Goal: Task Accomplishment & Management: Manage account settings

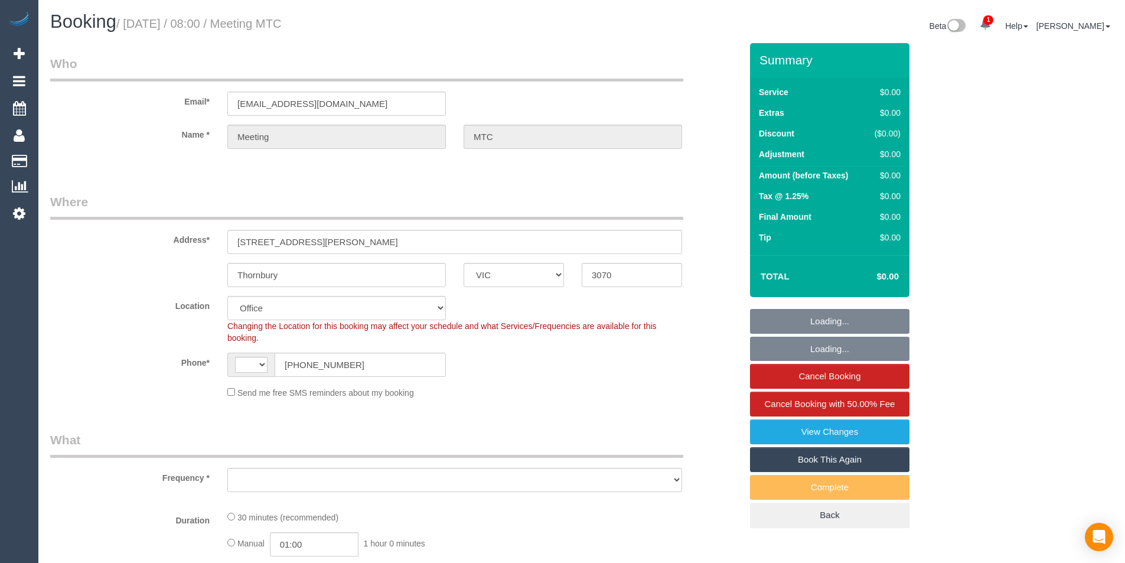
select select "VIC"
select select "string:AU"
select select "number:28"
select select "object:2001"
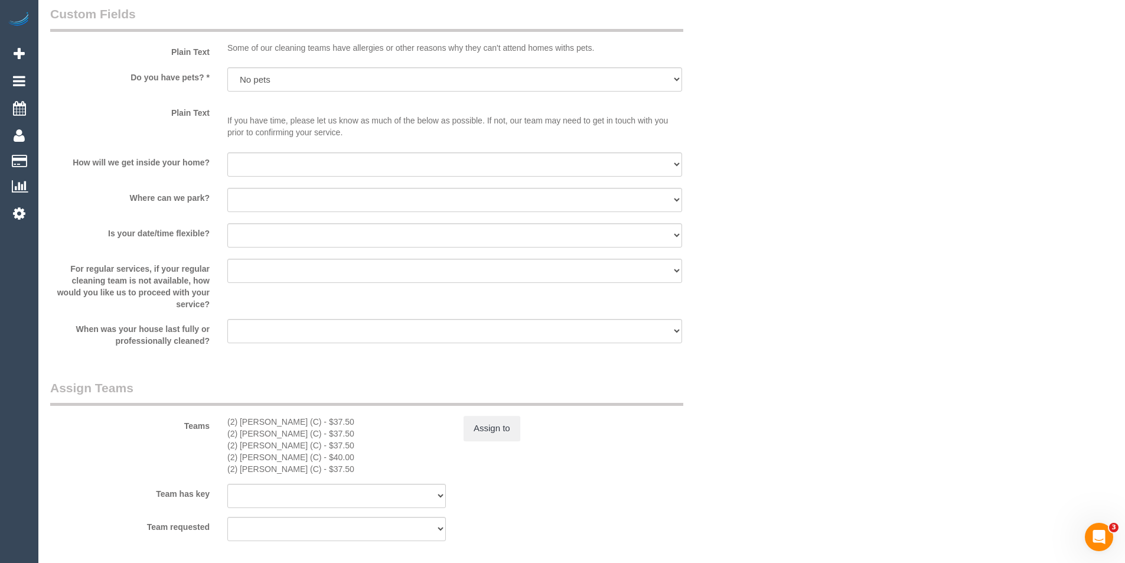
scroll to position [1358, 0]
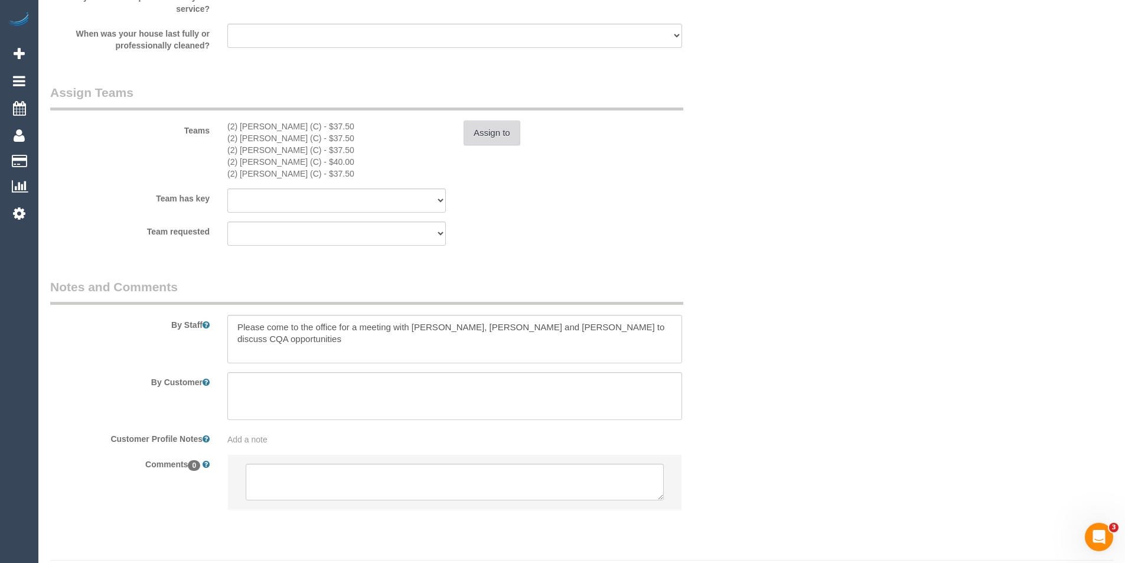
click at [494, 136] on button "Assign to" at bounding box center [492, 132] width 57 height 25
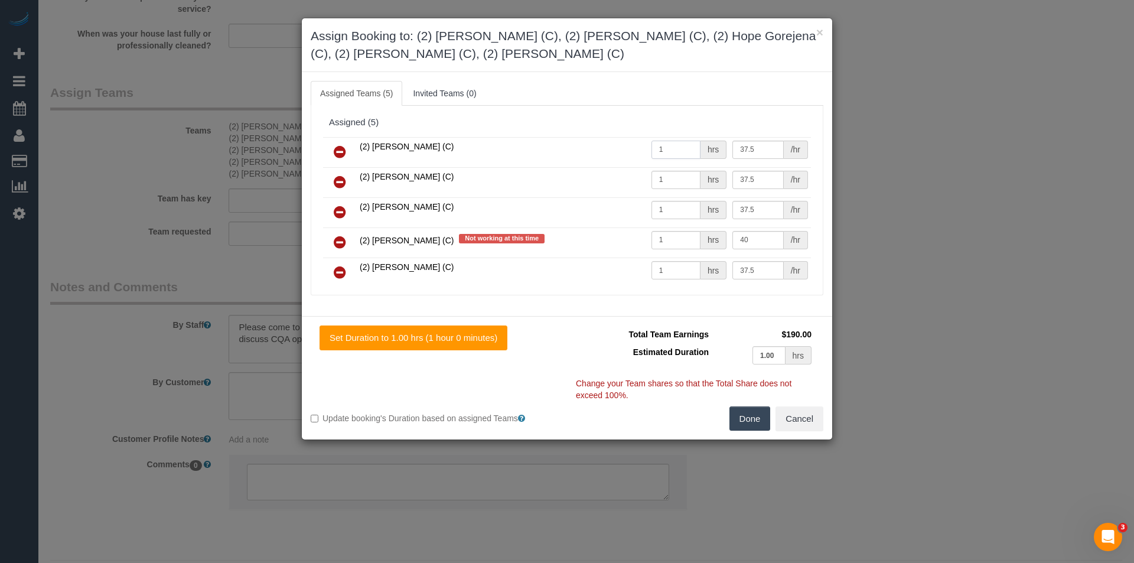
drag, startPoint x: 663, startPoint y: 152, endPoint x: 598, endPoint y: 153, distance: 65.6
click at [598, 154] on tr "(2) Catalina Fabro (C) 1 hrs 37.5 /hr" at bounding box center [567, 152] width 488 height 30
type input "1.5"
drag, startPoint x: 651, startPoint y: 185, endPoint x: 600, endPoint y: 183, distance: 51.4
click at [600, 184] on tr "(2) Eray Mertturk (C) 1 hrs 37.5 /hr" at bounding box center [567, 182] width 488 height 30
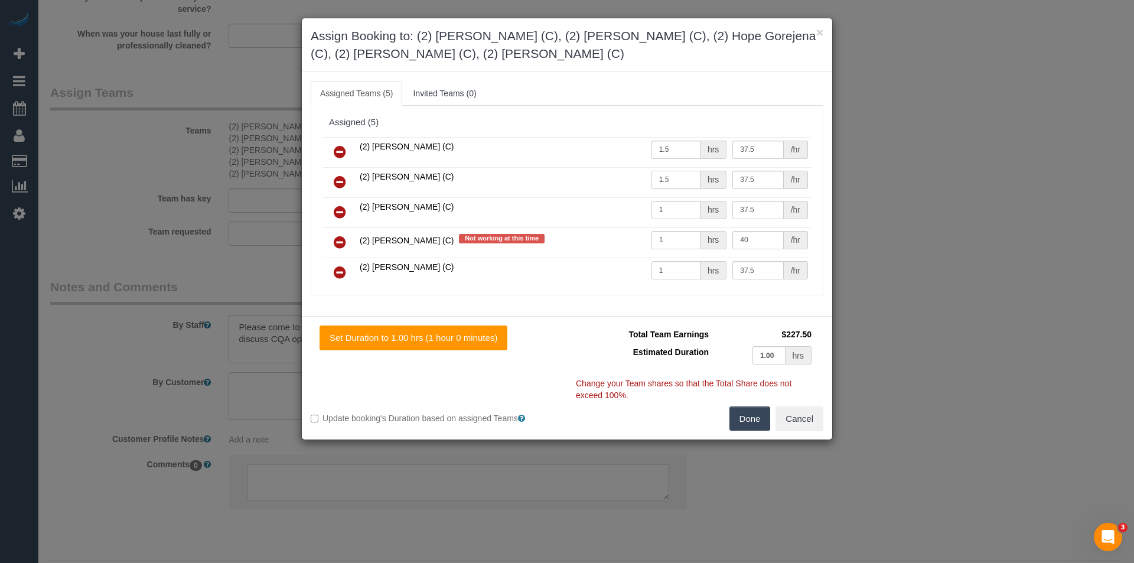
type input "1.5"
drag, startPoint x: 668, startPoint y: 211, endPoint x: 583, endPoint y: 211, distance: 84.5
click at [585, 211] on tr "(2) Hope Gorejena (C) 1 hrs 37.5 /hr" at bounding box center [567, 212] width 488 height 30
type input "1.5"
drag, startPoint x: 670, startPoint y: 238, endPoint x: 510, endPoint y: 243, distance: 159.5
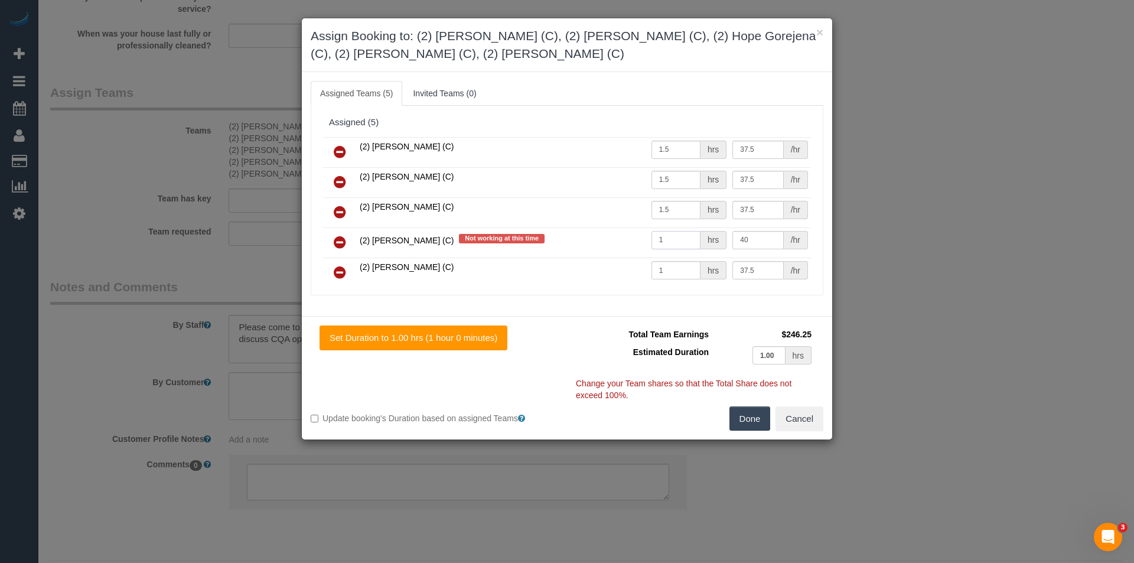
click at [550, 242] on tr "(2) Kerry Welfare (C) Not working at this time 1 hrs 40 /hr" at bounding box center [567, 242] width 488 height 30
type input "1.5"
drag, startPoint x: 633, startPoint y: 275, endPoint x: 572, endPoint y: 253, distance: 64.6
click at [611, 274] on tr "(2) Roumany Gergis (C) 1 hrs 37.5 /hr" at bounding box center [567, 273] width 488 height 30
type input "1.5"
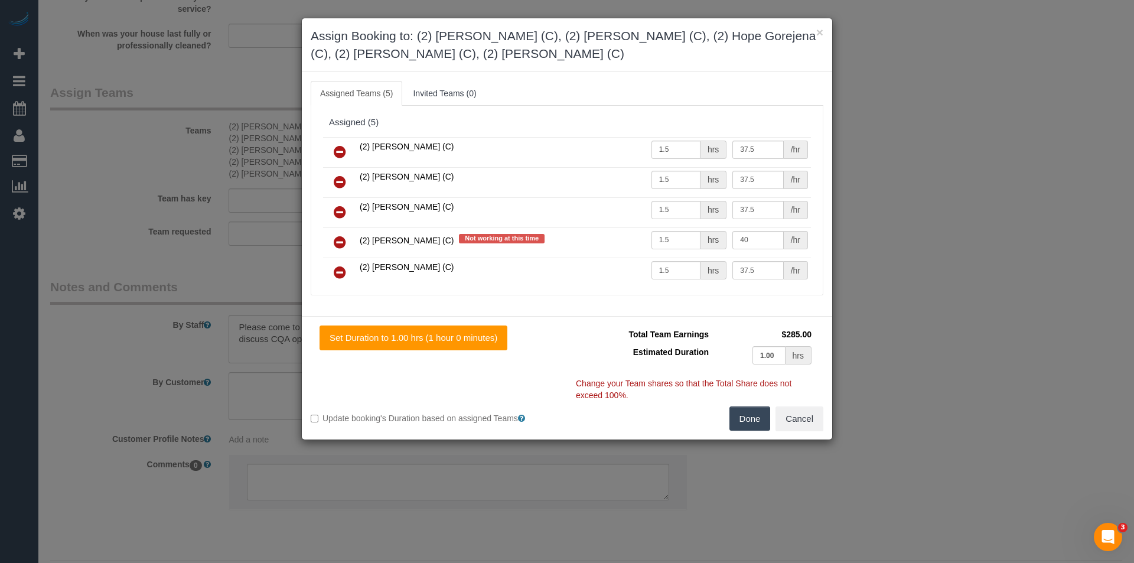
click at [751, 418] on button "Done" at bounding box center [749, 418] width 41 height 25
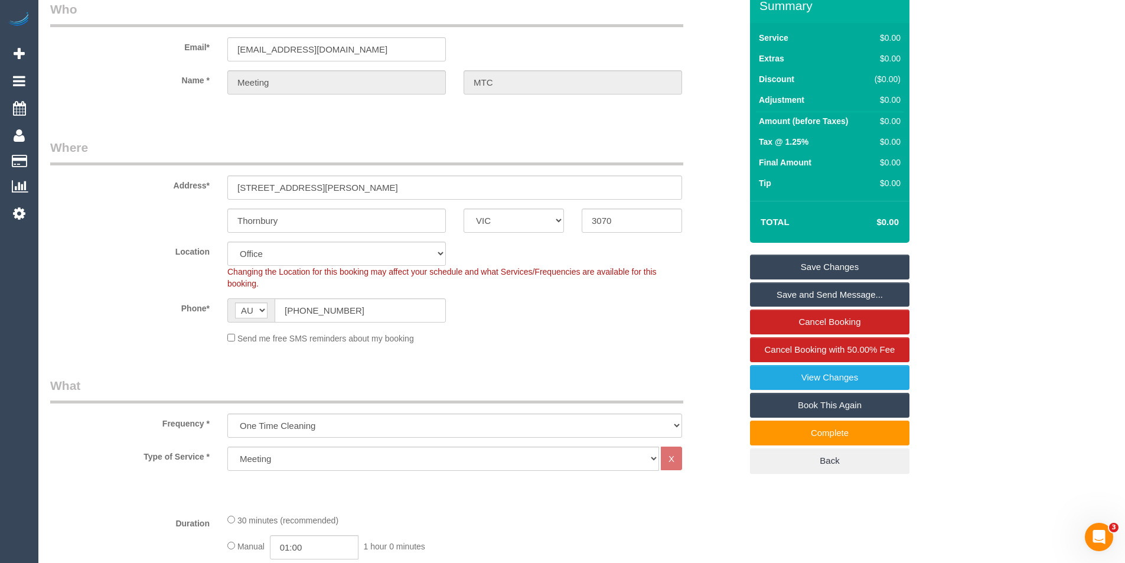
scroll to position [0, 0]
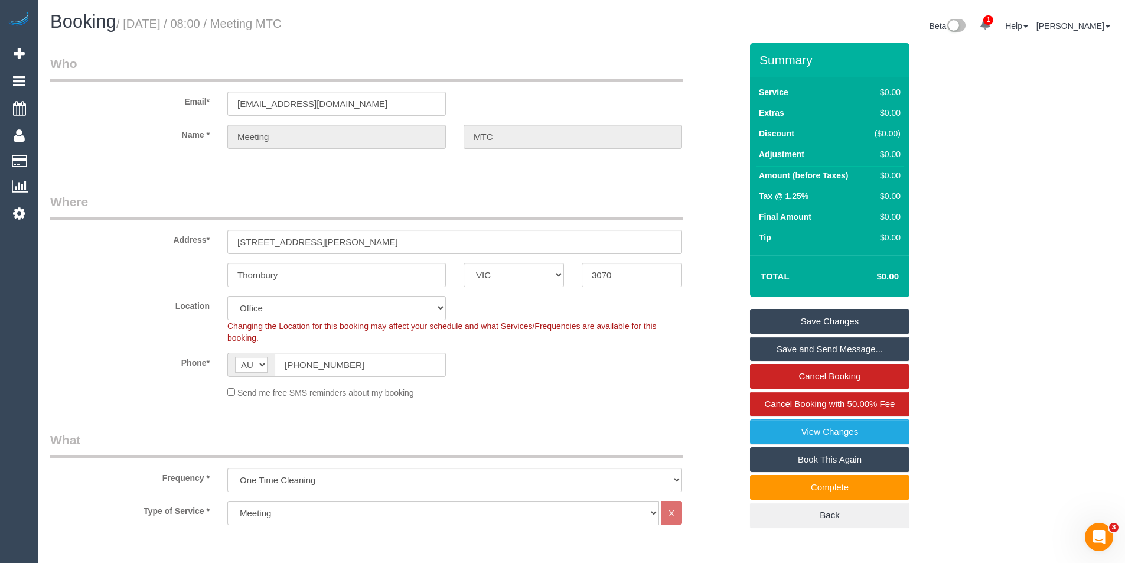
click at [852, 317] on link "Save Changes" at bounding box center [829, 321] width 159 height 25
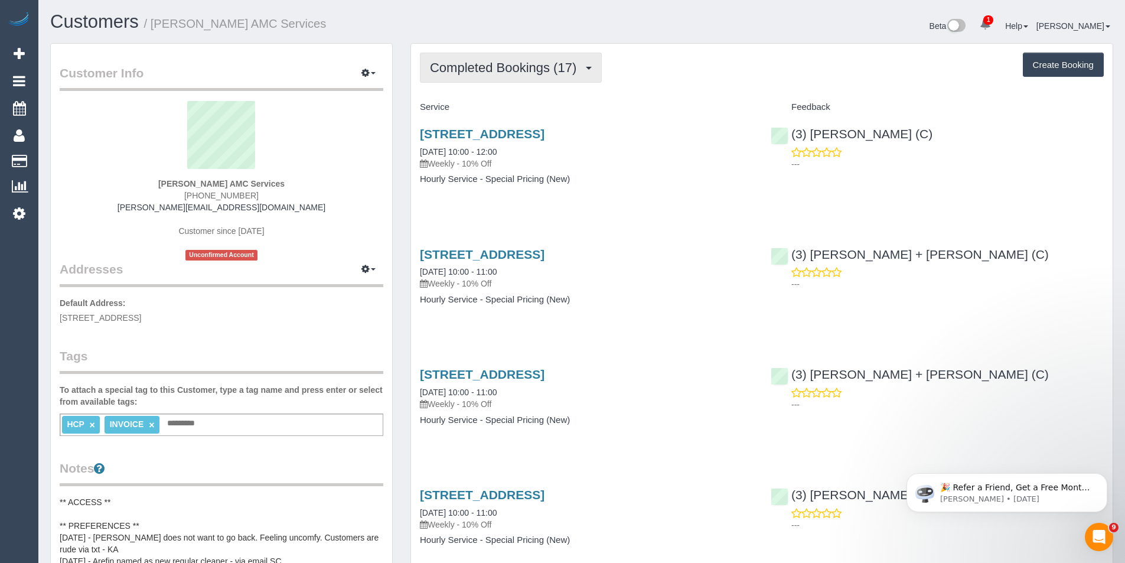
click at [569, 70] on span "Completed Bookings (17)" at bounding box center [506, 67] width 152 height 15
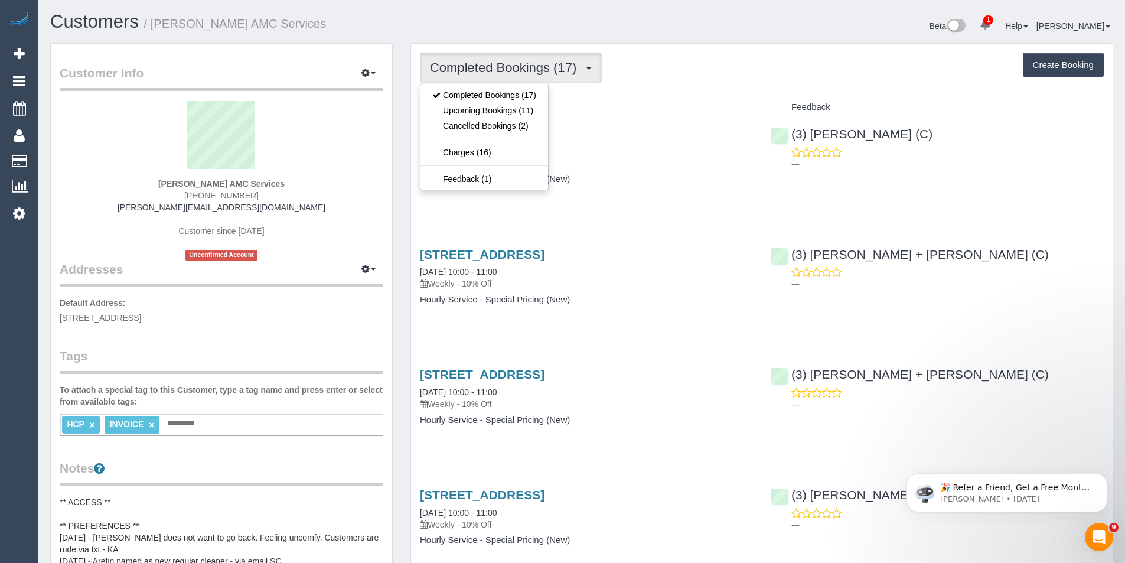
click at [651, 201] on div "27 A Gungarlan Dr, Keilor East, VIC 3033 18/08/2025 10:00 - 12:00 Weekly - 10% …" at bounding box center [586, 162] width 351 height 91
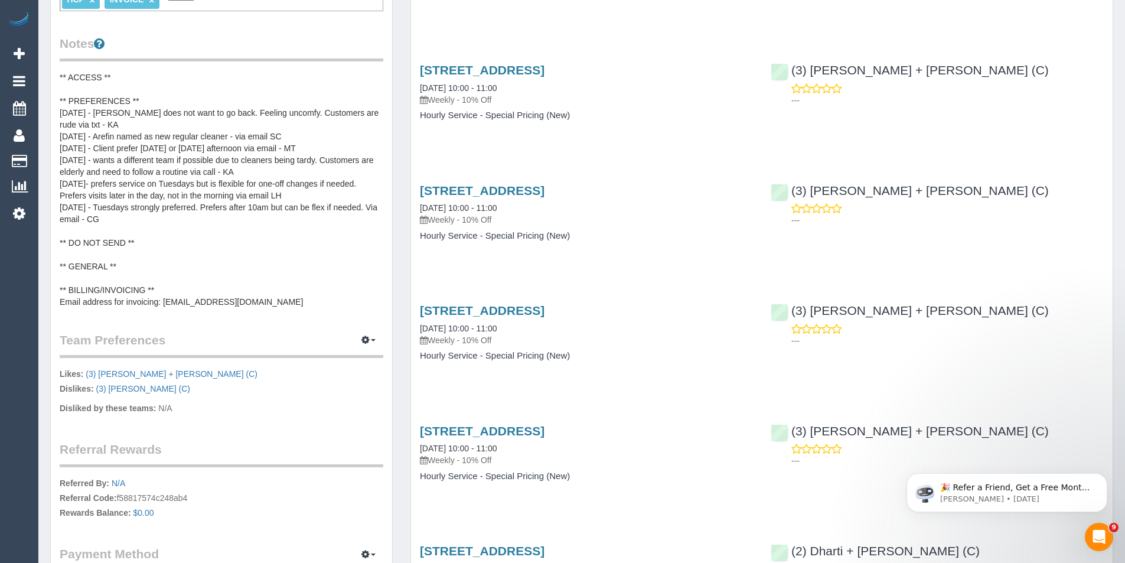
scroll to position [354, 0]
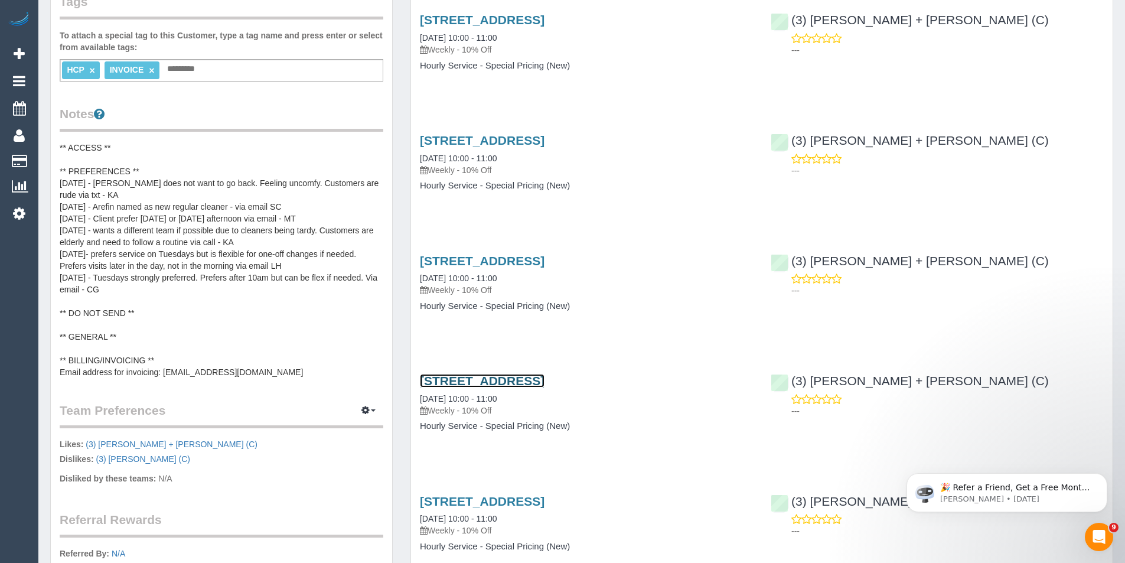
click at [521, 379] on link "27 A Gungarlan Dr, Keilor East, VIC 3033" at bounding box center [482, 381] width 125 height 14
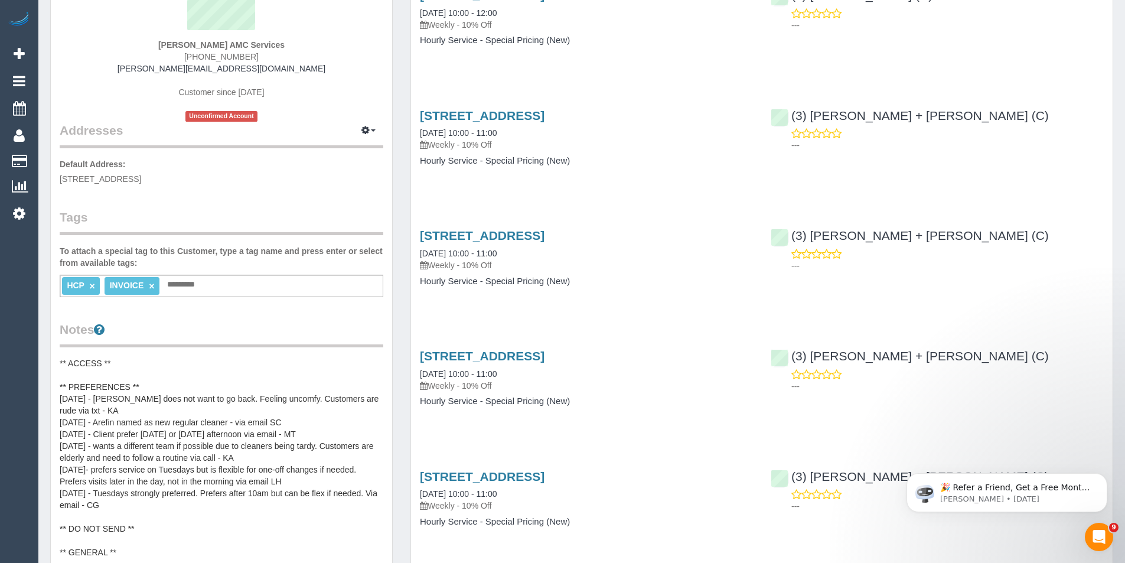
scroll to position [295, 0]
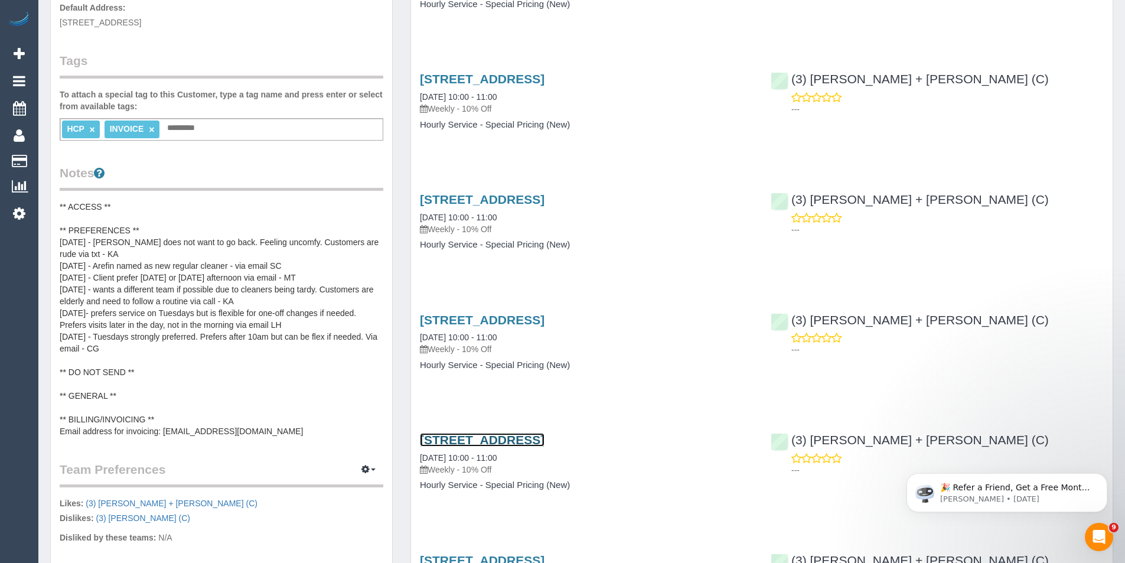
click at [497, 445] on link "27 A Gungarlan Dr, Keilor East, VIC 3033" at bounding box center [482, 440] width 125 height 14
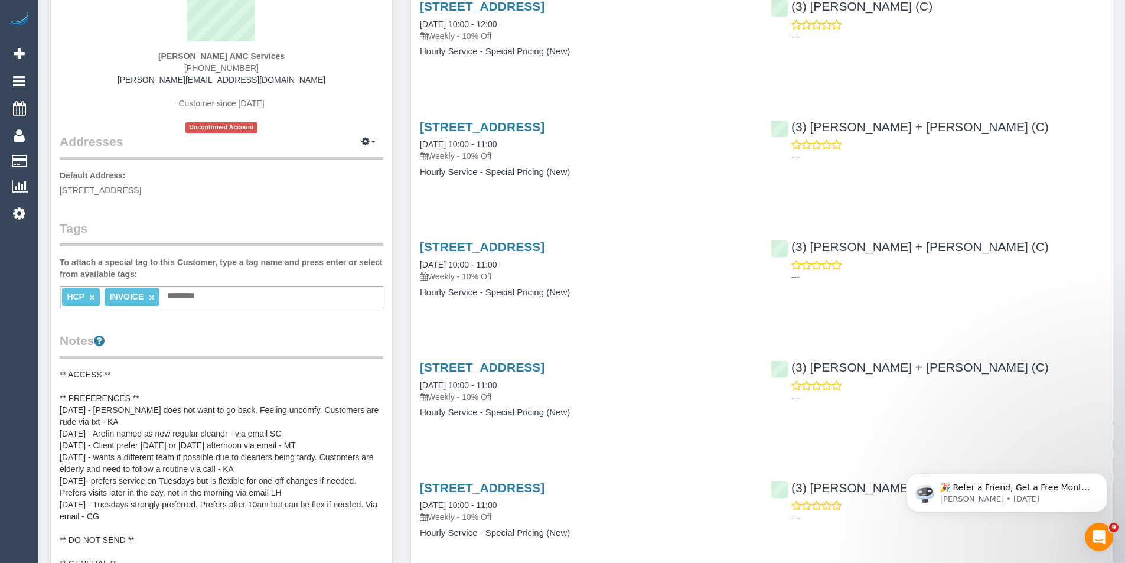
scroll to position [59, 0]
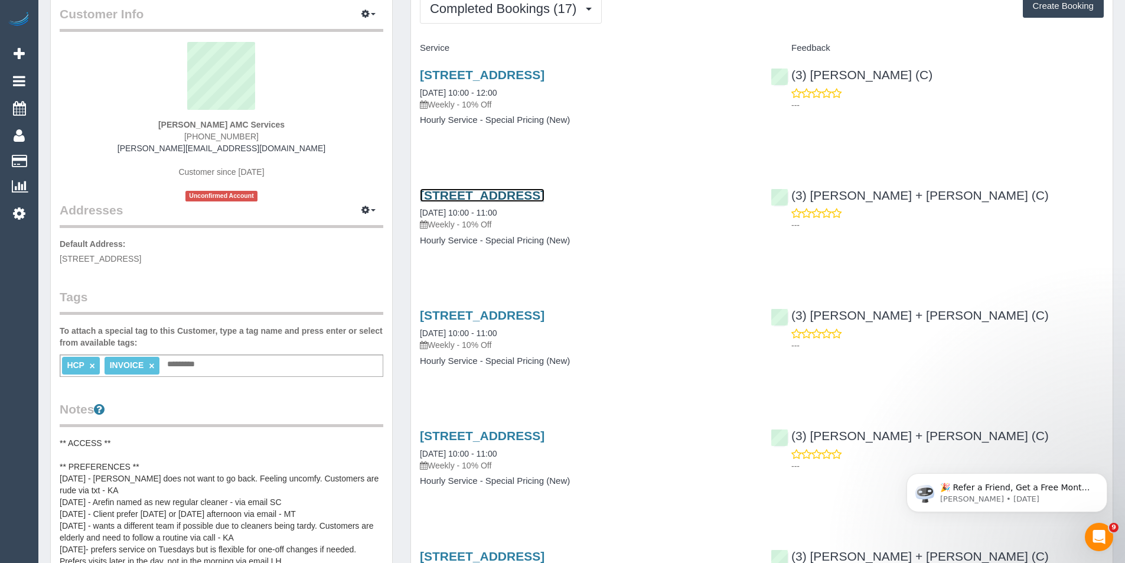
click at [517, 196] on link "27 A Gungarlan Dr, Keilor East, VIC 3033" at bounding box center [482, 195] width 125 height 14
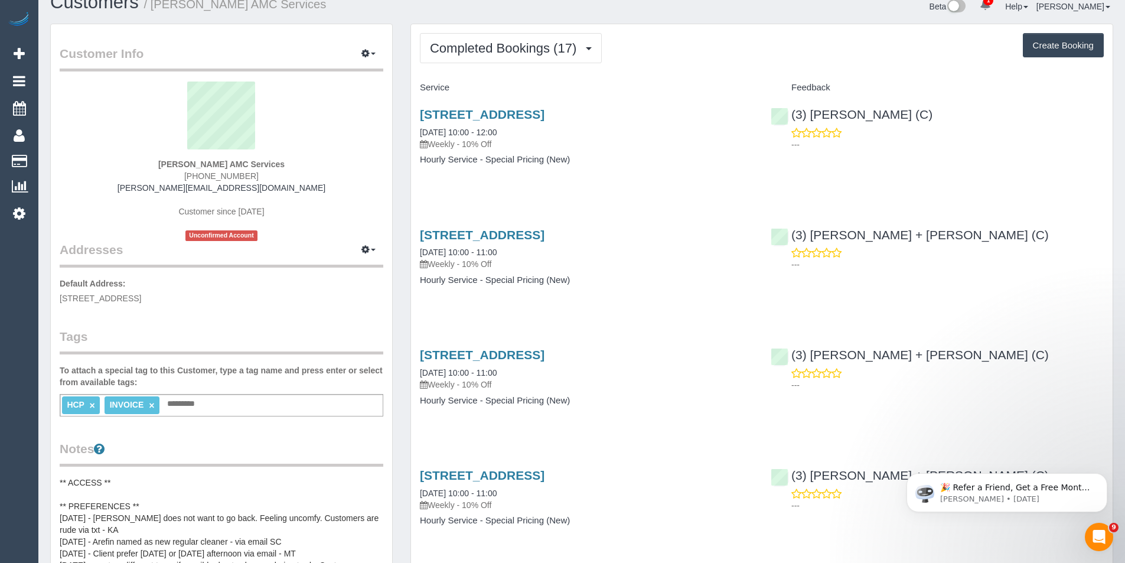
scroll to position [0, 0]
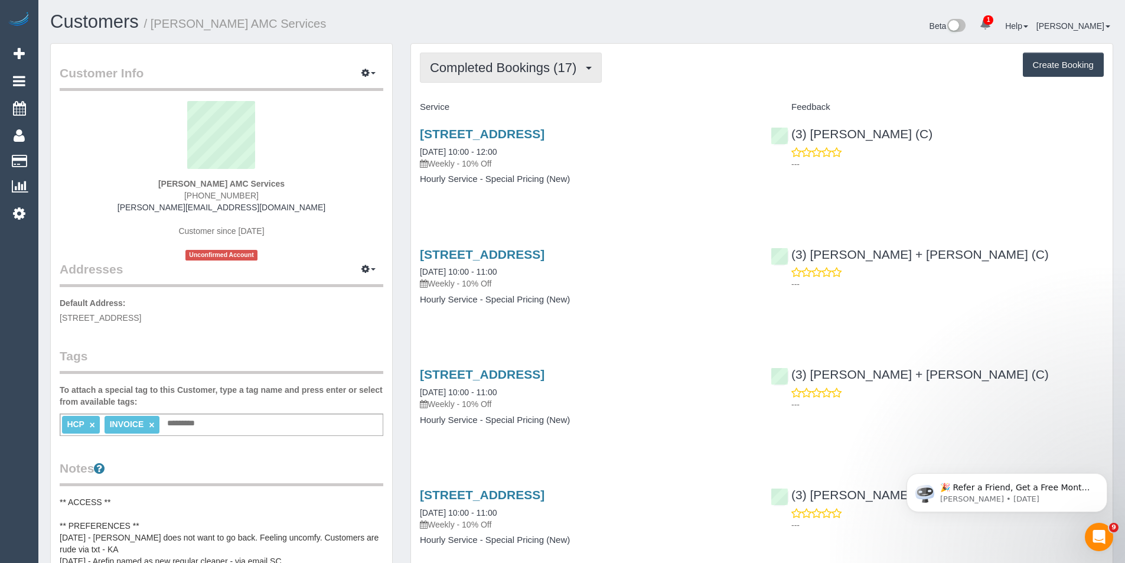
click at [507, 71] on span "Completed Bookings (17)" at bounding box center [506, 67] width 152 height 15
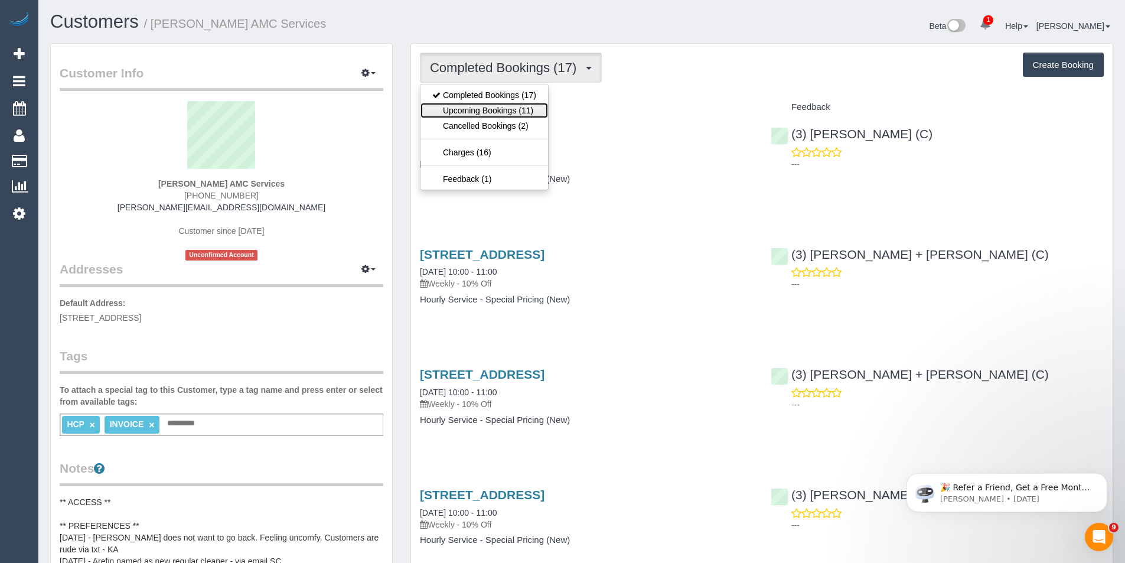
click at [512, 112] on link "Upcoming Bookings (11)" at bounding box center [484, 110] width 128 height 15
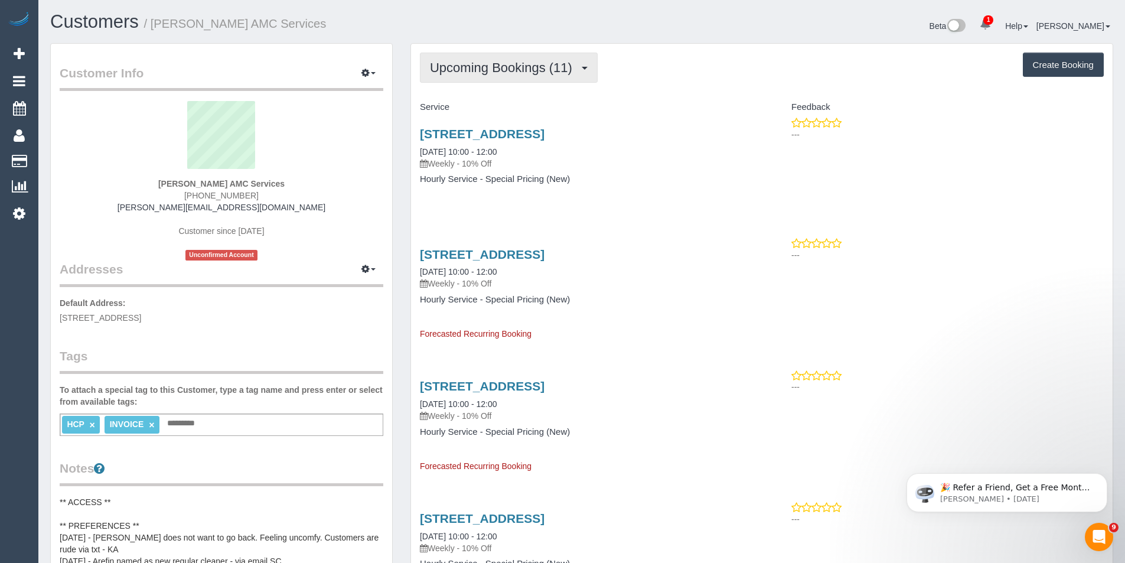
click at [517, 69] on span "Upcoming Bookings (11)" at bounding box center [504, 67] width 148 height 15
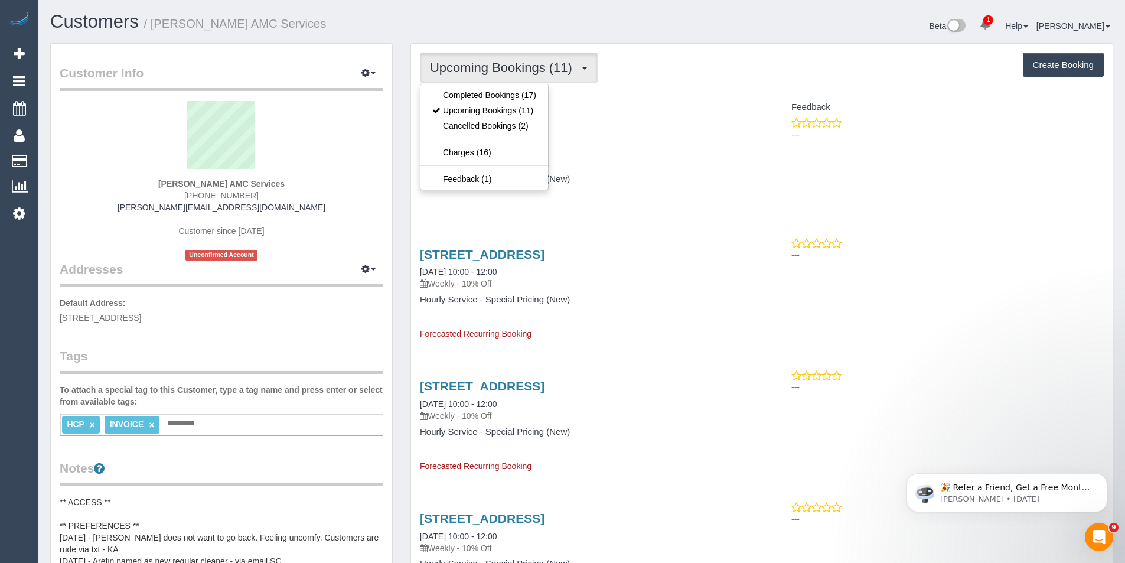
click at [685, 184] on div "27 A Gungarlan Dr, Keilor East, VIC 3033 25/08/2025 10:00 - 12:00 Weekly - 10% …" at bounding box center [586, 162] width 351 height 91
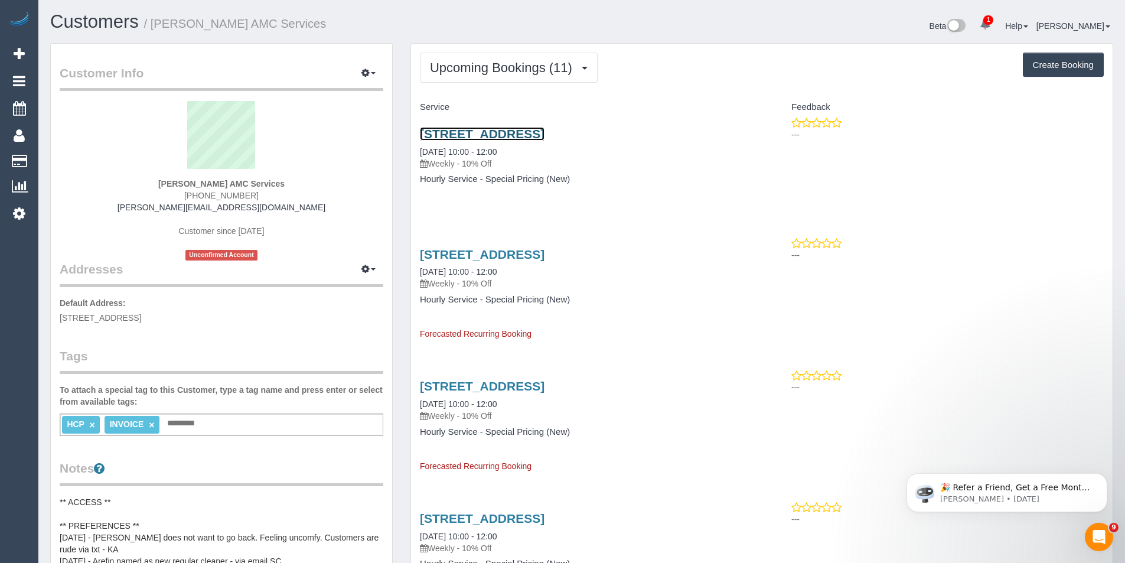
click at [545, 135] on link "27 A Gungarlan Dr, Keilor East, VIC 3033" at bounding box center [482, 134] width 125 height 14
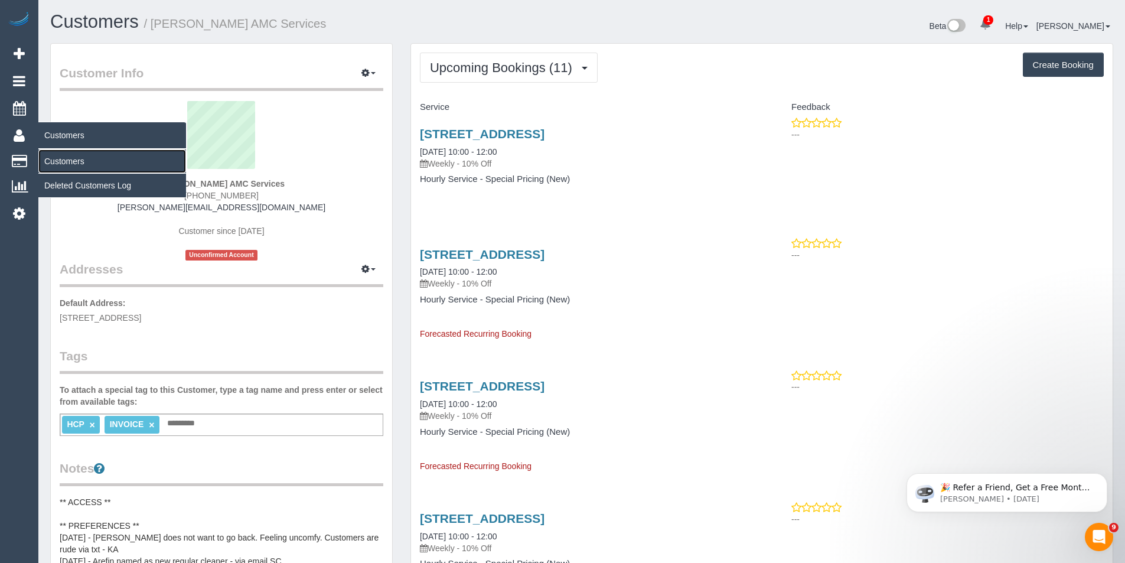
click at [74, 160] on link "Customers" at bounding box center [112, 161] width 148 height 24
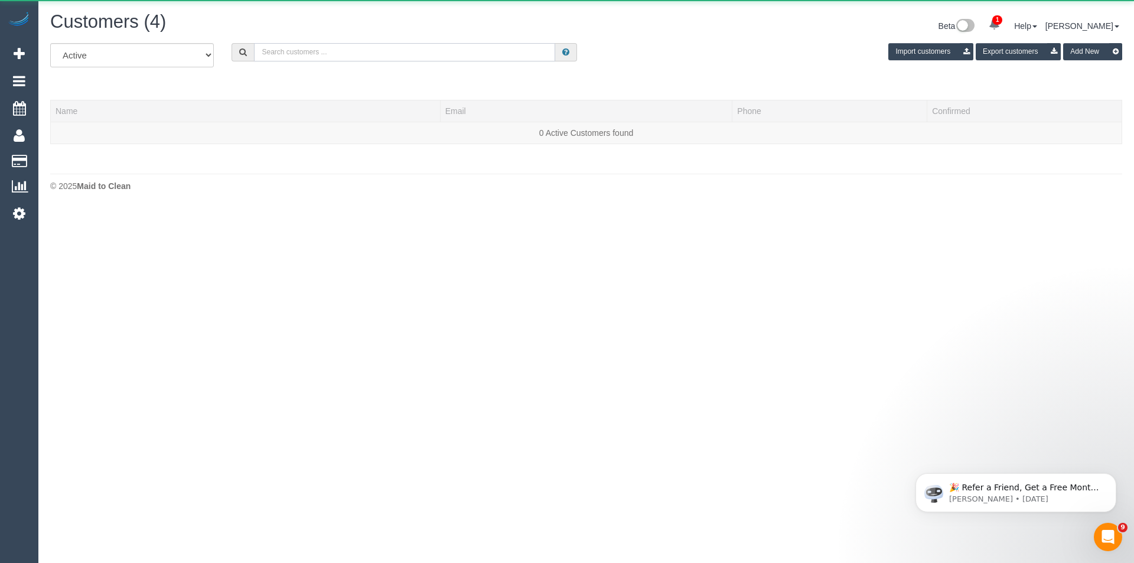
click at [318, 55] on input "text" at bounding box center [404, 52] width 301 height 18
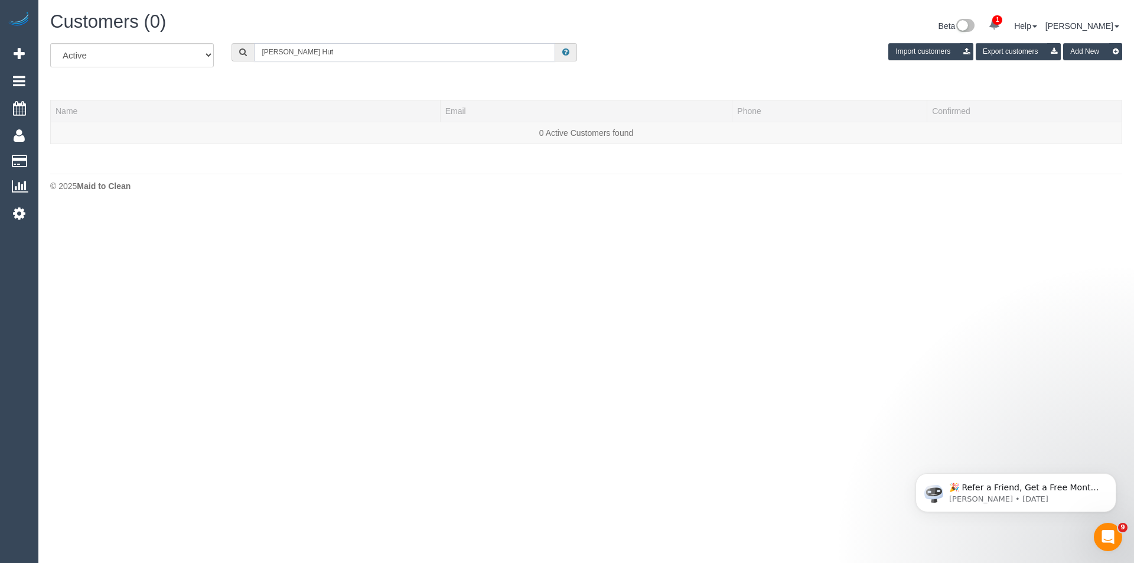
click at [317, 55] on input "Barabara Hut" at bounding box center [404, 52] width 301 height 18
drag, startPoint x: 327, startPoint y: 54, endPoint x: 157, endPoint y: 53, distance: 169.5
click at [157, 53] on div "All Active Archived Barabara Hu Import customers Export customers Add New" at bounding box center [586, 59] width 1090 height 33
type input "Anwar"
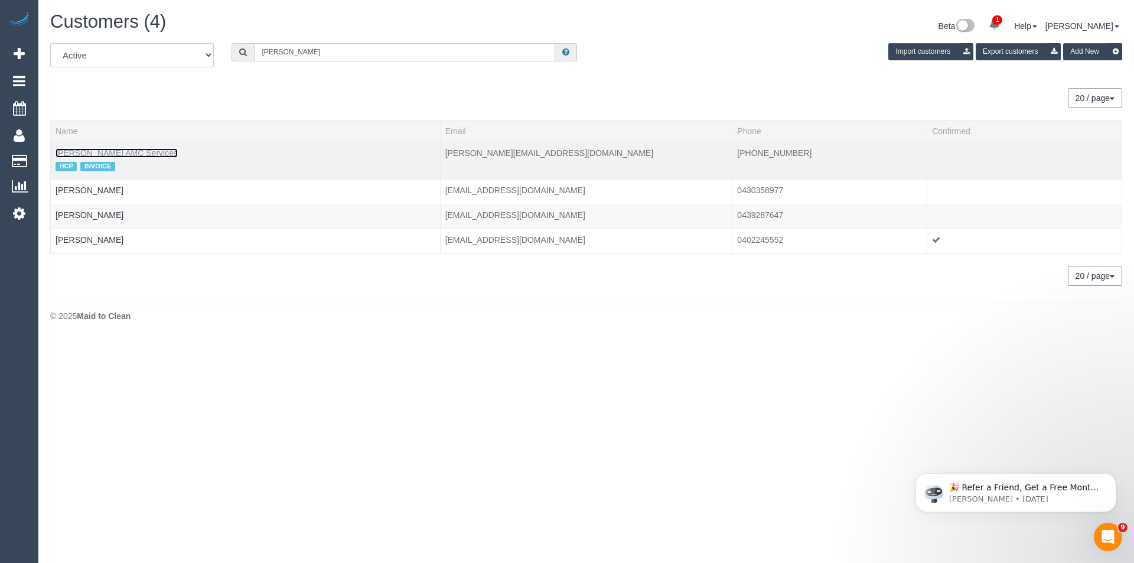
click at [135, 152] on link "Anwar Rafla AMC Services" at bounding box center [117, 152] width 122 height 9
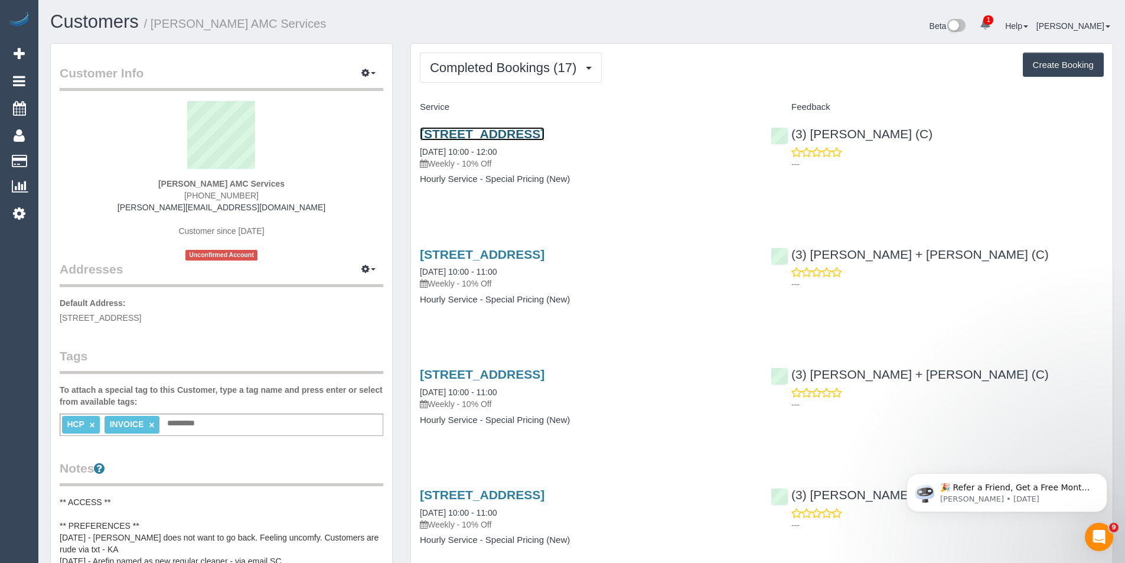
click at [545, 132] on link "27 A Gungarlan Dr, Keilor East, VIC 3033" at bounding box center [482, 134] width 125 height 14
click at [14, 206] on icon at bounding box center [19, 213] width 12 height 14
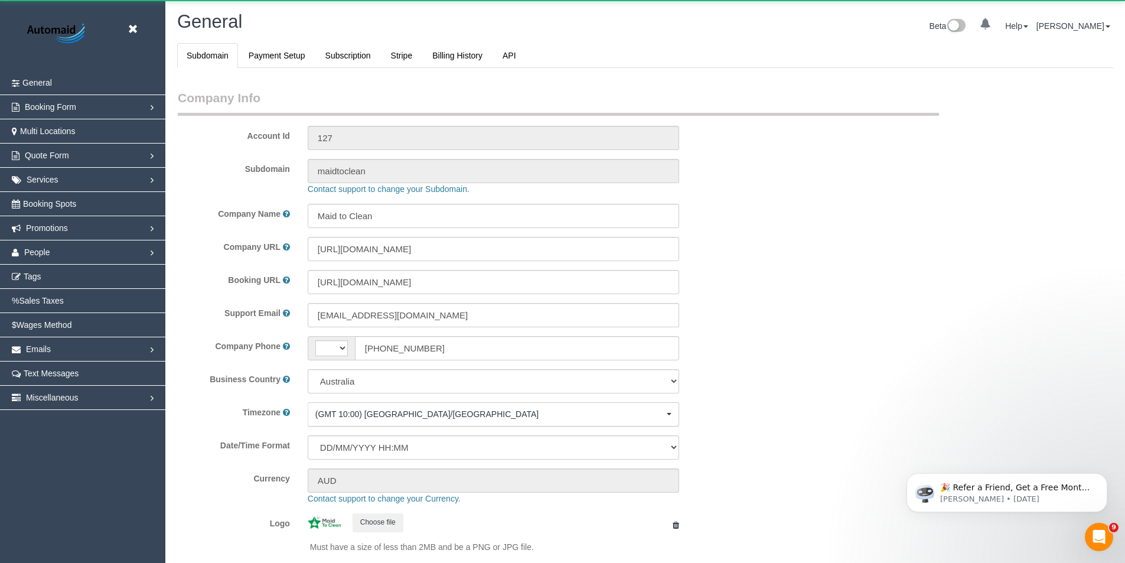
select select "string:AU"
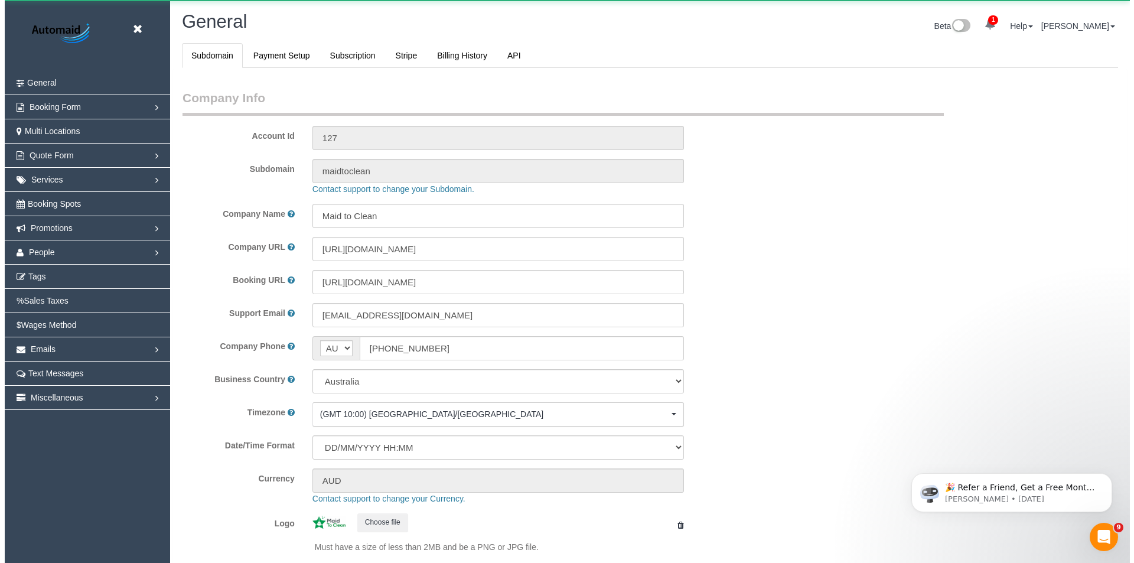
scroll to position [2676, 1125]
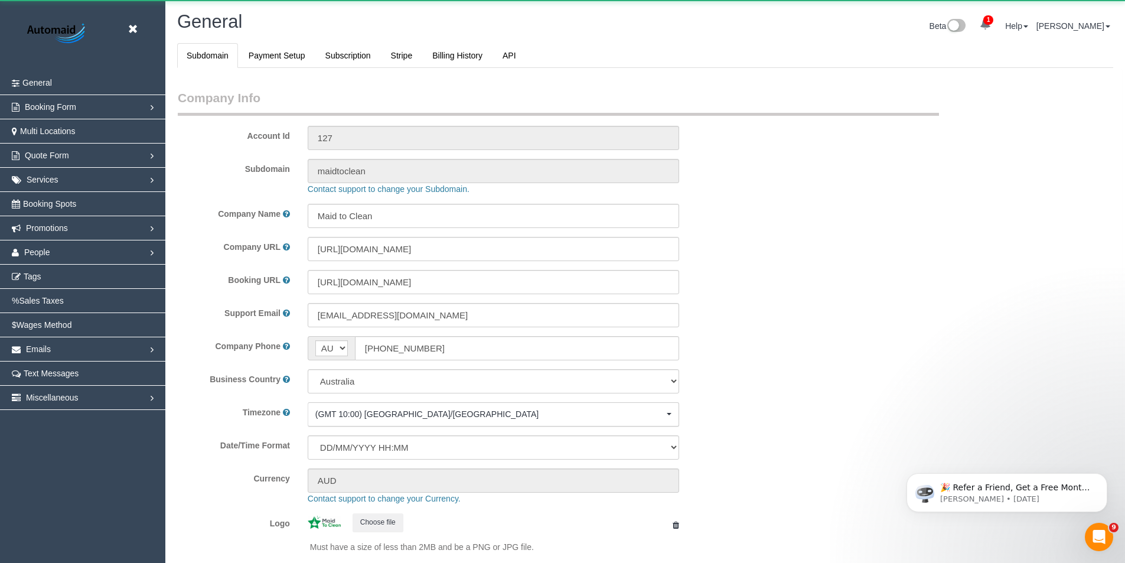
select select "1"
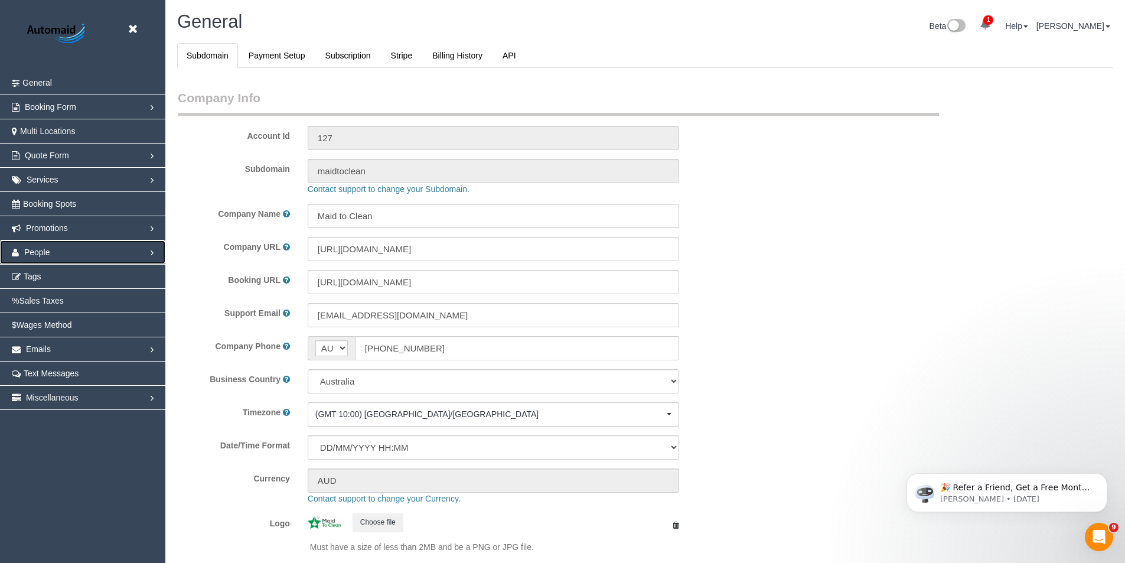
click at [42, 253] on span "People" at bounding box center [37, 251] width 26 height 9
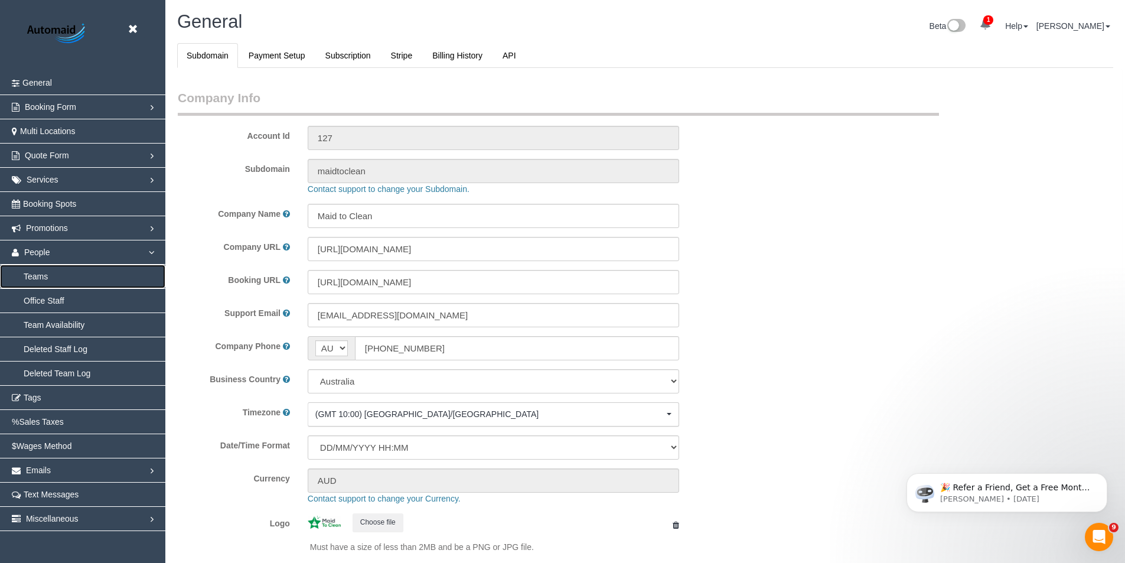
click at [53, 276] on link "Teams" at bounding box center [82, 277] width 165 height 24
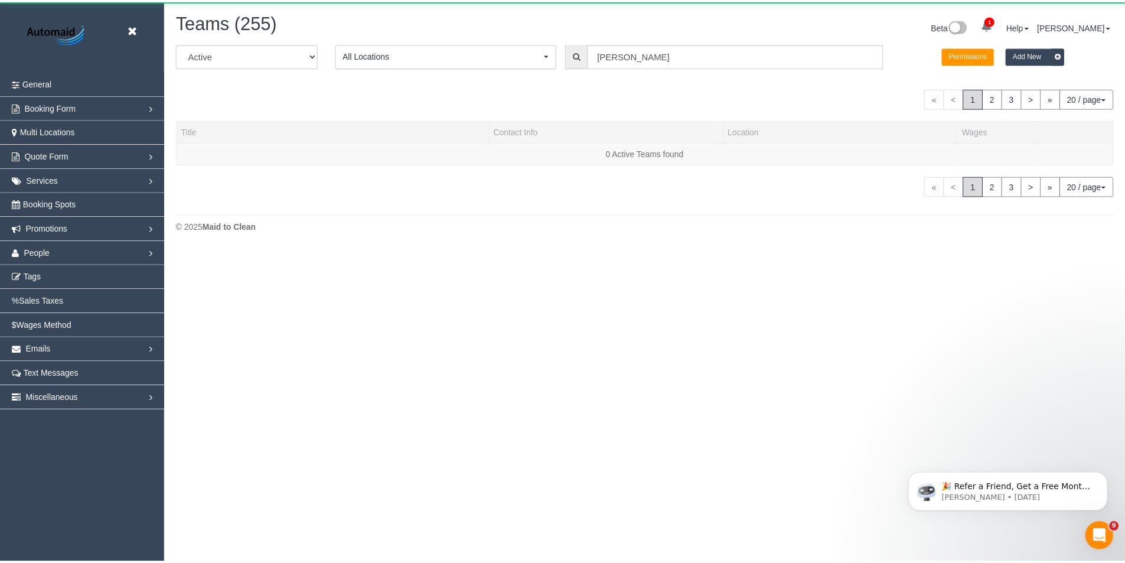
scroll to position [301, 1134]
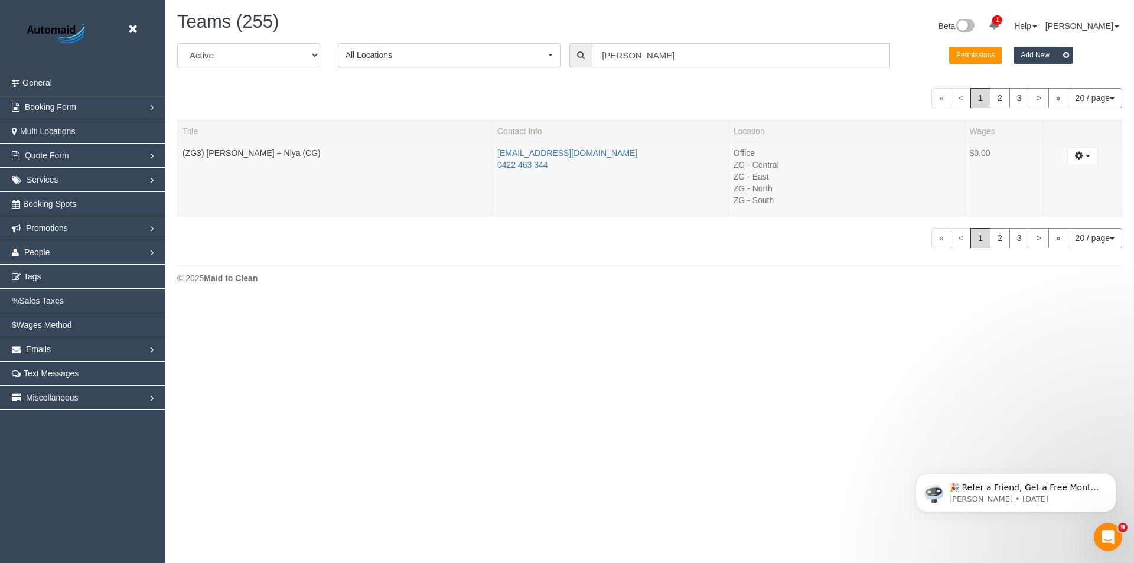
drag, startPoint x: 555, startPoint y: 69, endPoint x: 467, endPoint y: 81, distance: 89.5
click at [467, 81] on div "All Active Archived All Locations All Locations Active Locations Office [defaul…" at bounding box center [649, 146] width 945 height 206
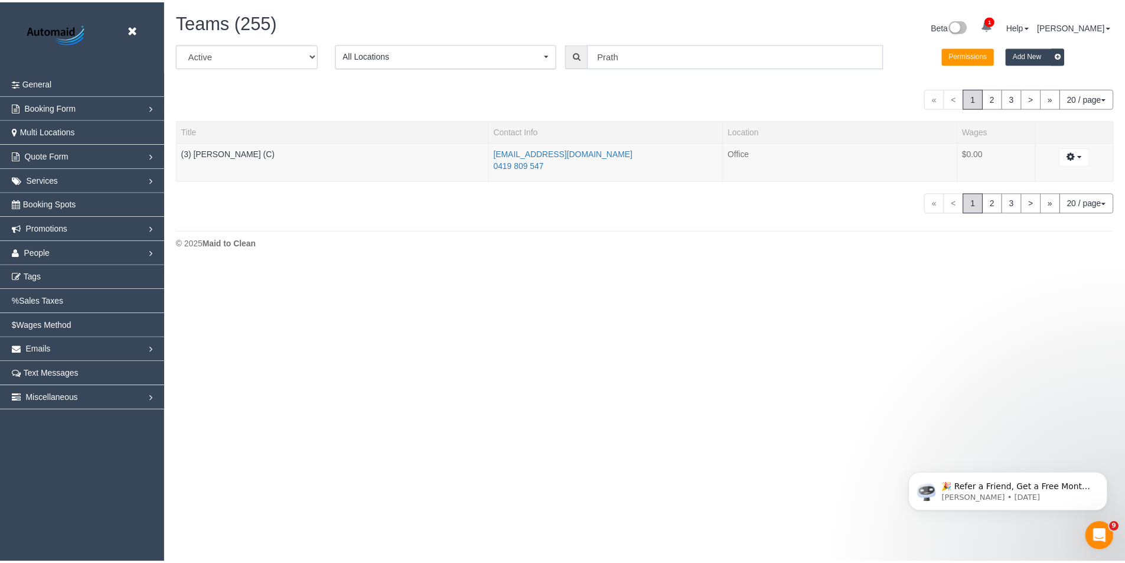
scroll to position [58791, 57923]
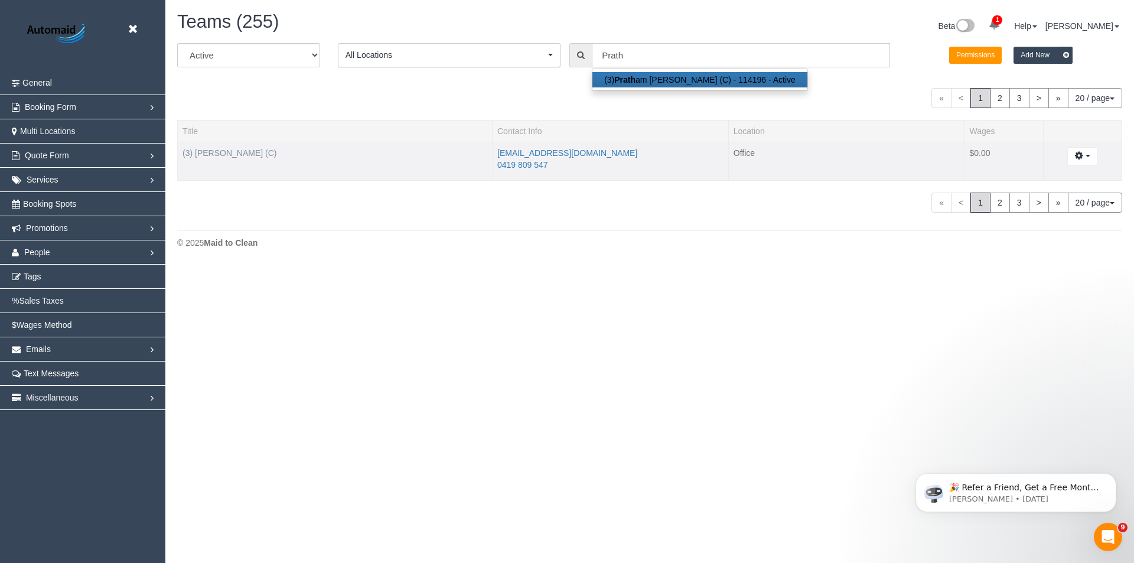
type input "Prath"
click at [220, 155] on link "(3) Pratham Bagga (C)" at bounding box center [229, 152] width 94 height 9
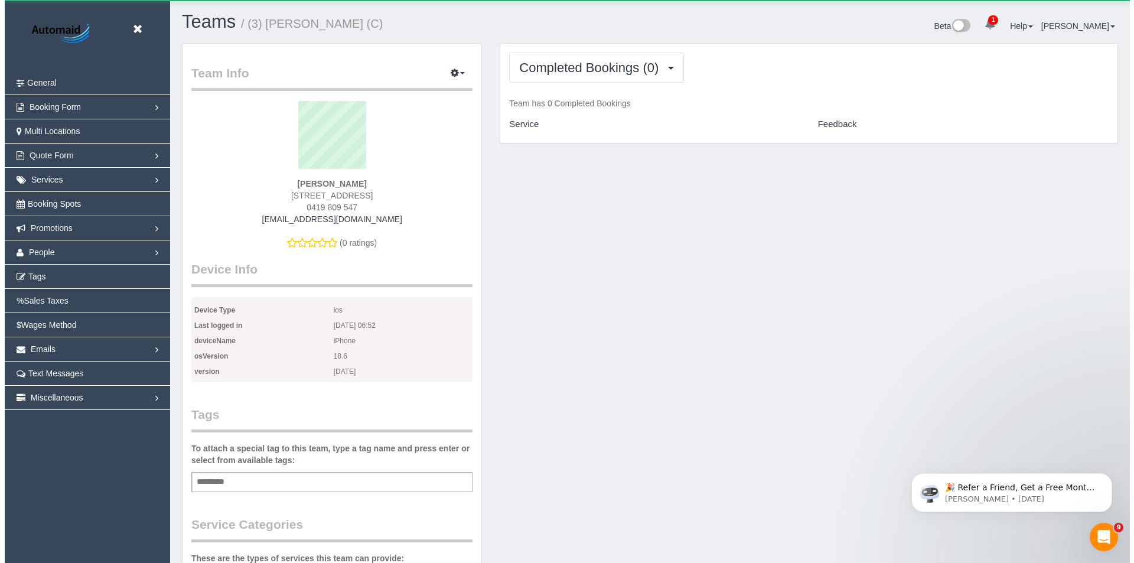
scroll to position [1019, 1125]
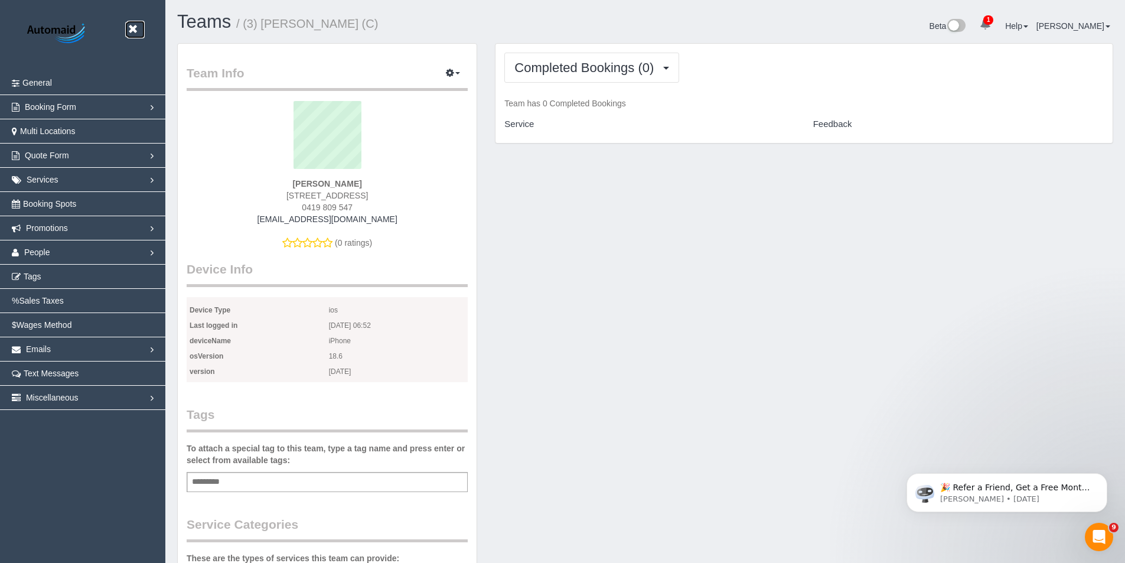
drag, startPoint x: 135, startPoint y: 26, endPoint x: 92, endPoint y: 59, distance: 53.9
click at [135, 26] on icon at bounding box center [132, 29] width 15 height 15
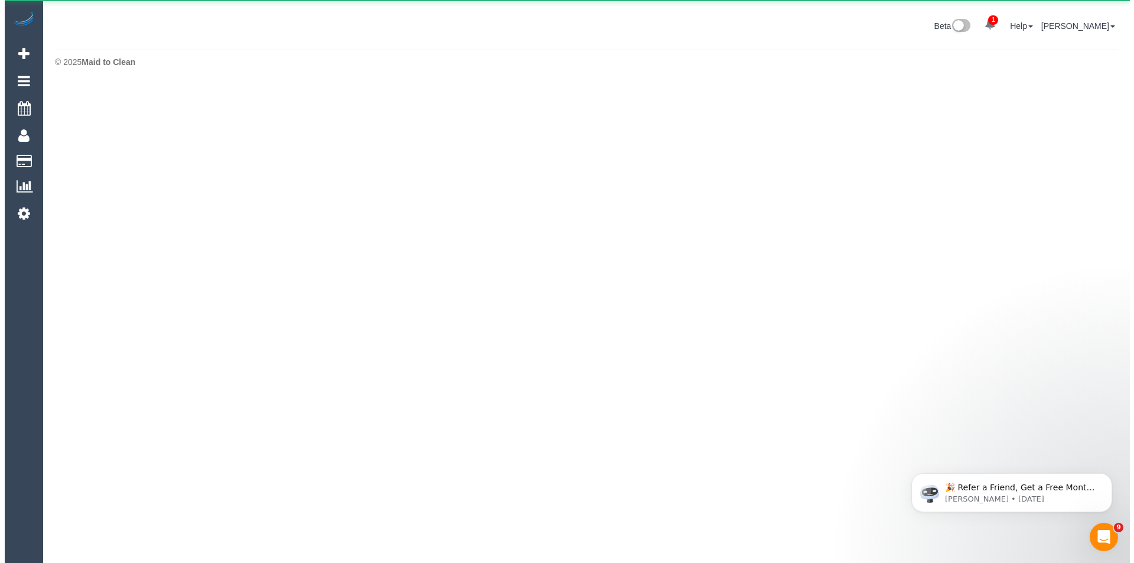
scroll to position [58972, 57923]
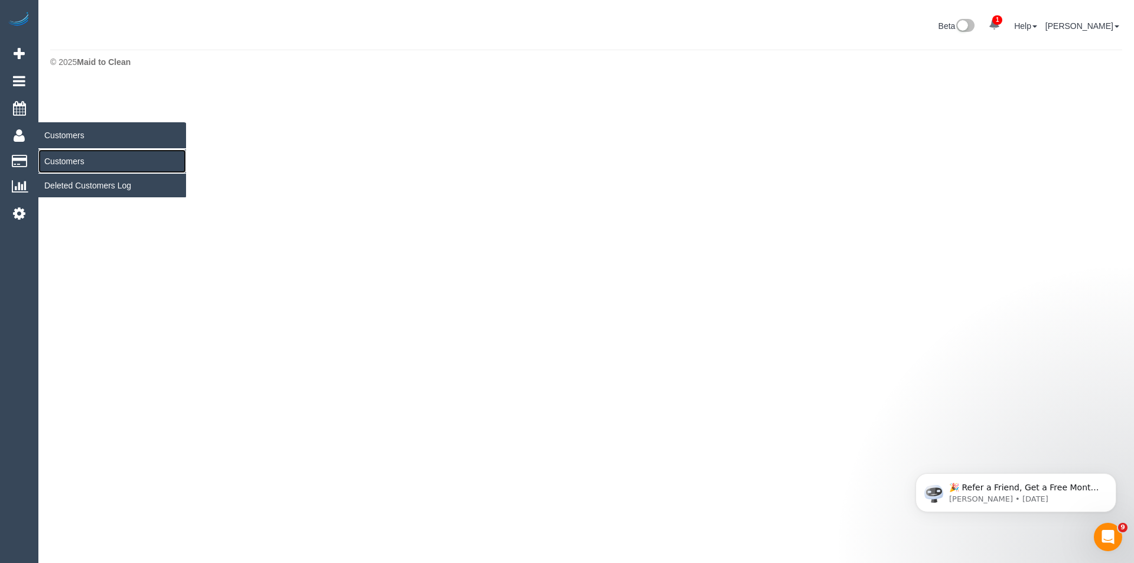
click at [60, 157] on link "Customers" at bounding box center [112, 161] width 148 height 24
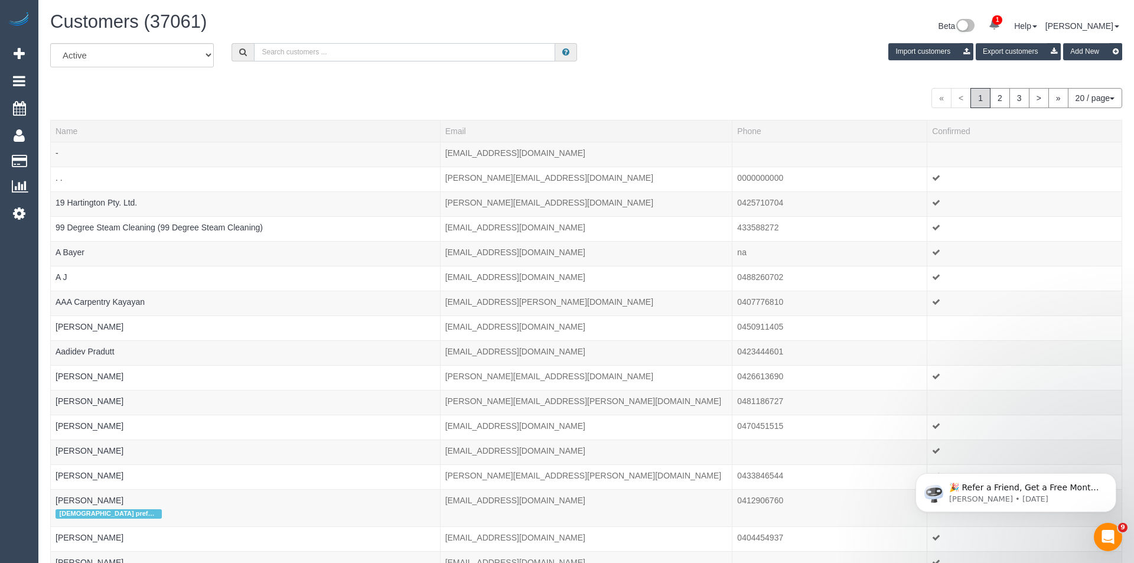
scroll to position [736, 1125]
click at [285, 53] on input "text" at bounding box center [402, 52] width 298 height 18
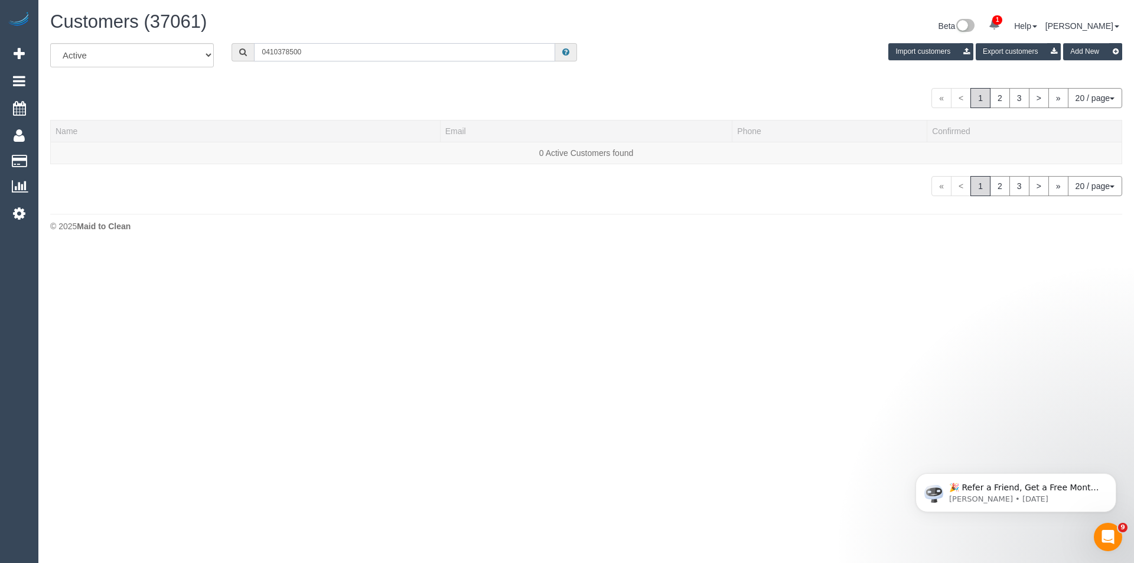
scroll to position [58848, 57923]
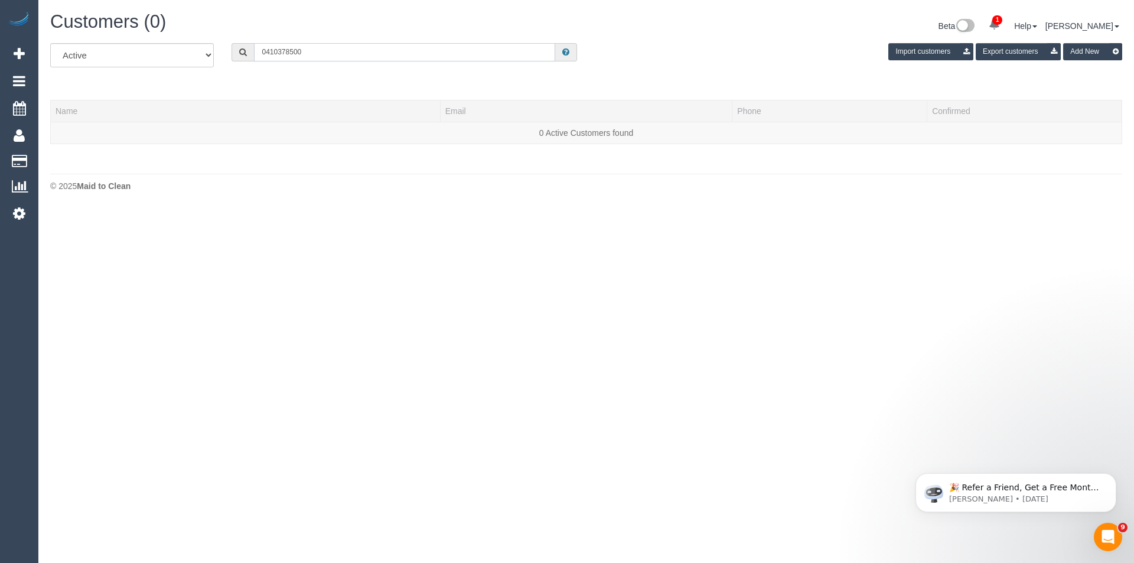
drag, startPoint x: 324, startPoint y: 54, endPoint x: 246, endPoint y: 57, distance: 78.0
click at [246, 57] on div "0410378500" at bounding box center [404, 52] width 345 height 18
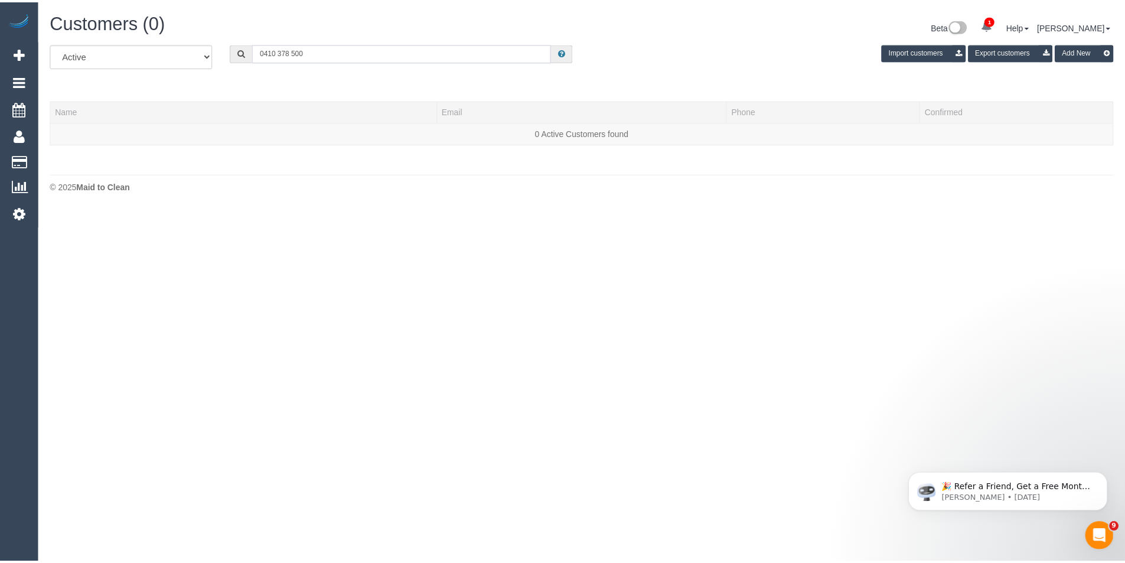
scroll to position [265, 1134]
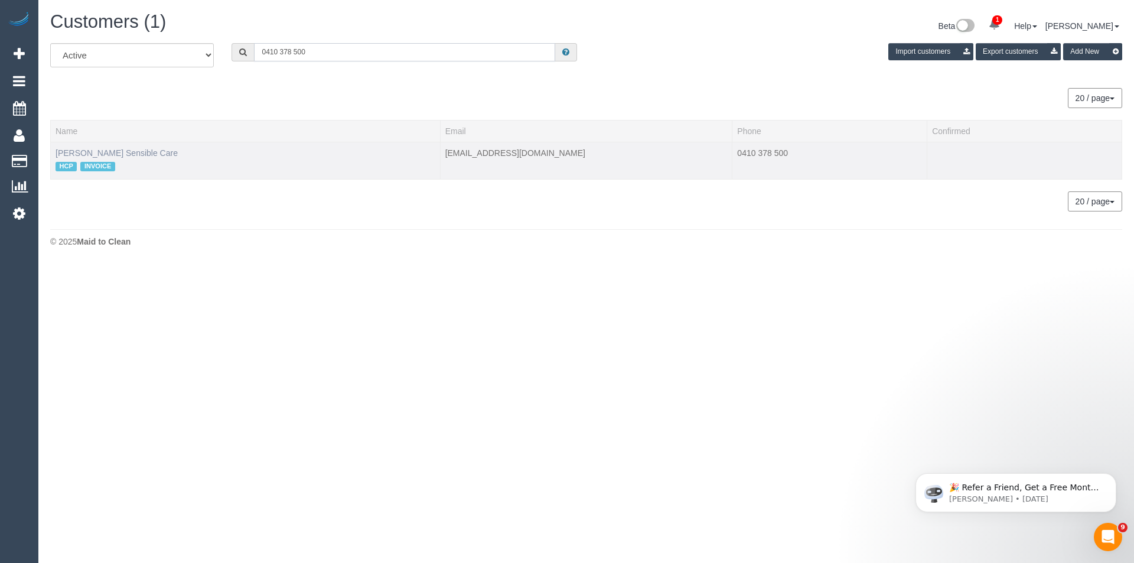
type input "0410 378 500"
click at [136, 152] on link "Michael Breen Sensible Care" at bounding box center [117, 152] width 122 height 9
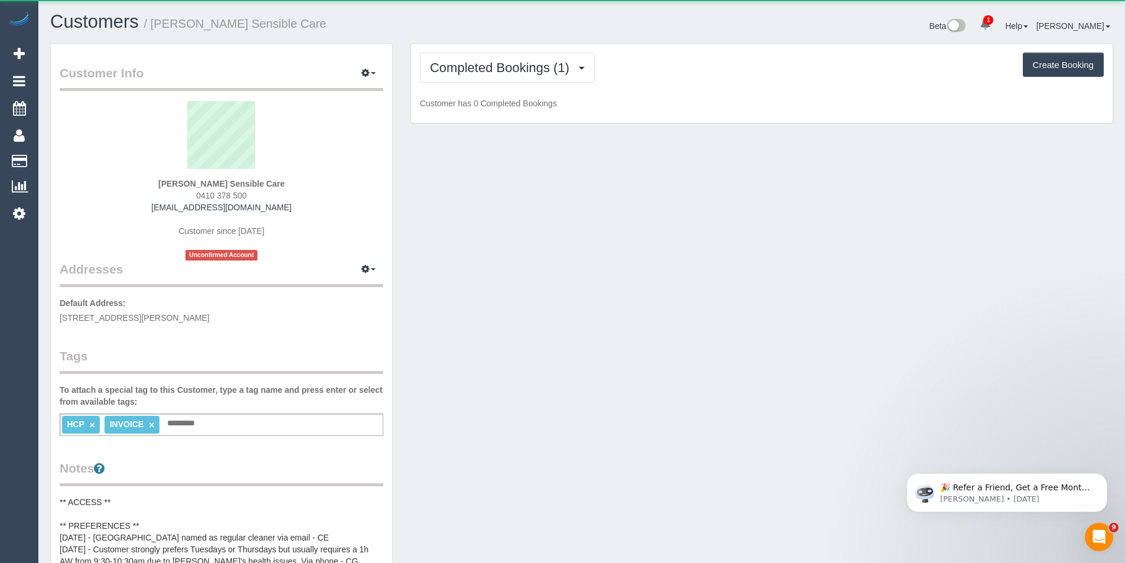
scroll to position [1063, 1125]
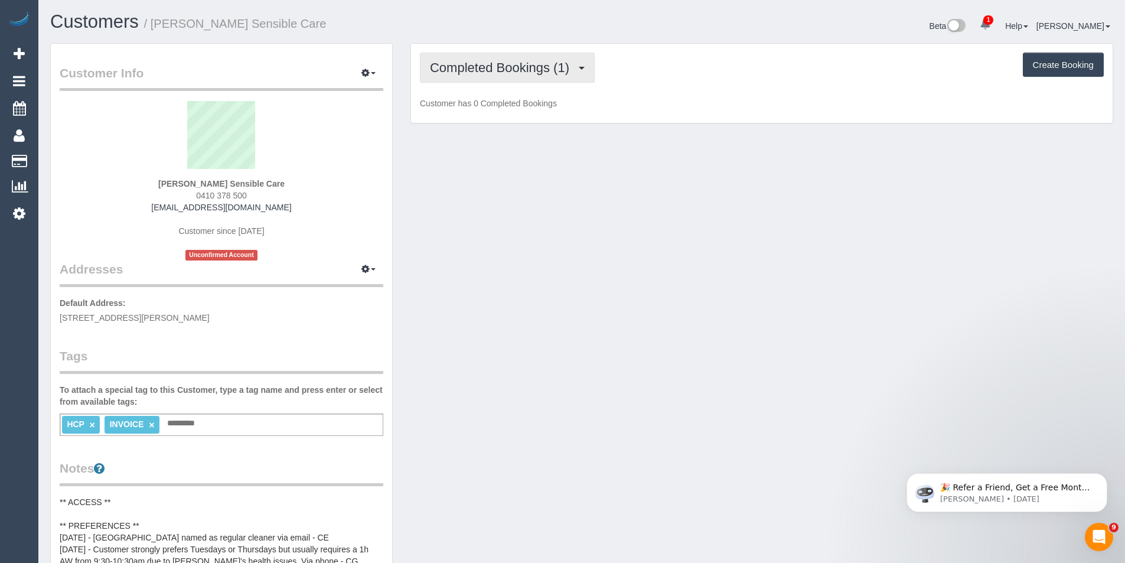
click at [579, 75] on button "Completed Bookings (1)" at bounding box center [507, 68] width 175 height 30
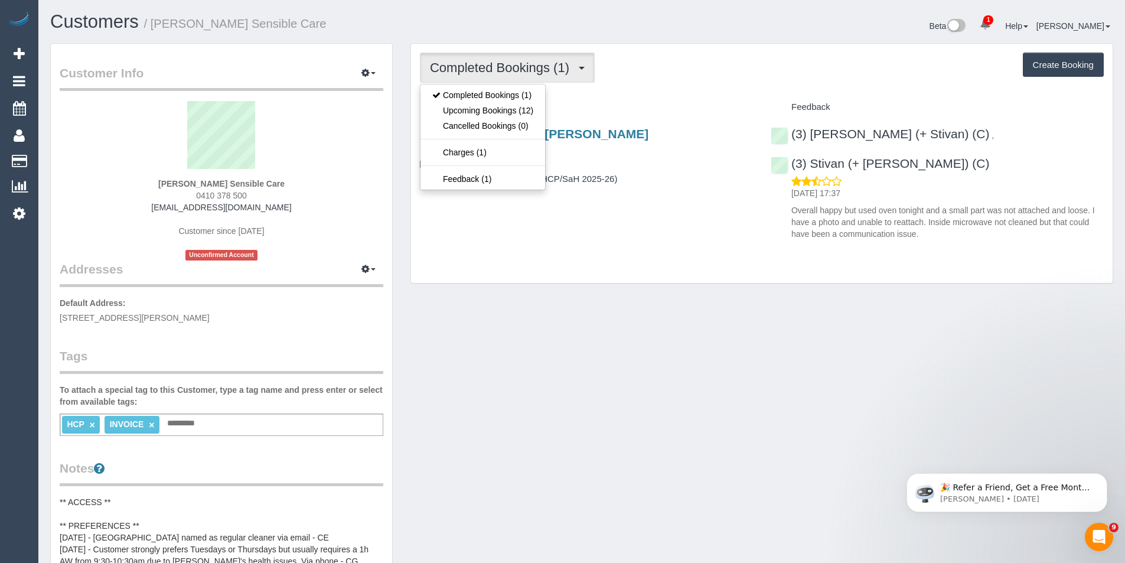
click at [660, 233] on div "Completed Bookings (1) Completed Bookings (1) Upcoming Bookings (12) Cancelled …" at bounding box center [762, 164] width 702 height 240
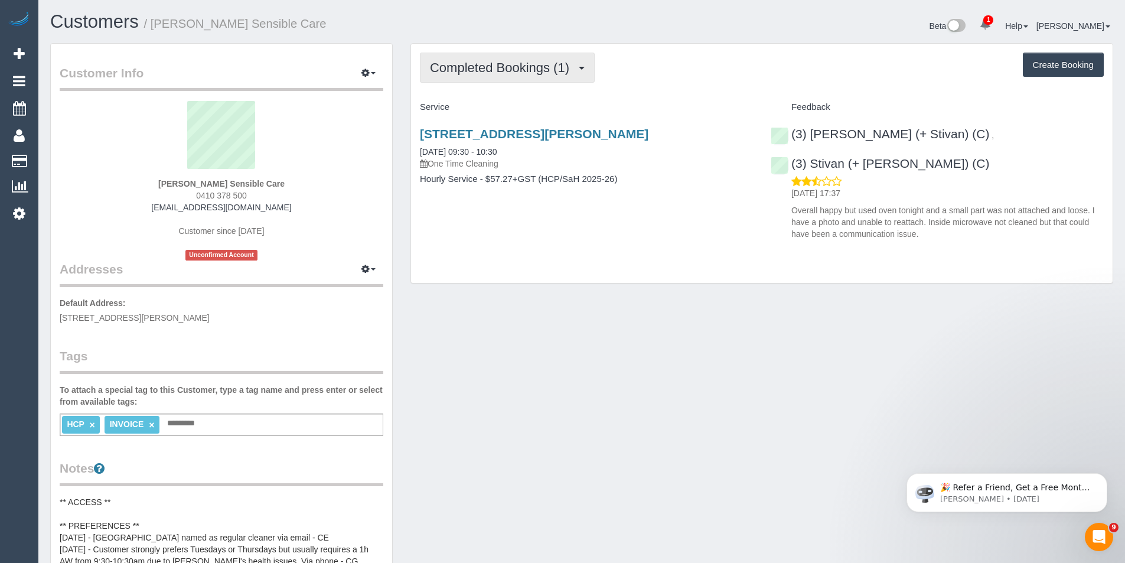
click at [490, 77] on button "Completed Bookings (1)" at bounding box center [507, 68] width 175 height 30
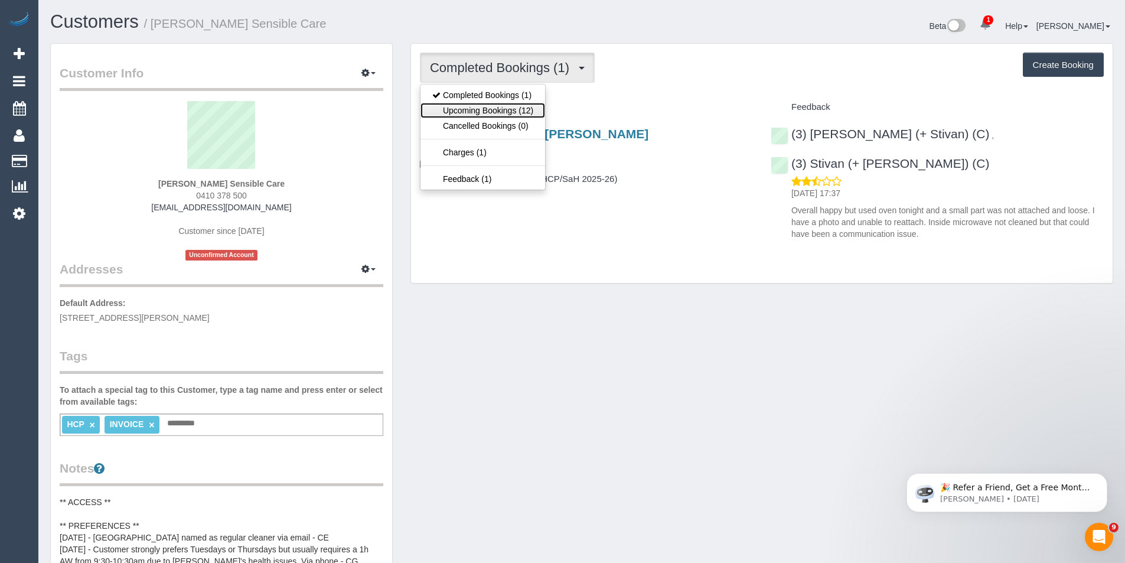
click at [487, 109] on link "Upcoming Bookings (12)" at bounding box center [482, 110] width 125 height 15
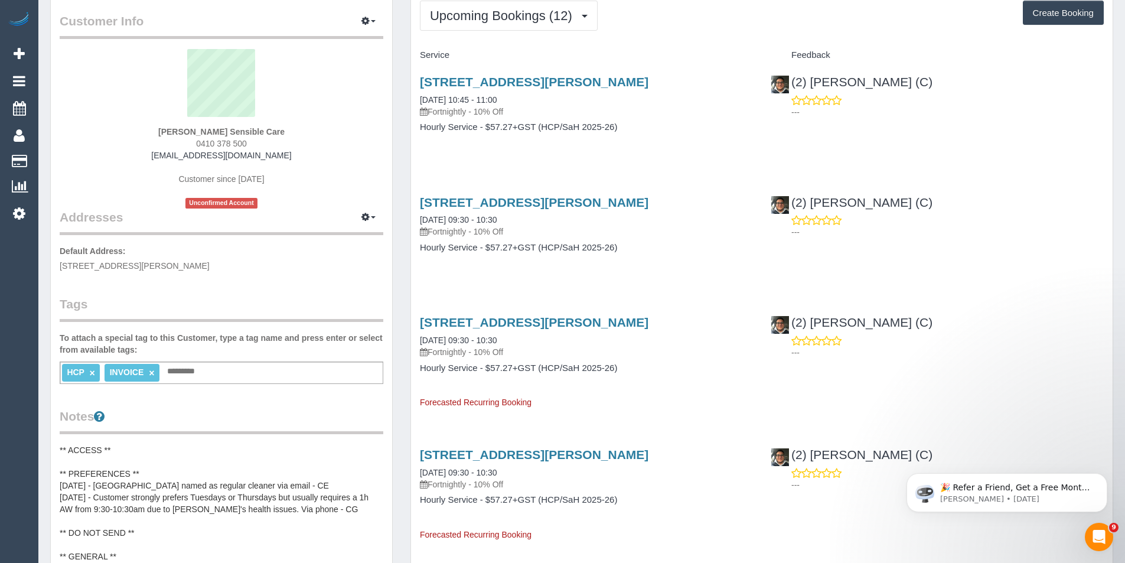
scroll to position [0, 0]
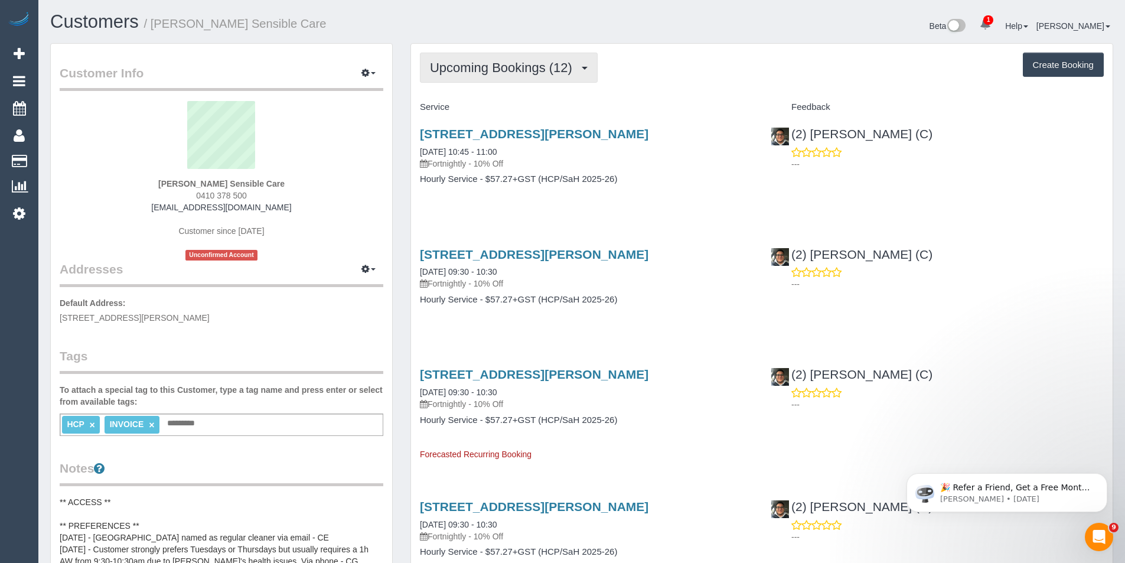
click at [504, 71] on span "Upcoming Bookings (12)" at bounding box center [504, 67] width 148 height 15
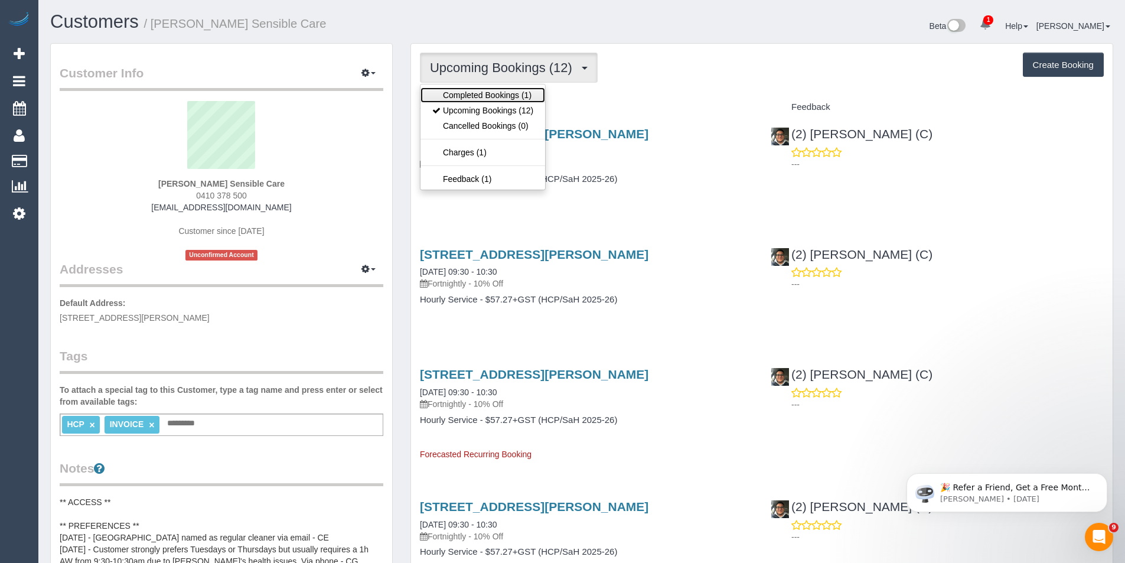
click at [507, 93] on link "Completed Bookings (1)" at bounding box center [482, 94] width 125 height 15
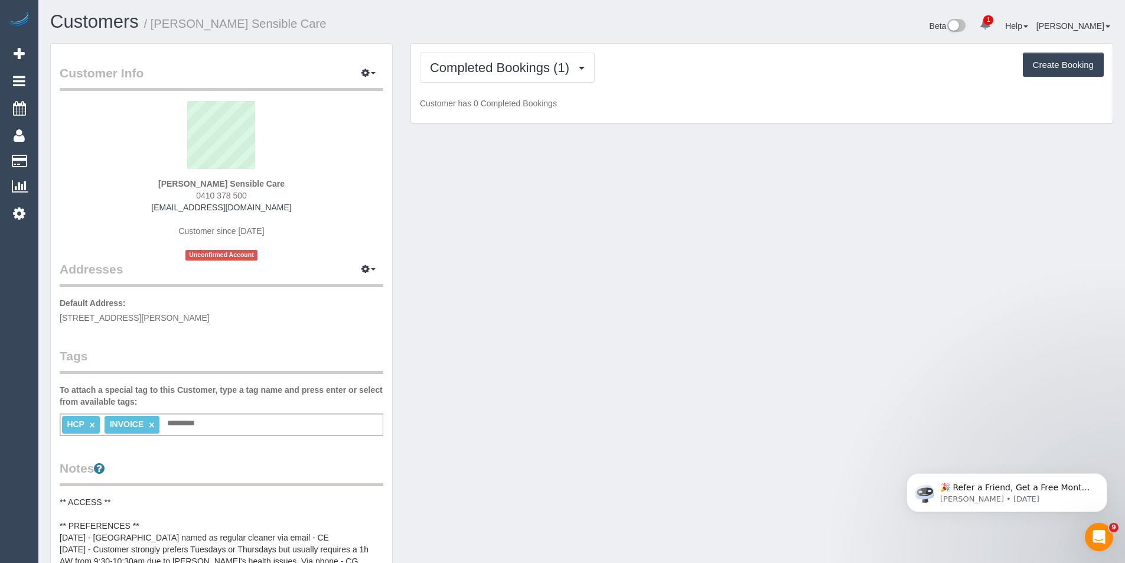
scroll to position [57994, 57932]
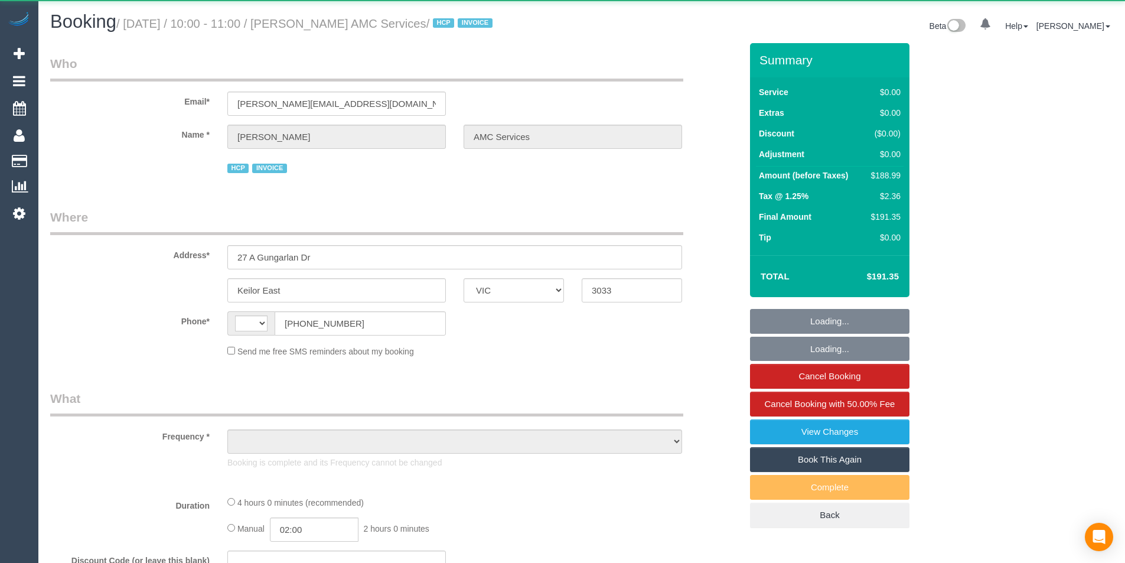
select select "VIC"
select select "string:AU"
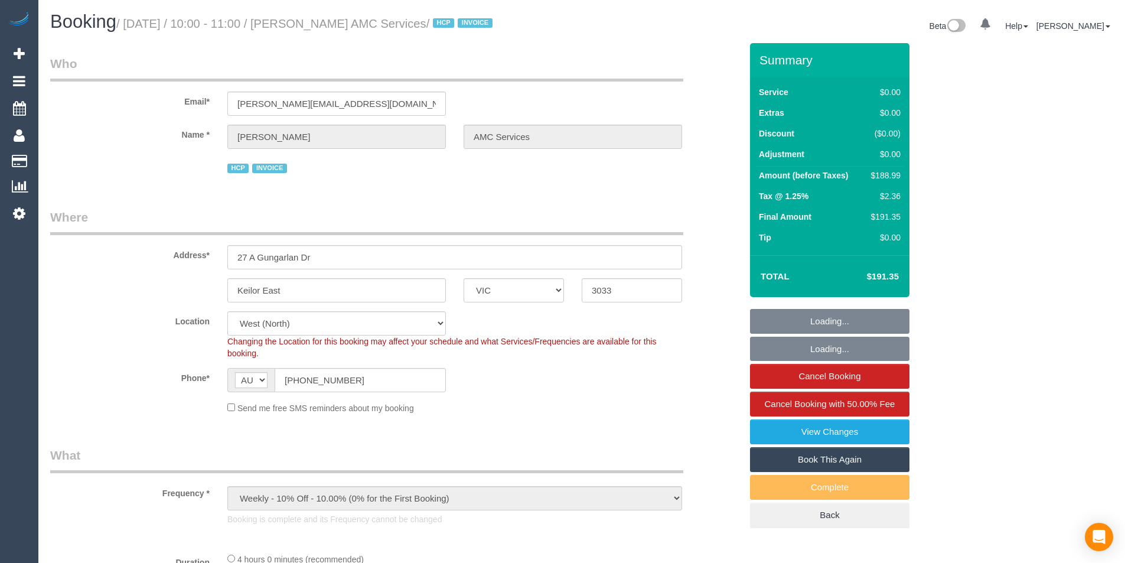
select select "object:696"
select select "number:28"
select select "number:14"
select select "number:19"
select select "number:24"
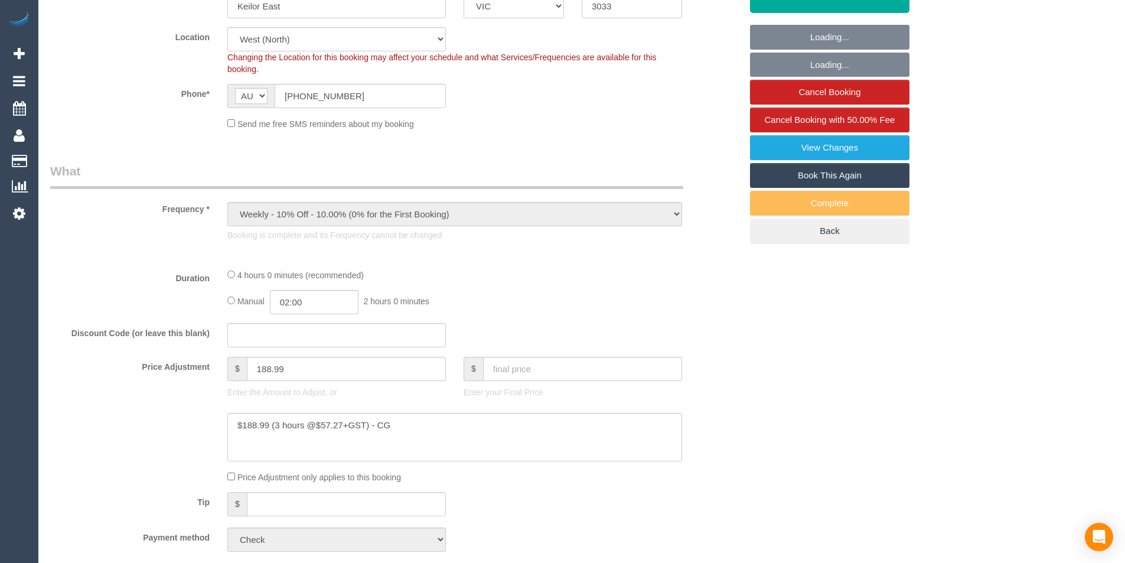
select select "240"
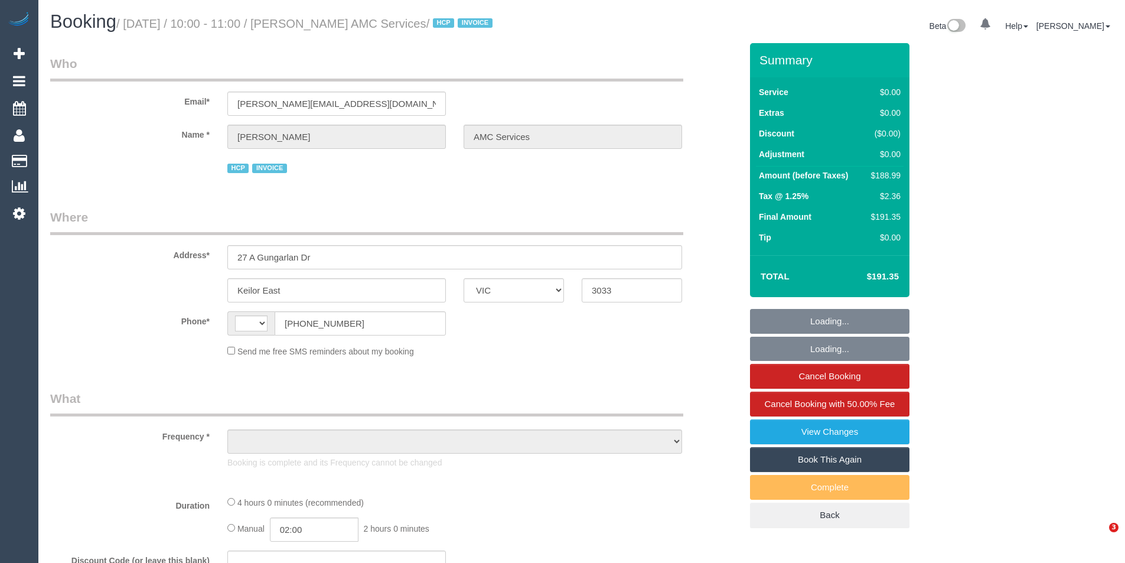
select select "VIC"
select select "object:296"
select select "240"
select select "number:28"
select select "number:14"
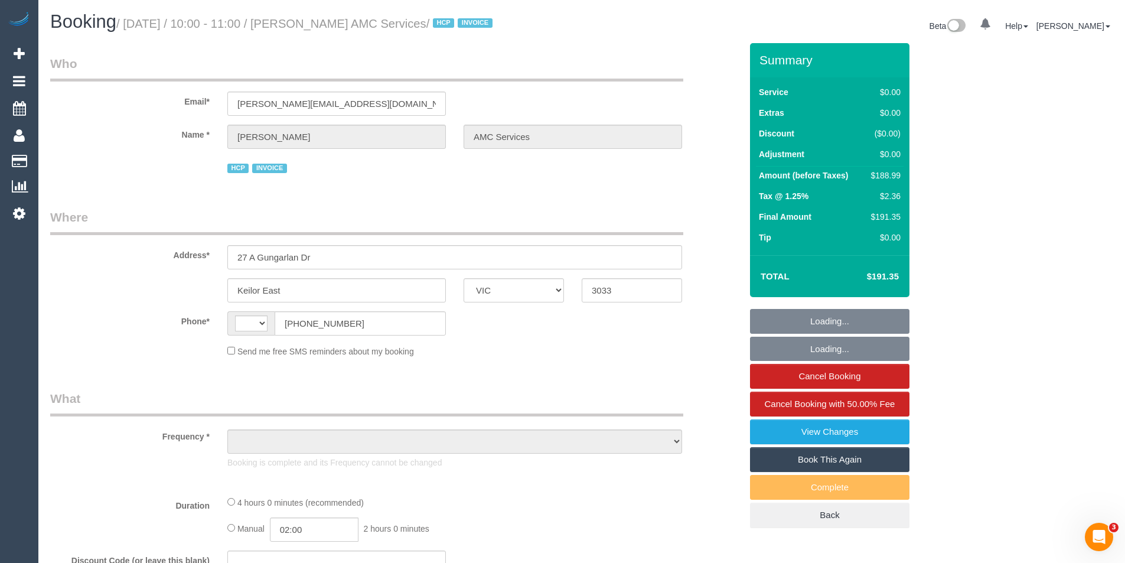
select select "number:19"
select select "number:24"
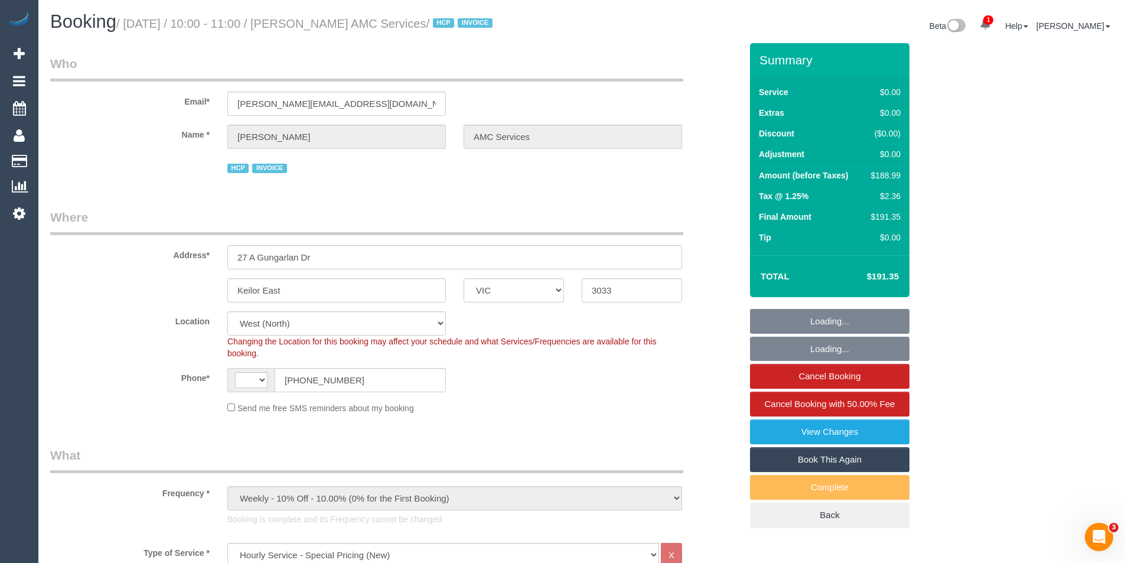
select select "object:831"
select select "string:AU"
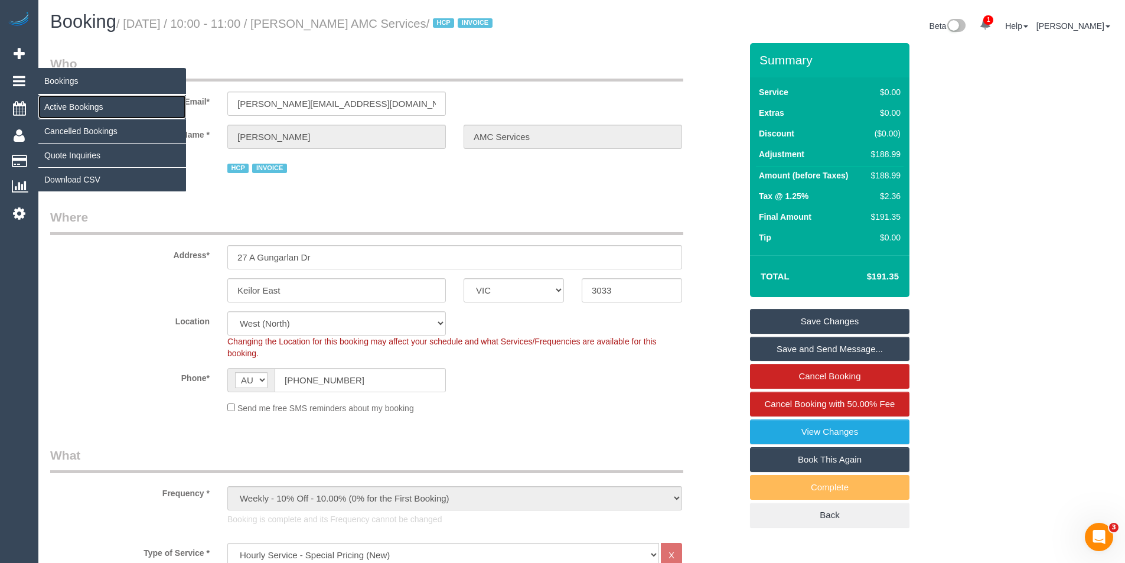
click at [74, 108] on link "Active Bookings" at bounding box center [112, 107] width 148 height 24
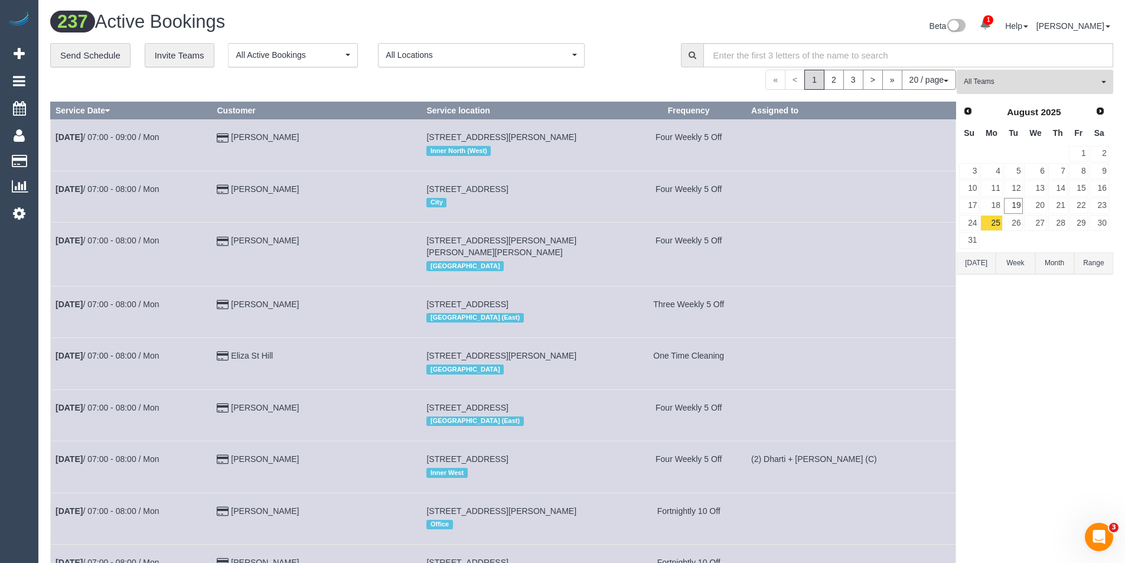
click at [1022, 89] on button "All Teams" at bounding box center [1035, 82] width 157 height 24
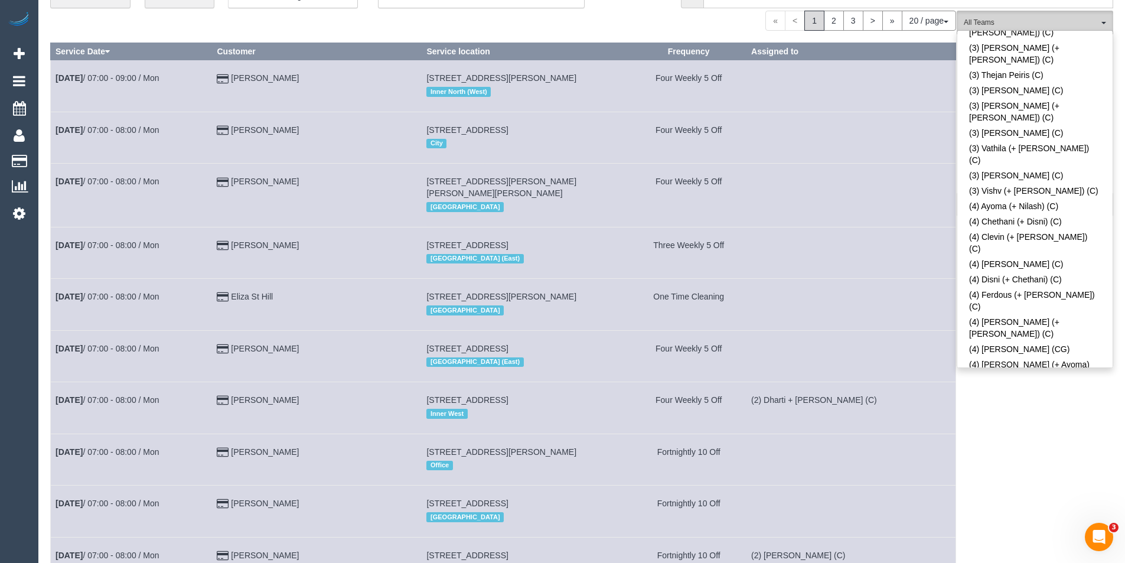
scroll to position [3611, 0]
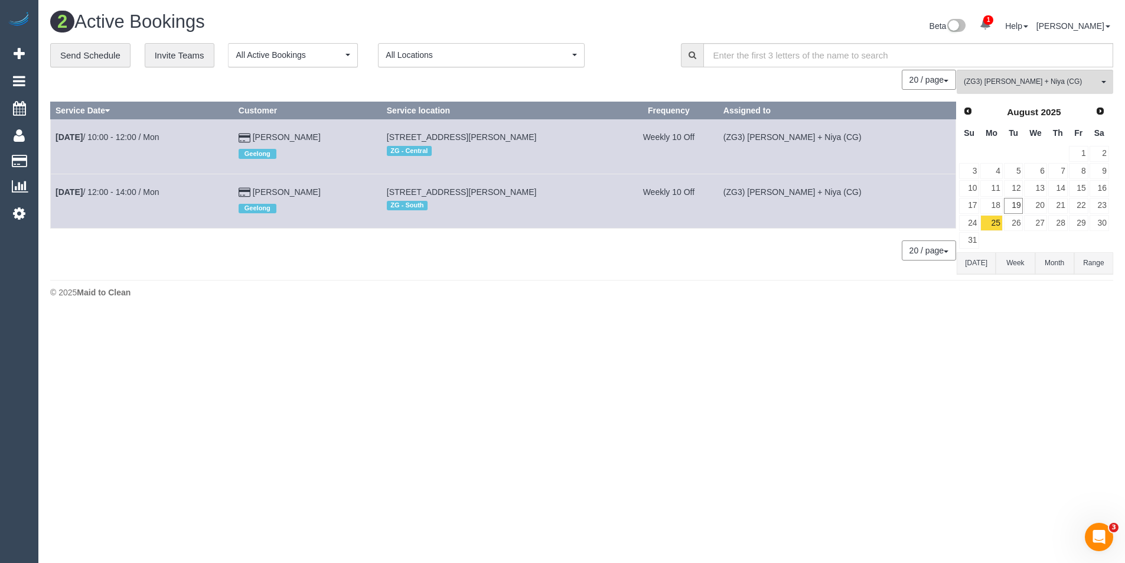
scroll to position [0, 0]
click at [1025, 209] on link "19" at bounding box center [1022, 206] width 19 height 16
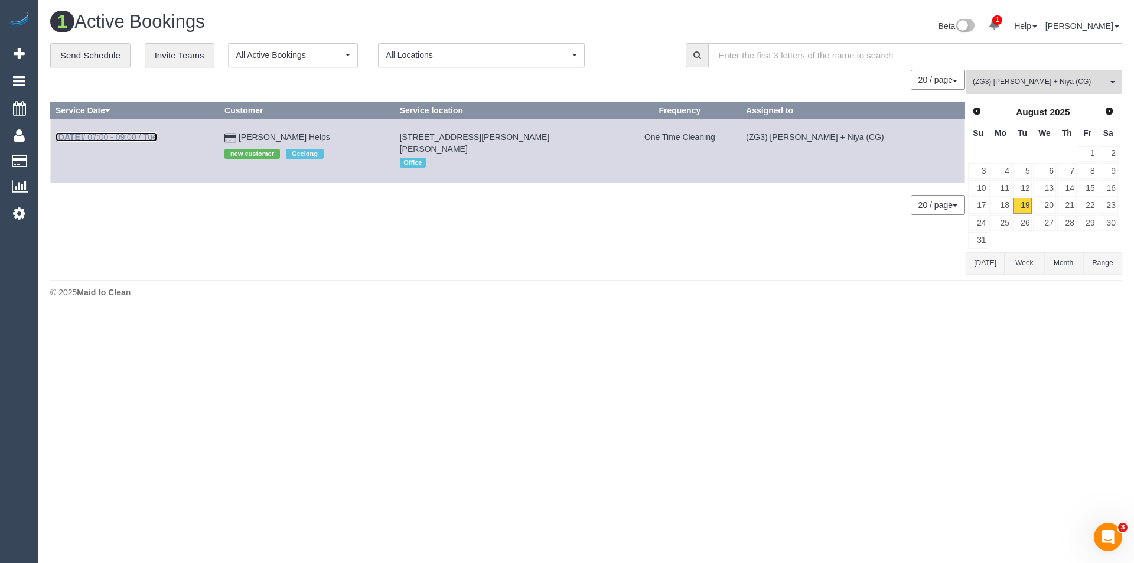
click at [129, 135] on link "Aug 19th / 07:00 - 09:00 / Tue" at bounding box center [107, 136] width 102 height 9
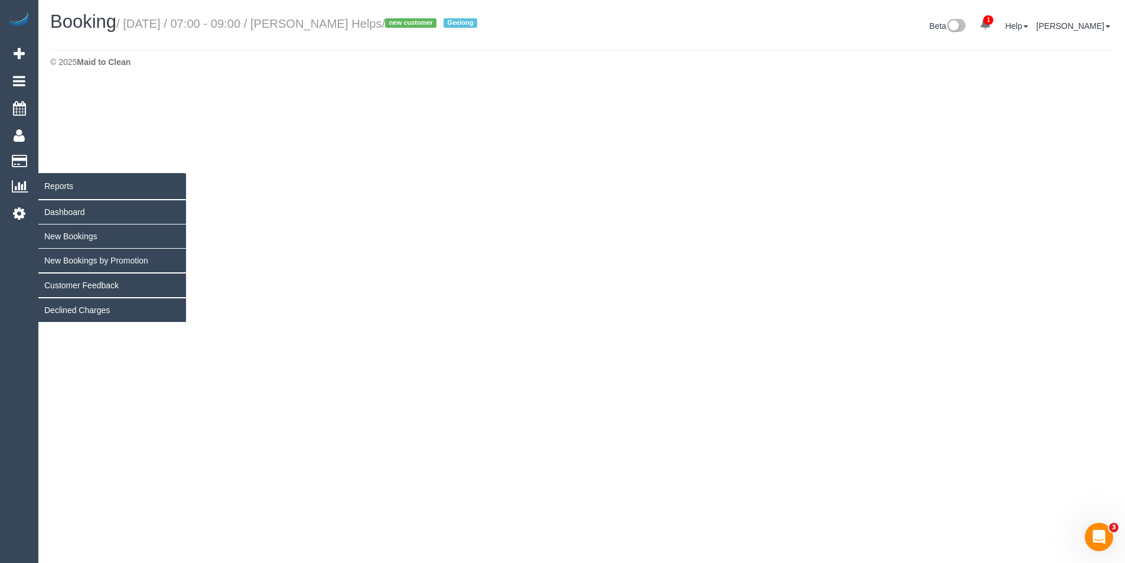
select select "VIC"
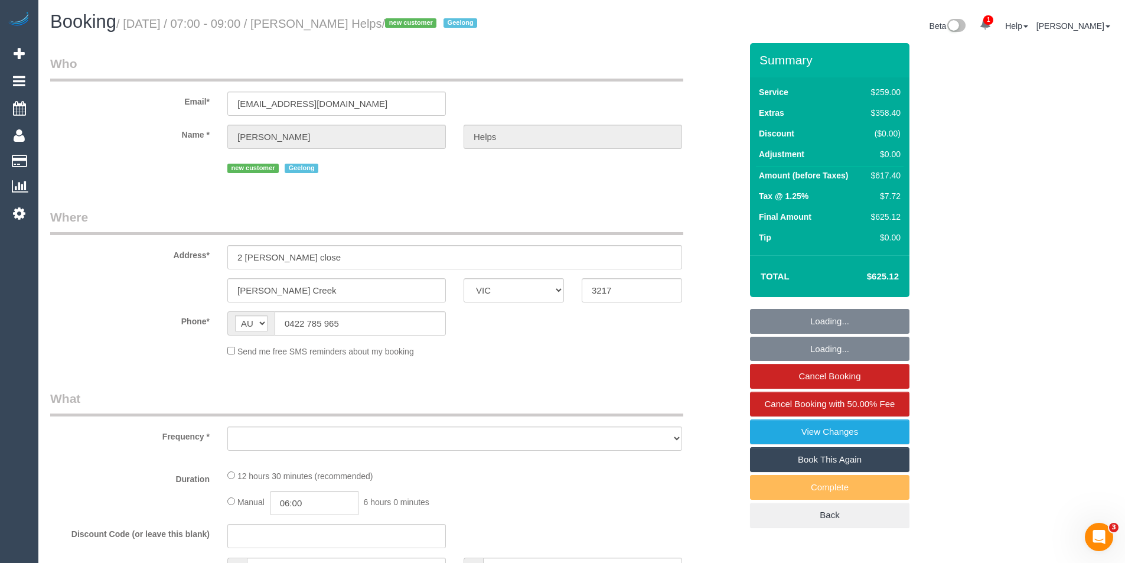
select select "string:stripe-pm_1RuRpc2GScqysDRVkztFHtLl"
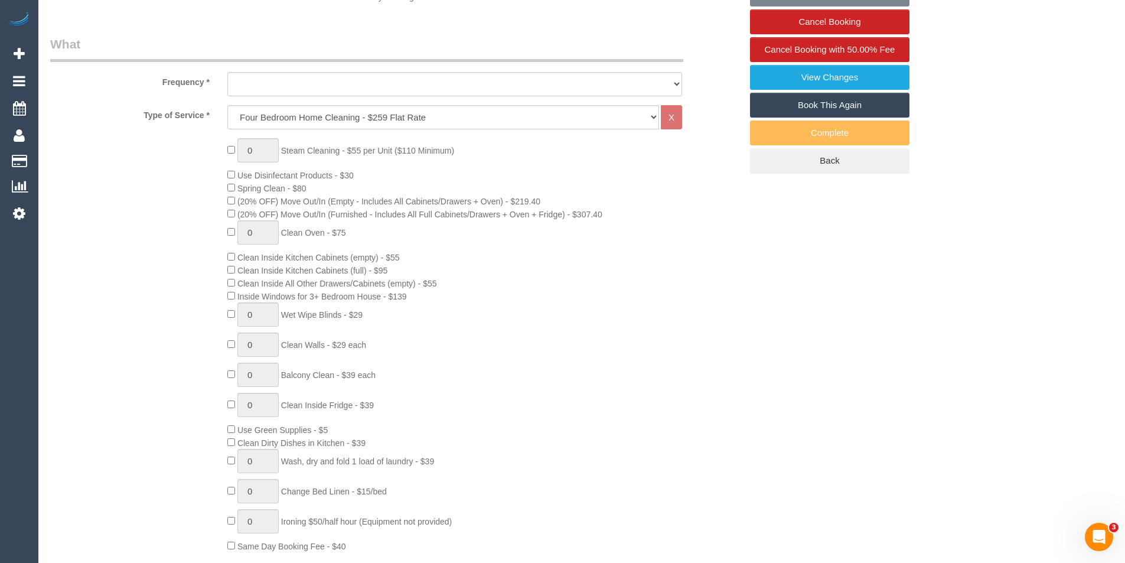
select select "object:3299"
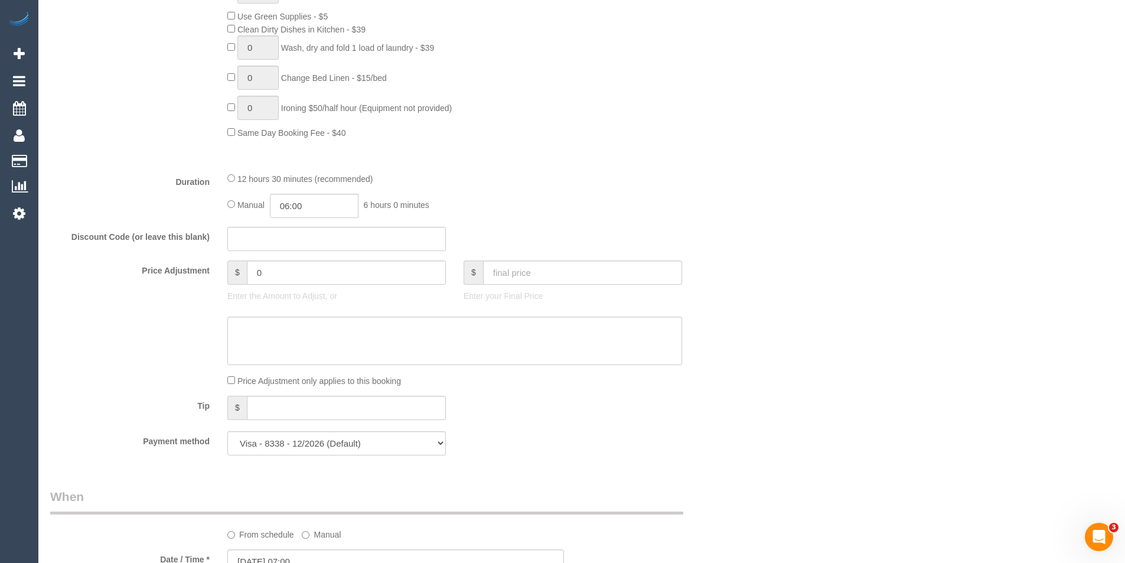
select select "number:28"
select select "number:14"
select select "number:18"
select select "number:24"
select select "number:26"
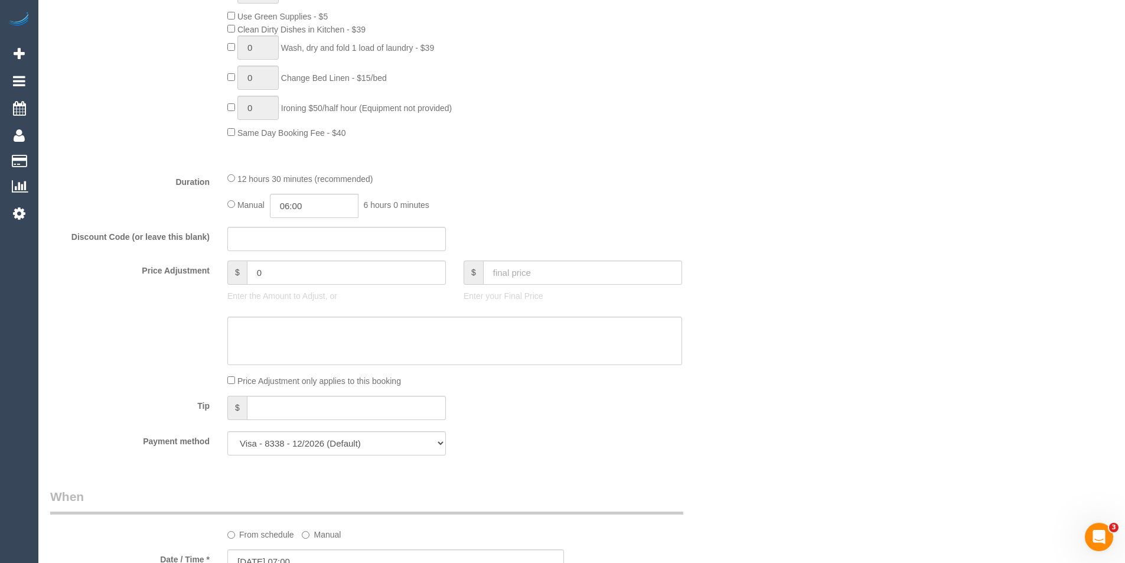
select select "object:4749"
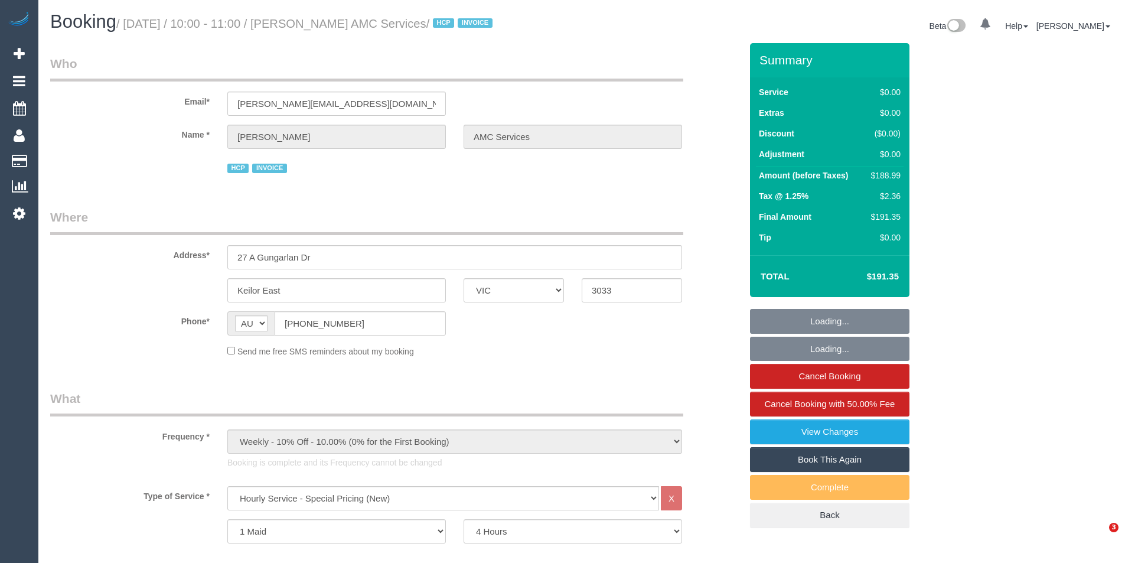
select select "VIC"
select select "240"
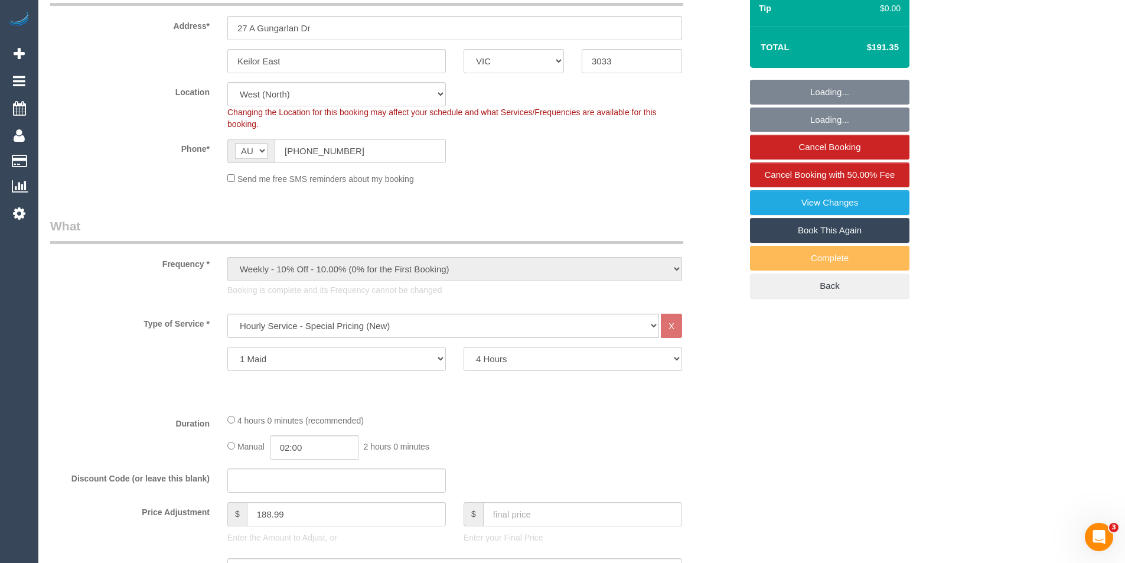
scroll to position [354, 0]
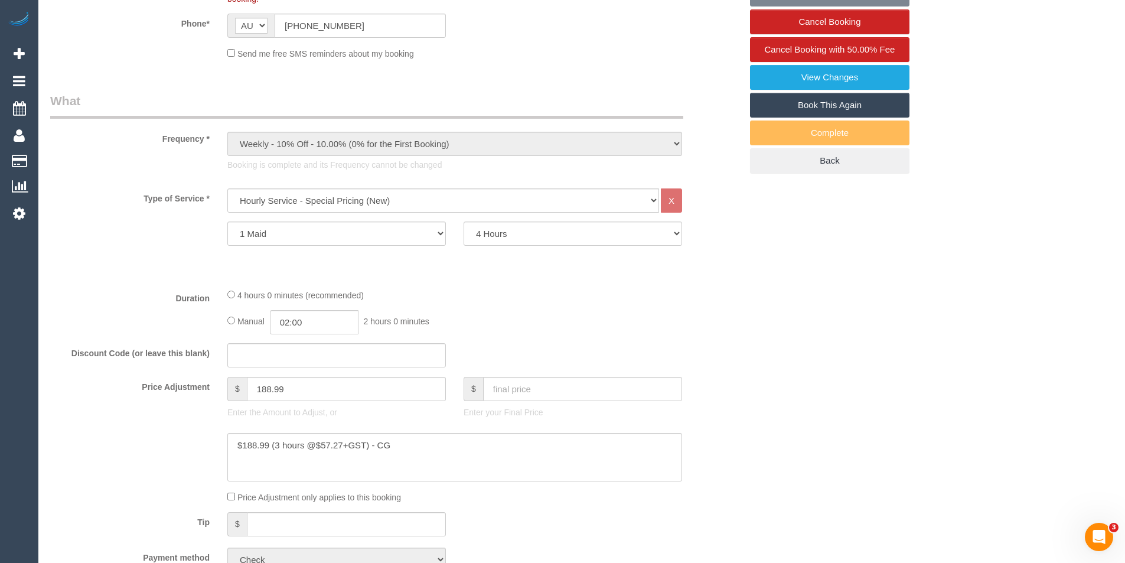
select select "number:28"
select select "number:14"
select select "number:19"
select select "number:24"
select select "object:1417"
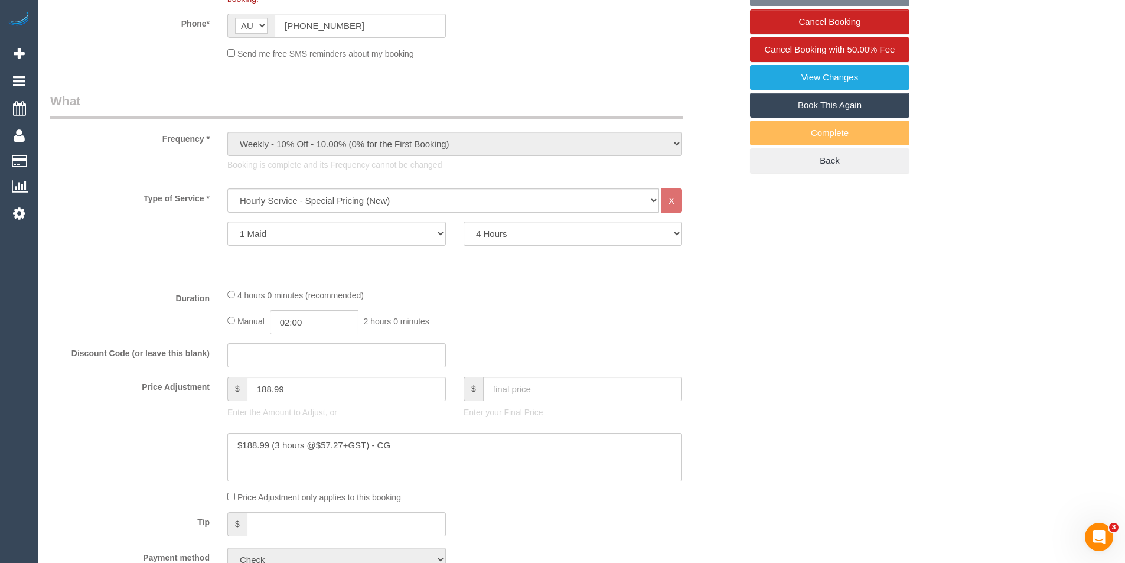
scroll to position [0, 0]
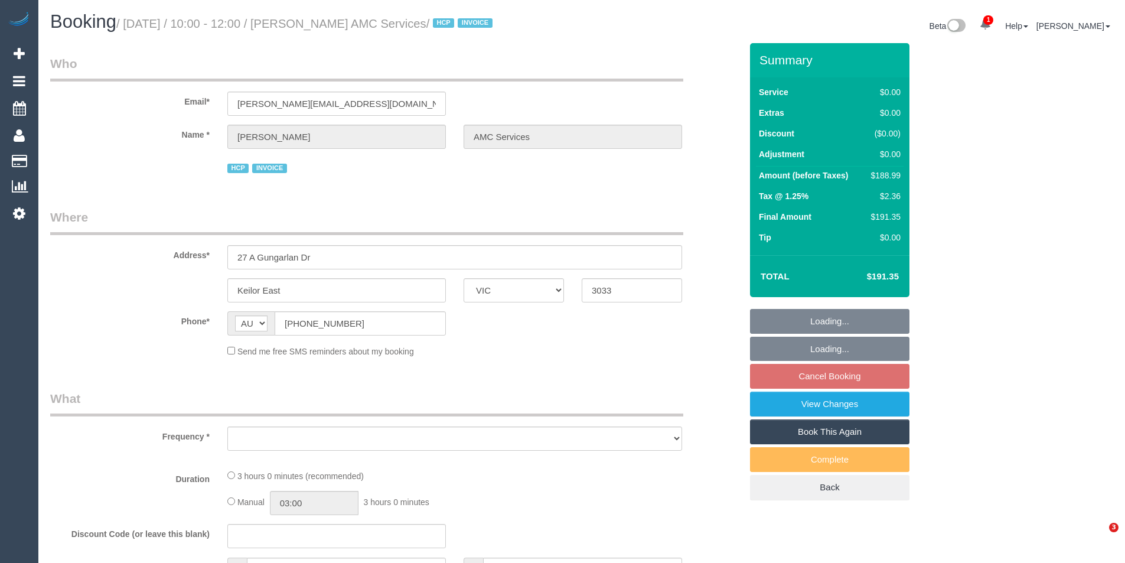
select select "VIC"
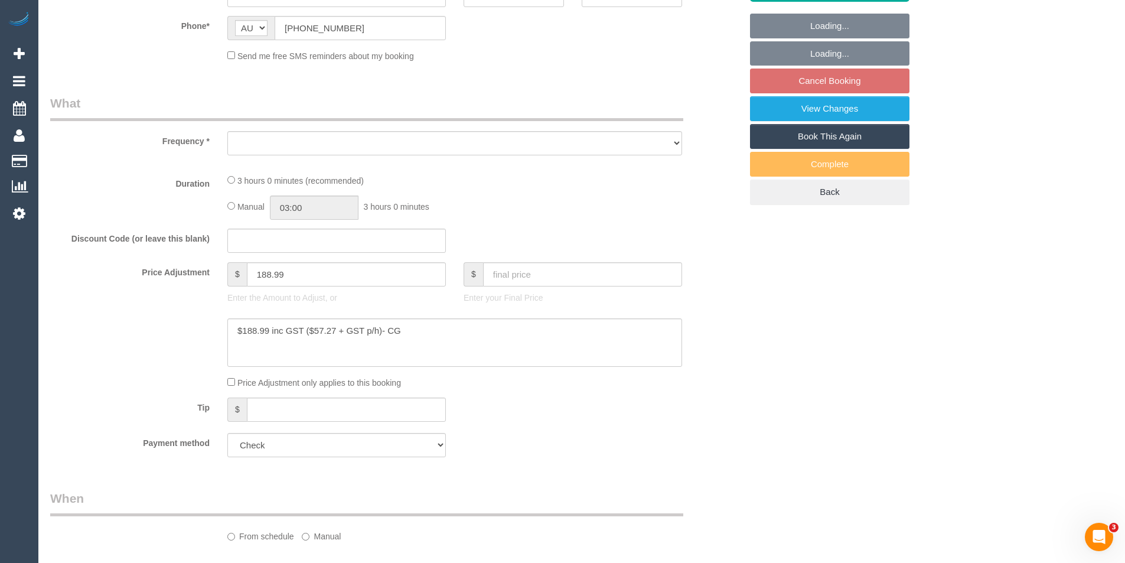
scroll to position [295, 0]
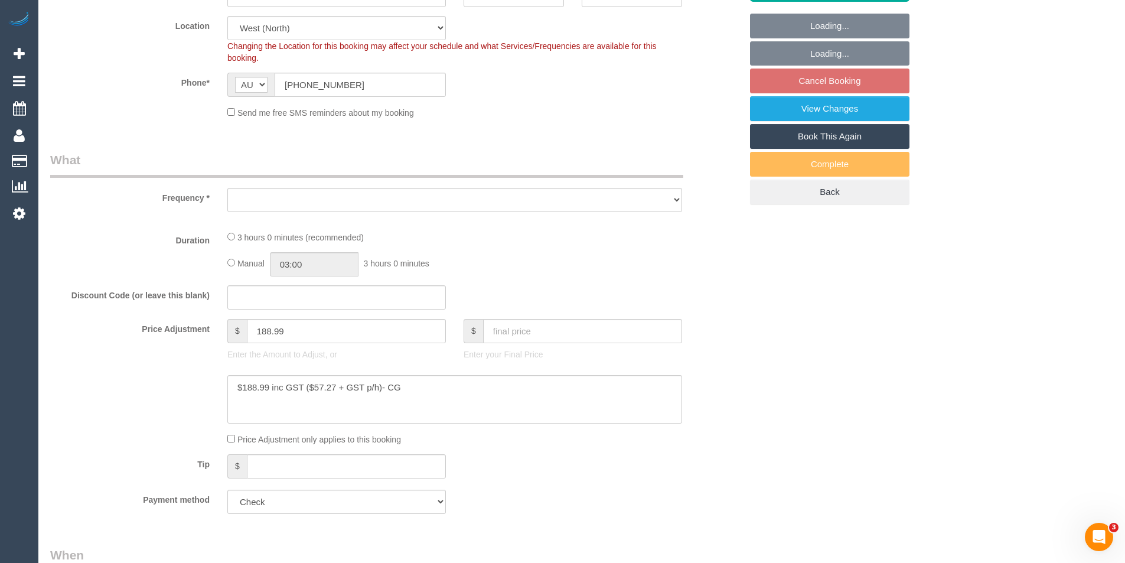
select select "object:649"
select select "180"
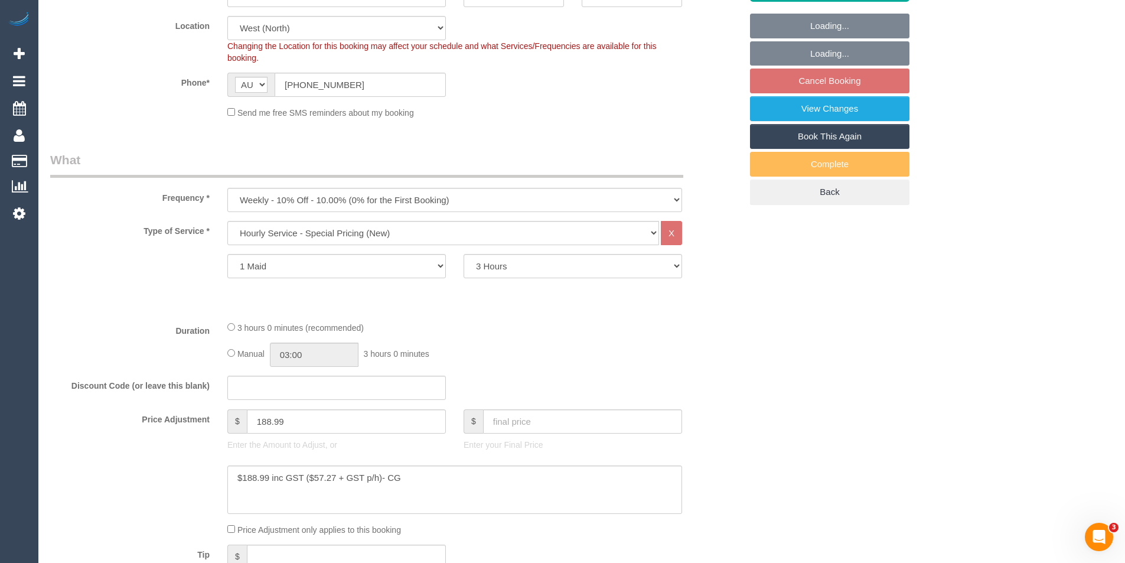
select select "number:28"
select select "number:14"
select select "number:19"
select select "number:24"
select select "object:1235"
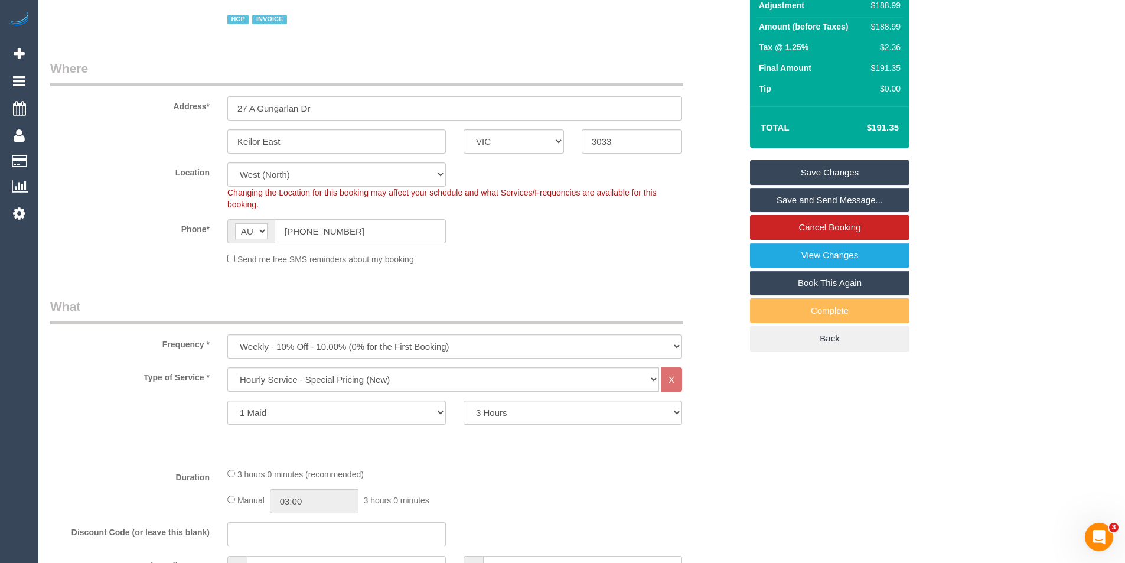
scroll to position [0, 0]
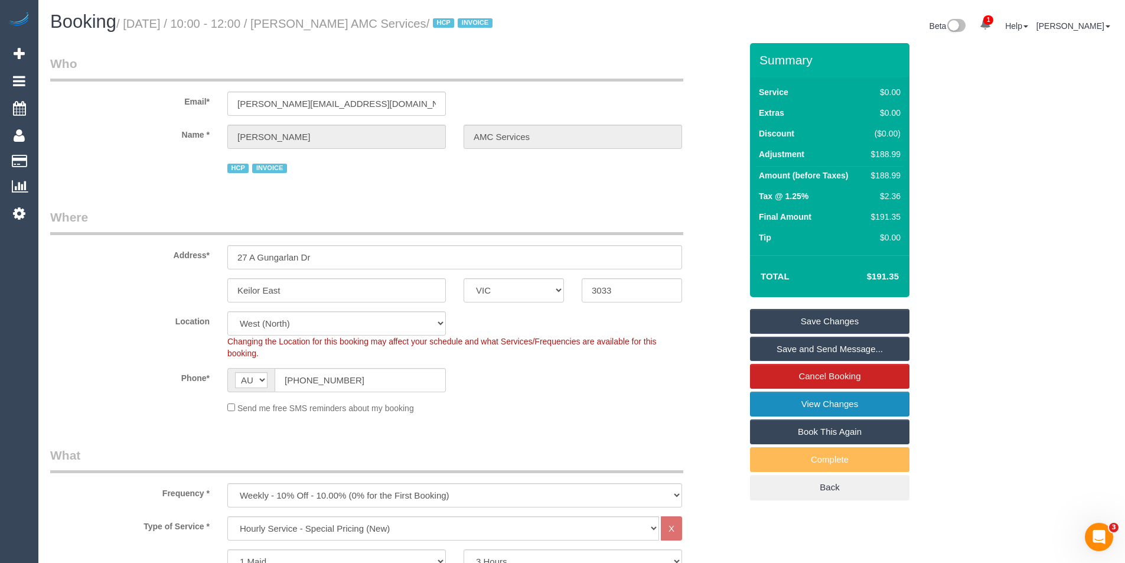
click at [784, 406] on link "View Changes" at bounding box center [829, 404] width 159 height 25
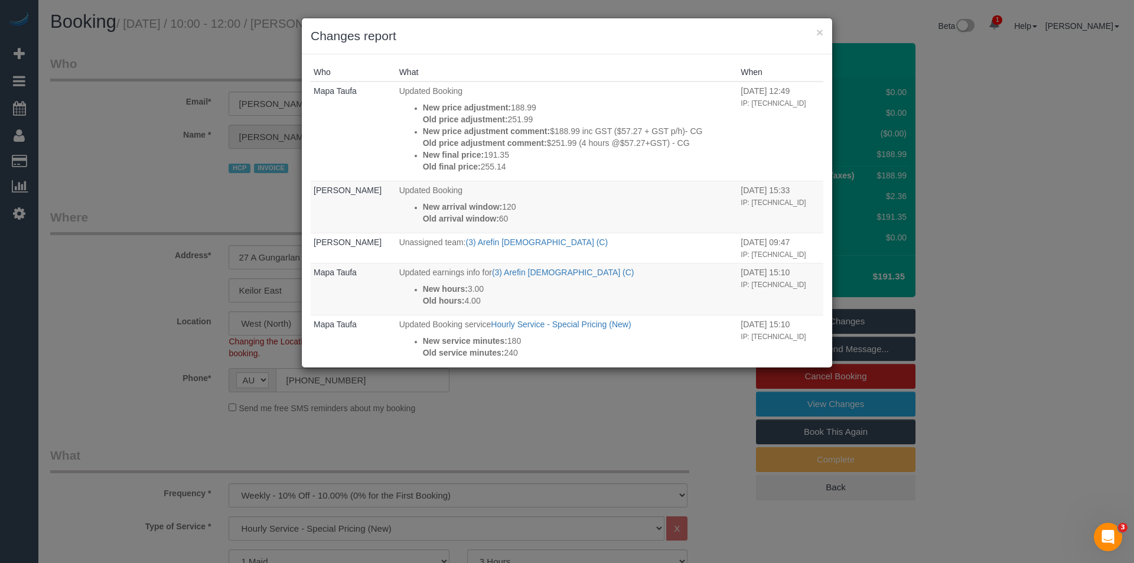
click at [525, 436] on div "× Changes report Who What When Mapa Taufa Updated Booking New price adjustment:…" at bounding box center [567, 281] width 1134 height 563
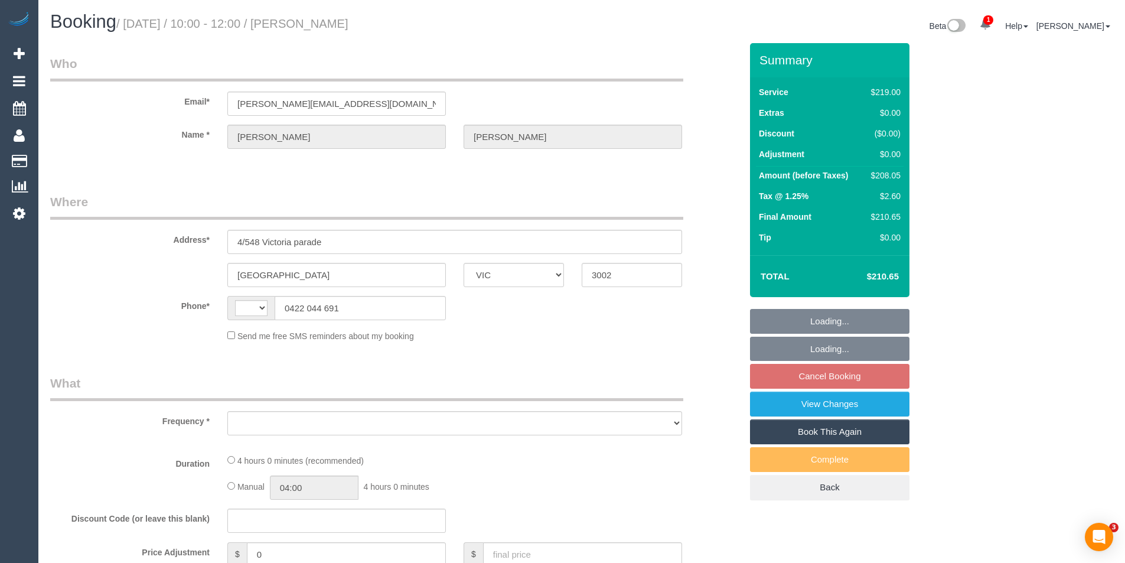
select select "VIC"
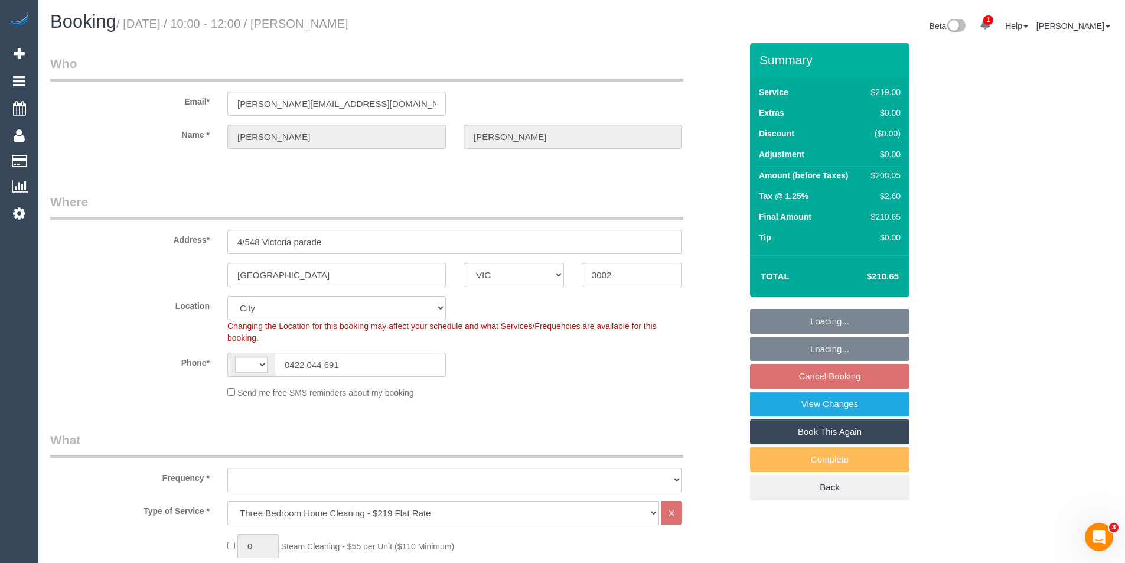
select select "string:stripe-pm_1RSw0X2GScqysDRVnxpGLOCN"
select select "string:AU"
select select "object:1117"
select select "number:28"
select select "number:14"
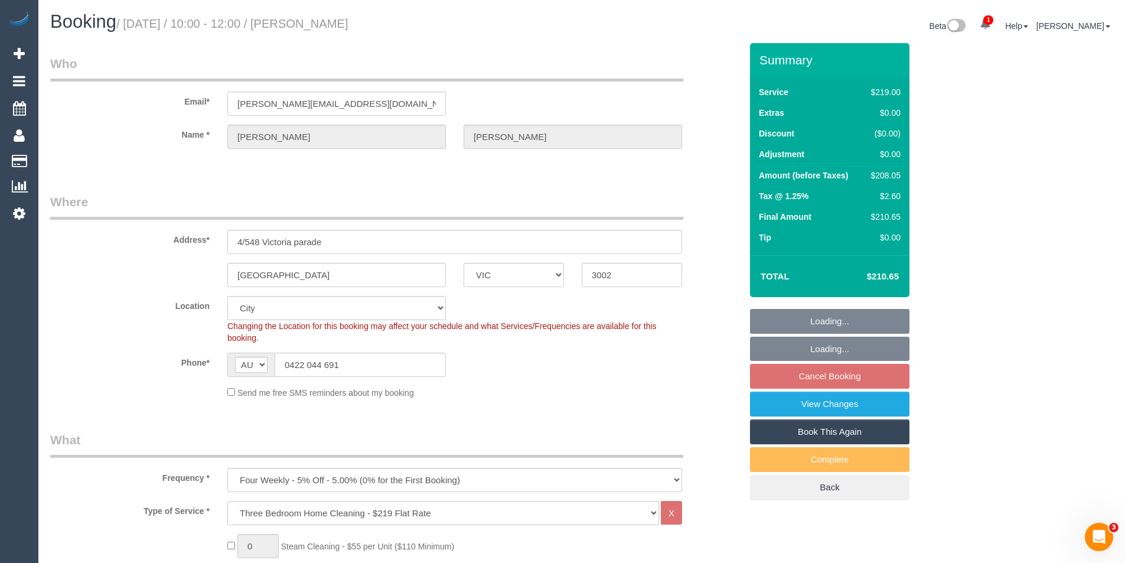
select select "number:18"
select select "number:24"
select select "number:34"
select select "number:12"
select select "object:1271"
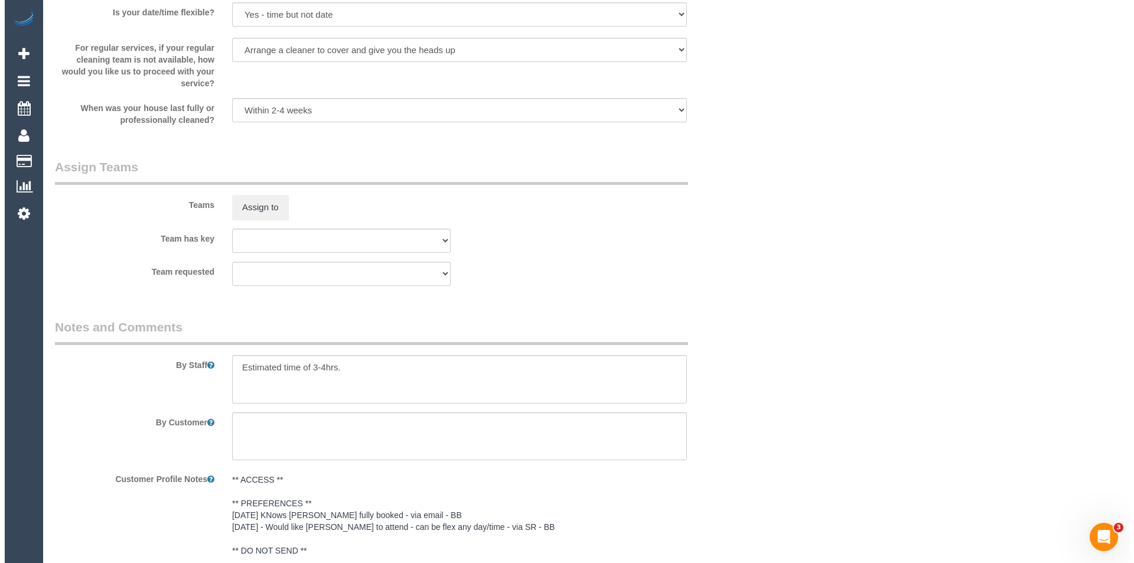
scroll to position [1592, 0]
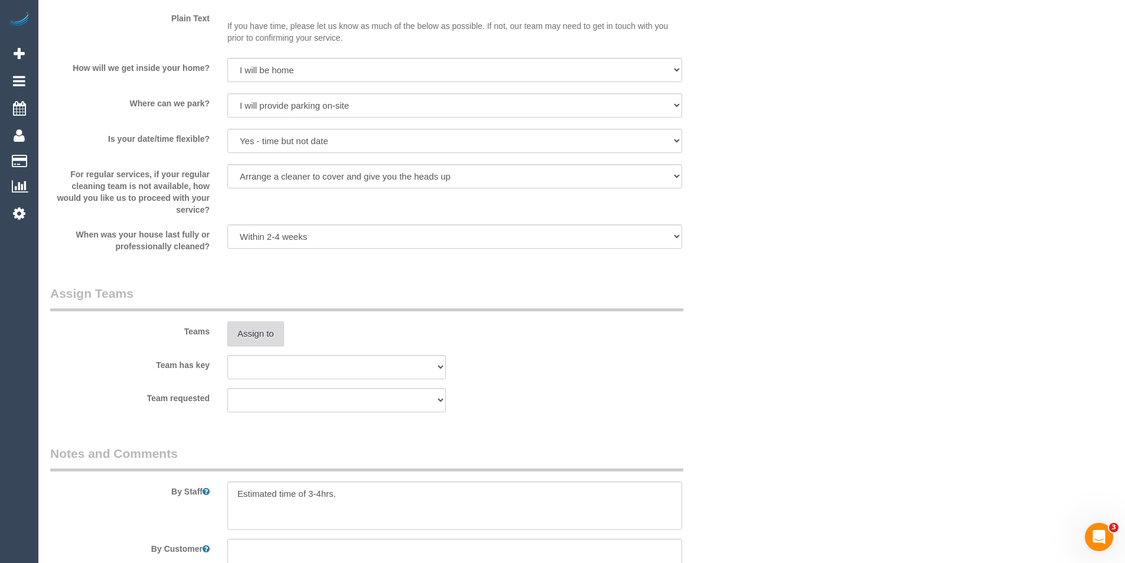
click at [272, 328] on button "Assign to" at bounding box center [255, 333] width 57 height 25
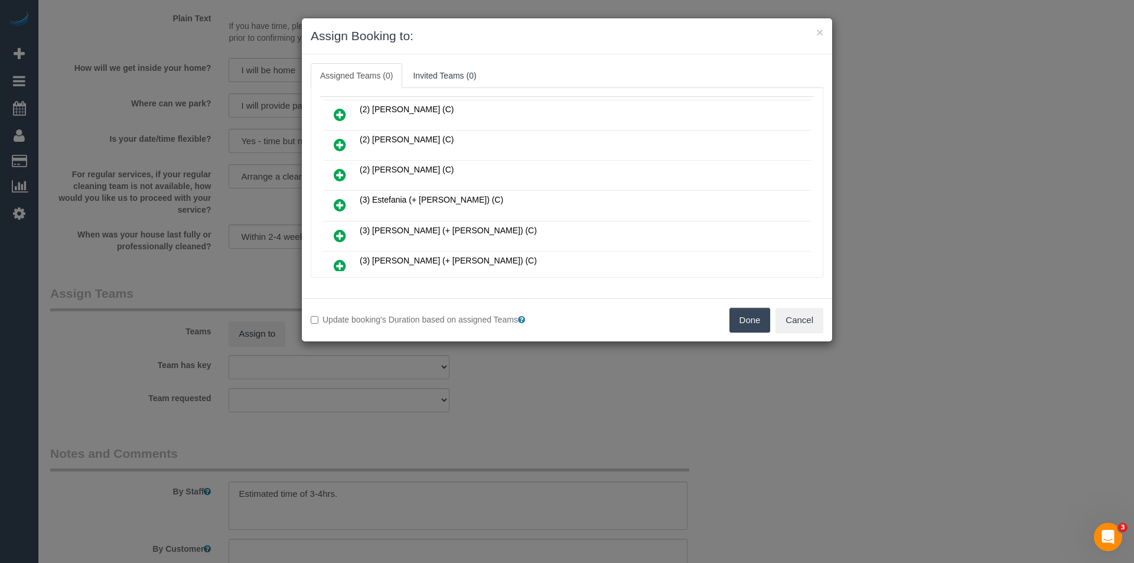
click at [341, 171] on icon at bounding box center [340, 175] width 12 height 14
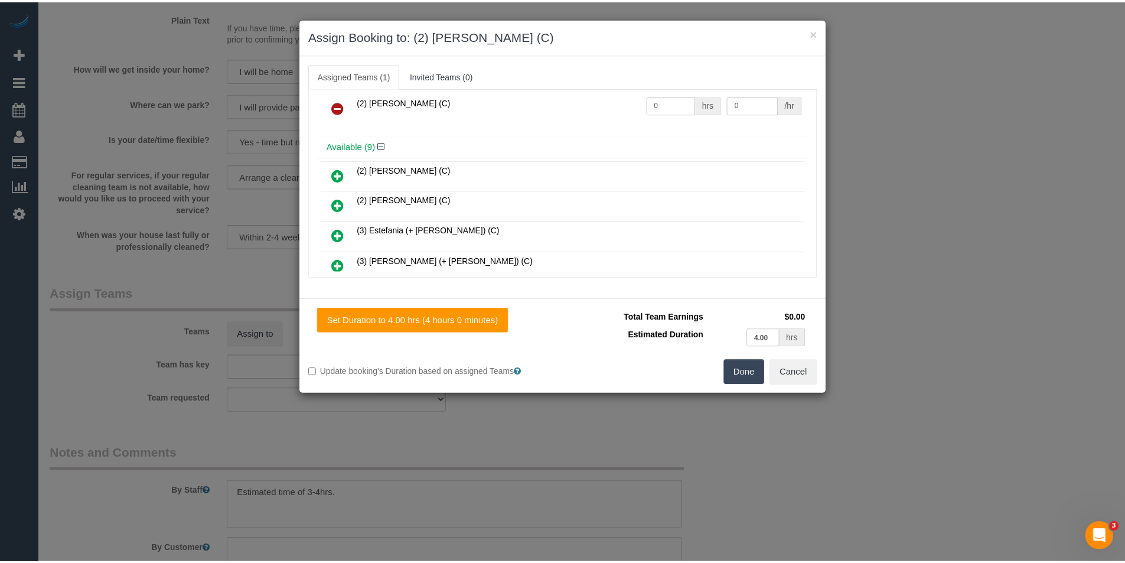
scroll to position [0, 0]
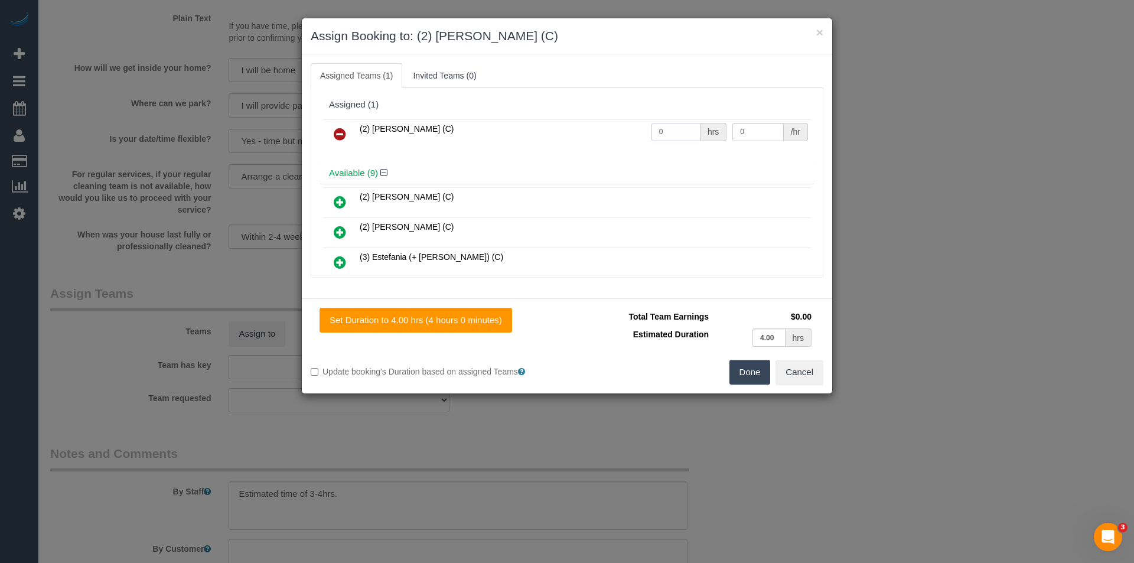
drag, startPoint x: 665, startPoint y: 134, endPoint x: 510, endPoint y: 145, distance: 155.1
click at [510, 145] on tr "(2) Megan Kaewpinich (C) 0 hrs 0 /hr" at bounding box center [567, 134] width 488 height 30
type input "1"
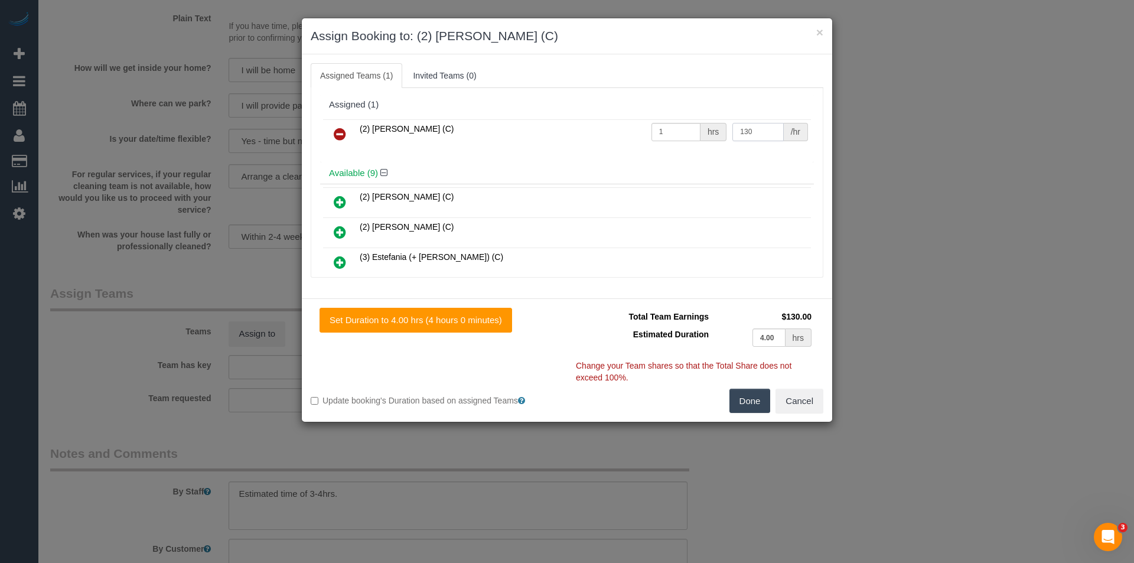
type input "130"
click at [738, 405] on button "Done" at bounding box center [749, 401] width 41 height 25
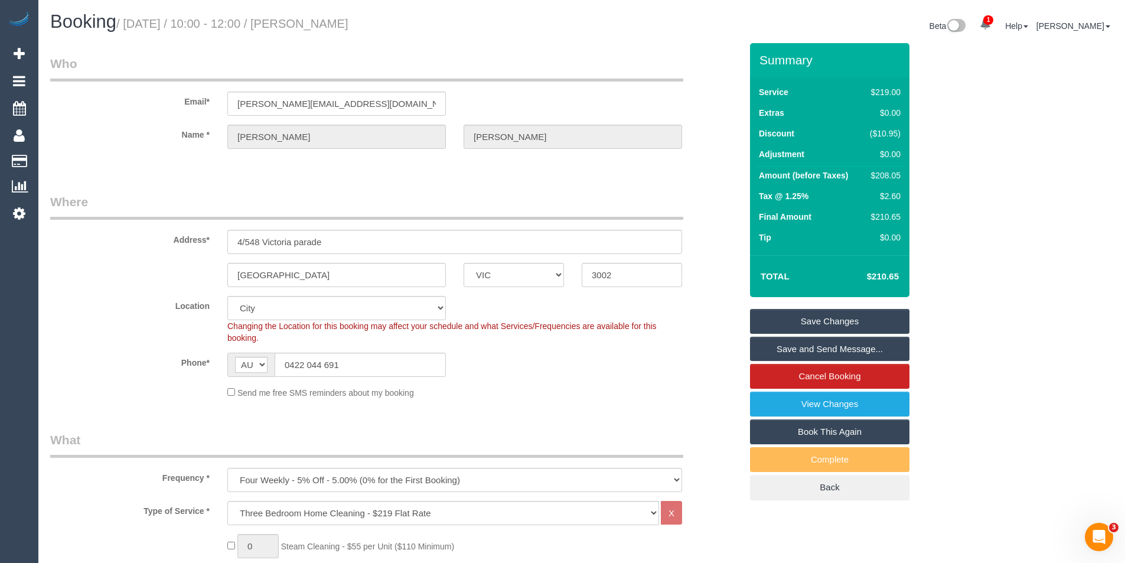
click at [775, 321] on link "Save Changes" at bounding box center [829, 321] width 159 height 25
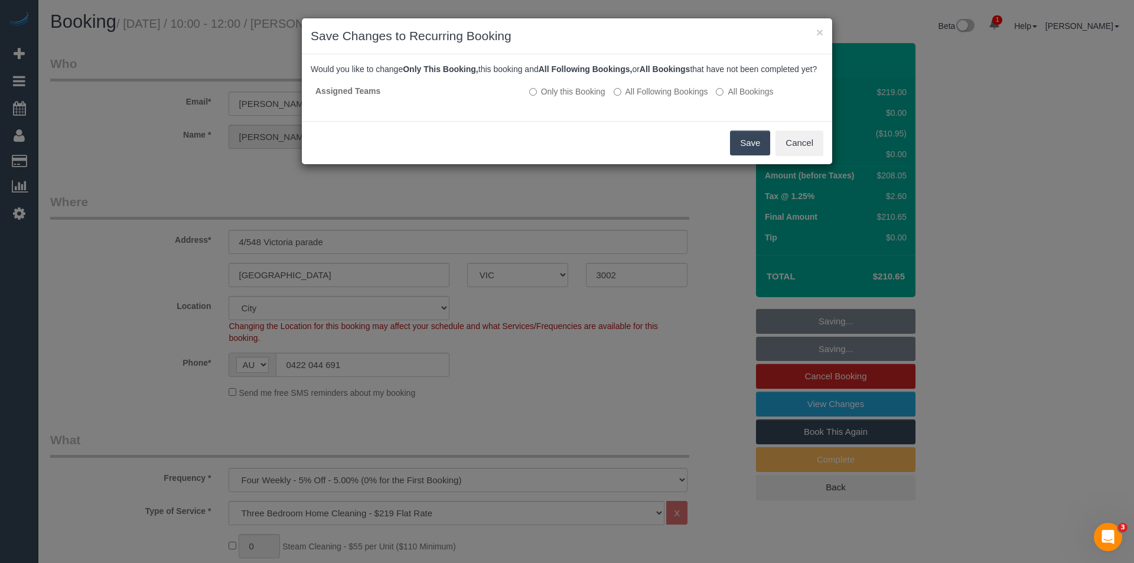
click at [738, 148] on button "Save" at bounding box center [750, 143] width 40 height 25
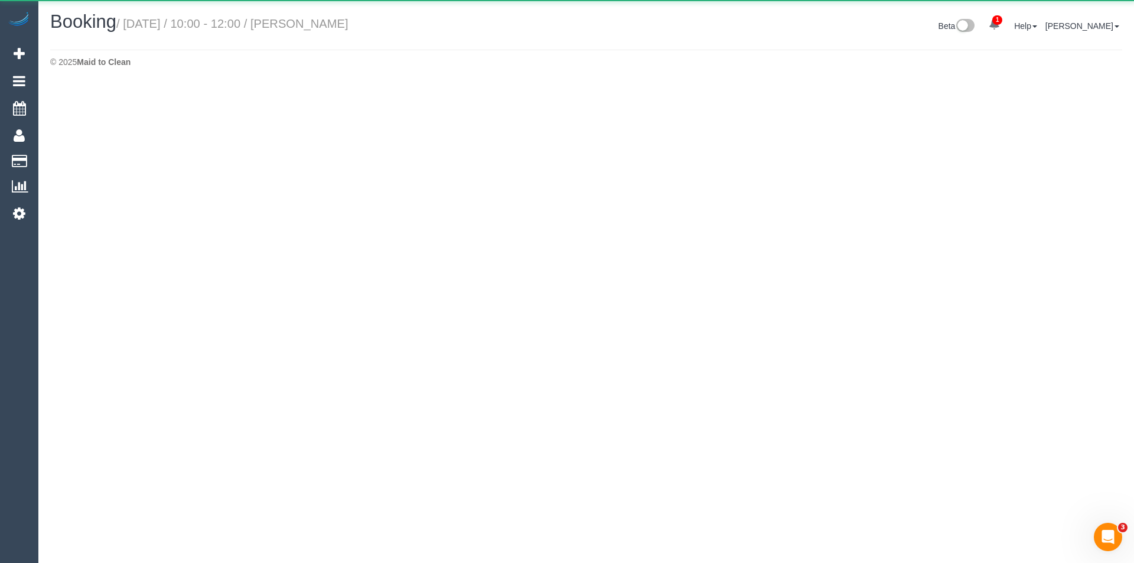
select select "VIC"
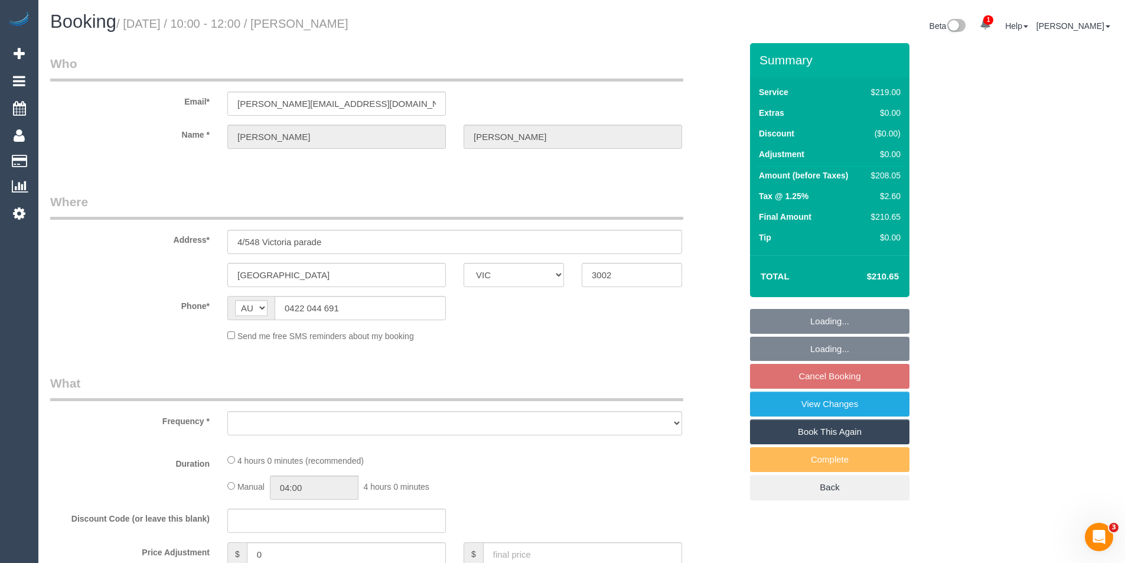
select select "object:3880"
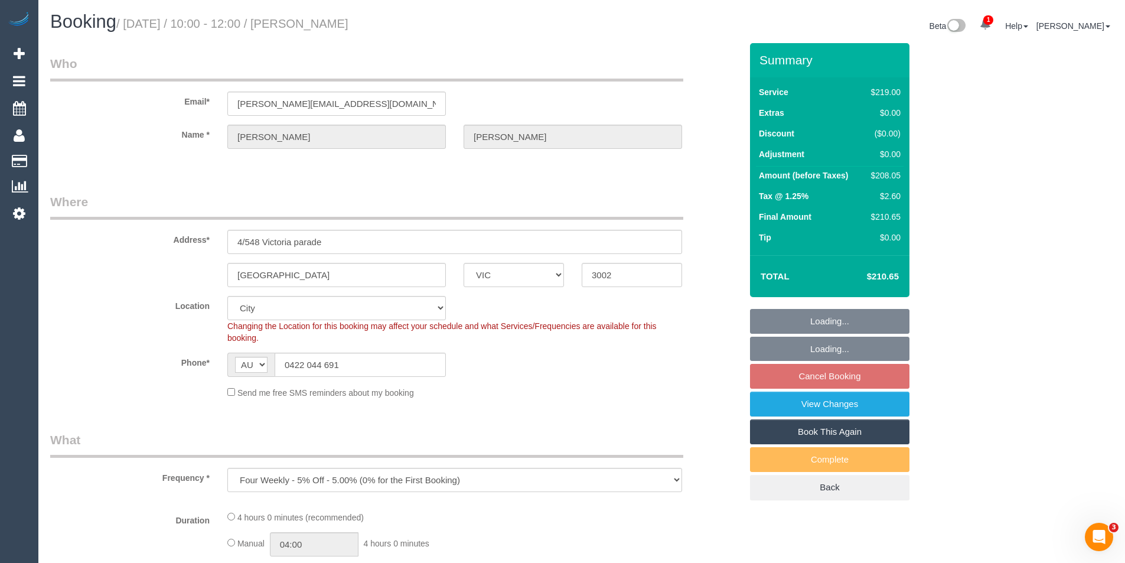
select select "string:stripe-pm_1RSw0X2GScqysDRVnxpGLOCN"
select select "number:28"
select select "number:14"
select select "number:18"
select select "number:24"
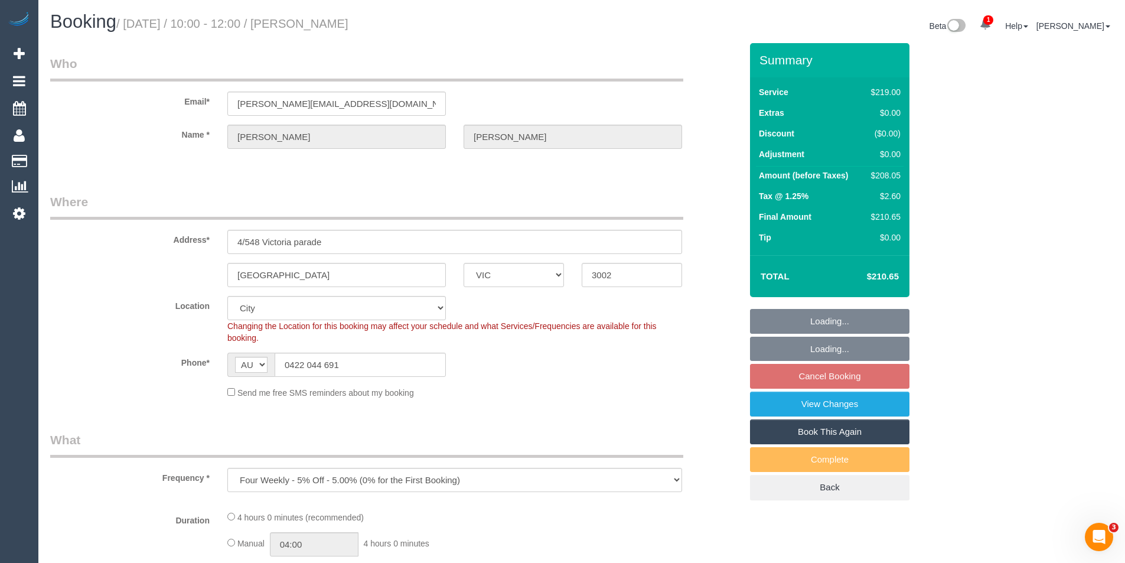
select select "number:34"
select select "number:12"
select select "object:4127"
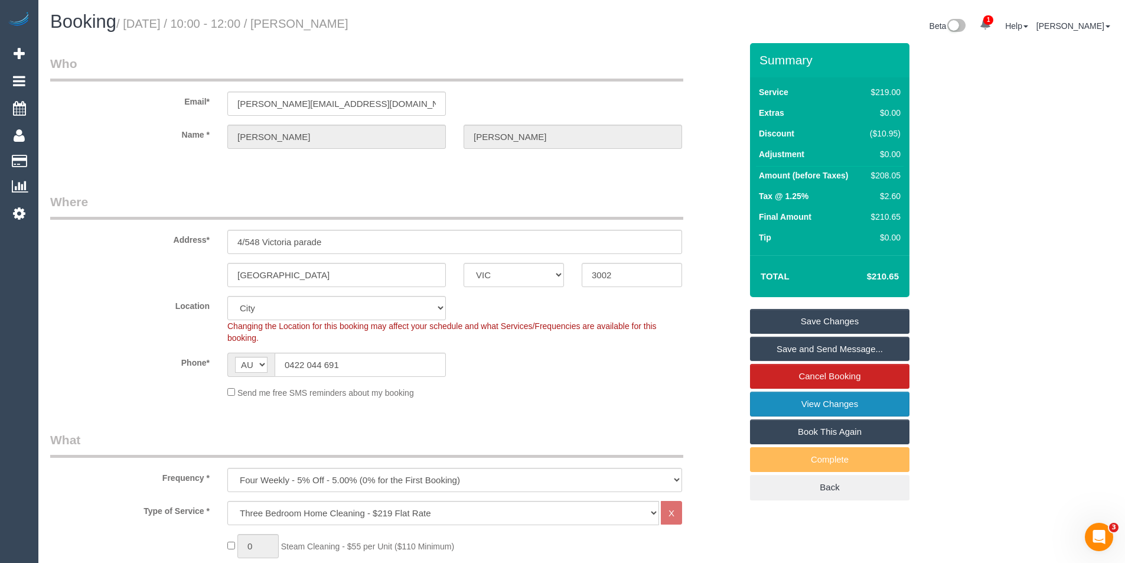
click at [849, 404] on link "View Changes" at bounding box center [829, 404] width 159 height 25
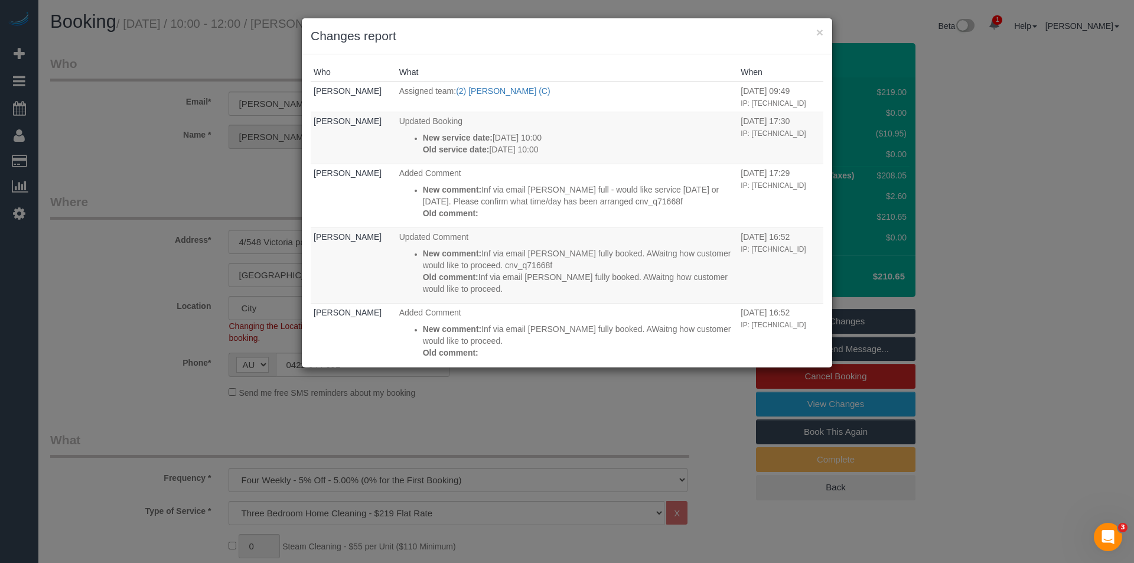
click at [583, 411] on div "× Changes report Who What When Bronie Bryant Assigned team: (2) Megan Kaewpinic…" at bounding box center [567, 281] width 1134 height 563
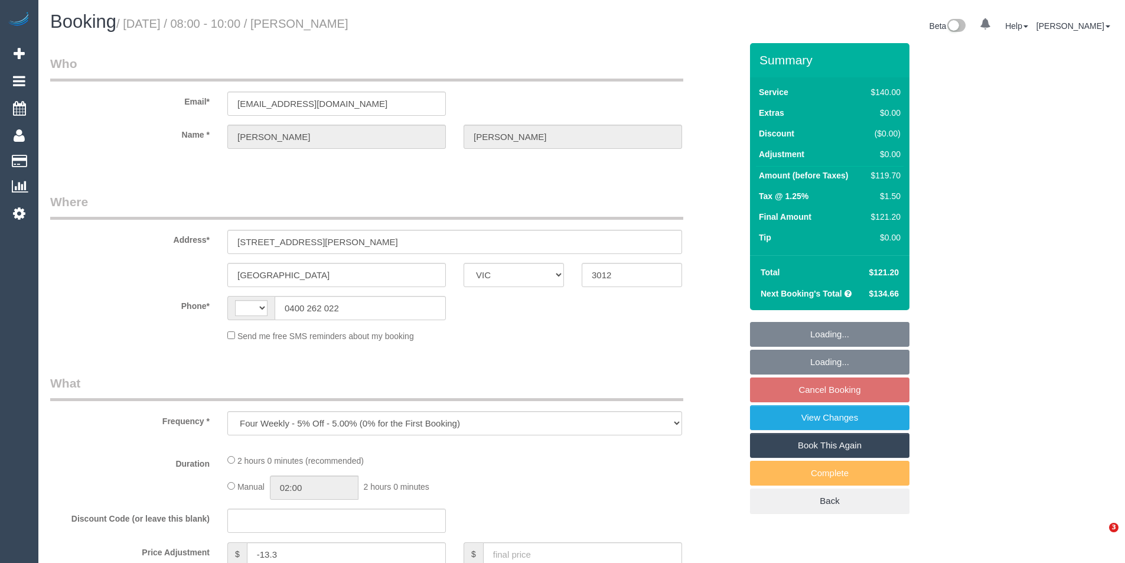
select select "VIC"
select select "string:AU"
select select "string:stripe-pm_1QUmoA2GScqysDRVL2tnuCen"
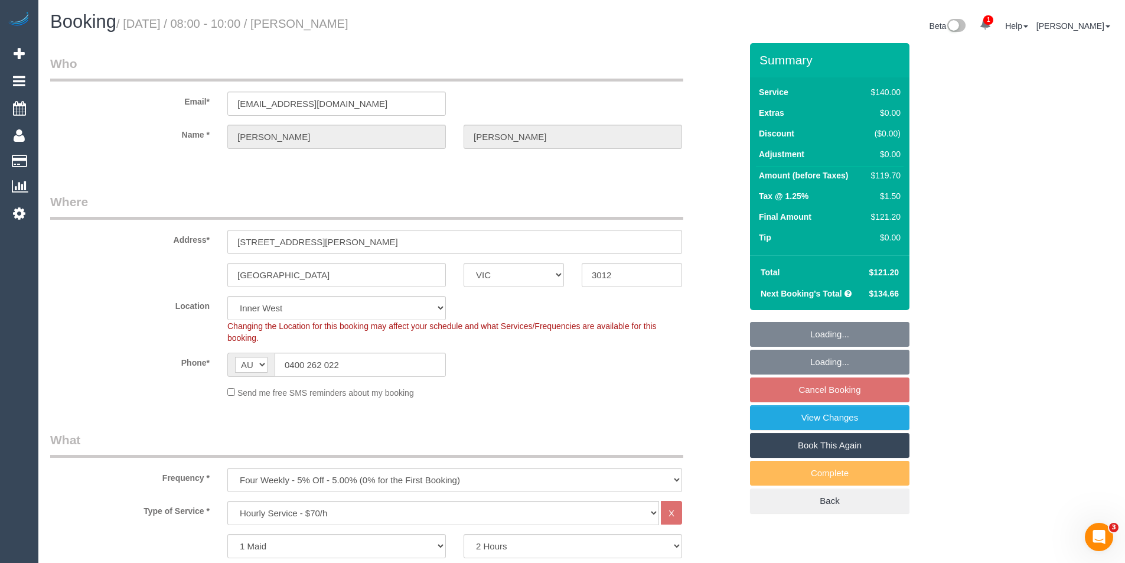
select select "object:851"
select select "number:29"
select select "number:14"
select select "number:18"
select select "number:34"
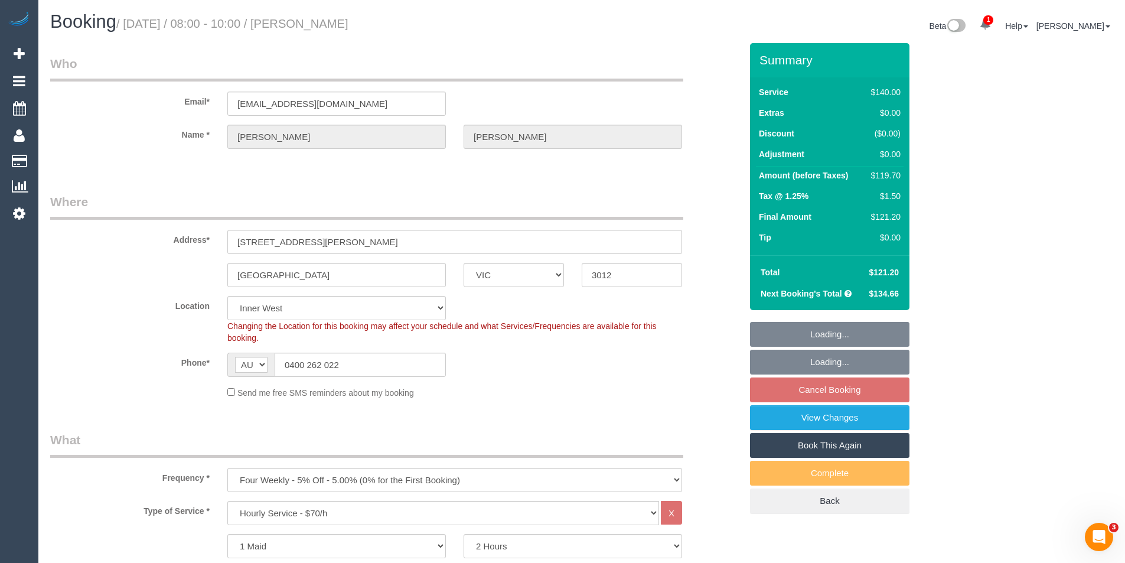
select select "number:13"
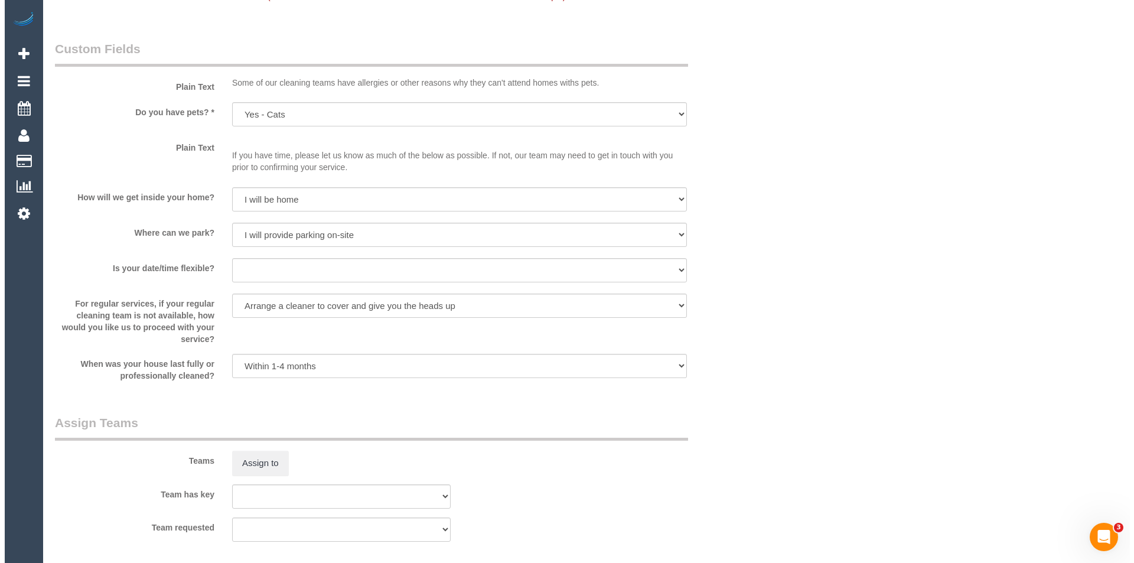
scroll to position [1595, 0]
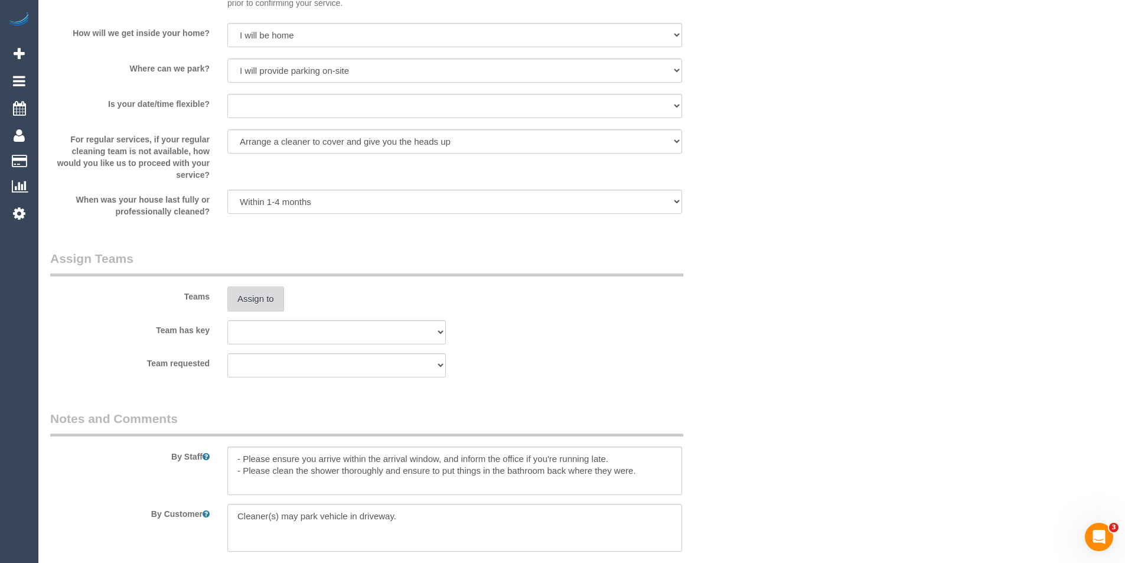
click at [267, 298] on button "Assign to" at bounding box center [255, 298] width 57 height 25
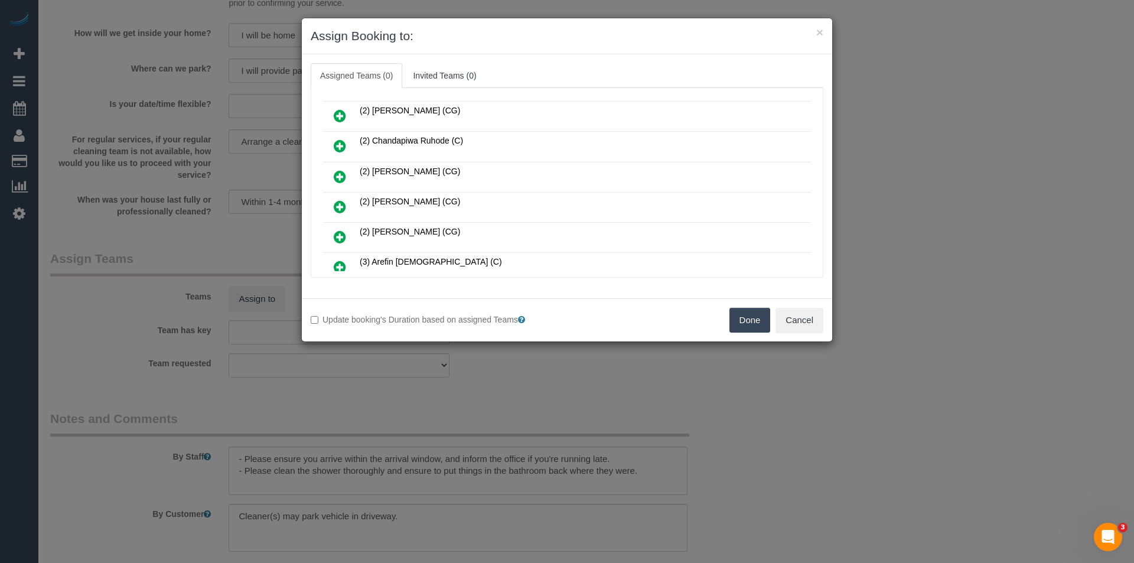
click at [345, 209] on icon at bounding box center [340, 207] width 12 height 14
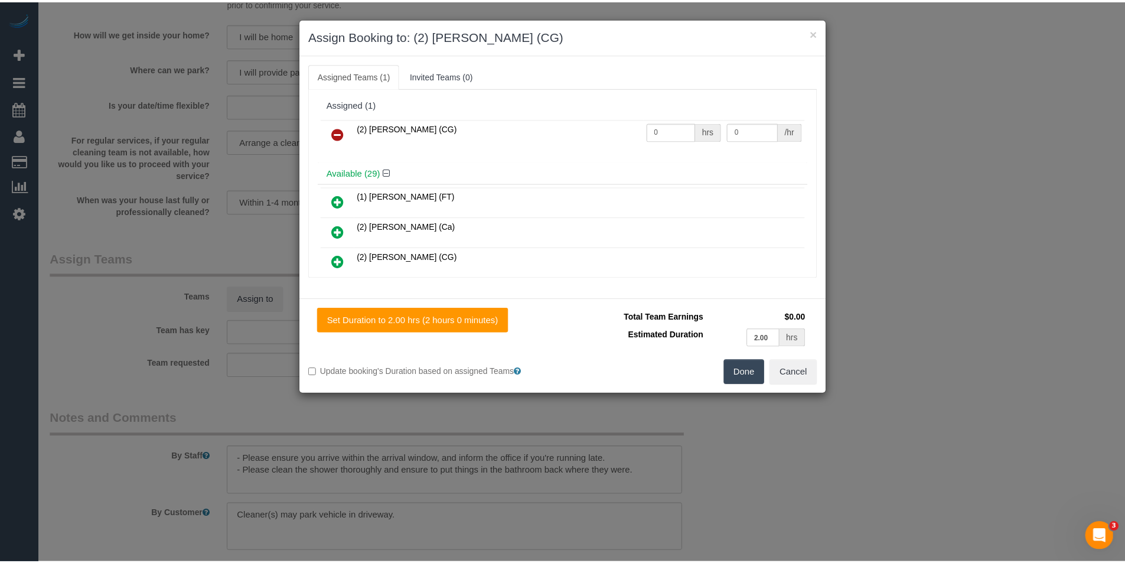
scroll to position [0, 0]
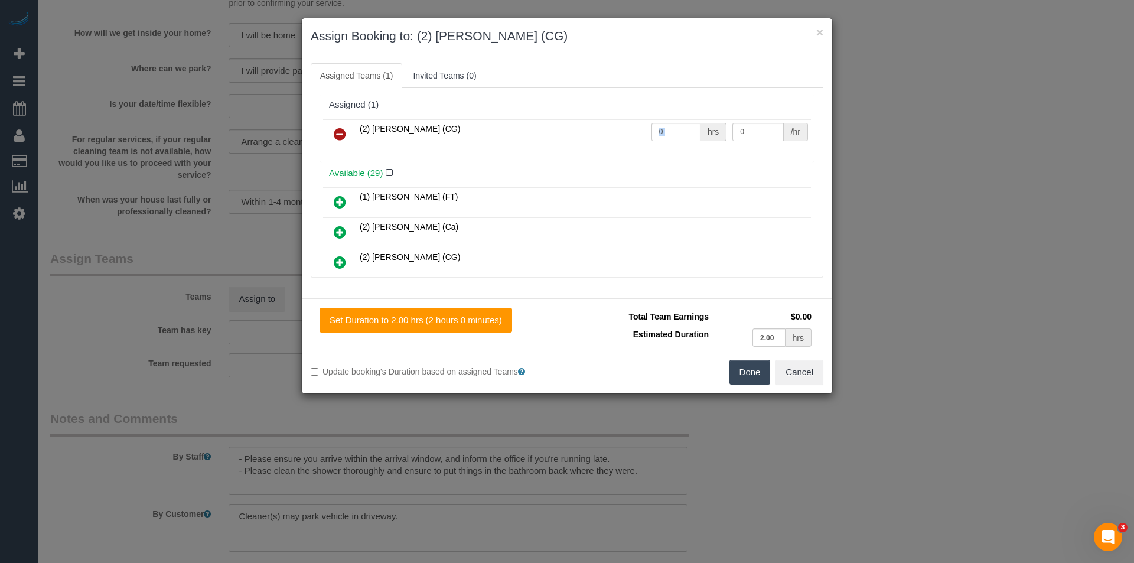
drag, startPoint x: 660, startPoint y: 127, endPoint x: 598, endPoint y: 129, distance: 62.0
click at [631, 124] on tr "(2) Paris Webb (CG) 0 hrs 0 /hr" at bounding box center [567, 134] width 488 height 30
click at [663, 131] on input "0" at bounding box center [675, 132] width 49 height 18
drag, startPoint x: 680, startPoint y: 132, endPoint x: 644, endPoint y: 129, distance: 36.1
click at [648, 129] on td "0 hrs" at bounding box center [688, 134] width 81 height 30
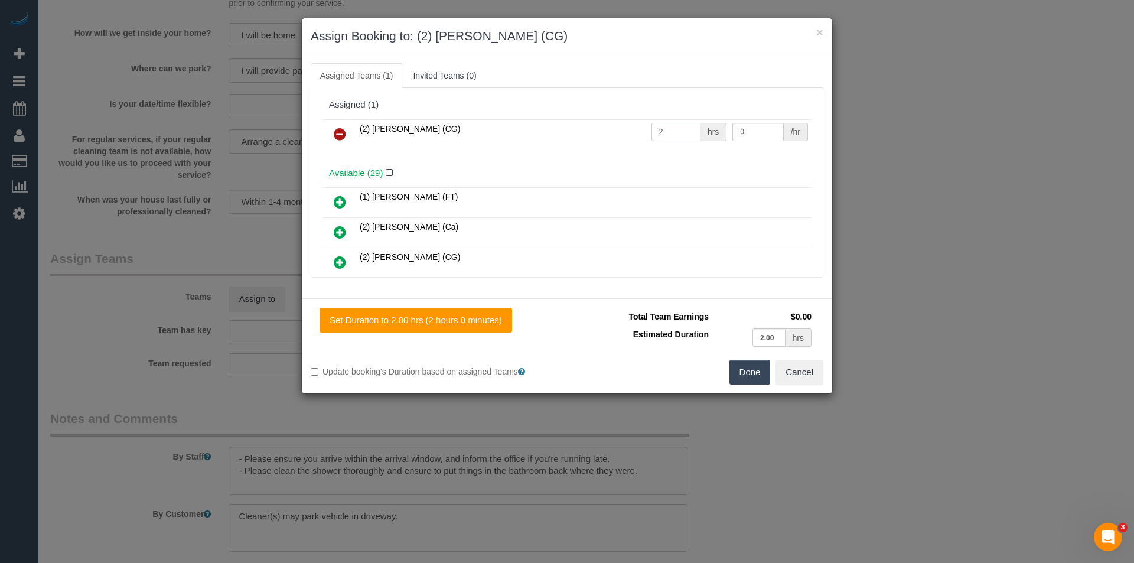
type input "2"
type input "41.25"
click at [752, 364] on button "Done" at bounding box center [749, 372] width 41 height 25
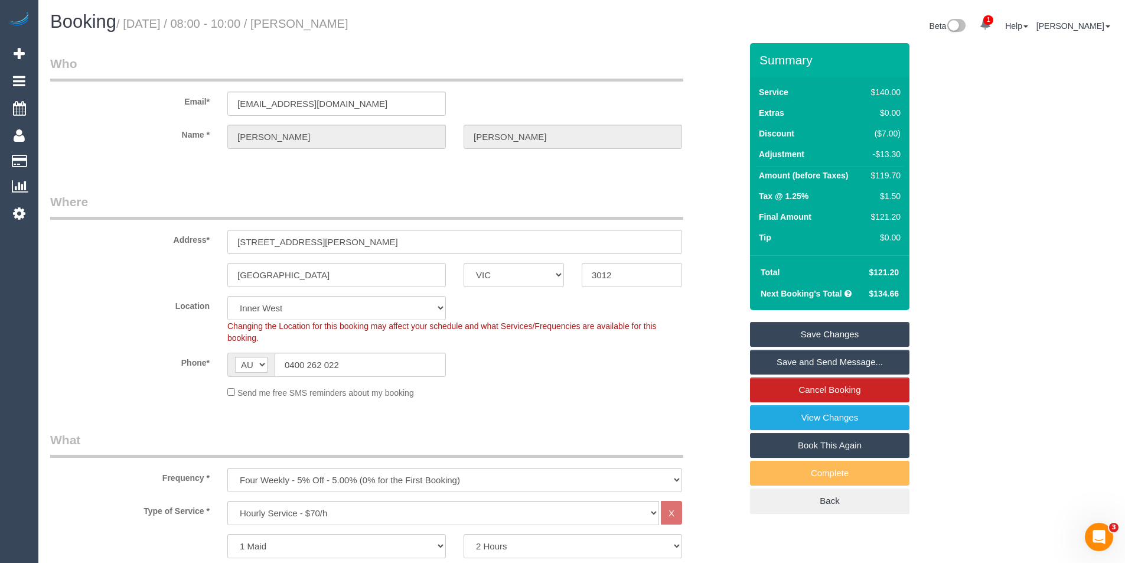
click at [826, 371] on link "Save and Send Message..." at bounding box center [829, 362] width 159 height 25
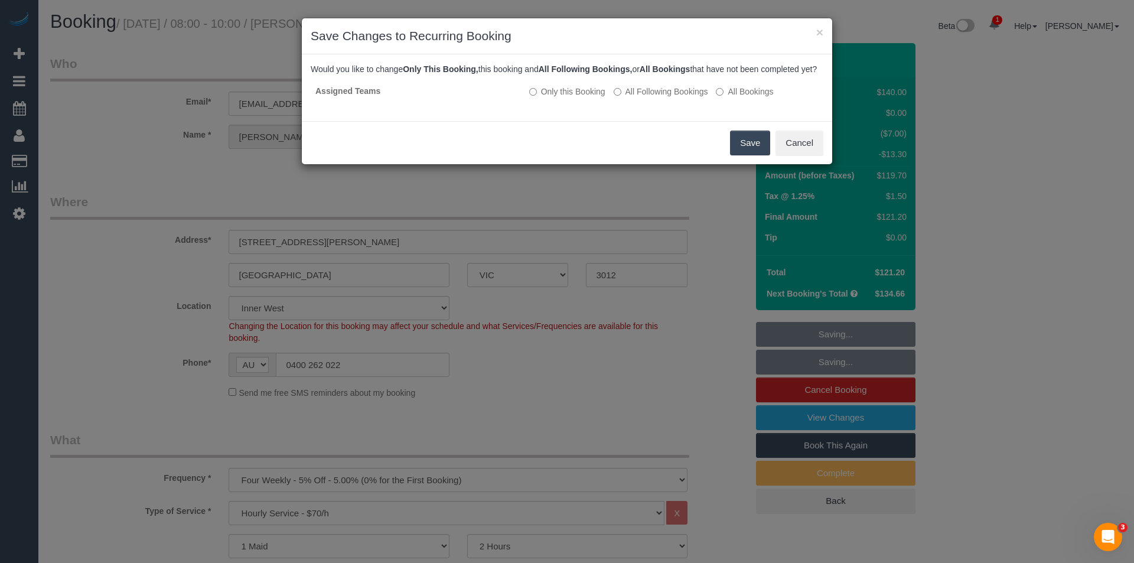
drag, startPoint x: 748, startPoint y: 156, endPoint x: 677, endPoint y: 102, distance: 89.3
click at [748, 155] on button "Save" at bounding box center [750, 143] width 40 height 25
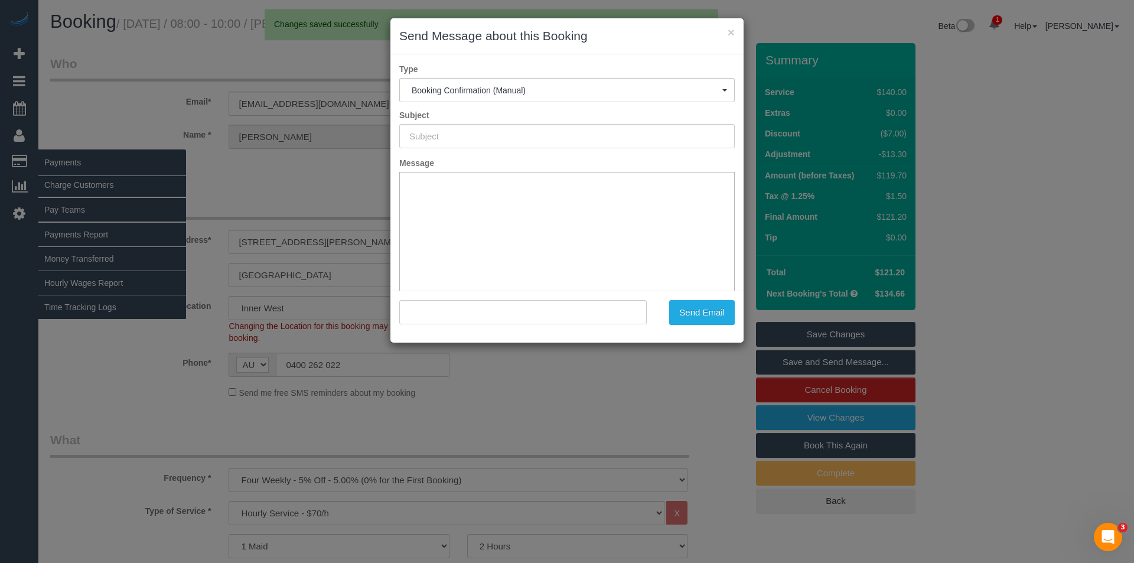
type input "Booking Confirmed"
type input ""Paul Lucas" <melbournemotorcyclecourier@gmail.com>"
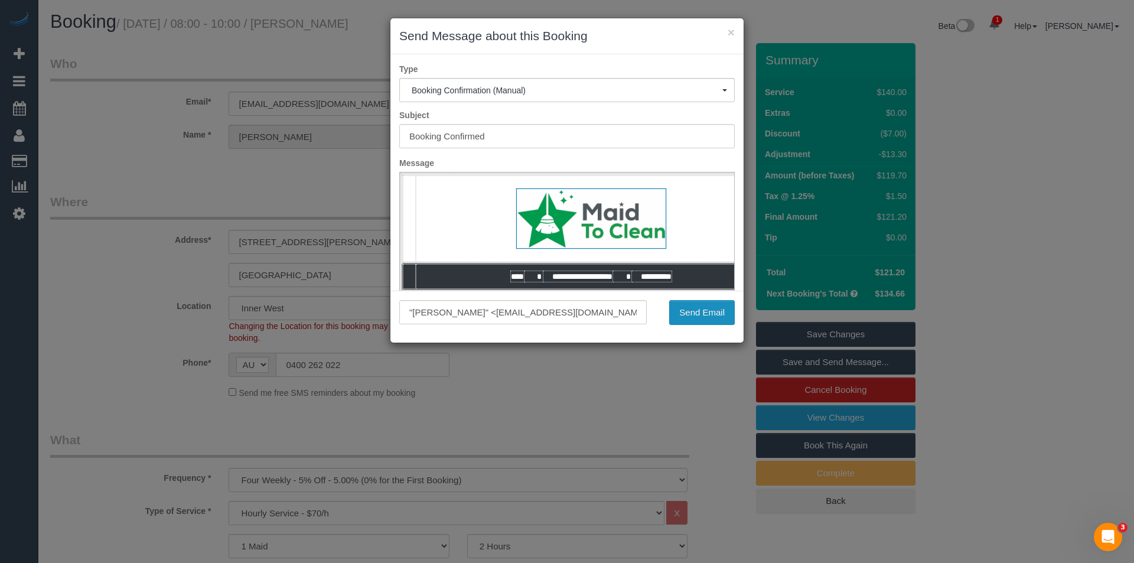
click at [714, 314] on button "Send Email" at bounding box center [702, 312] width 66 height 25
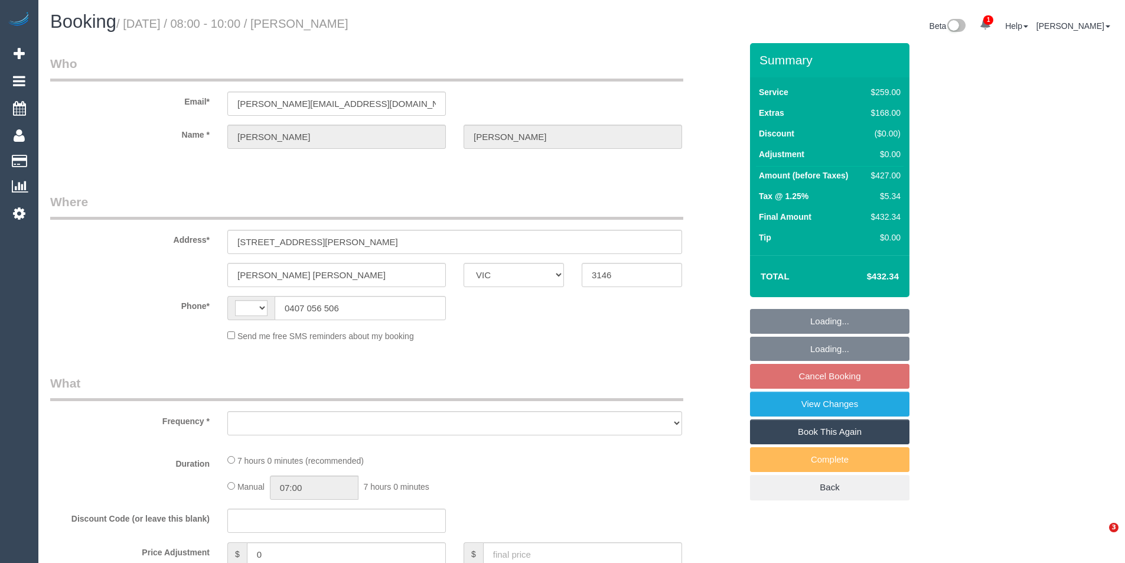
select select "VIC"
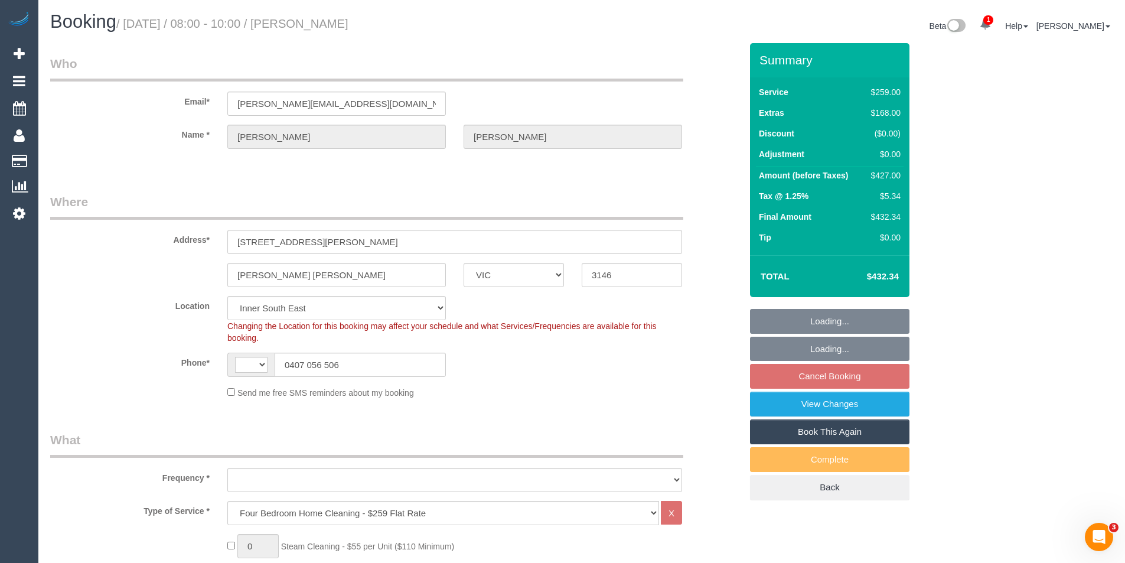
select select "string:AU"
select select "object:852"
select select "string:stripe-pm_1RNq1C2GScqysDRVbOa3Y7xt"
select select "number:28"
select select "number:14"
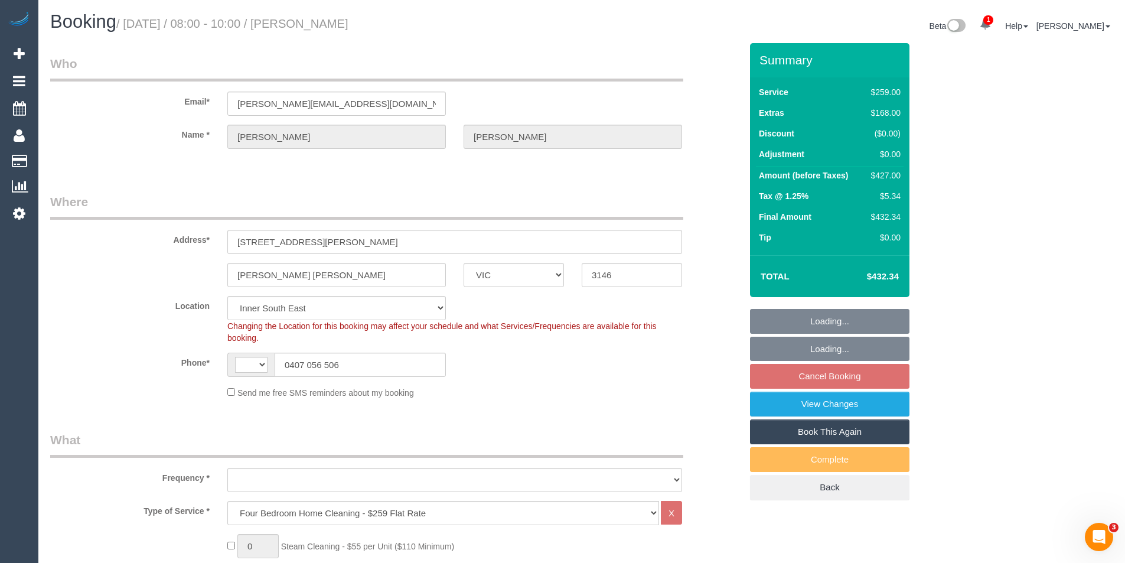
select select "number:19"
select select "number:36"
select select "number:13"
select select "object:1418"
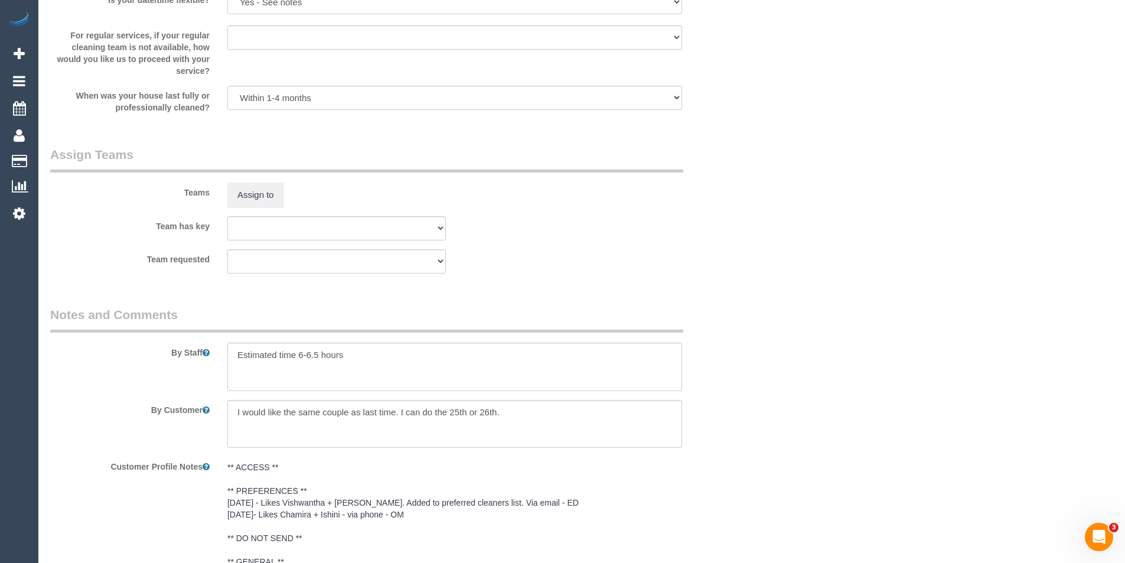
scroll to position [1713, 0]
drag, startPoint x: 322, startPoint y: 353, endPoint x: 309, endPoint y: 351, distance: 13.7
click at [309, 351] on textarea "To enrich screen reader interactions, please activate Accessibility in Grammarl…" at bounding box center [454, 364] width 455 height 48
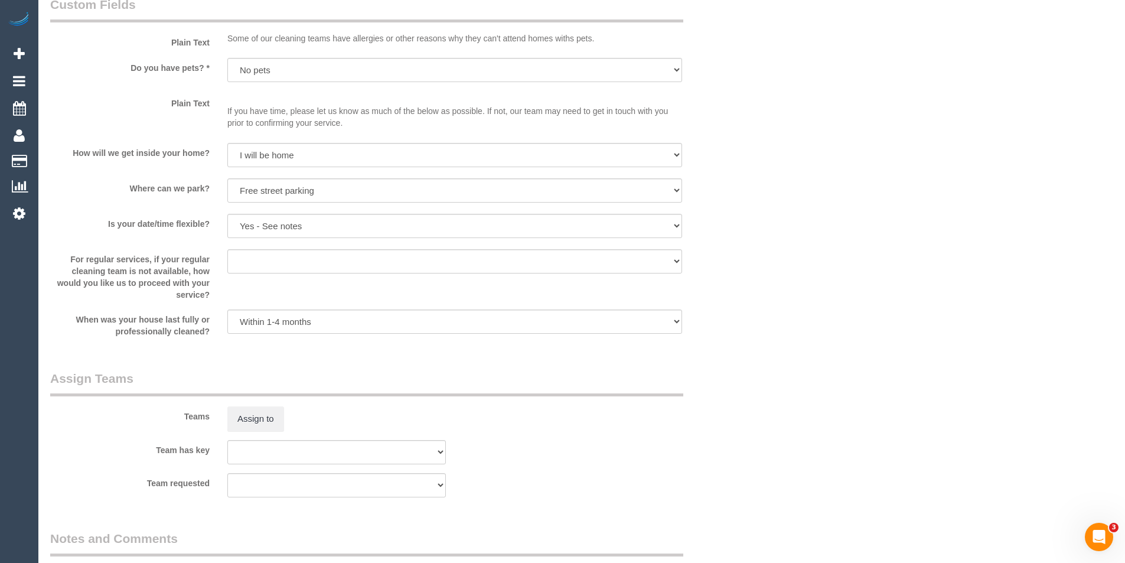
scroll to position [1654, 0]
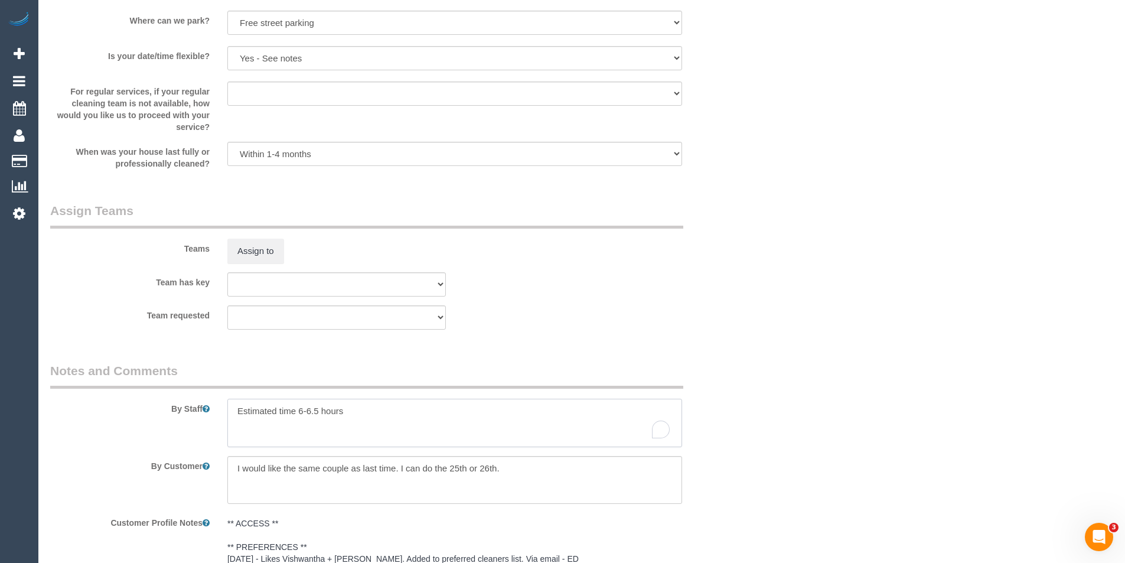
click at [318, 412] on textarea "To enrich screen reader interactions, please activate Accessibility in Grammarl…" at bounding box center [454, 423] width 455 height 48
drag, startPoint x: 322, startPoint y: 408, endPoint x: 299, endPoint y: 407, distance: 23.7
click at [299, 407] on textarea "To enrich screen reader interactions, please activate Accessibility in Grammarl…" at bounding box center [454, 423] width 455 height 48
click at [390, 410] on textarea "To enrich screen reader interactions, please activate Accessibility in Grammarl…" at bounding box center [454, 423] width 455 height 48
type textarea "Estimated time 5.5-7.5hours"
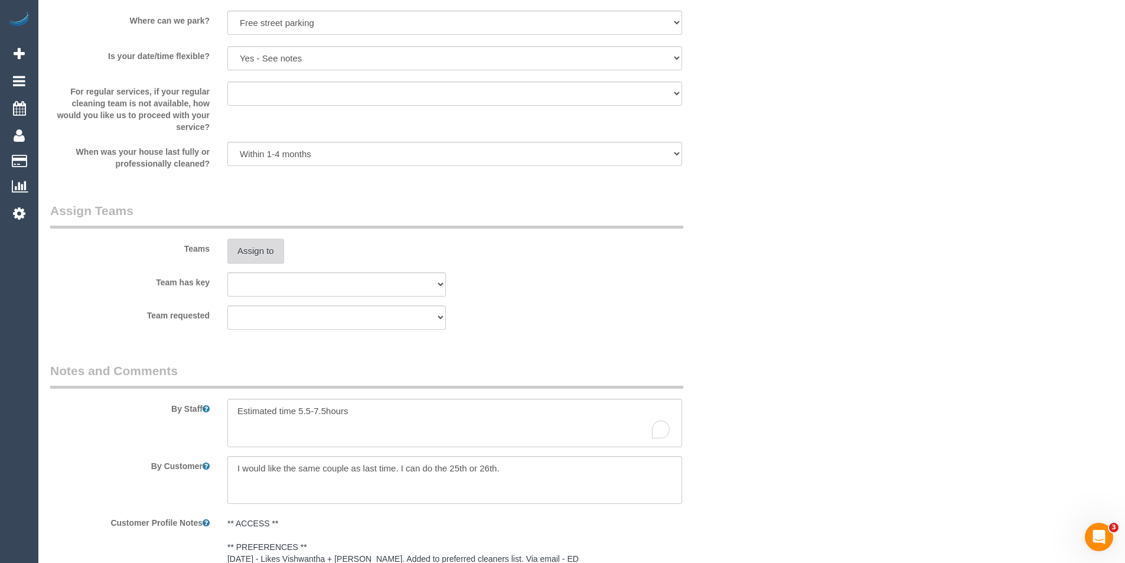
click at [244, 257] on button "Assign to" at bounding box center [255, 251] width 57 height 25
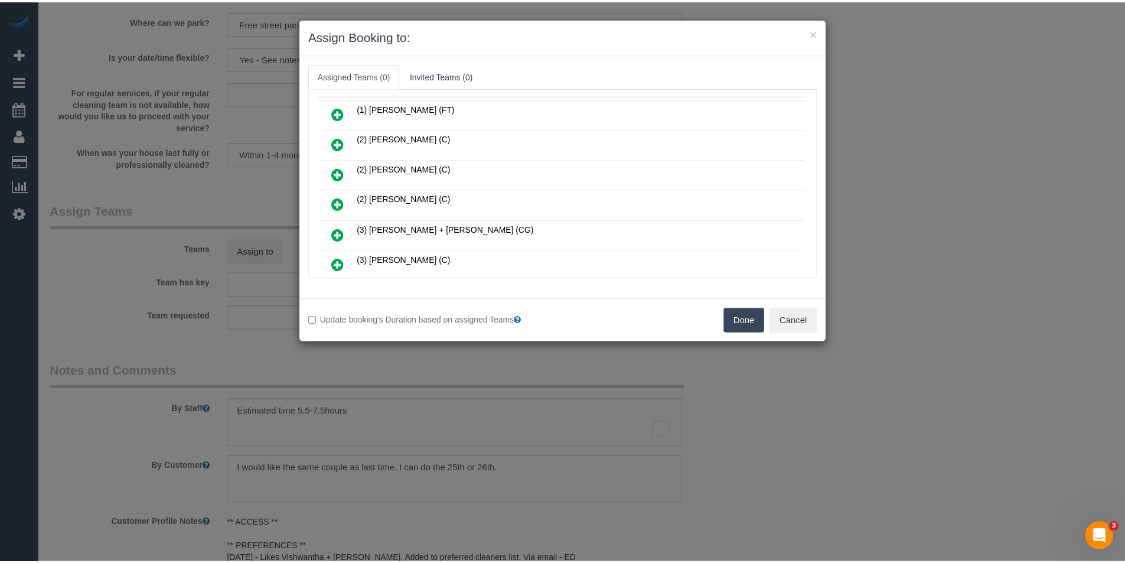
scroll to position [59, 0]
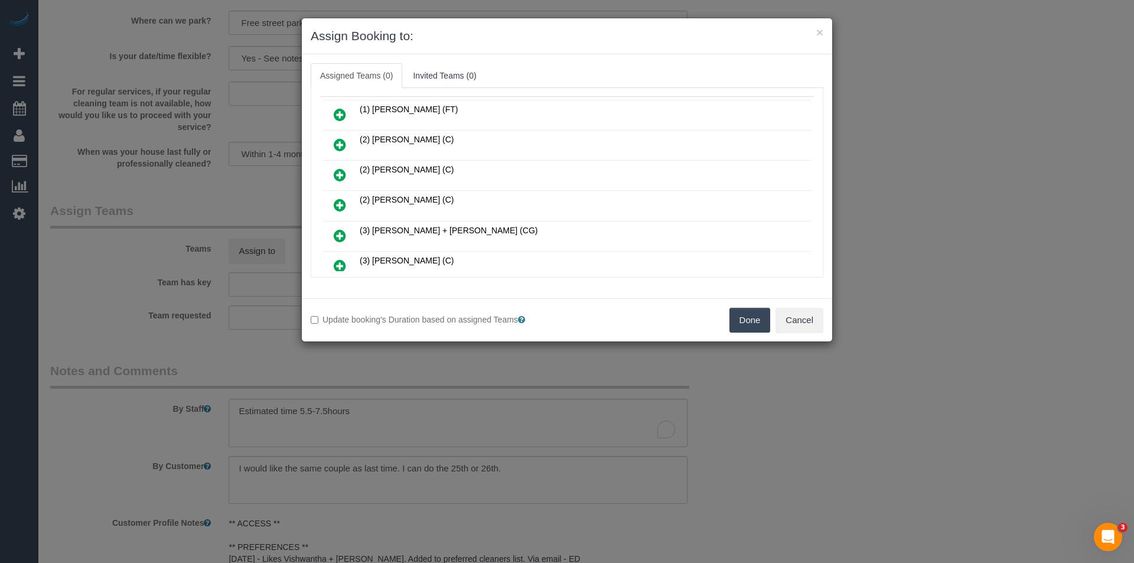
click at [524, 359] on div "× Assign Booking to: Assigned Teams (0) Invited Teams (0) Assigned (0) No Assig…" at bounding box center [567, 281] width 1134 height 563
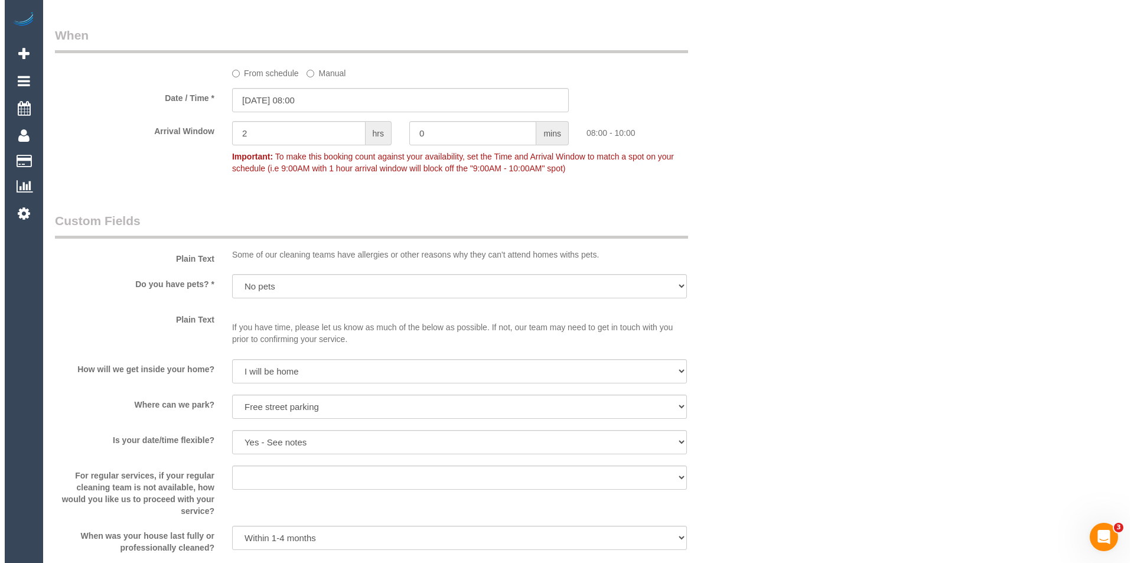
scroll to position [1535, 0]
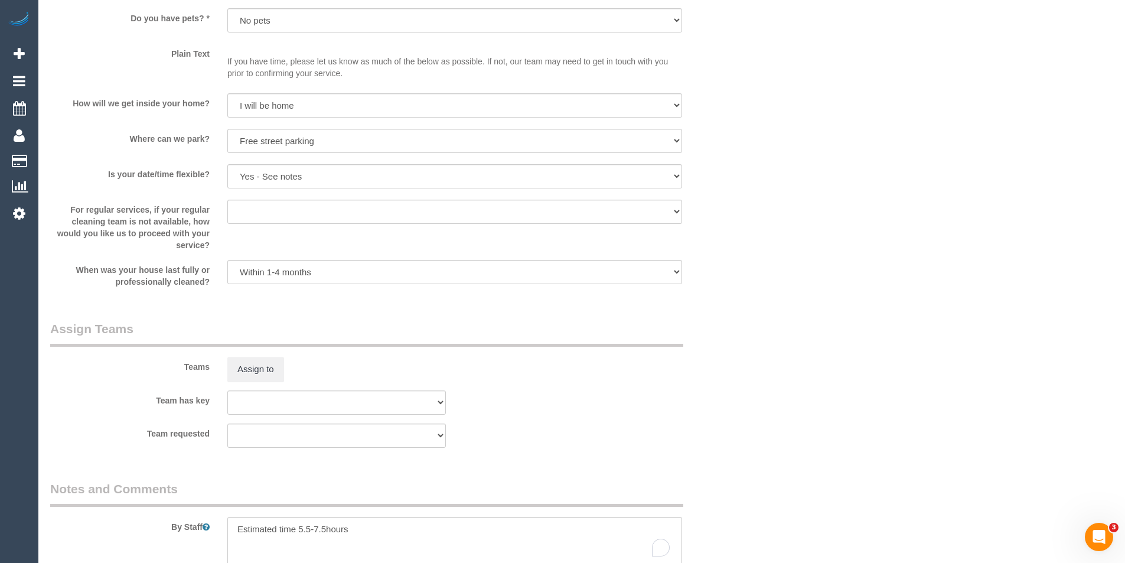
click at [273, 356] on div "Teams Assign to" at bounding box center [395, 350] width 709 height 61
click at [275, 364] on button "Assign to" at bounding box center [255, 369] width 57 height 25
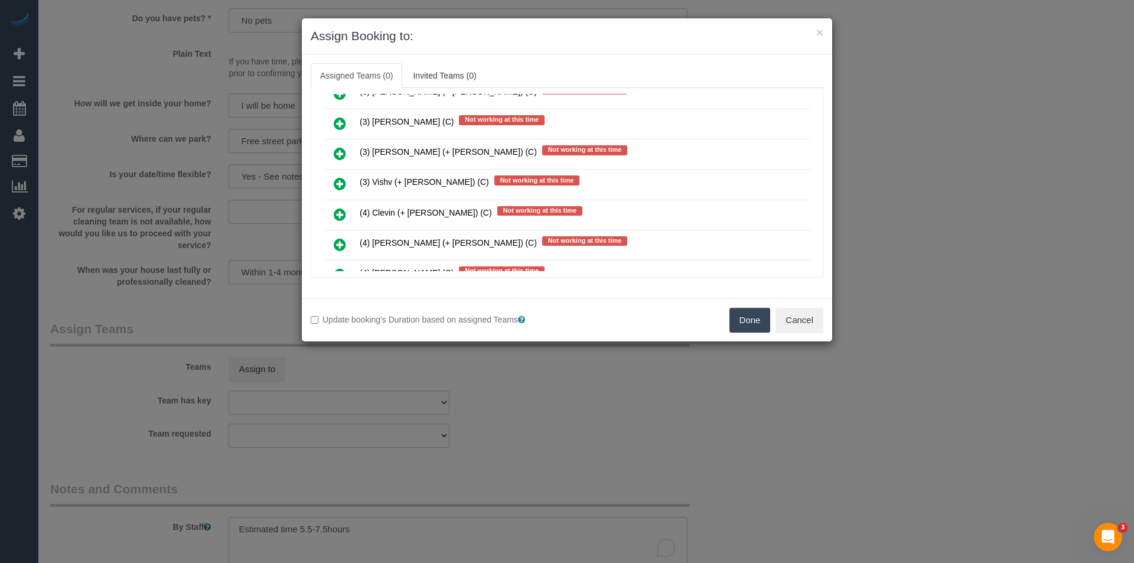
scroll to position [1824, 0]
click at [863, 175] on div "× Assign Booking to: Assigned Teams (0) Invited Teams (0) Assigned (0) No Assig…" at bounding box center [567, 281] width 1134 height 563
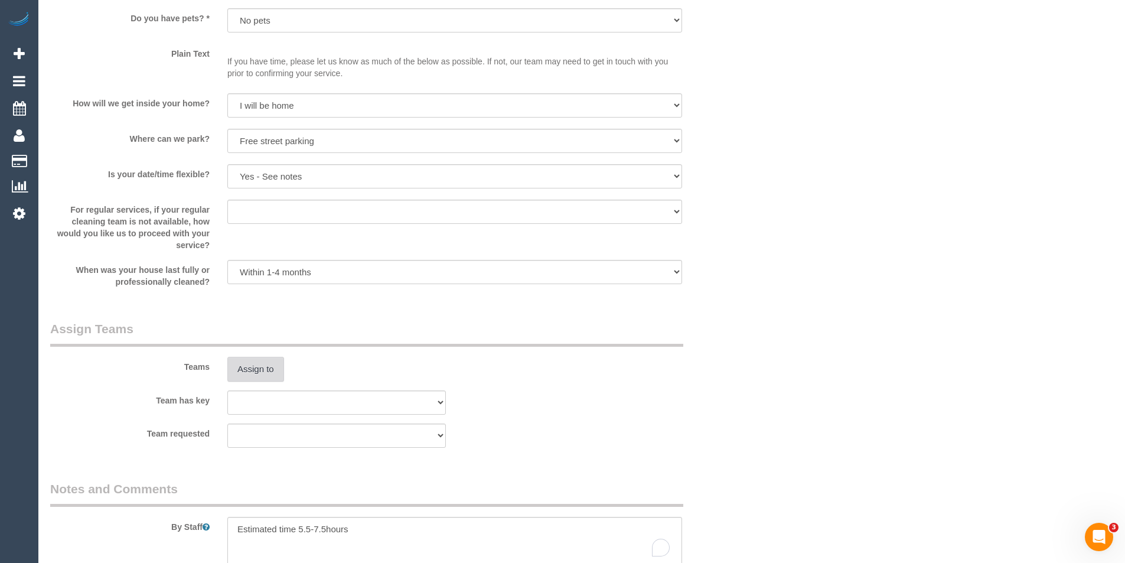
click at [253, 370] on button "Assign to" at bounding box center [255, 369] width 57 height 25
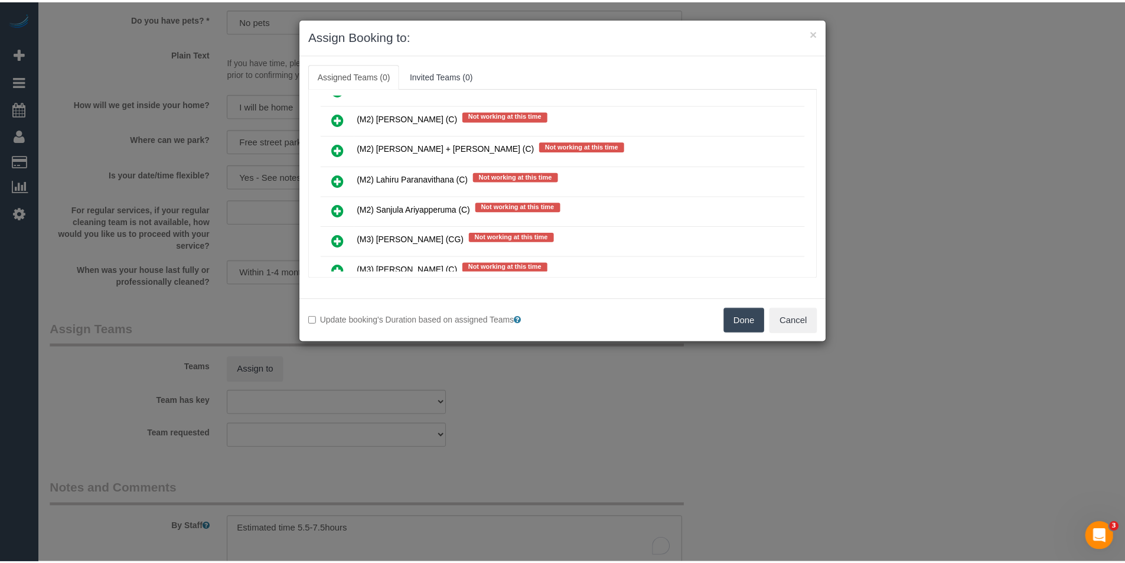
scroll to position [2717, 0]
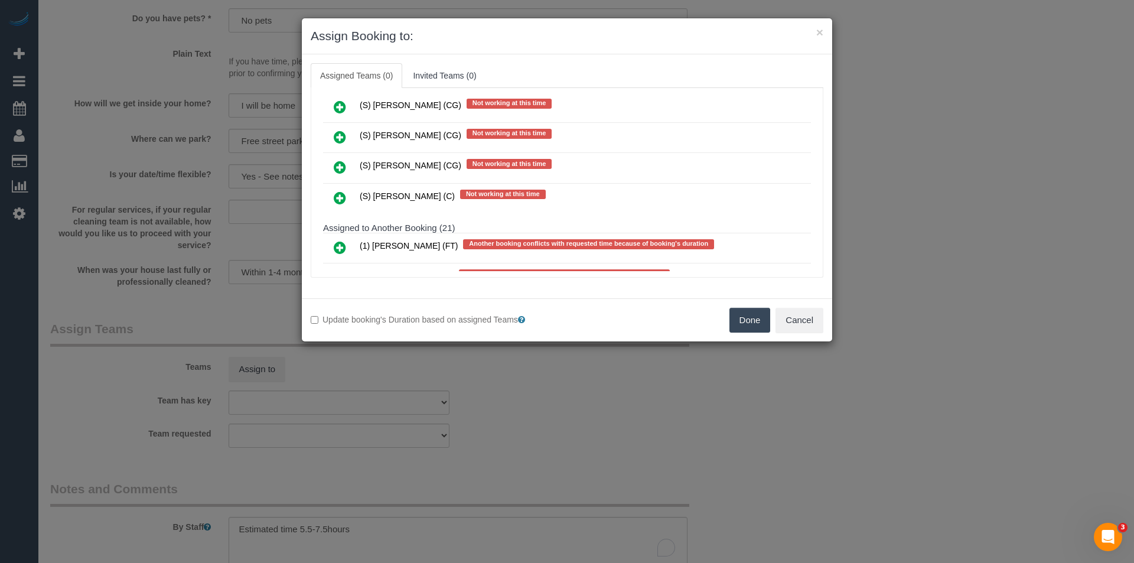
click at [555, 408] on div "× Assign Booking to: Assigned Teams (0) Invited Teams (0) Assigned (0) No Assig…" at bounding box center [567, 281] width 1134 height 563
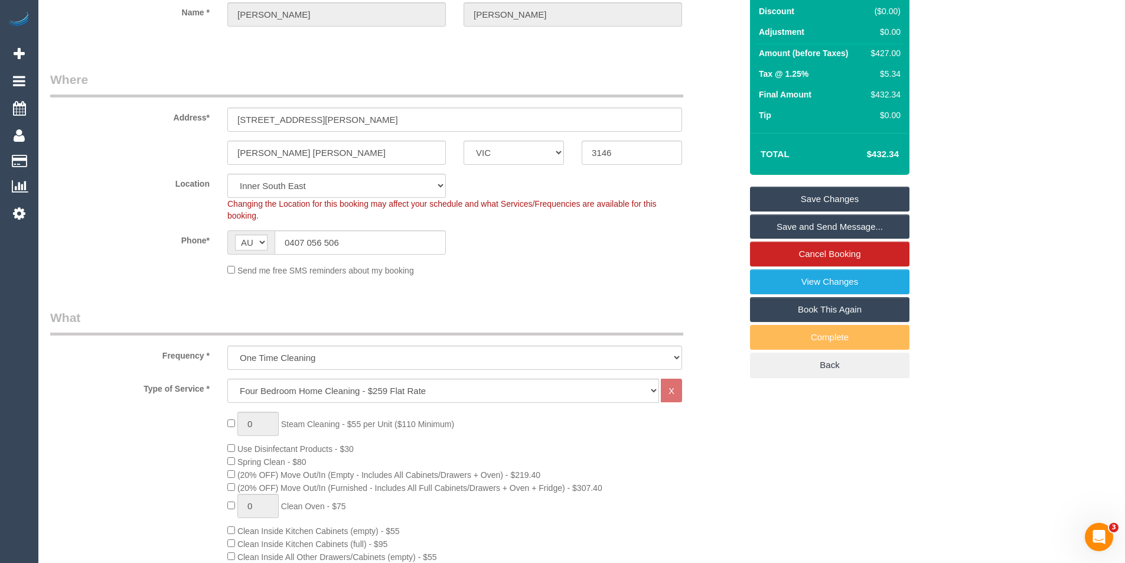
scroll to position [0, 0]
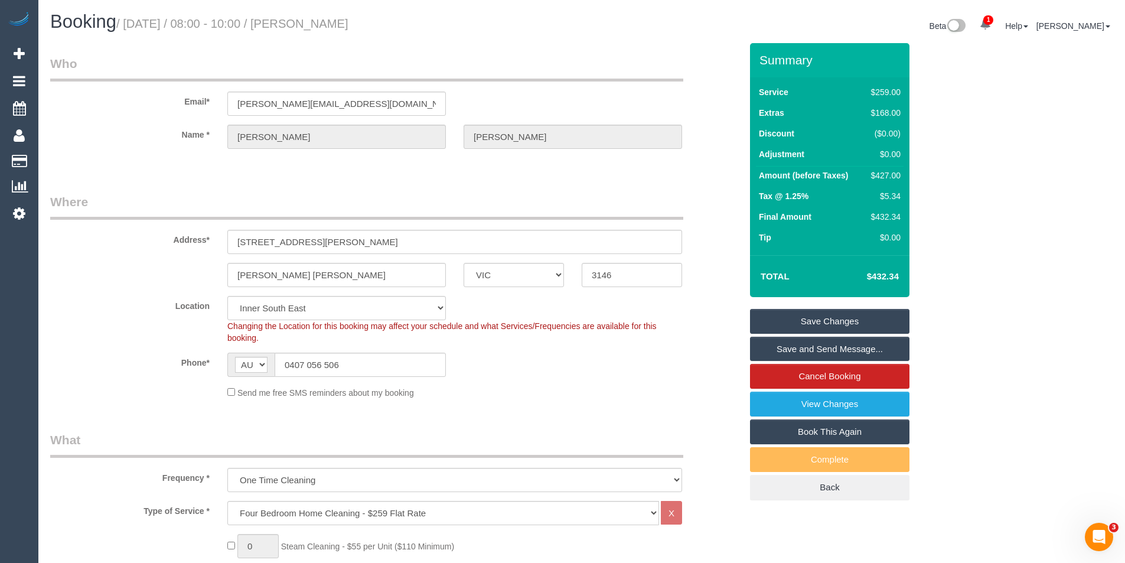
click at [328, 322] on span "Changing the Location for this booking may affect your schedule and what Servic…" at bounding box center [441, 331] width 429 height 21
click at [321, 312] on select "Office City East (North) East (South) Inner East Inner North (East) Inner North…" at bounding box center [336, 308] width 219 height 24
select select "50"
click at [227, 296] on select "Office City East (North) East (South) Inner East Inner North (East) Inner North…" at bounding box center [336, 308] width 219 height 24
click at [553, 383] on sui-booking-location "Location Office City East (North) East (South) Inner East Inner North (East) In…" at bounding box center [395, 347] width 691 height 103
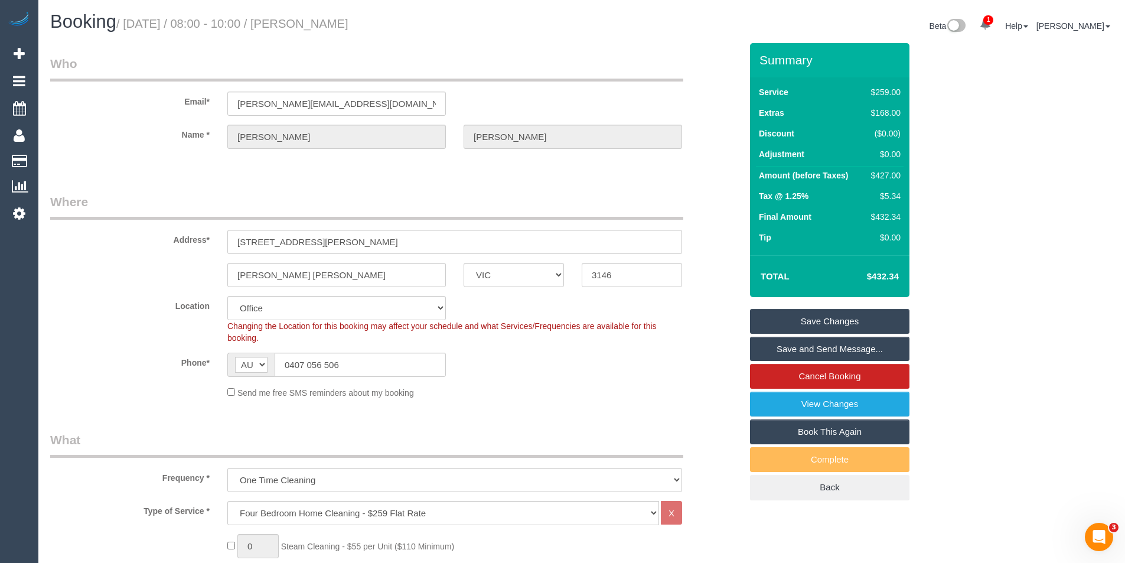
select select "object:7934"
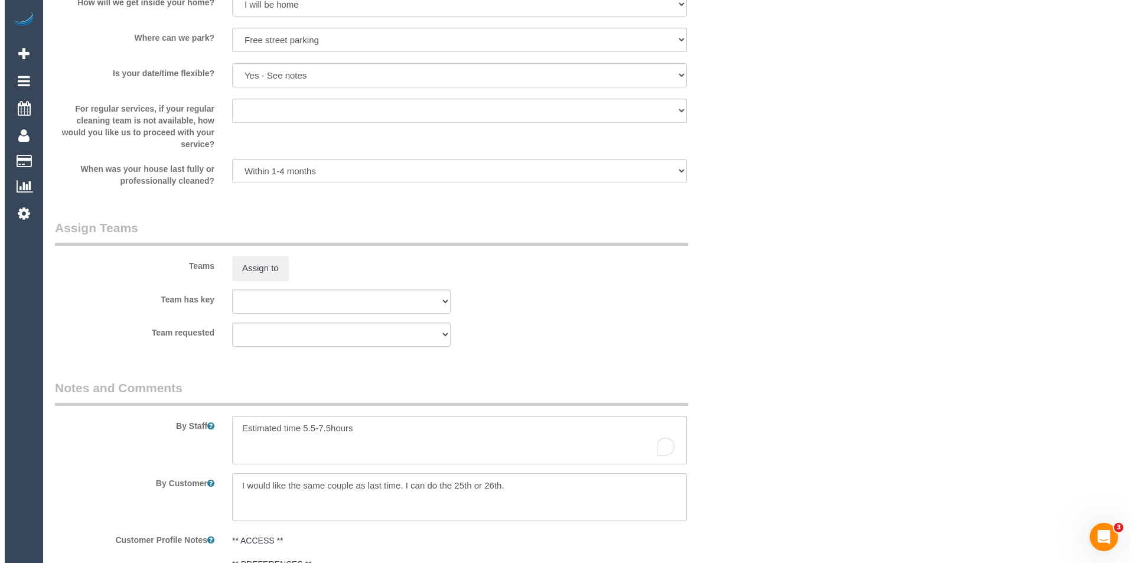
scroll to position [1654, 0]
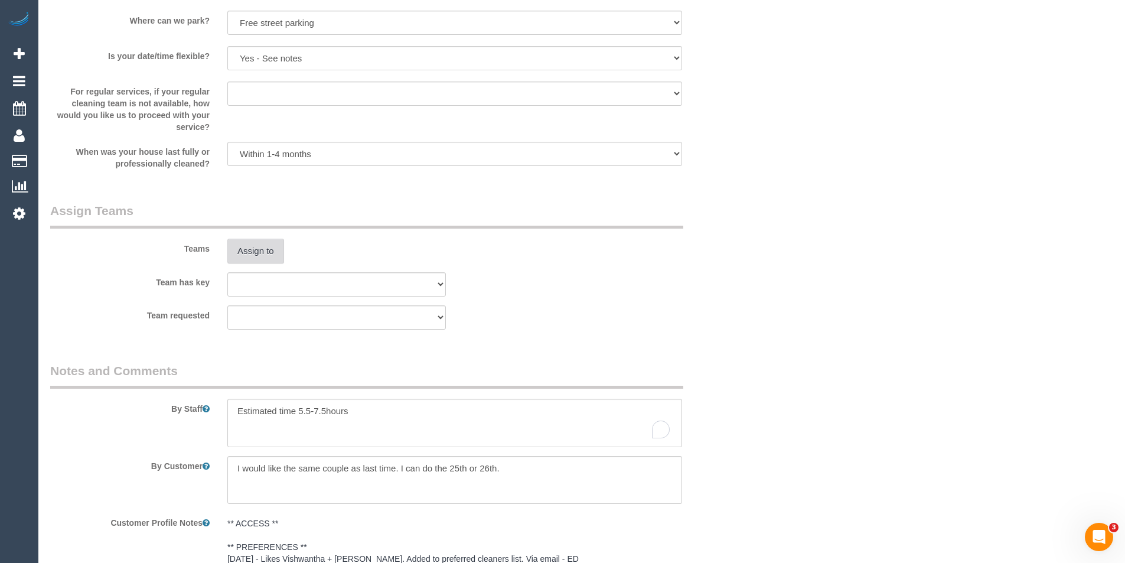
click at [259, 257] on button "Assign to" at bounding box center [255, 251] width 57 height 25
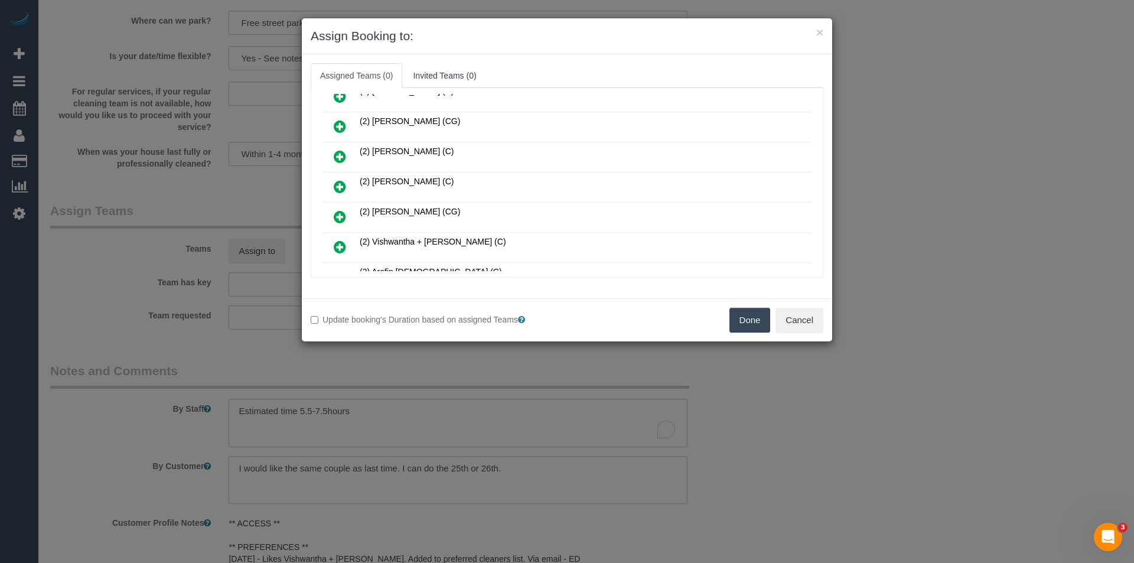
scroll to position [236, 0]
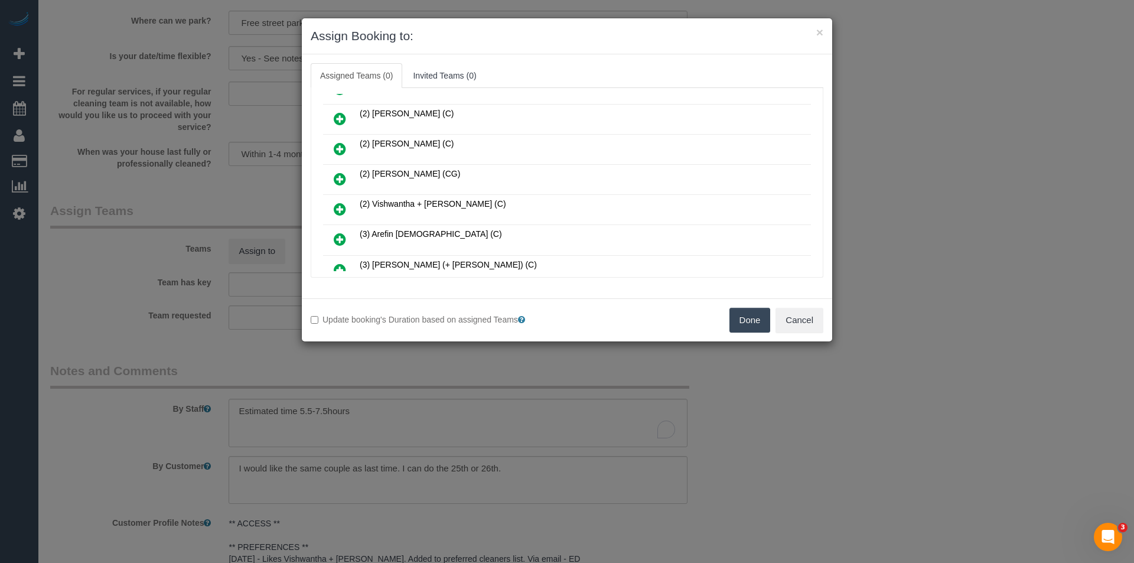
click at [337, 206] on icon at bounding box center [340, 209] width 12 height 14
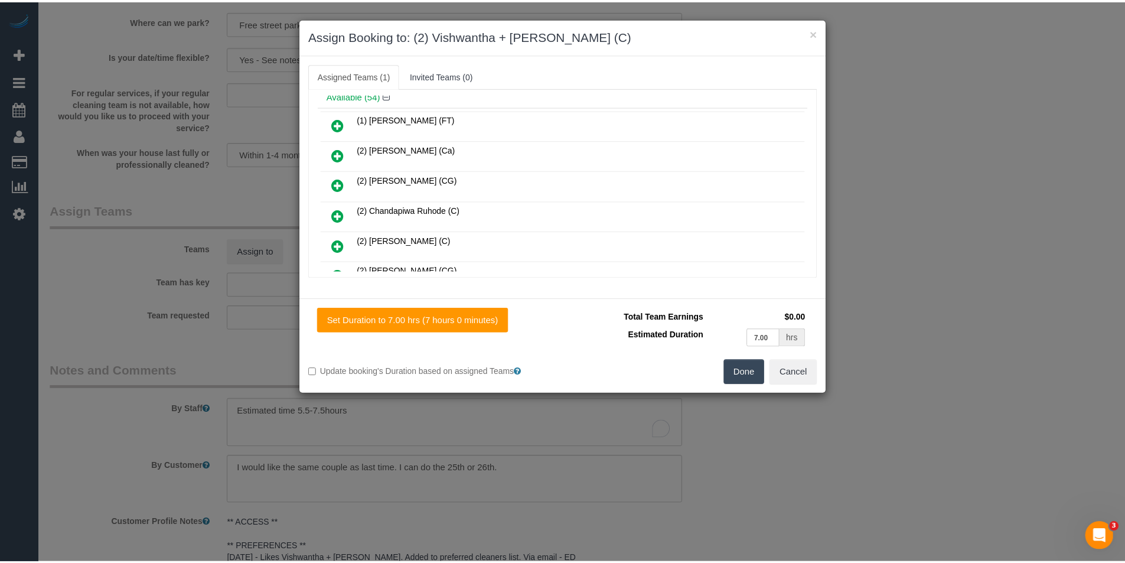
scroll to position [0, 0]
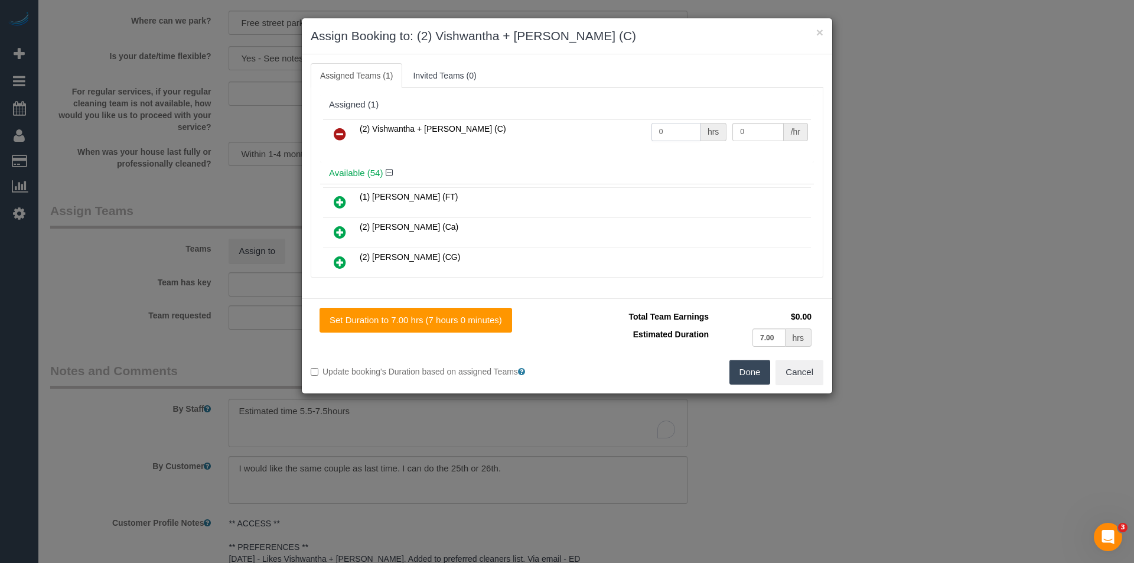
drag, startPoint x: 680, startPoint y: 129, endPoint x: 499, endPoint y: 110, distance: 181.8
click at [517, 118] on div "(2) Vishwantha + Madhushika (C) 0 hrs 0 /hr" at bounding box center [567, 139] width 494 height 46
type input "1"
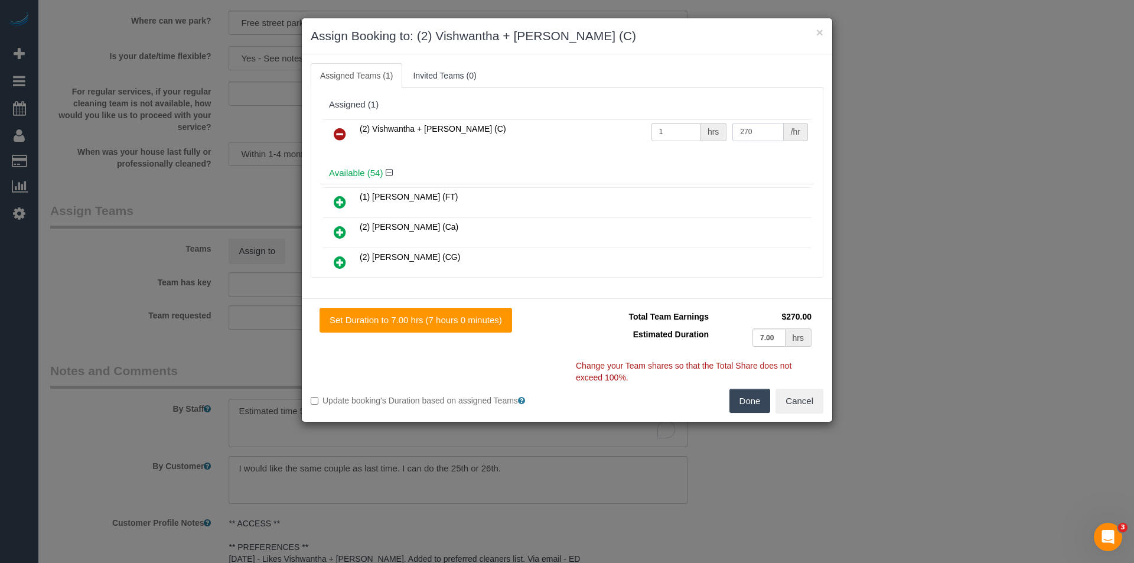
type input "270"
click at [749, 405] on button "Done" at bounding box center [749, 401] width 41 height 25
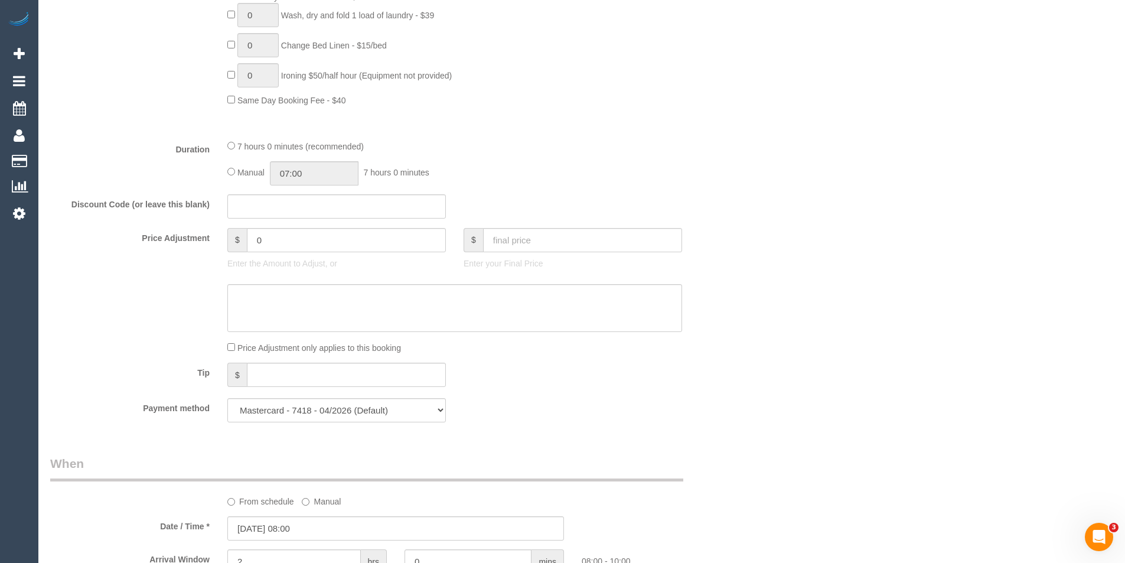
scroll to position [768, 0]
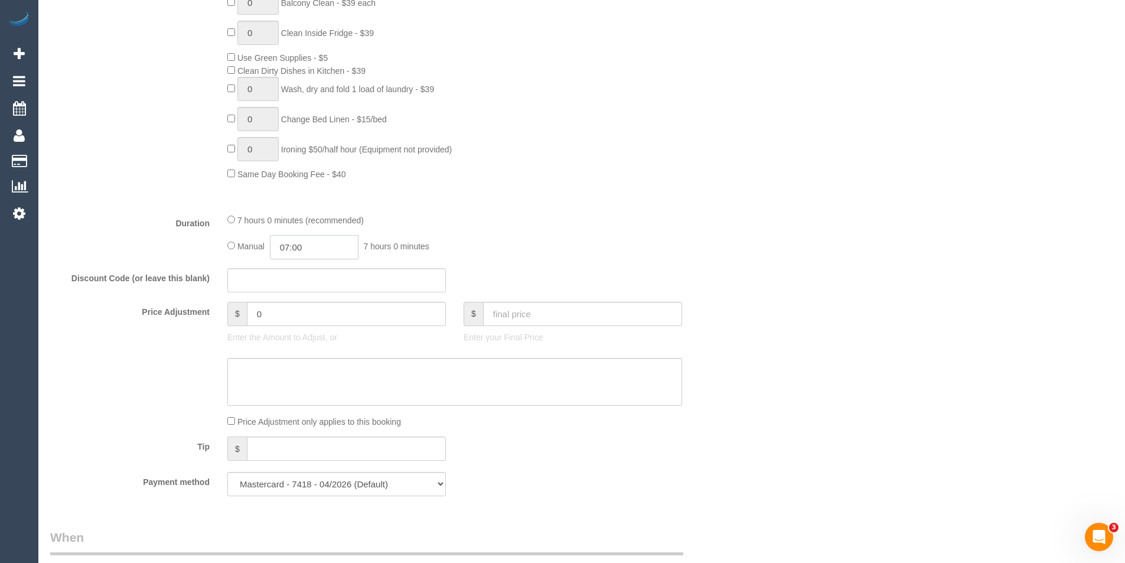
click at [313, 253] on input "07:00" at bounding box center [314, 247] width 89 height 24
click at [300, 291] on li "03:30" at bounding box center [301, 293] width 53 height 15
click at [317, 252] on input "03:30" at bounding box center [314, 247] width 89 height 24
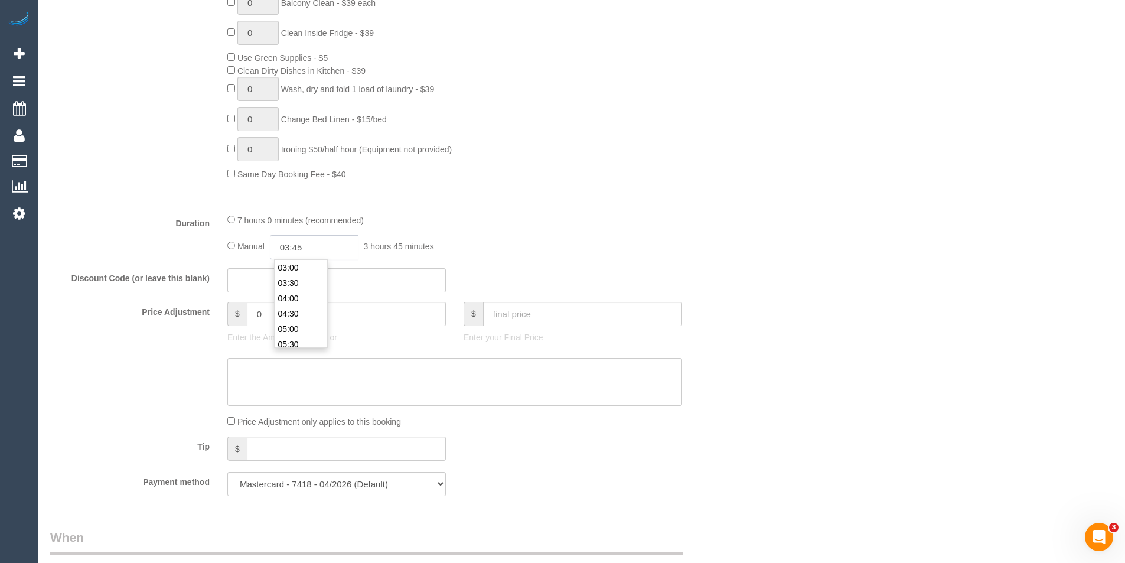
type input "03:45"
click at [562, 244] on div "Manual 03:45 3 hours 45 minutes" at bounding box center [454, 247] width 455 height 24
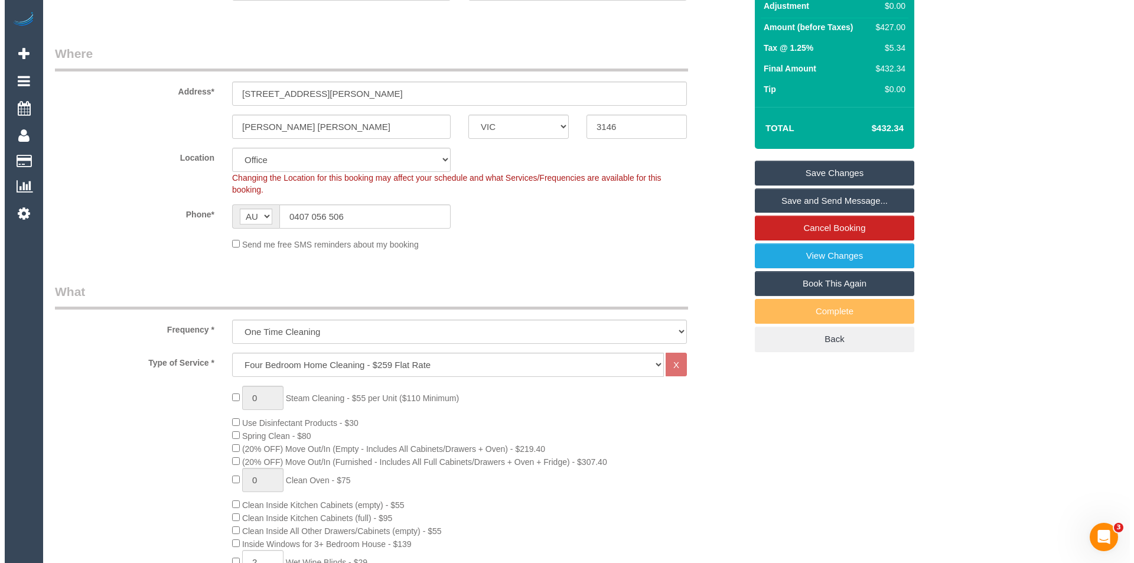
scroll to position [0, 0]
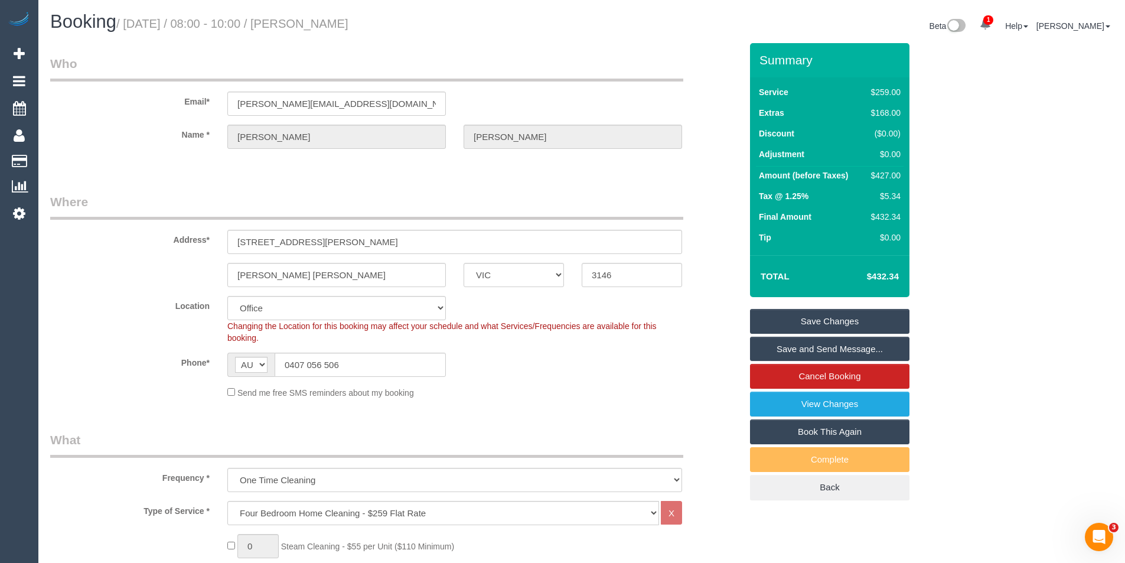
click at [777, 347] on link "Save and Send Message..." at bounding box center [829, 349] width 159 height 25
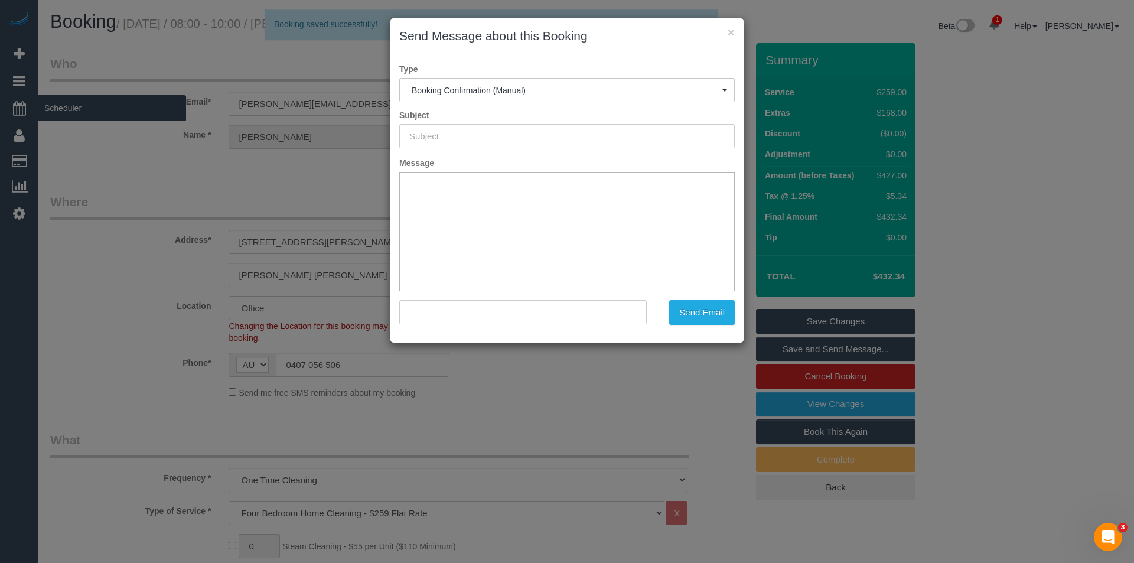
type input "Booking Confirmed"
type input ""Barbara Hutchinson" <barbara.hutch456@gmail.com>"
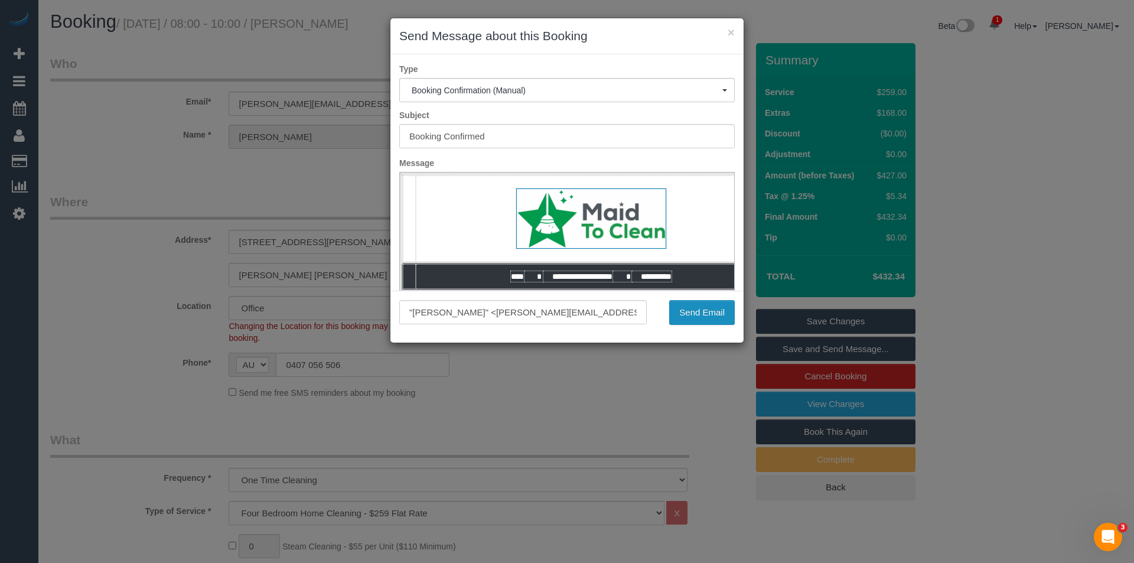
click at [700, 317] on button "Send Email" at bounding box center [702, 312] width 66 height 25
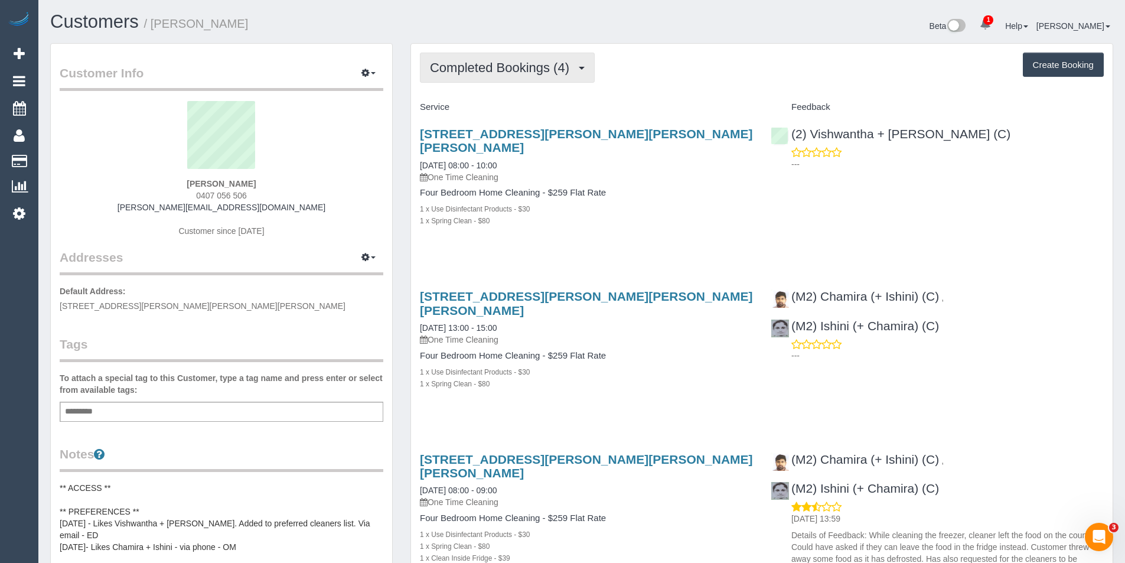
click at [546, 72] on span "Completed Bookings (4)" at bounding box center [502, 67] width 145 height 15
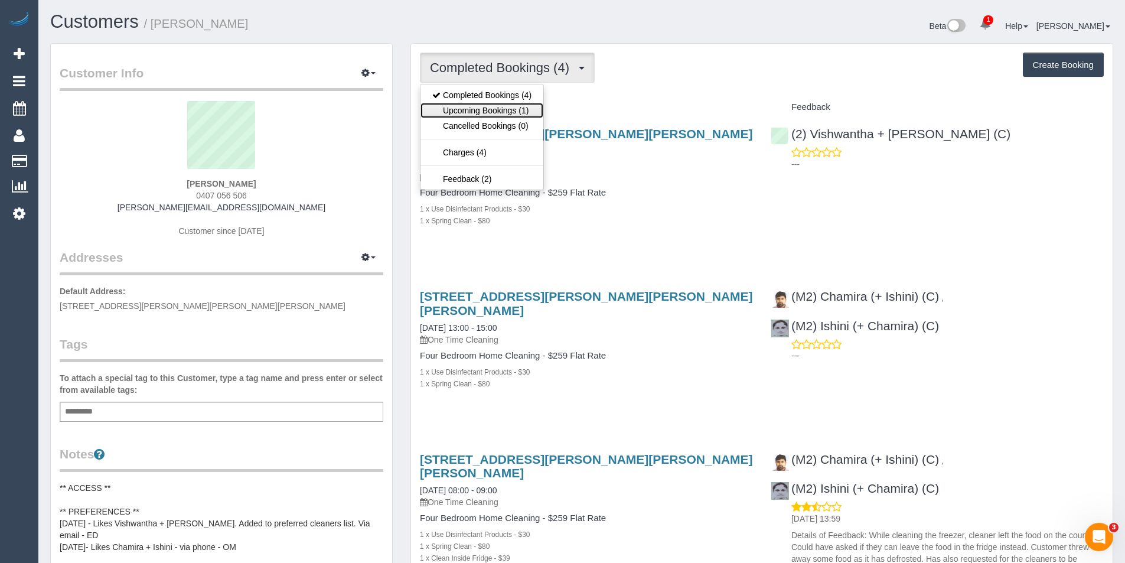
click at [517, 108] on link "Upcoming Bookings (1)" at bounding box center [481, 110] width 123 height 15
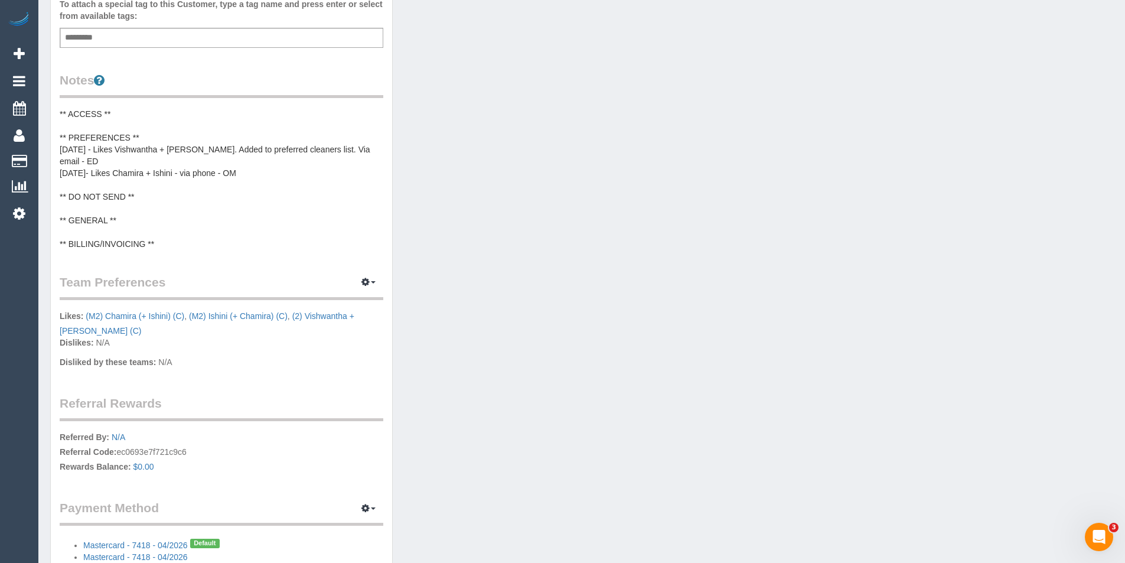
scroll to position [460, 0]
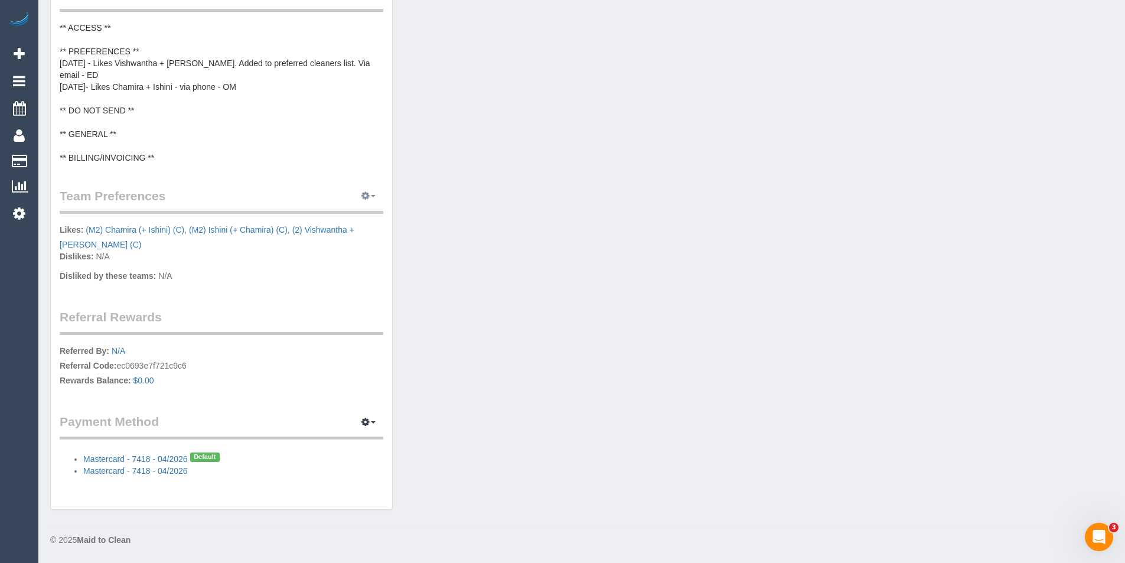
click at [367, 200] on button "button" at bounding box center [369, 196] width 30 height 18
click at [349, 218] on link "Manage Preferences" at bounding box center [332, 217] width 100 height 15
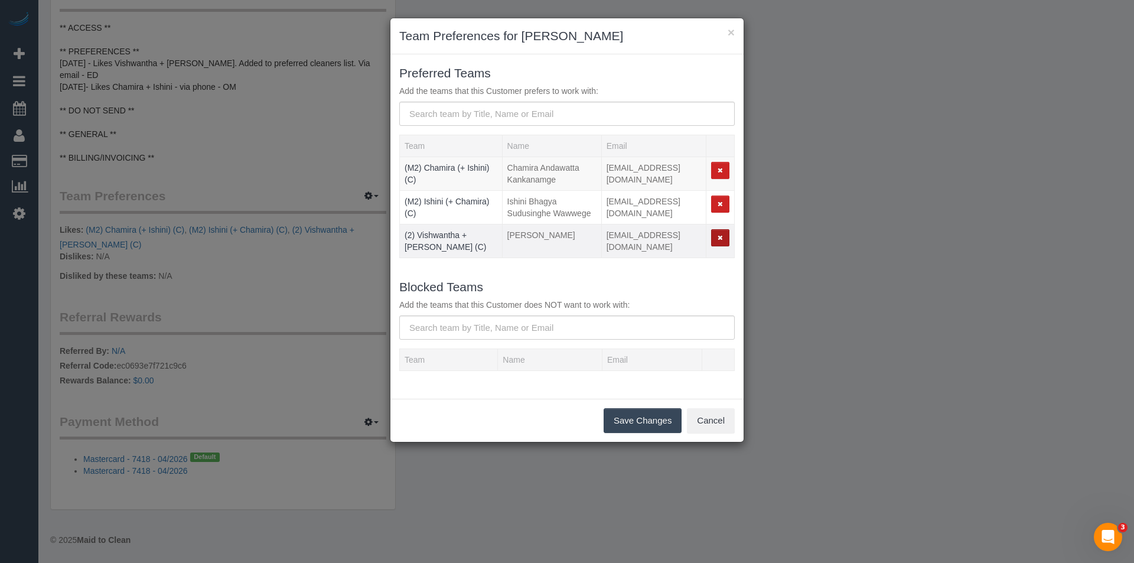
click at [720, 240] on icon "button" at bounding box center [720, 237] width 5 height 6
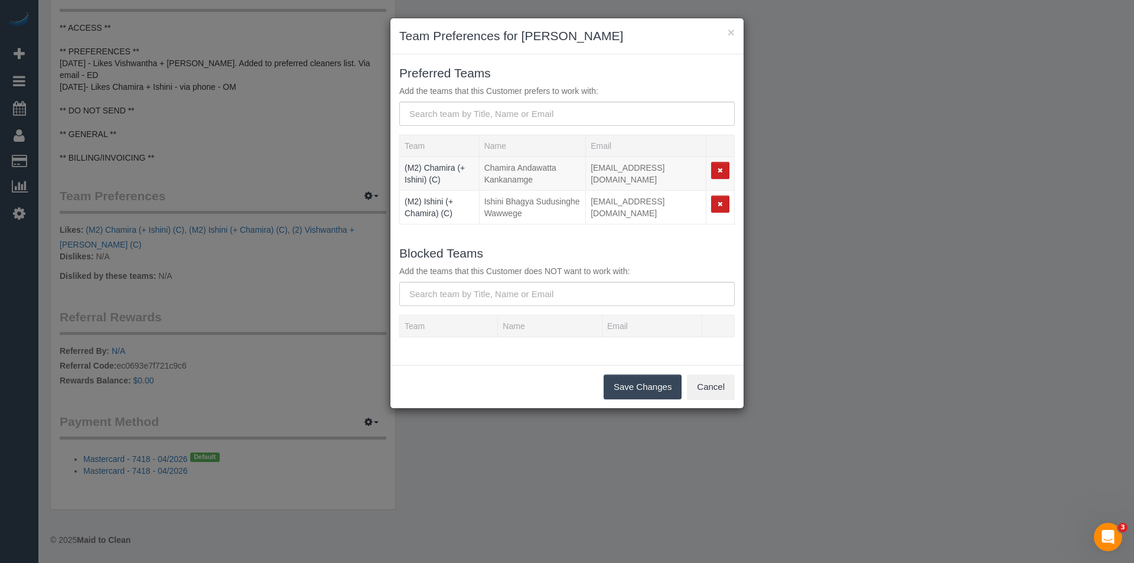
click at [632, 387] on button "Save Changes" at bounding box center [643, 386] width 78 height 25
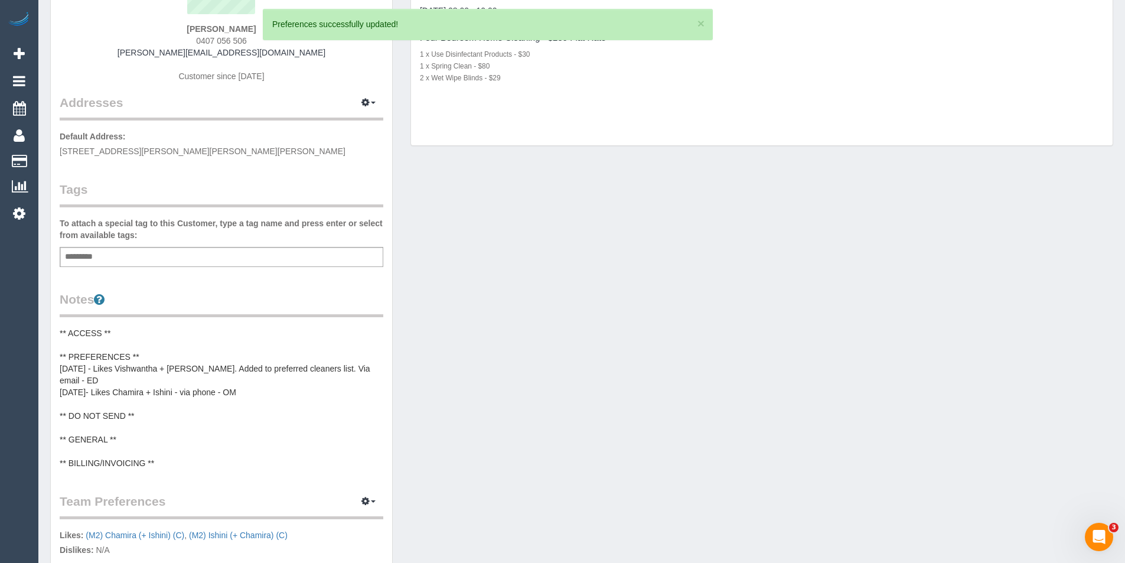
scroll to position [212, 0]
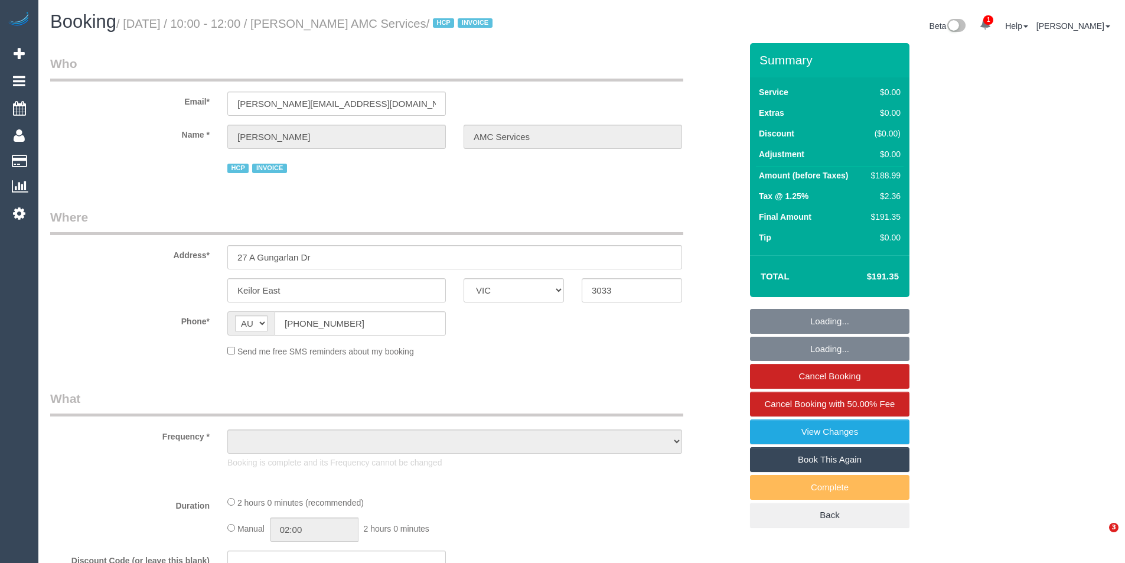
select select "VIC"
select select "120"
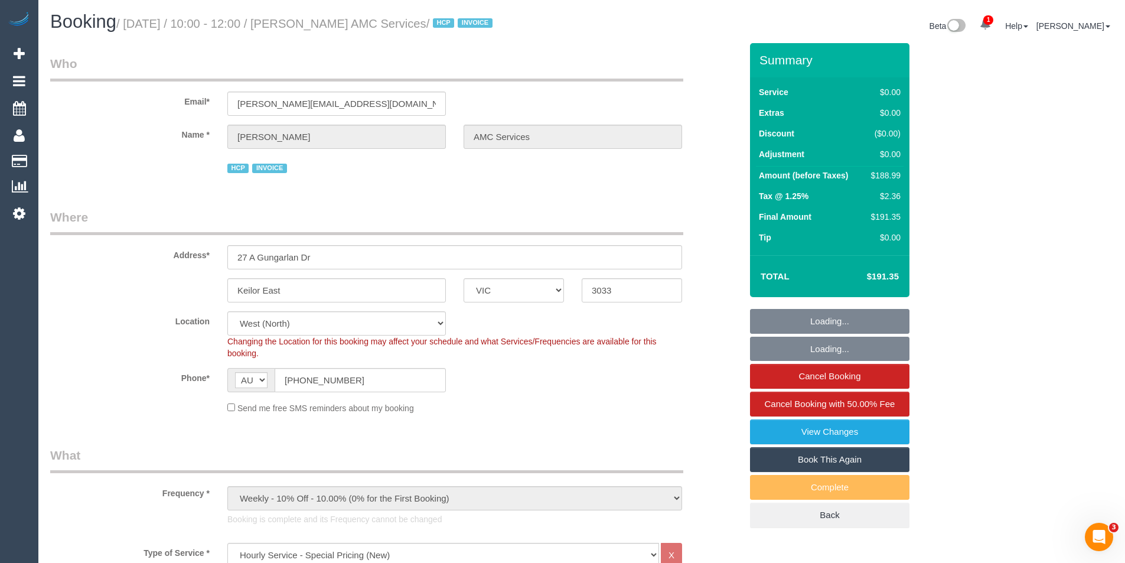
select select "object:1402"
select select "number:28"
select select "number:14"
select select "number:19"
select select "number:24"
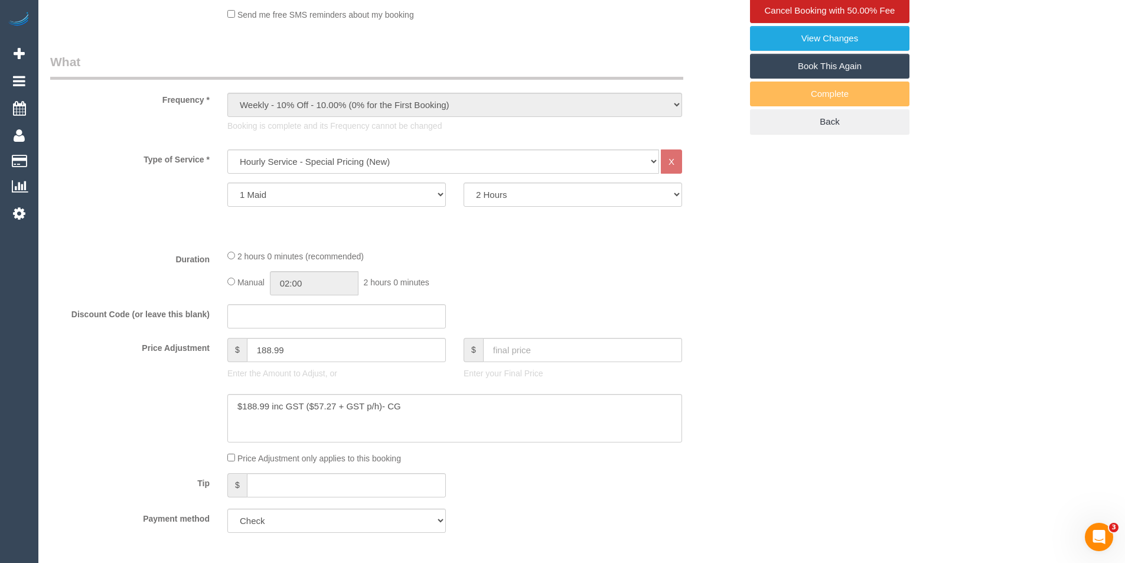
scroll to position [413, 0]
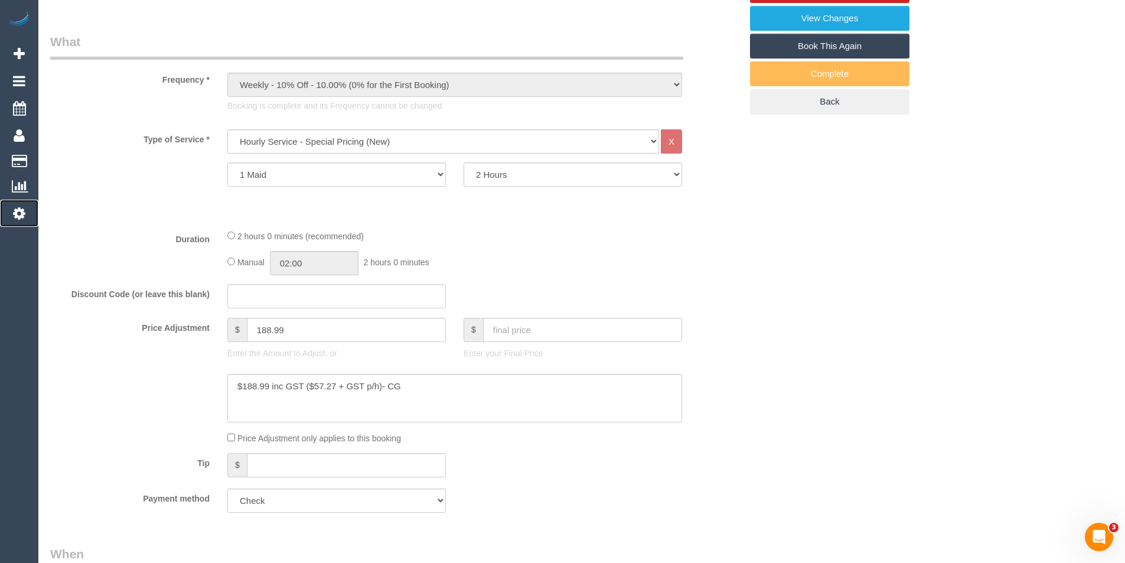
click at [19, 208] on icon at bounding box center [19, 213] width 12 height 14
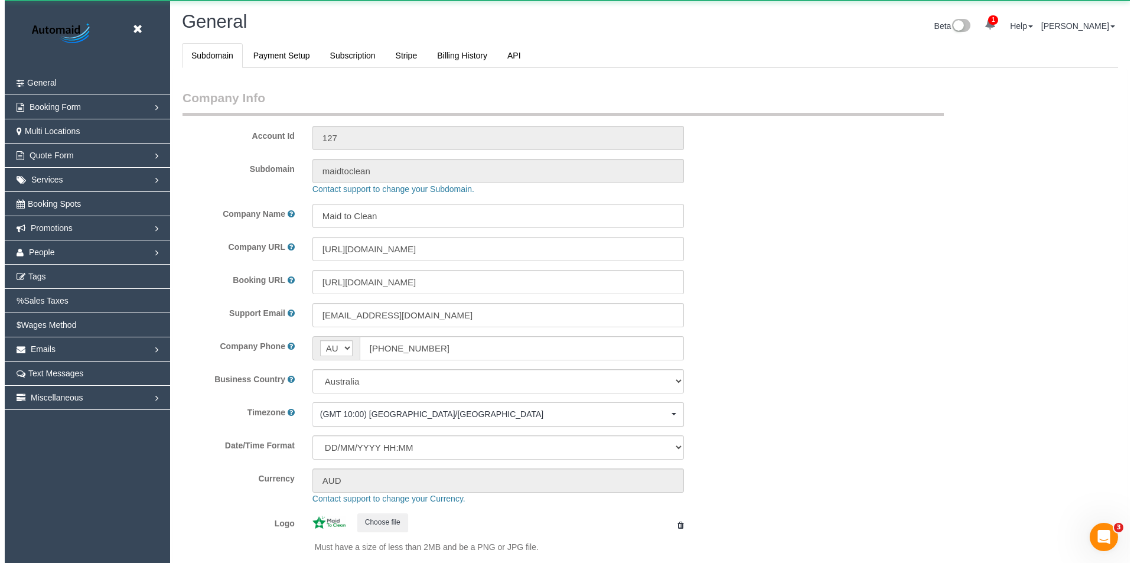
scroll to position [2676, 1125]
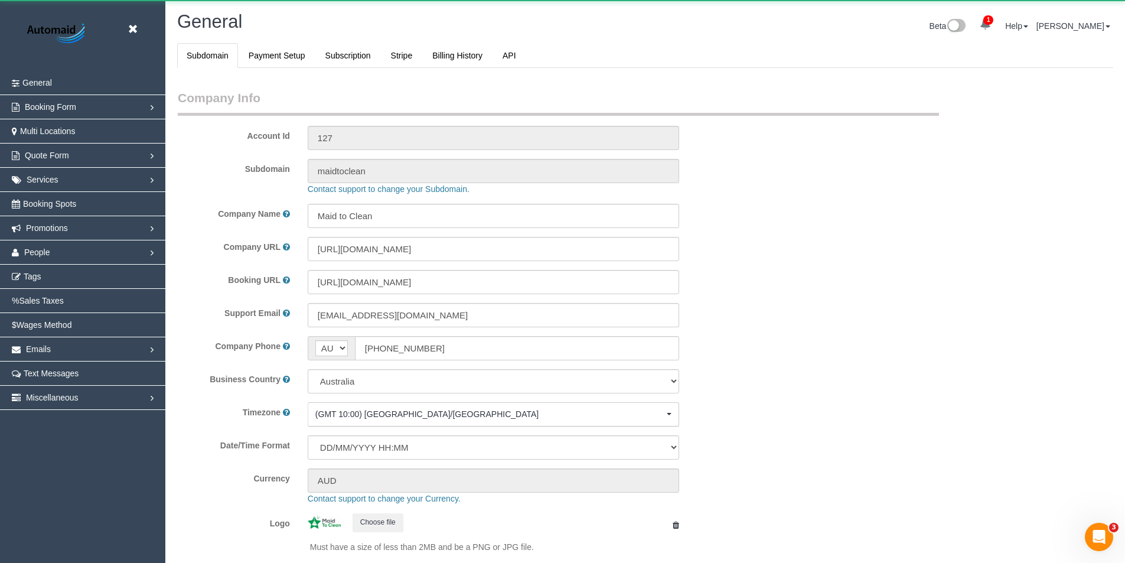
select select "1"
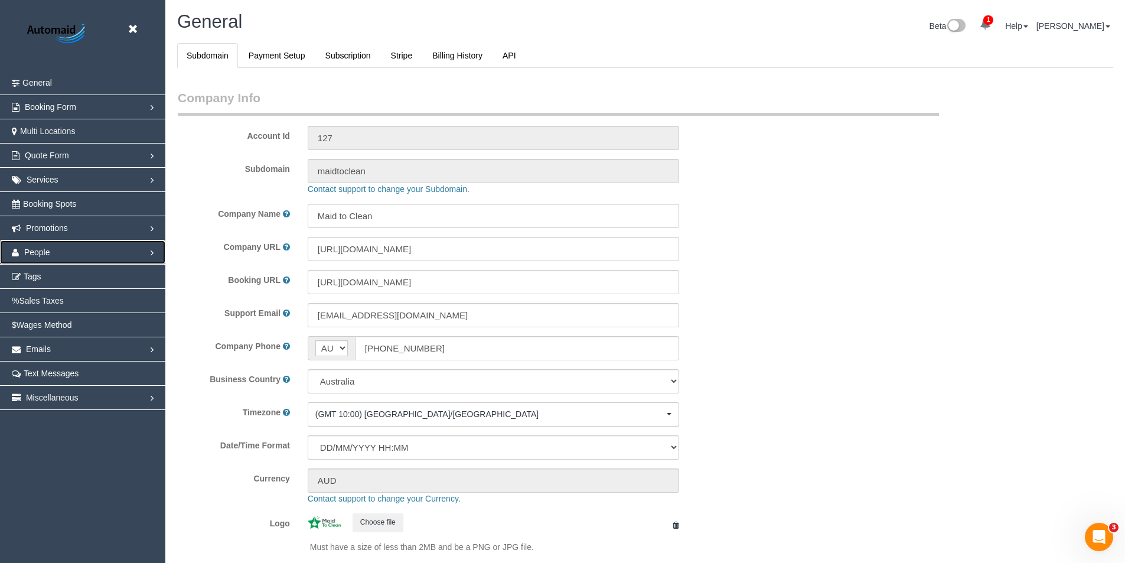
click at [53, 257] on link "People" at bounding box center [82, 252] width 165 height 24
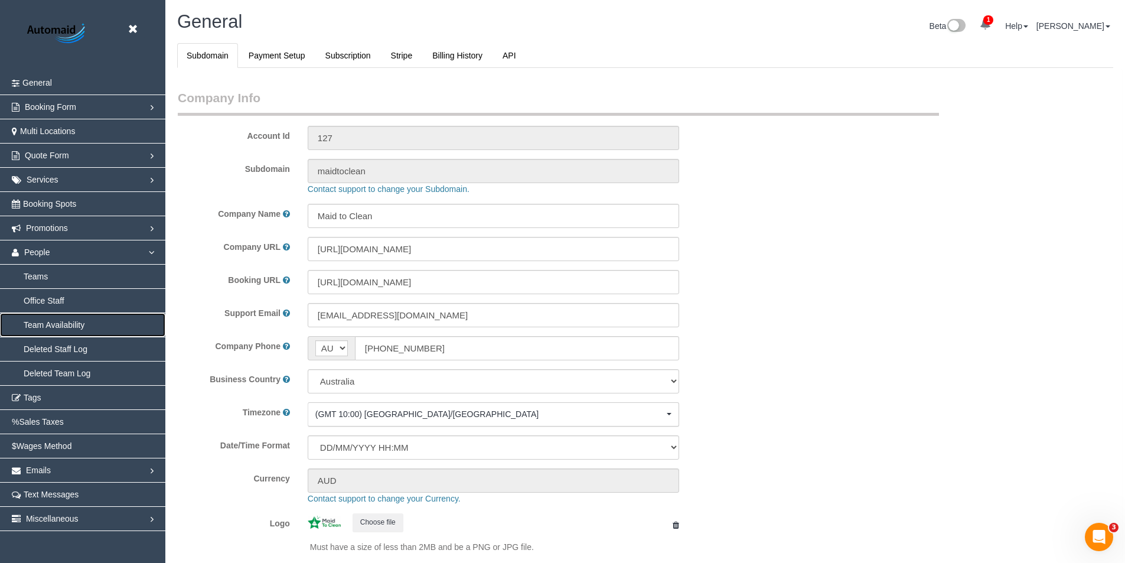
click at [66, 319] on link "Team Availability" at bounding box center [82, 325] width 165 height 24
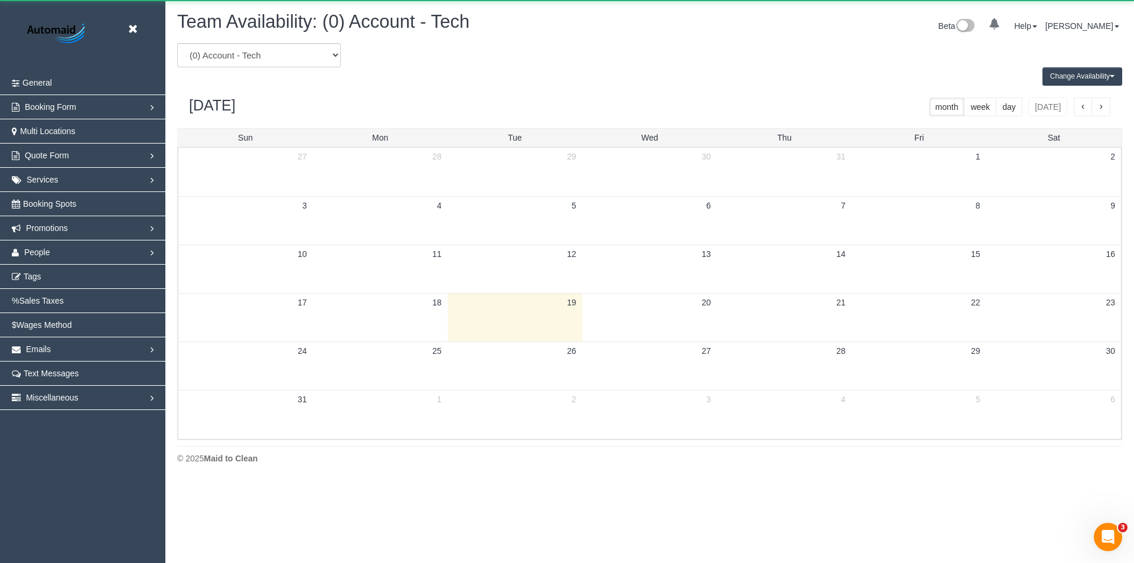
scroll to position [481, 1134]
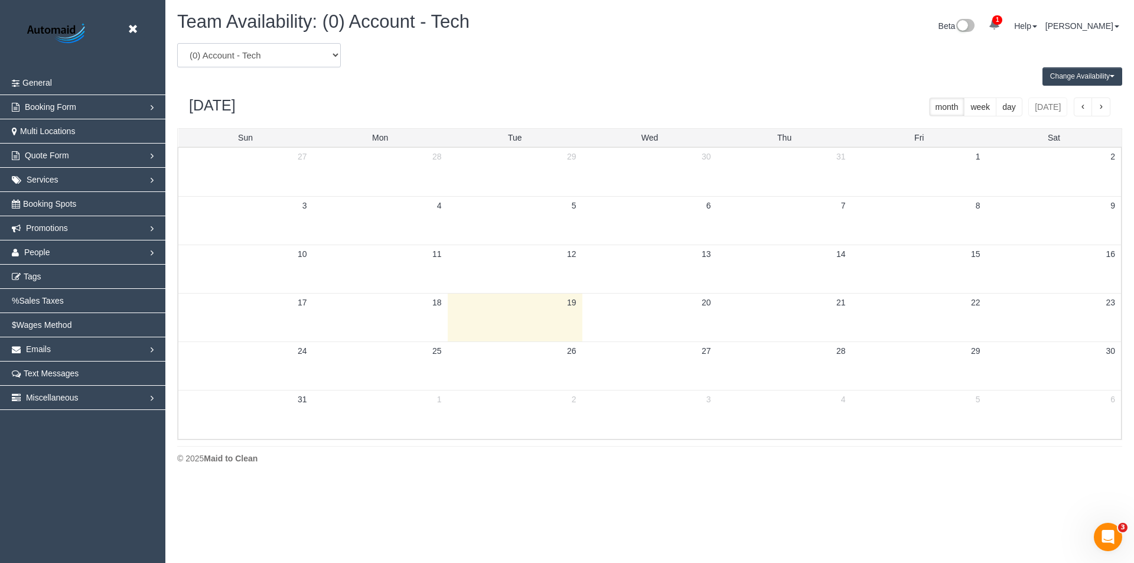
click at [262, 44] on select "(0) Account - Tech (0) Office (0) Raunak Test Account (1) Debbie Brodjanac (FT)…" at bounding box center [259, 55] width 164 height 24
select select "number:114196"
click at [177, 43] on select "(0) Account - Tech (0) Office (0) Raunak Test Account (1) Debbie Brodjanac (FT)…" at bounding box center [259, 55] width 164 height 24
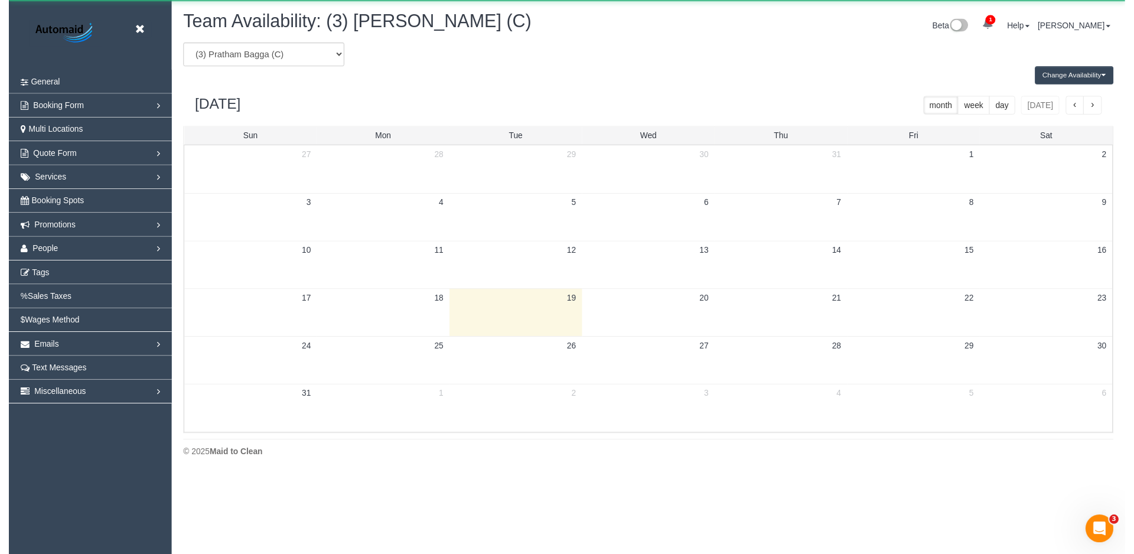
scroll to position [58576, 57923]
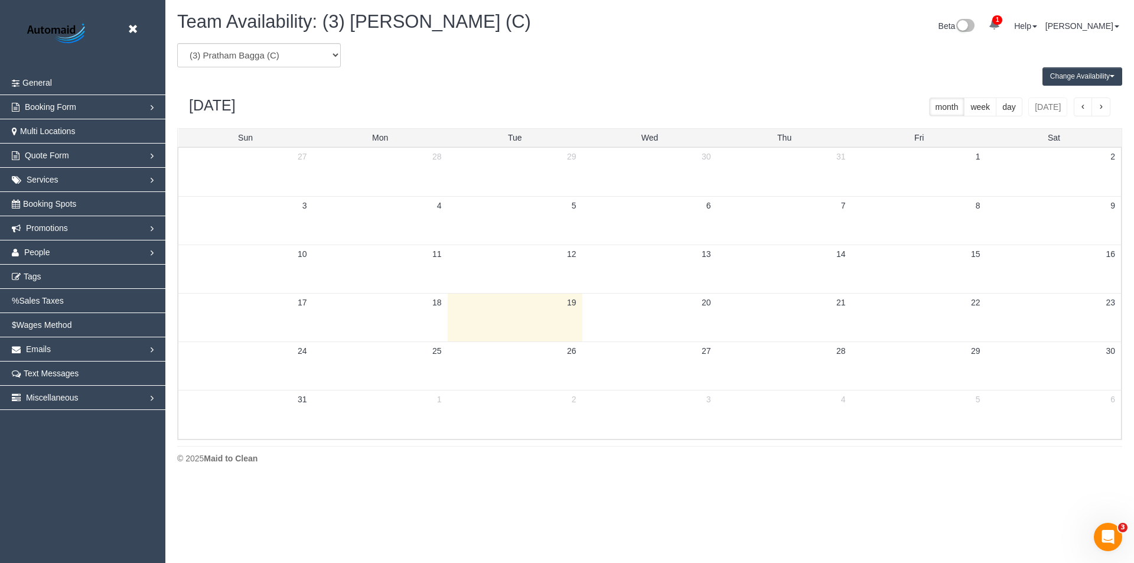
click at [1090, 82] on button "Change Availability" at bounding box center [1082, 76] width 80 height 18
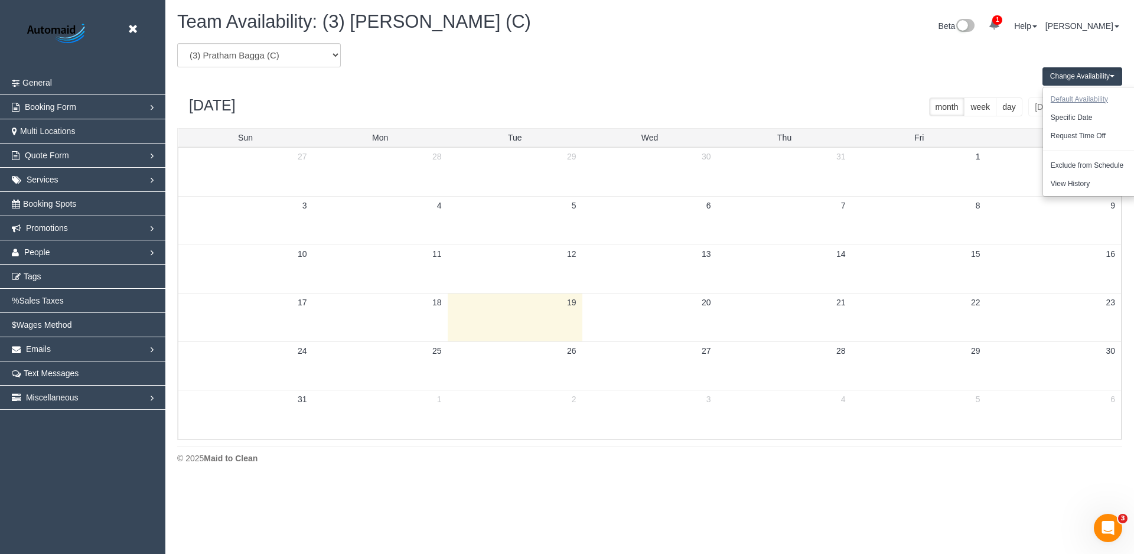
click at [1080, 102] on button "Default Availability" at bounding box center [1079, 99] width 73 height 18
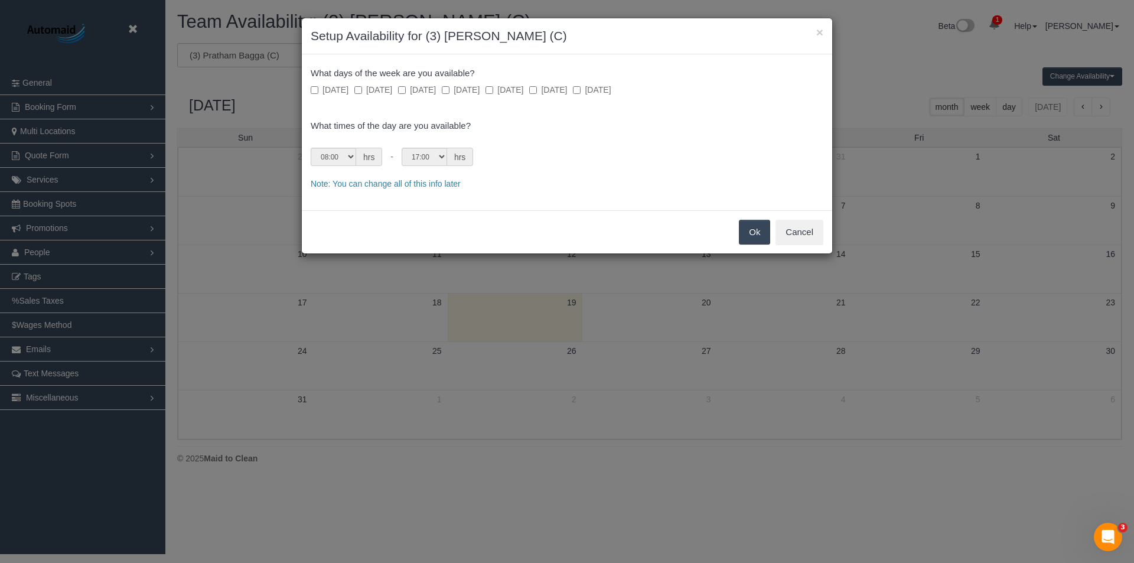
click at [366, 92] on label "Monday" at bounding box center [373, 90] width 38 height 12
click at [415, 90] on label "Tuesday" at bounding box center [417, 90] width 38 height 12
click at [478, 86] on label "Wednesday" at bounding box center [461, 90] width 38 height 12
click at [321, 174] on div "What days of the week are you available? Sunday Monday Tuesday Wednesday Thursd…" at bounding box center [567, 132] width 530 height 156
click at [328, 166] on select "00:00 00:05 00:10 00:15 00:20 00:25 00:30 00:35 00:40 00:45 00:50 00:55 01:00 0…" at bounding box center [333, 157] width 45 height 18
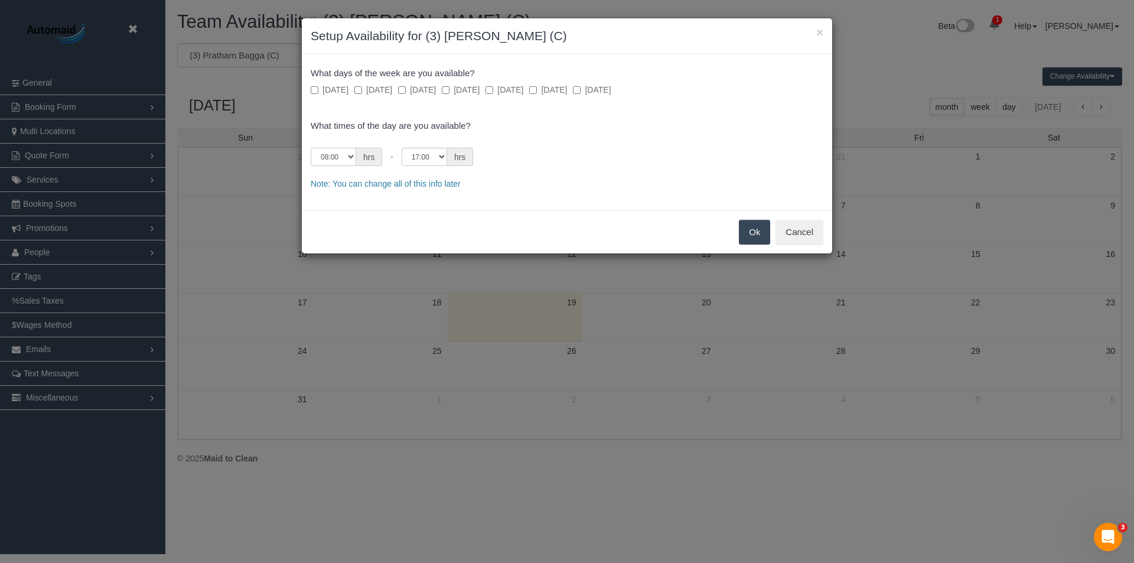
select select "string:07:00"
click at [311, 148] on select "00:00 00:05 00:10 00:15 00:20 00:25 00:30 00:35 00:40 00:45 00:50 00:55 01:00 0…" at bounding box center [333, 157] width 45 height 18
click at [438, 162] on select "00:00 00:05 00:10 00:15 00:20 00:25 00:30 00:35 00:40 00:45 00:50 00:55 01:00 0…" at bounding box center [424, 157] width 45 height 18
select select "string:16:30"
click at [402, 148] on select "00:00 00:05 00:10 00:15 00:20 00:25 00:30 00:35 00:40 00:45 00:50 00:55 01:00 0…" at bounding box center [424, 157] width 45 height 18
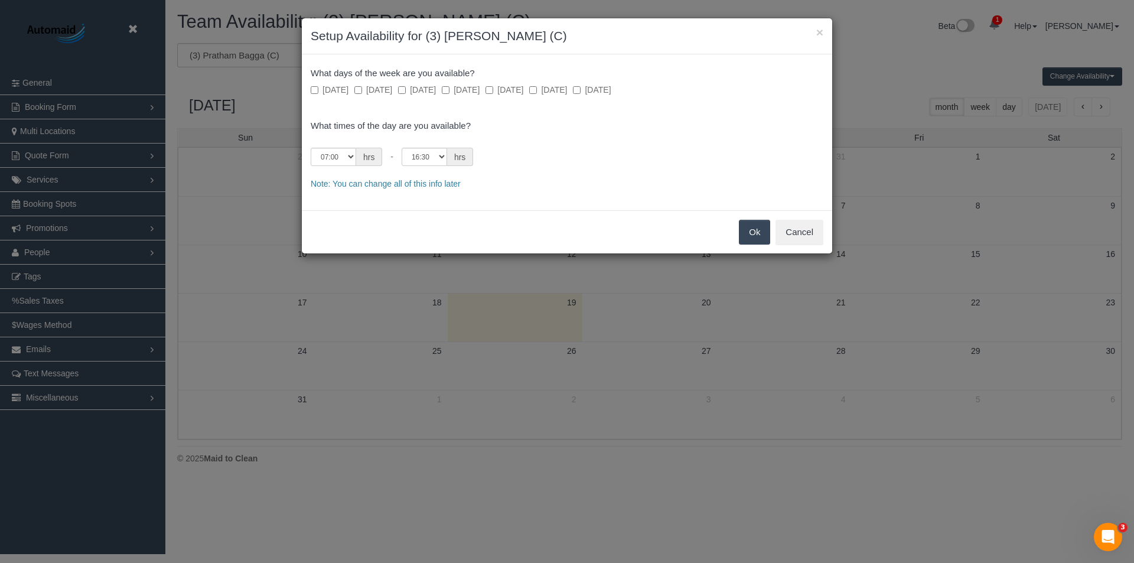
click at [748, 233] on button "Ok" at bounding box center [754, 232] width 31 height 25
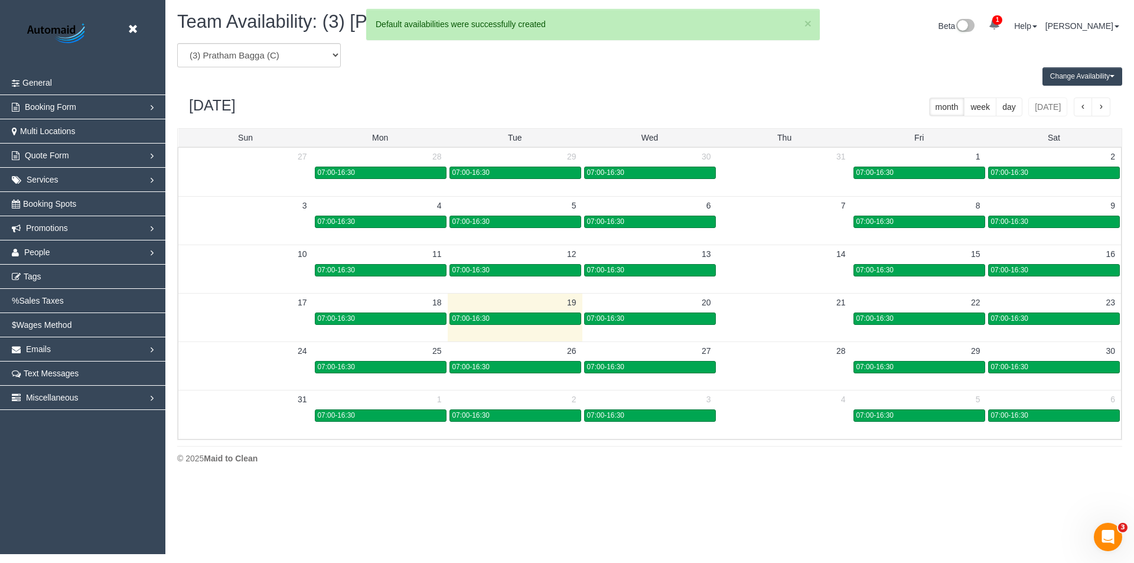
click at [1071, 78] on button "Change Availability" at bounding box center [1082, 76] width 80 height 18
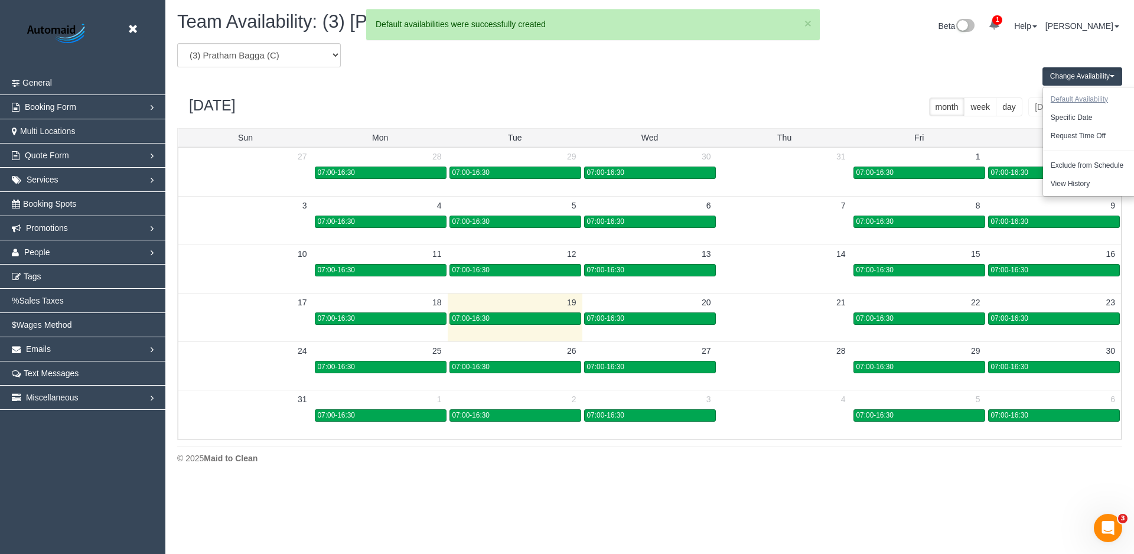
click at [1067, 99] on button "Default Availability" at bounding box center [1079, 99] width 73 height 18
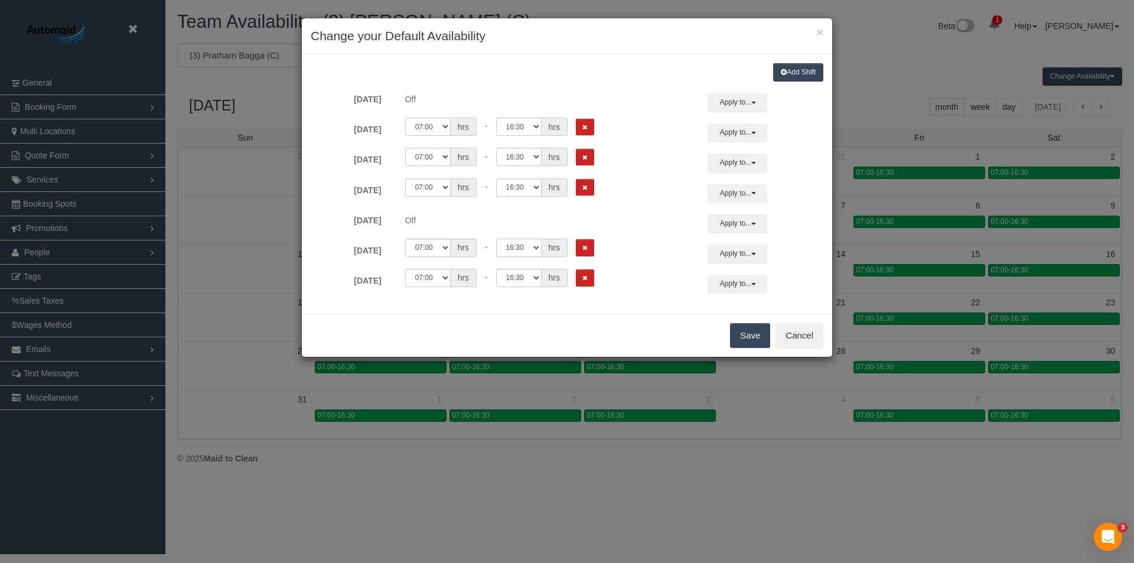
drag, startPoint x: 532, startPoint y: 245, endPoint x: 524, endPoint y: 244, distance: 7.7
click at [532, 245] on select "00:00 00:05 00:10 00:15 00:20 00:25 00:30 00:35 00:40 00:45 00:50 00:55 01:00 0…" at bounding box center [518, 248] width 45 height 18
select select "string:14:00"
click at [496, 239] on select "00:00 00:05 00:10 00:15 00:20 00:25 00:30 00:35 00:40 00:45 00:50 00:55 01:00 0…" at bounding box center [518, 248] width 45 height 18
click at [421, 279] on select "00:00 00:05 00:10 00:15 00:20 00:25 00:30 00:35 00:40 00:45 00:50 00:55 01:00 0…" at bounding box center [427, 278] width 45 height 18
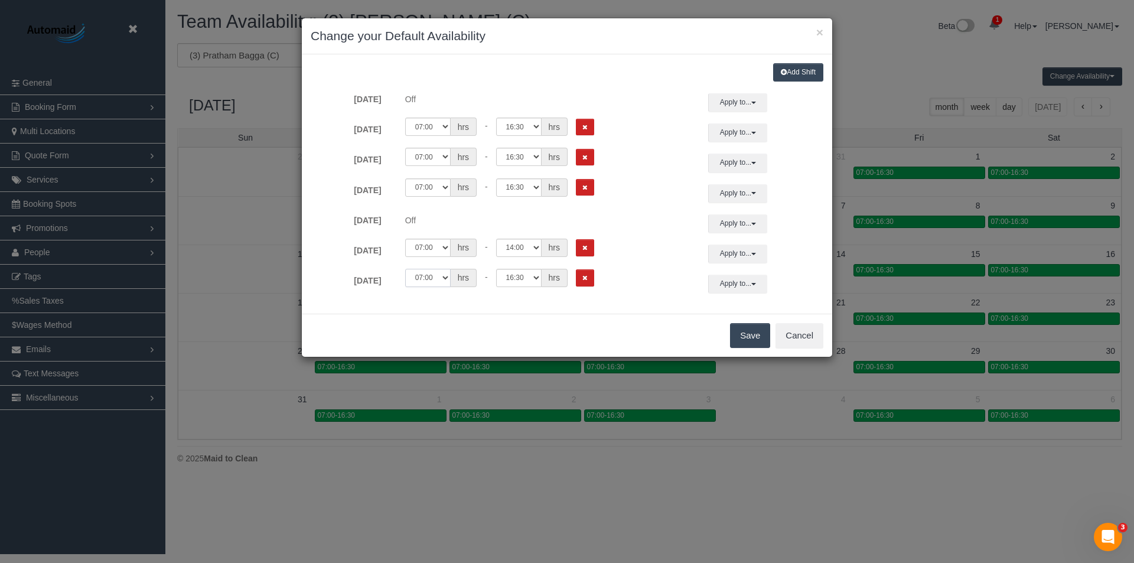
select select "string:09:00"
click at [405, 269] on select "00:00 00:05 00:10 00:15 00:20 00:25 00:30 00:35 00:40 00:45 00:50 00:55 01:00 0…" at bounding box center [427, 278] width 45 height 18
click at [524, 279] on select "00:00 00:05 00:10 00:15 00:20 00:25 00:30 00:35 00:40 00:45 00:50 00:55 01:00 0…" at bounding box center [518, 278] width 45 height 18
select select "string:16:00"
click at [496, 269] on select "00:00 00:05 00:10 00:15 00:20 00:25 00:30 00:35 00:40 00:45 00:50 00:55 01:00 0…" at bounding box center [518, 278] width 45 height 18
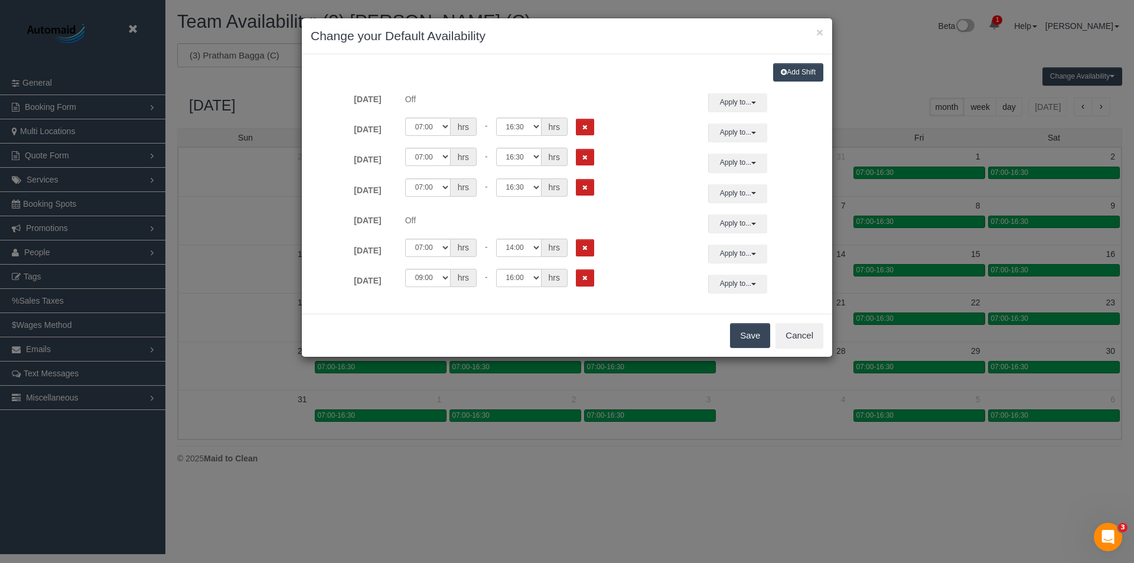
click at [757, 334] on button "Save" at bounding box center [750, 335] width 40 height 25
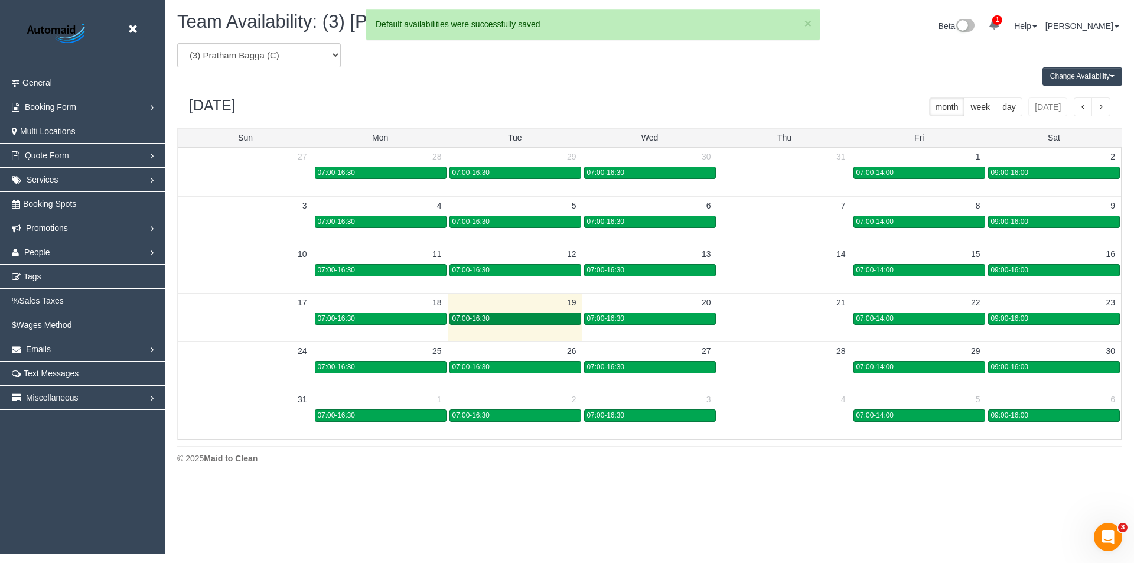
click at [562, 318] on div "07:00-16:30" at bounding box center [515, 318] width 126 height 9
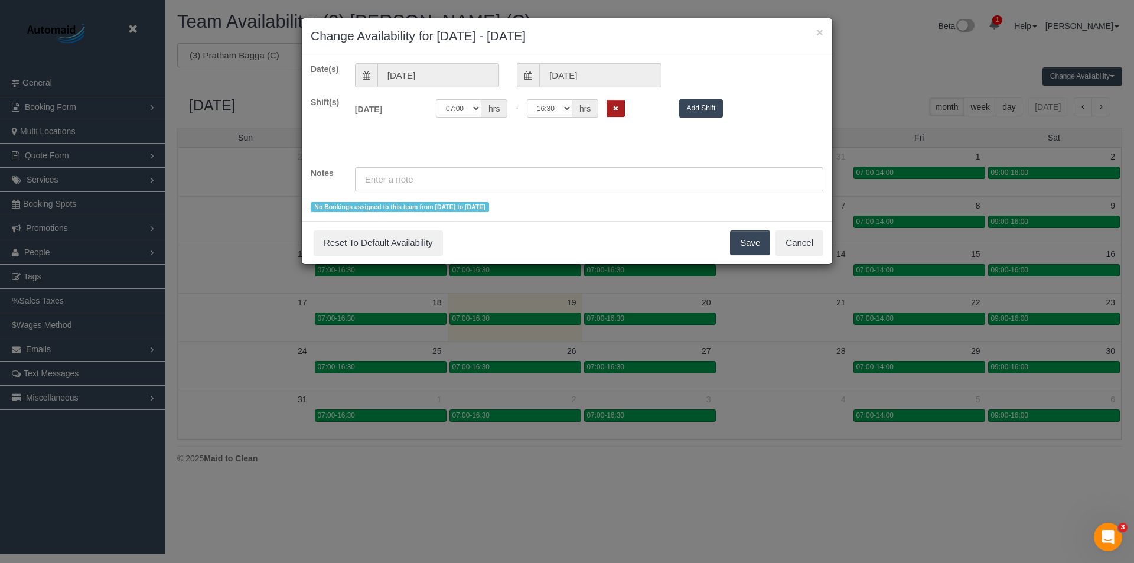
drag, startPoint x: 611, startPoint y: 109, endPoint x: 674, endPoint y: 185, distance: 98.5
click at [611, 109] on button "Remove Shift" at bounding box center [616, 108] width 18 height 17
click at [747, 232] on button "Save" at bounding box center [750, 242] width 40 height 25
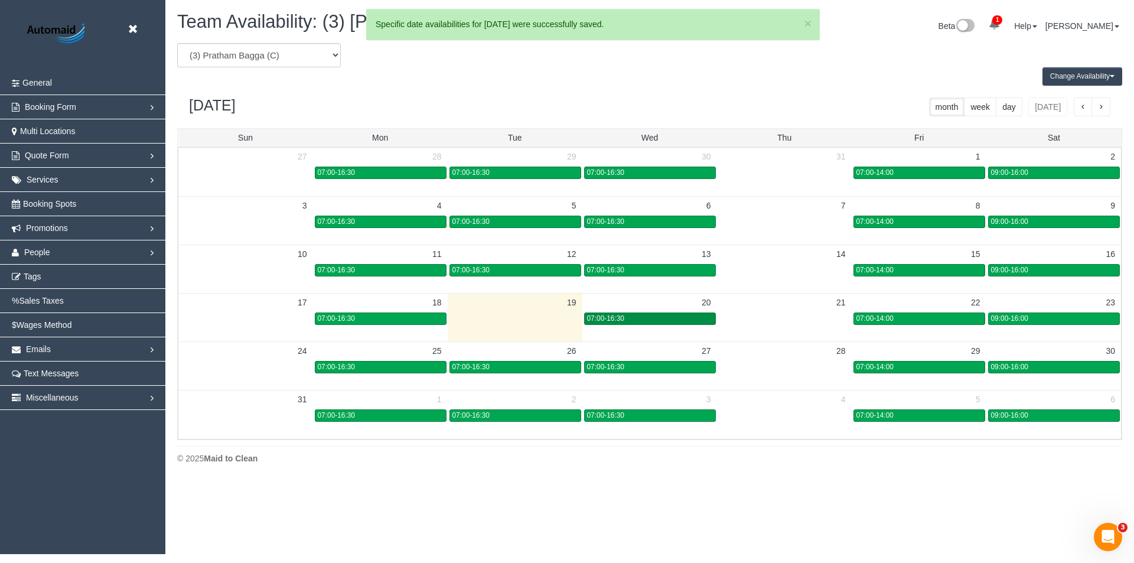
click at [656, 317] on div "07:00-16:30" at bounding box center [650, 318] width 126 height 9
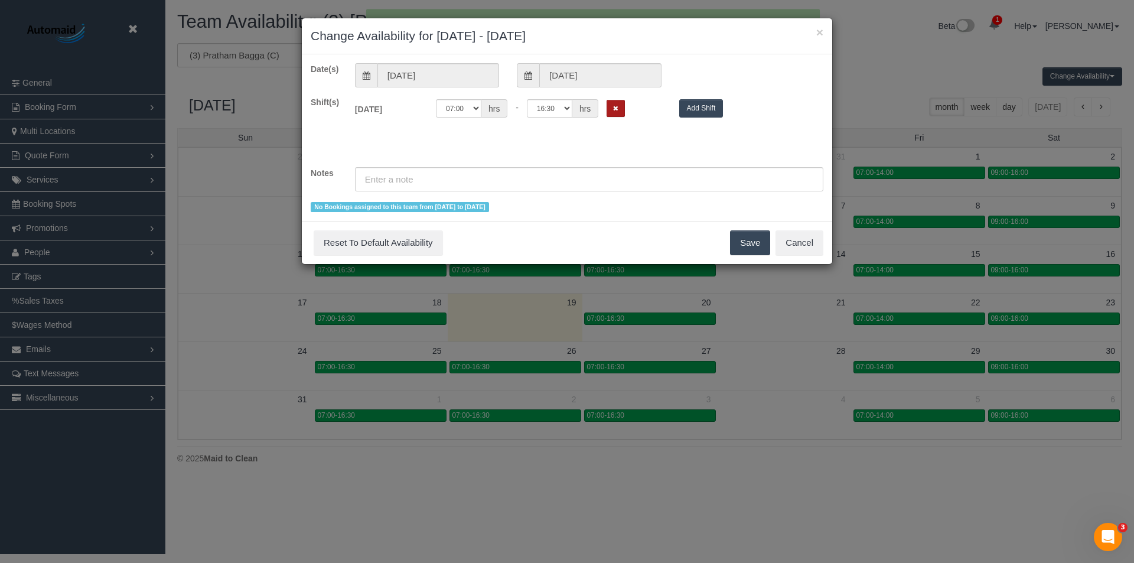
click at [609, 107] on button "Remove Shift" at bounding box center [616, 108] width 18 height 17
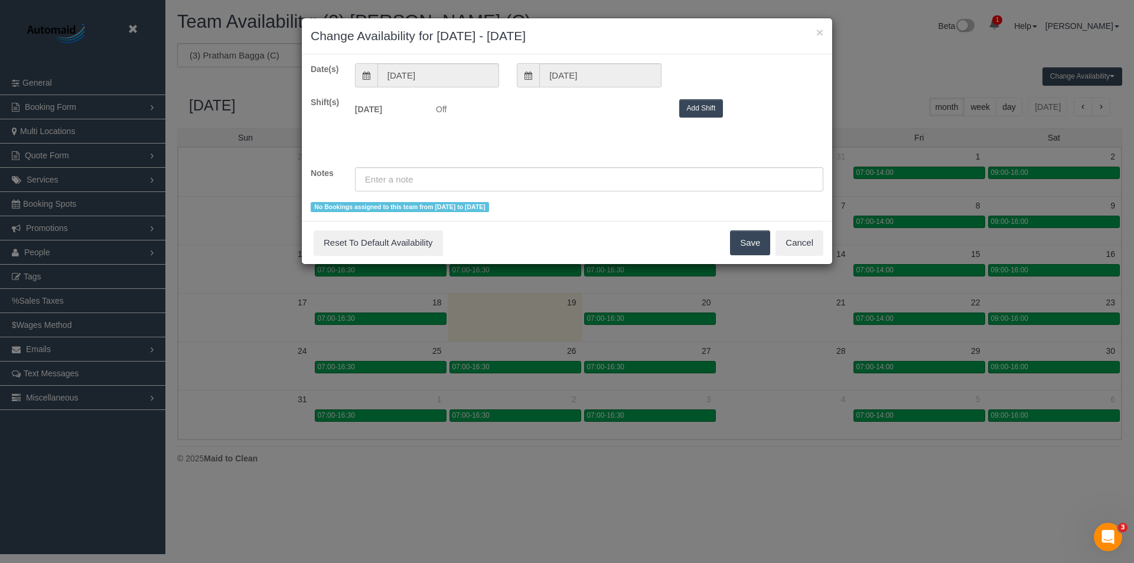
click at [753, 252] on button "Save" at bounding box center [750, 242] width 40 height 25
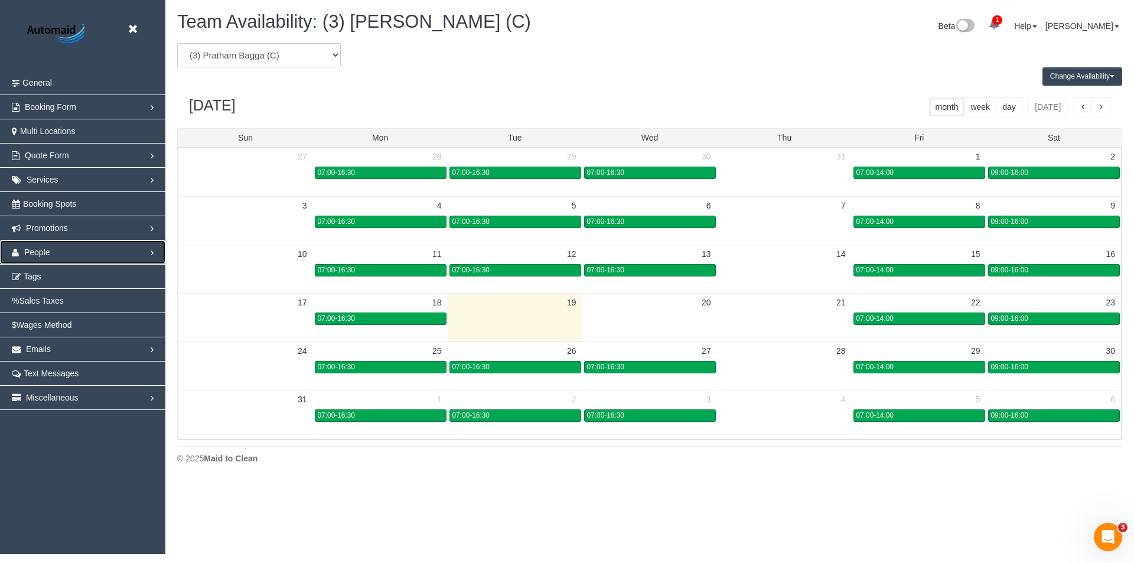
click at [40, 243] on link "People" at bounding box center [82, 252] width 165 height 24
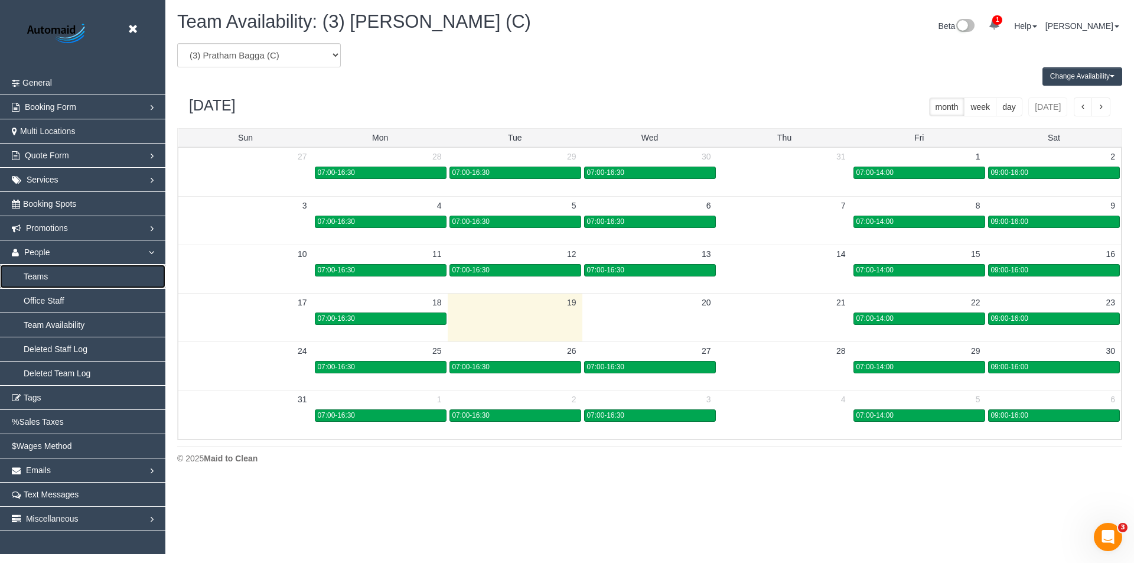
click at [52, 269] on link "Teams" at bounding box center [82, 277] width 165 height 24
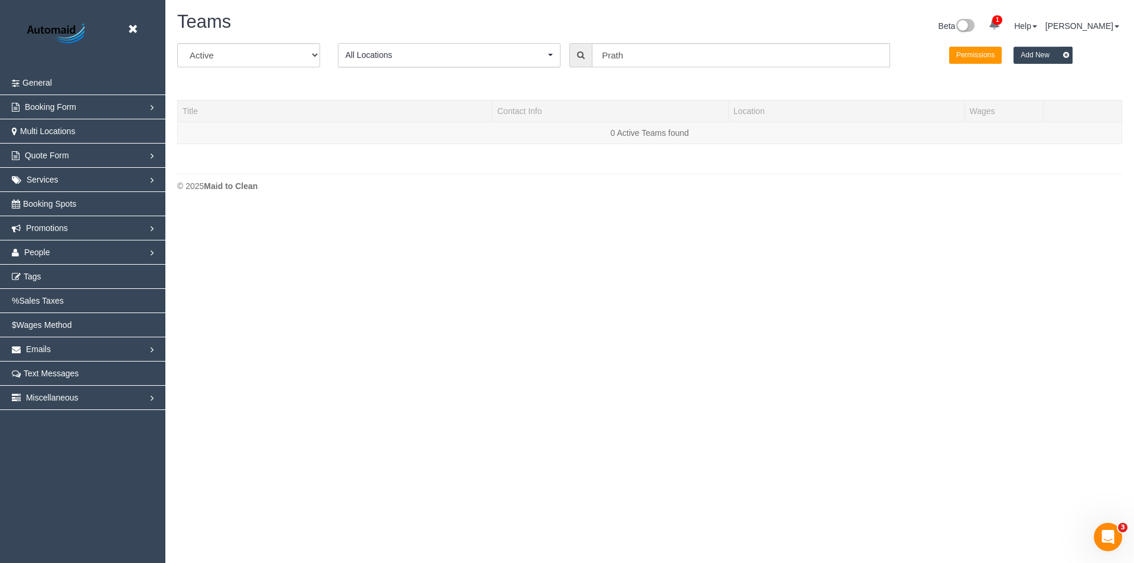
scroll to position [249, 1134]
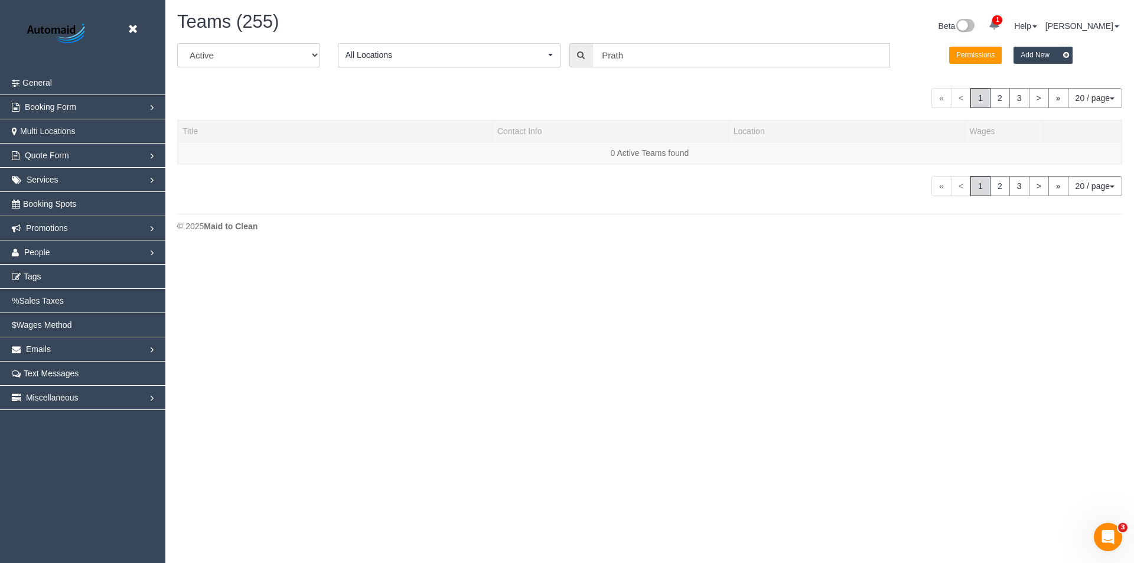
click at [624, 56] on input "Prath" at bounding box center [741, 55] width 298 height 24
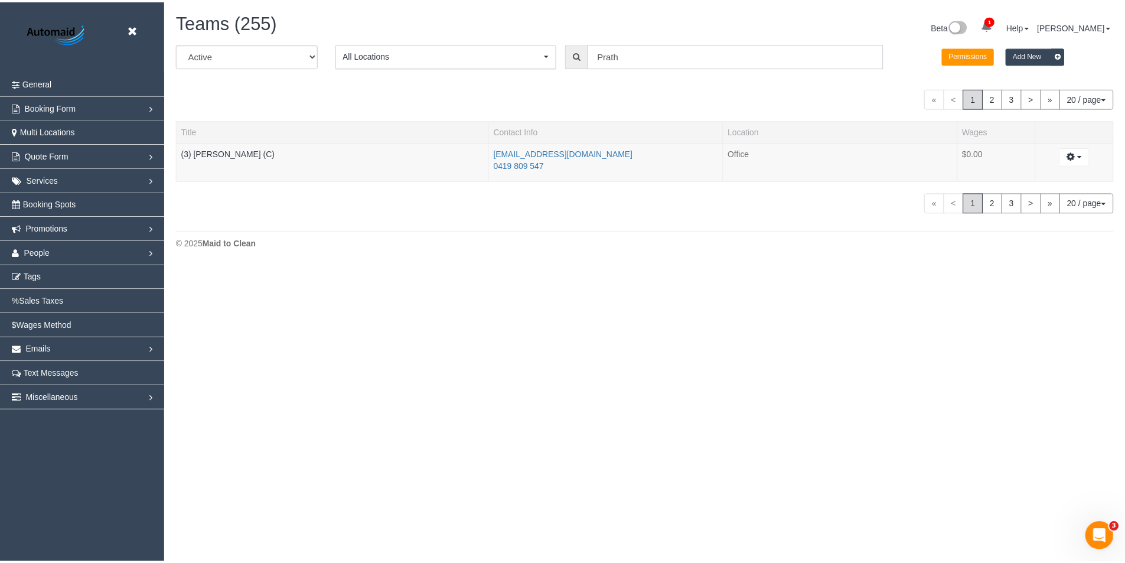
scroll to position [266, 1134]
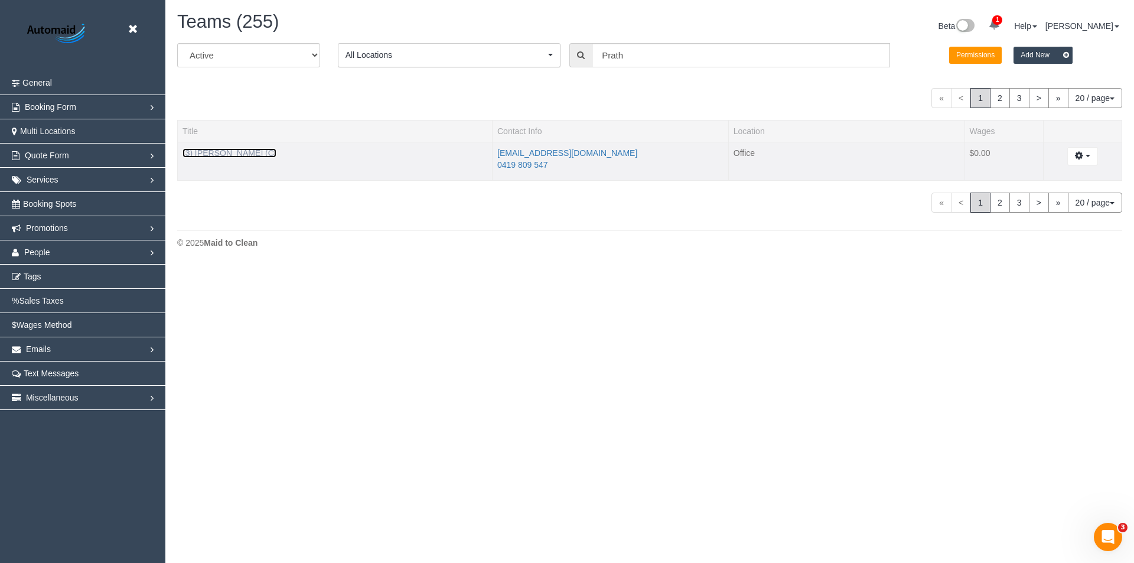
click at [239, 149] on link "(3) Pratham Bagga (C)" at bounding box center [229, 152] width 94 height 9
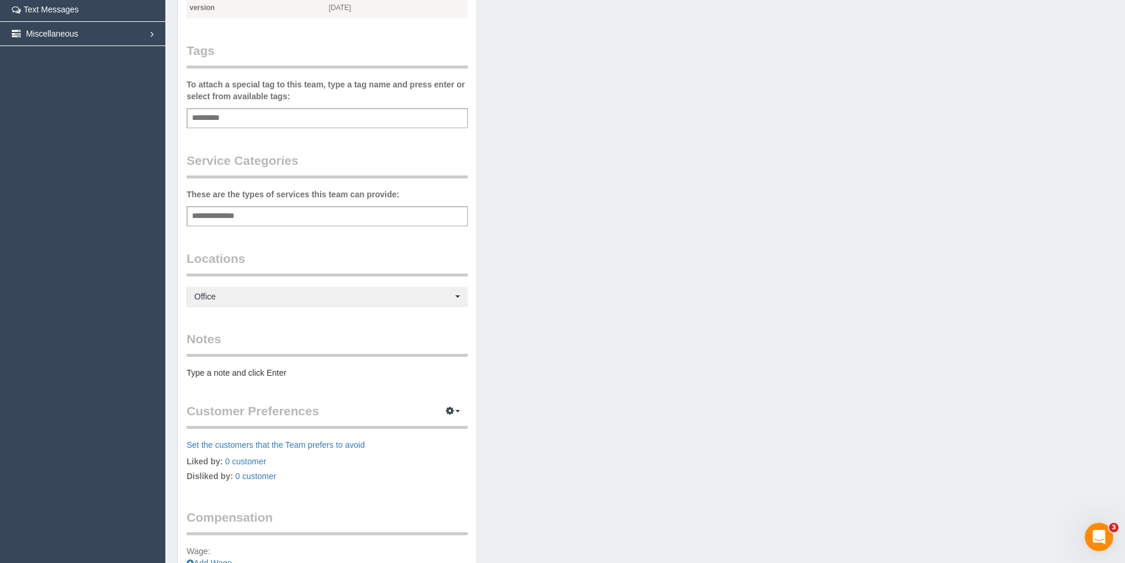
scroll to position [456, 0]
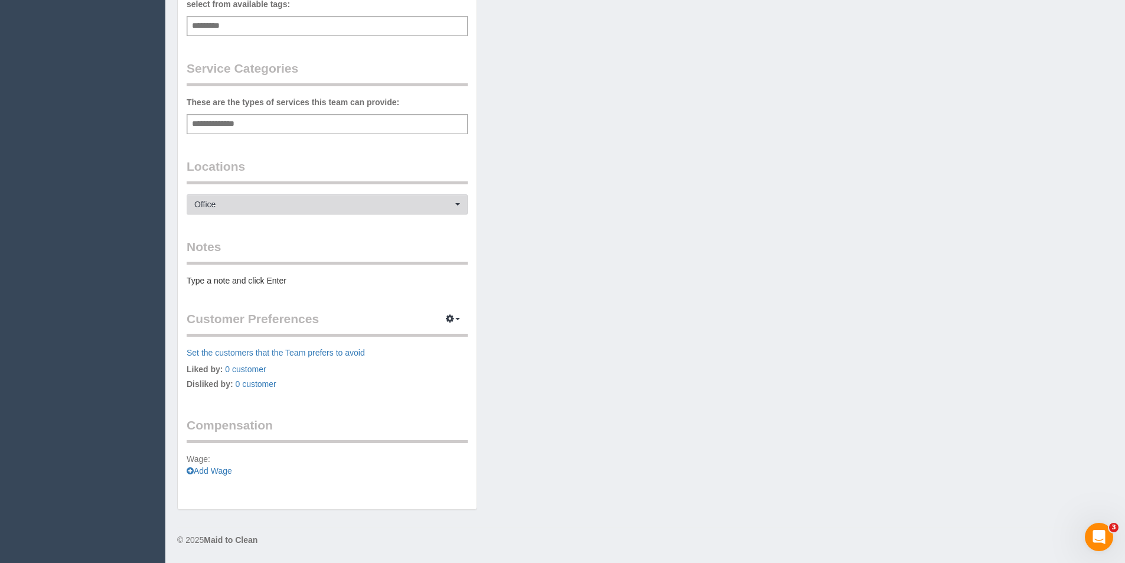
click at [268, 201] on span "Office" at bounding box center [323, 204] width 258 height 12
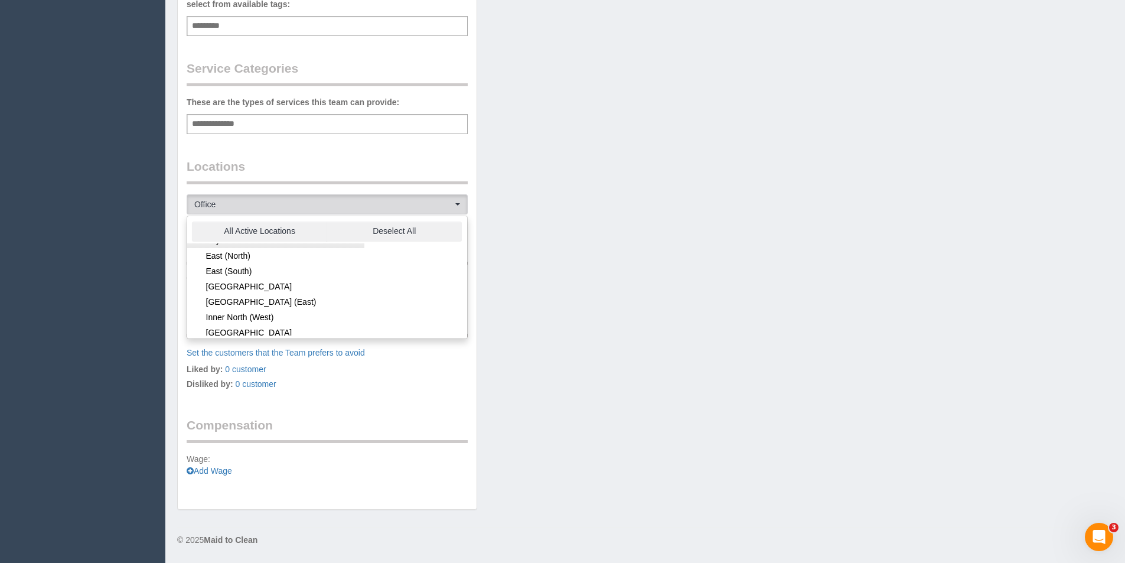
scroll to position [59, 0]
click at [256, 281] on link "[GEOGRAPHIC_DATA] (East)" at bounding box center [275, 282] width 177 height 15
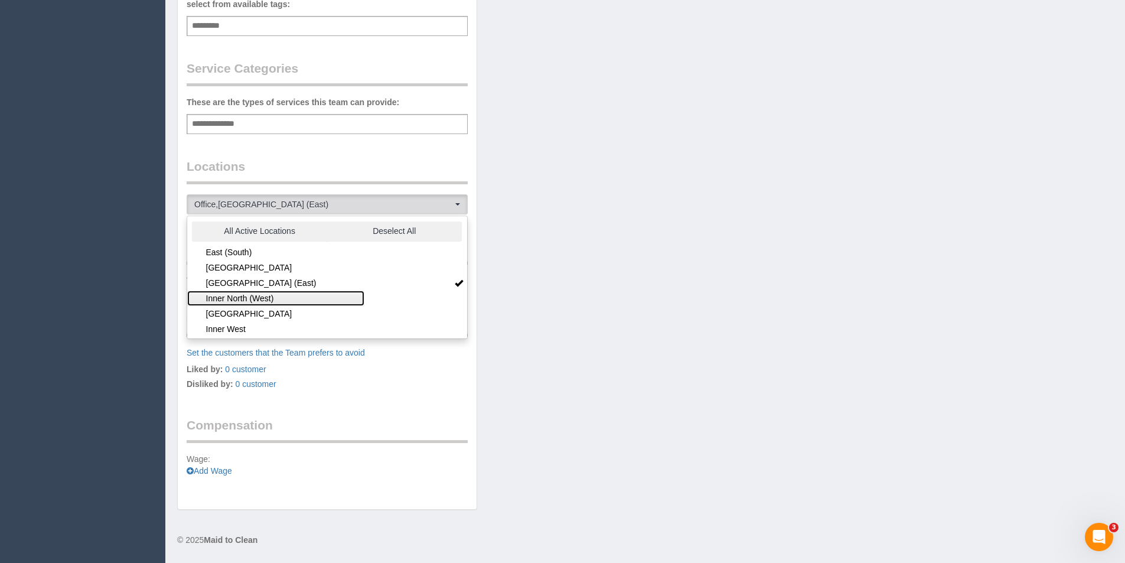
click at [265, 295] on link "Inner North (West)" at bounding box center [275, 298] width 177 height 15
click at [270, 297] on link "Inner North (West)" at bounding box center [275, 298] width 177 height 15
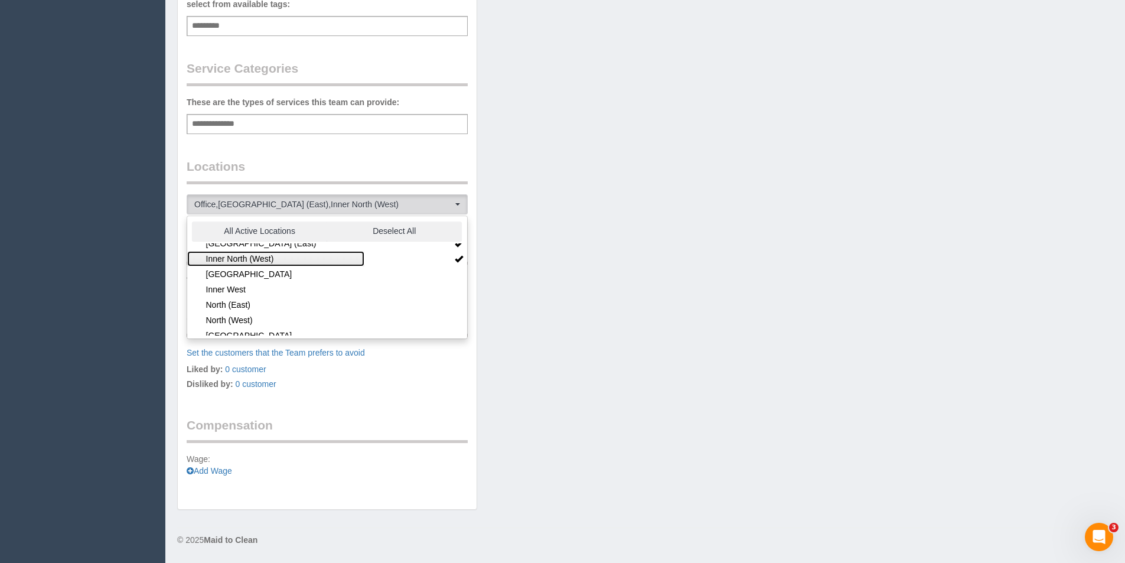
scroll to position [118, 0]
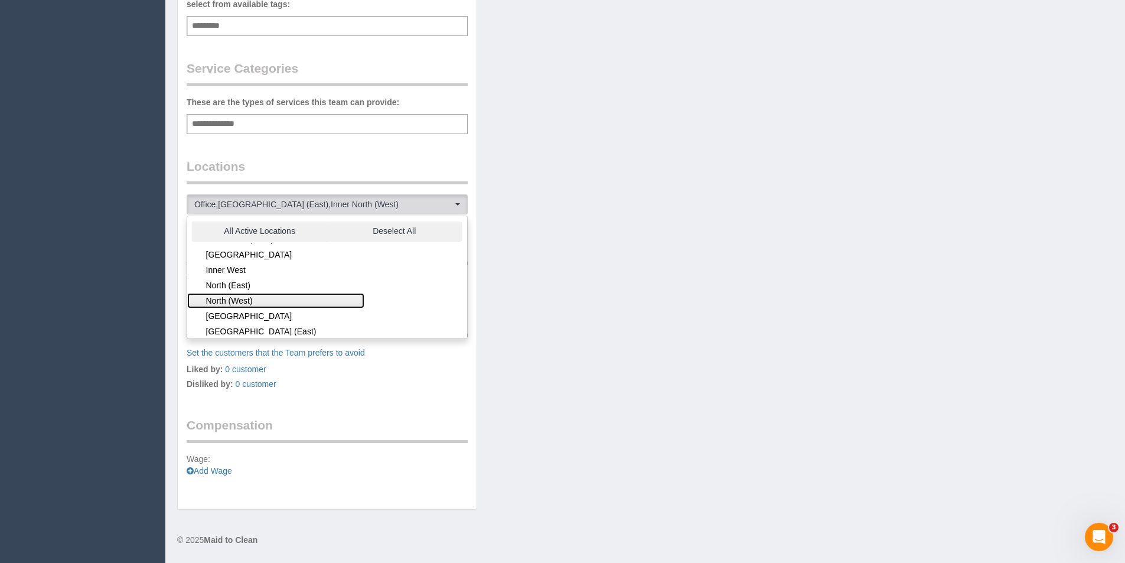
click at [239, 298] on link "North (West)" at bounding box center [275, 300] width 177 height 15
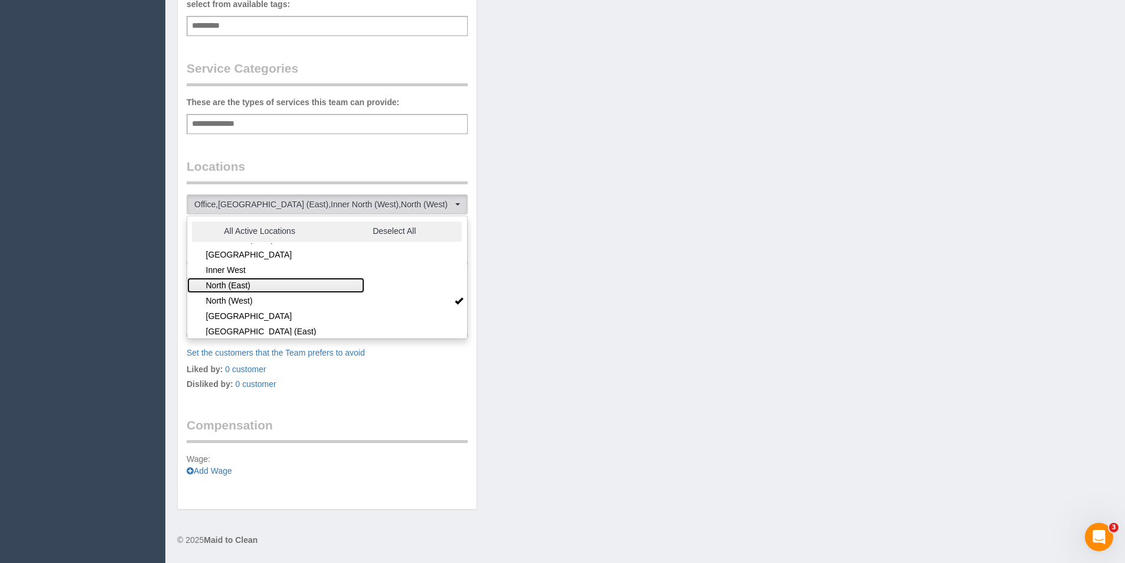
click at [244, 283] on link "North (East)" at bounding box center [275, 285] width 177 height 15
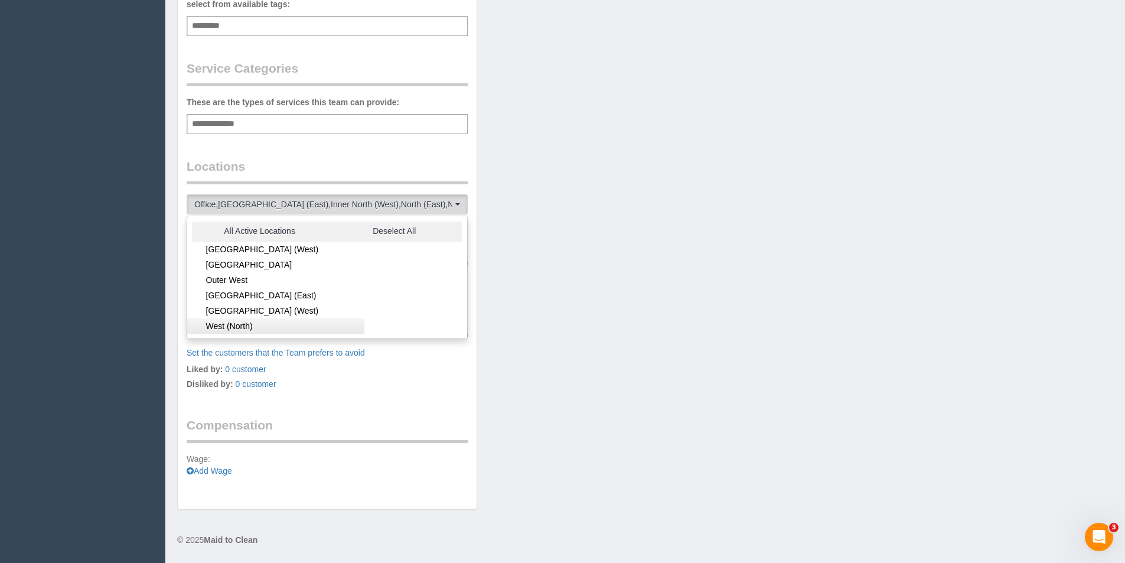
scroll to position [236, 0]
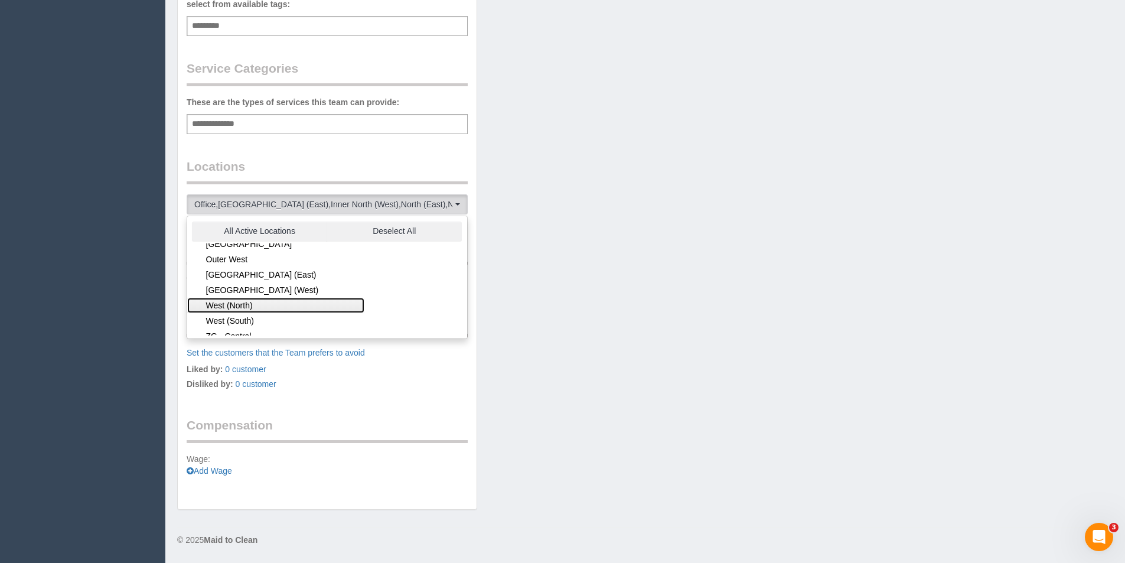
click at [243, 309] on link "West (North)" at bounding box center [275, 305] width 177 height 15
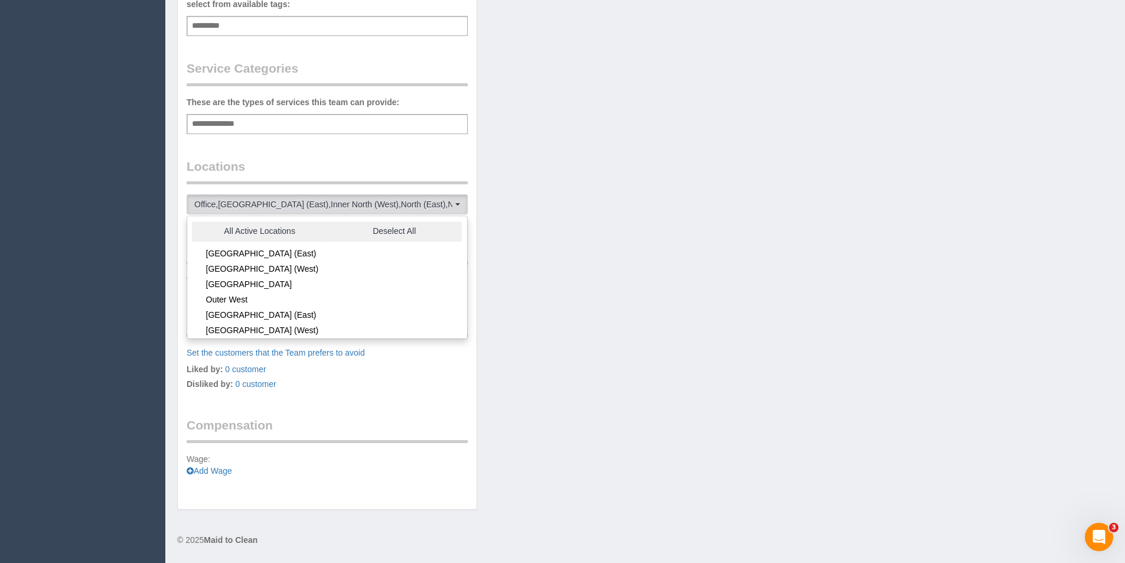
scroll to position [177, 0]
click at [252, 289] on link "[GEOGRAPHIC_DATA] (West)" at bounding box center [275, 287] width 177 height 15
click at [260, 271] on link "[GEOGRAPHIC_DATA] (East)" at bounding box center [275, 272] width 177 height 15
click at [303, 271] on link "[GEOGRAPHIC_DATA] (East)" at bounding box center [275, 272] width 177 height 15
click at [348, 168] on legend "Locations" at bounding box center [327, 171] width 281 height 27
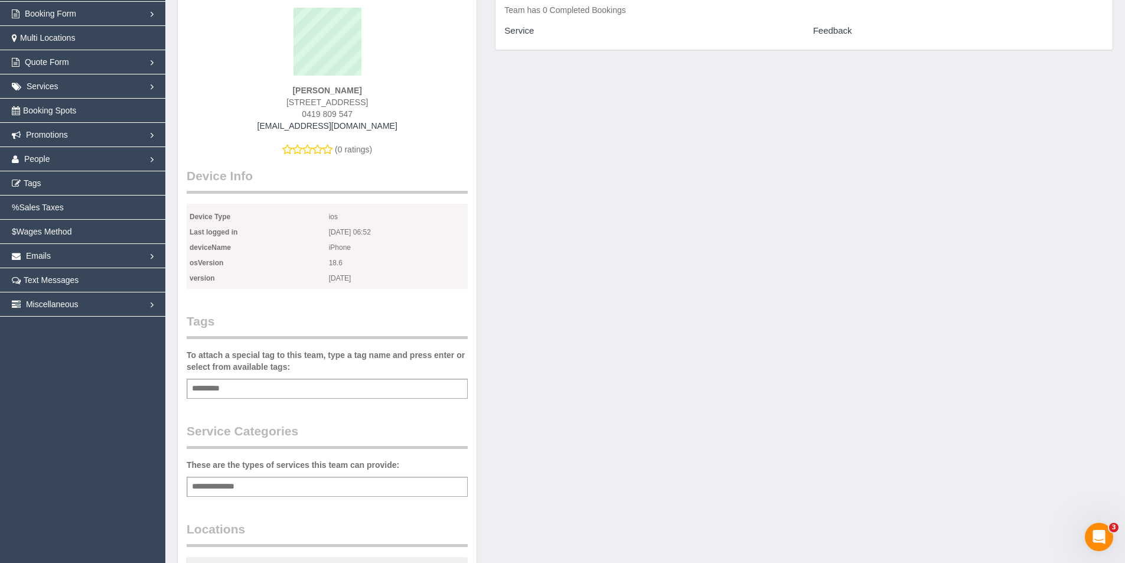
scroll to position [0, 0]
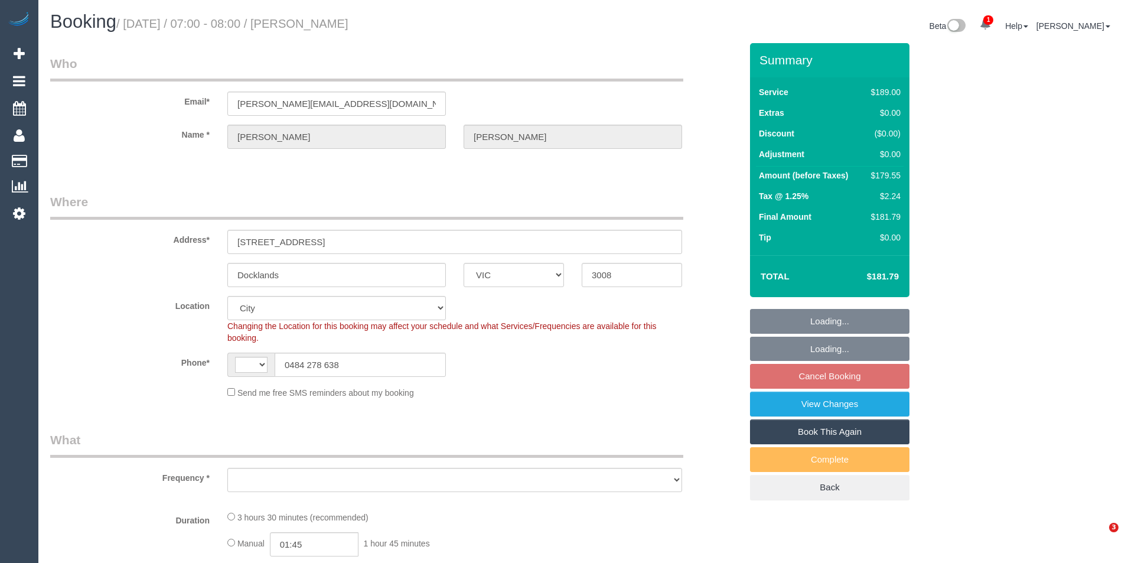
select select "VIC"
select select "string:AU"
select select "object:533"
select select "string:stripe-pm_1QkCwx2GScqysDRVvSKwHZSf"
select select "number:28"
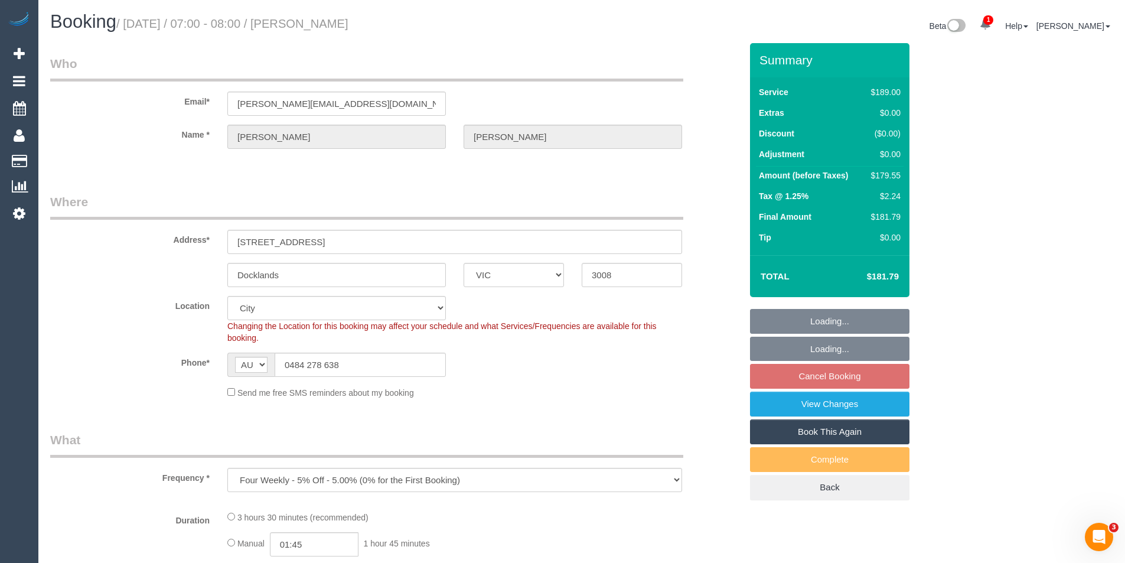
select select "number:14"
select select "number:19"
select select "number:24"
select select "number:35"
select select "number:12"
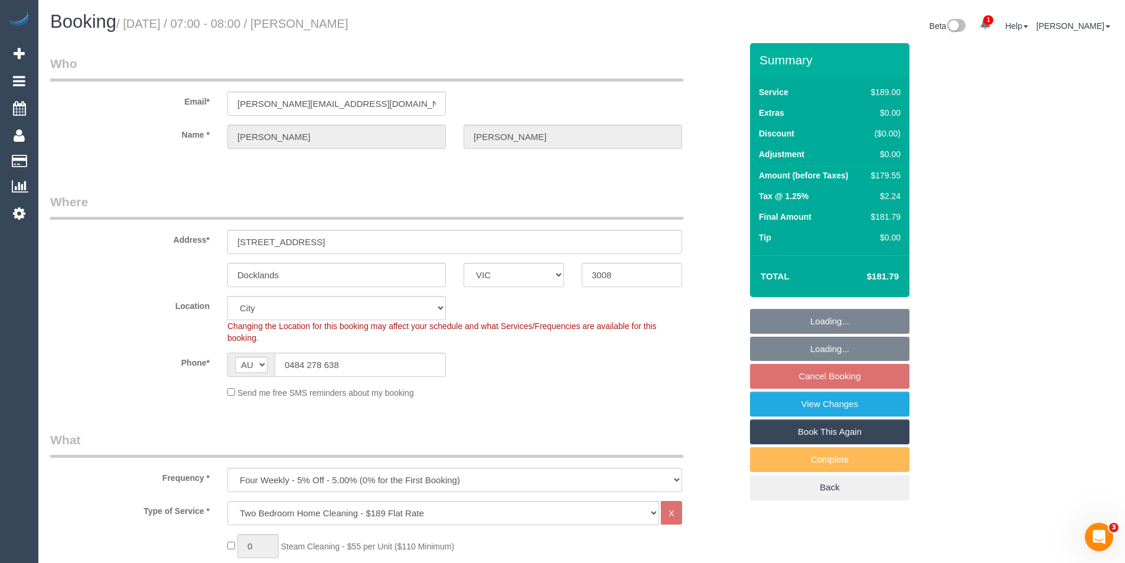
select select "object:1176"
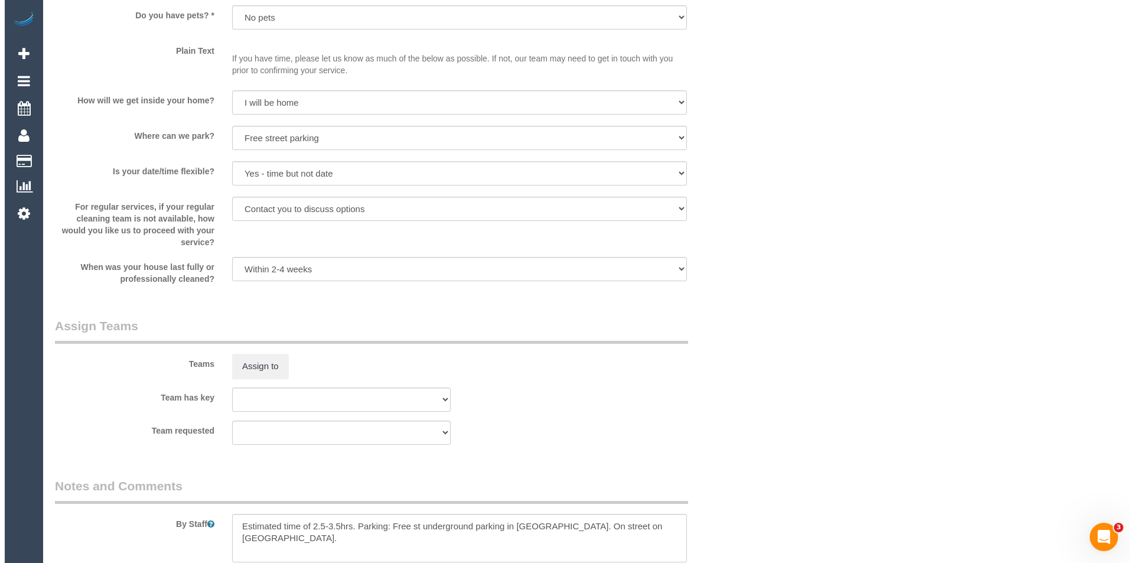
scroll to position [1534, 0]
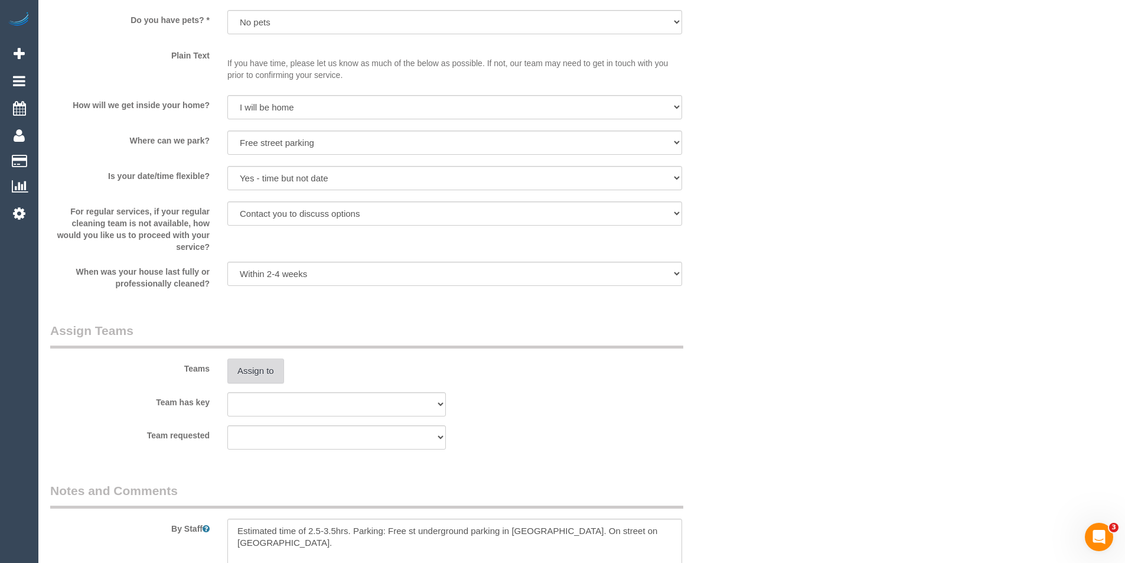
click at [262, 374] on button "Assign to" at bounding box center [255, 370] width 57 height 25
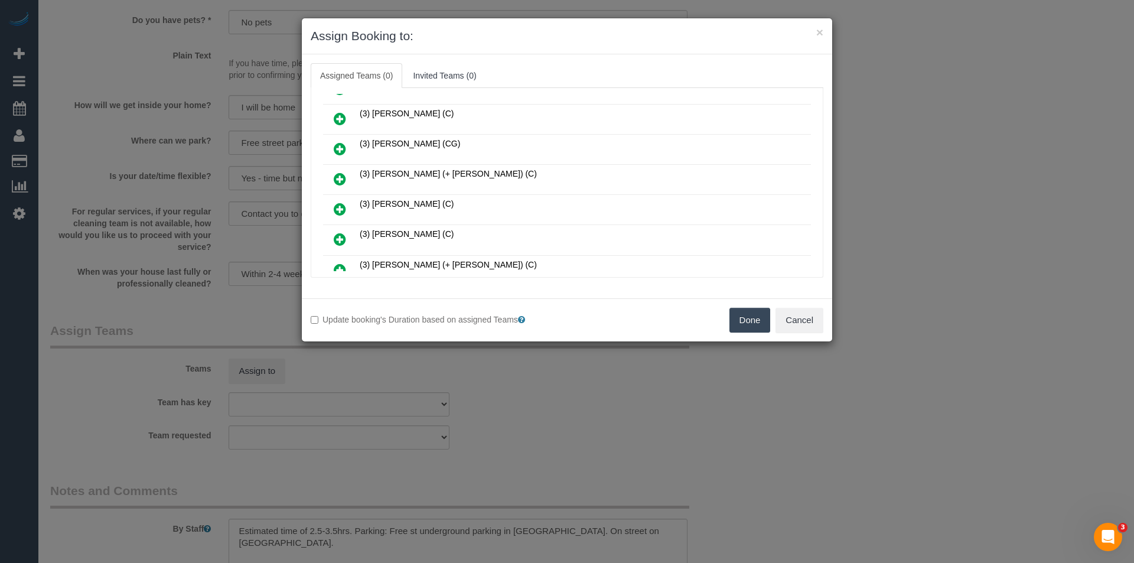
click at [343, 176] on icon at bounding box center [340, 179] width 12 height 14
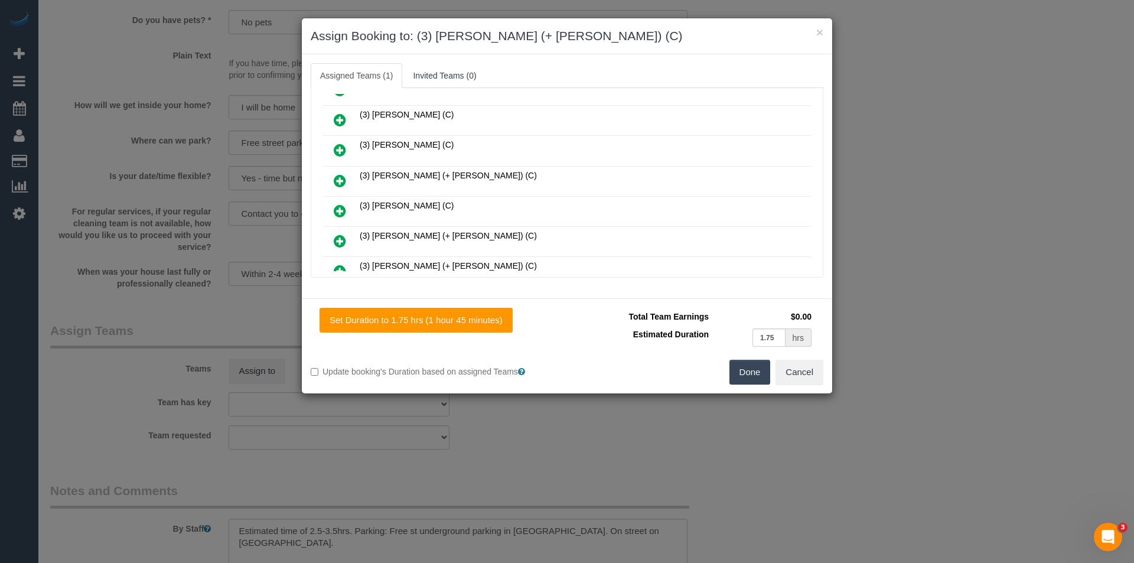
click at [343, 177] on icon at bounding box center [340, 181] width 12 height 14
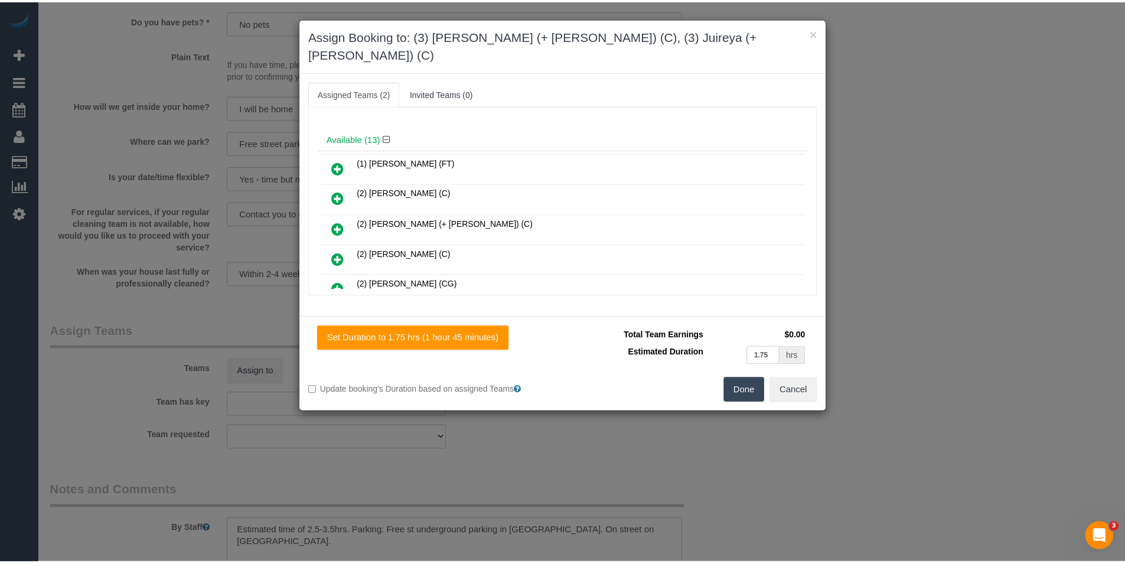
scroll to position [0, 0]
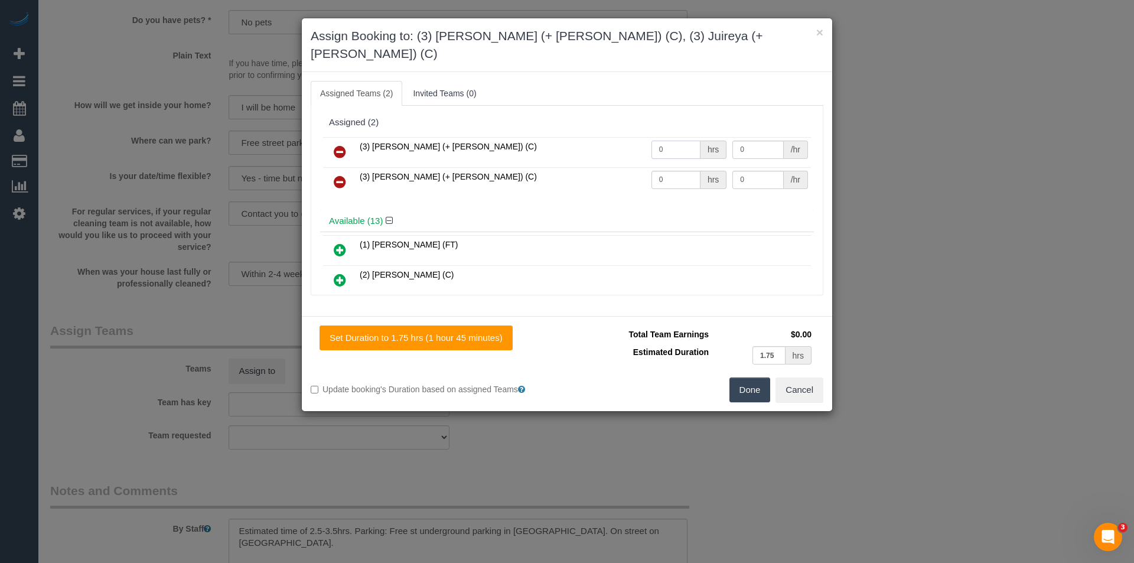
drag, startPoint x: 680, startPoint y: 132, endPoint x: 432, endPoint y: 120, distance: 247.7
click at [432, 137] on tr "(3) Gazi (+ Juireya) (C) 0 hrs 0 /hr" at bounding box center [567, 152] width 488 height 30
type input "1"
type input "57.5"
drag, startPoint x: 666, startPoint y: 162, endPoint x: 560, endPoint y: 168, distance: 105.9
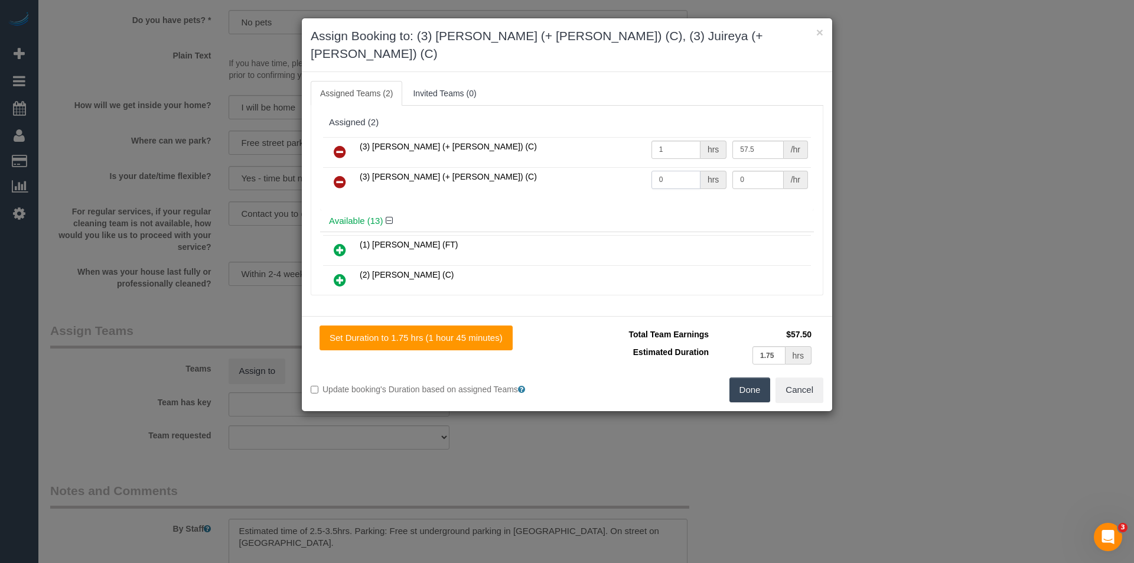
click at [561, 168] on tr "(3) Juireya (+ Gazi) (C) 0 hrs 0 /hr" at bounding box center [567, 182] width 488 height 30
type input "1"
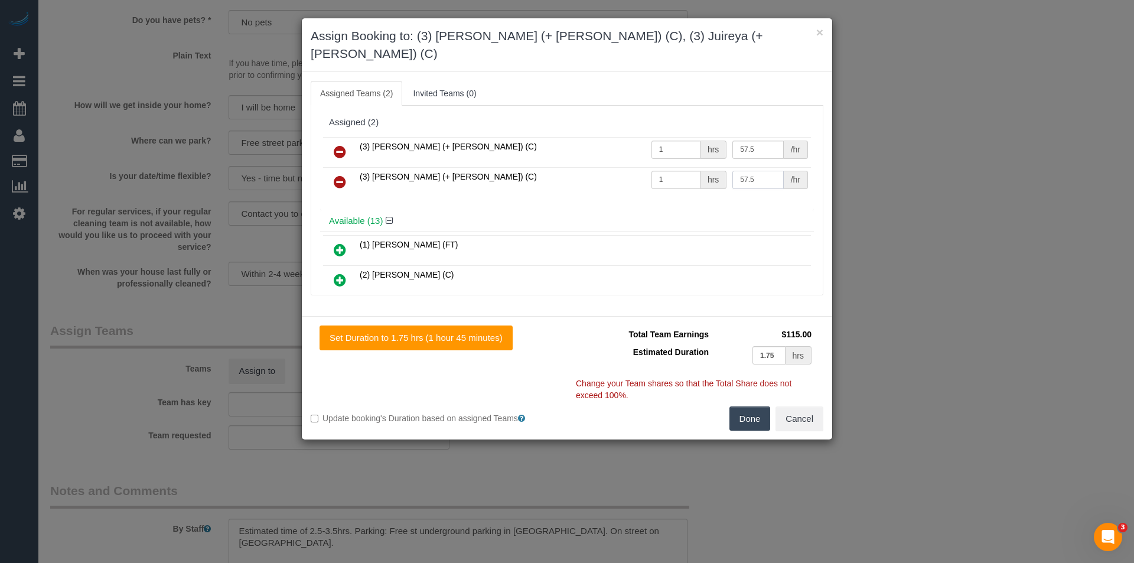
type input "57.5"
click at [766, 406] on button "Done" at bounding box center [749, 418] width 41 height 25
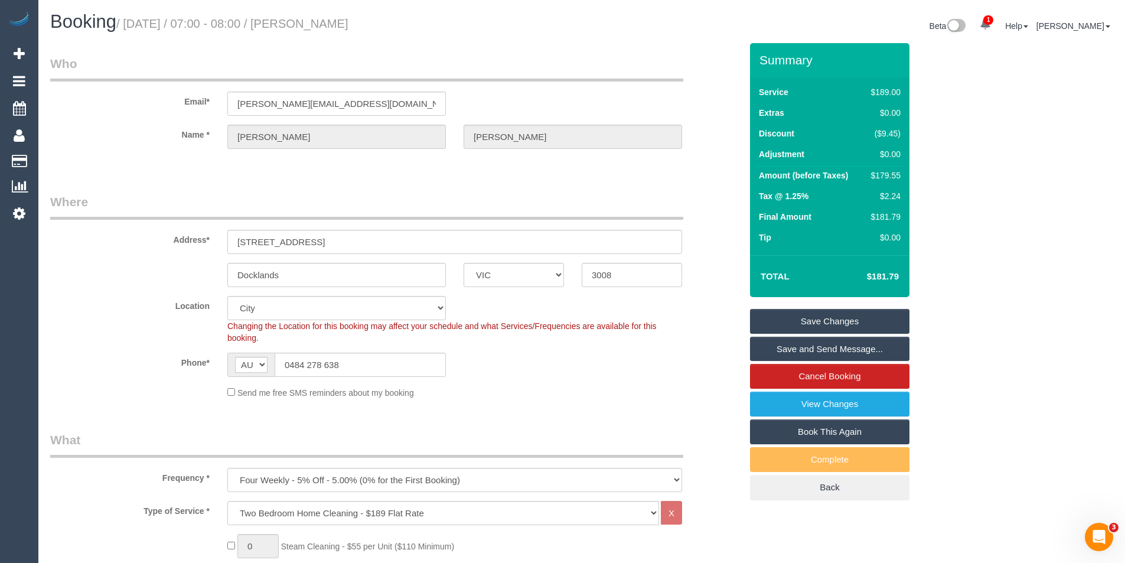
click at [773, 347] on link "Save and Send Message..." at bounding box center [829, 349] width 159 height 25
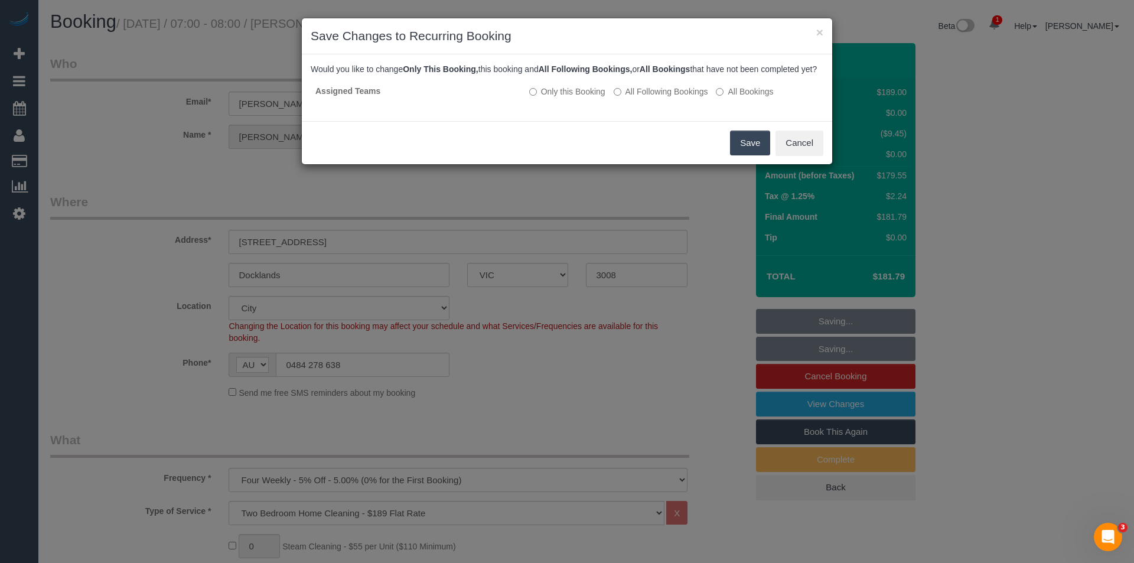
click at [755, 155] on button "Save" at bounding box center [750, 143] width 40 height 25
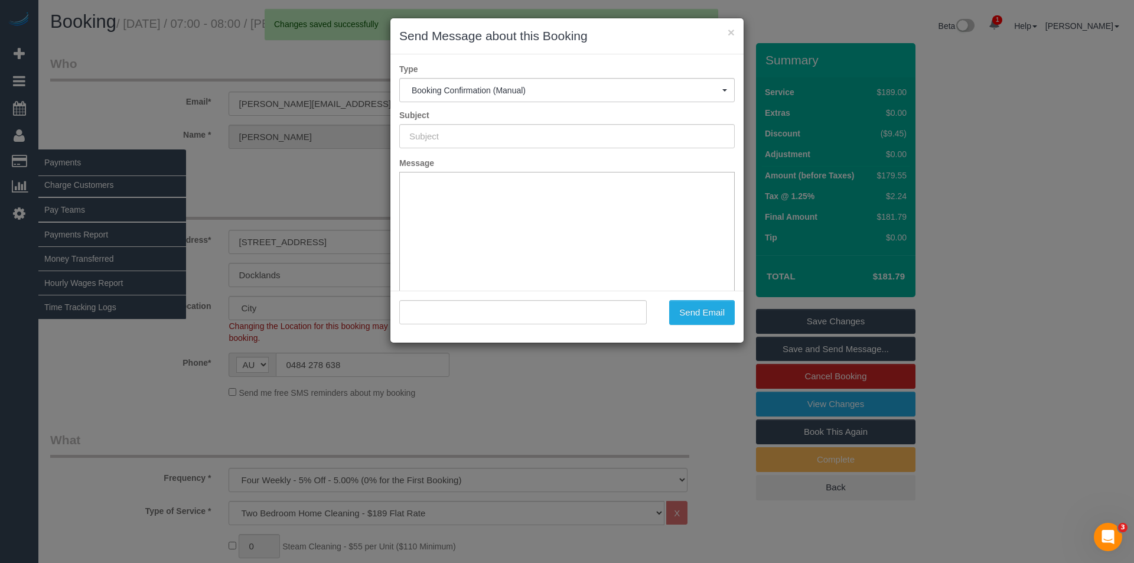
type input "Booking Confirmed"
type input ""Stephen Jennings" <stephen_jennings@ymail.com>"
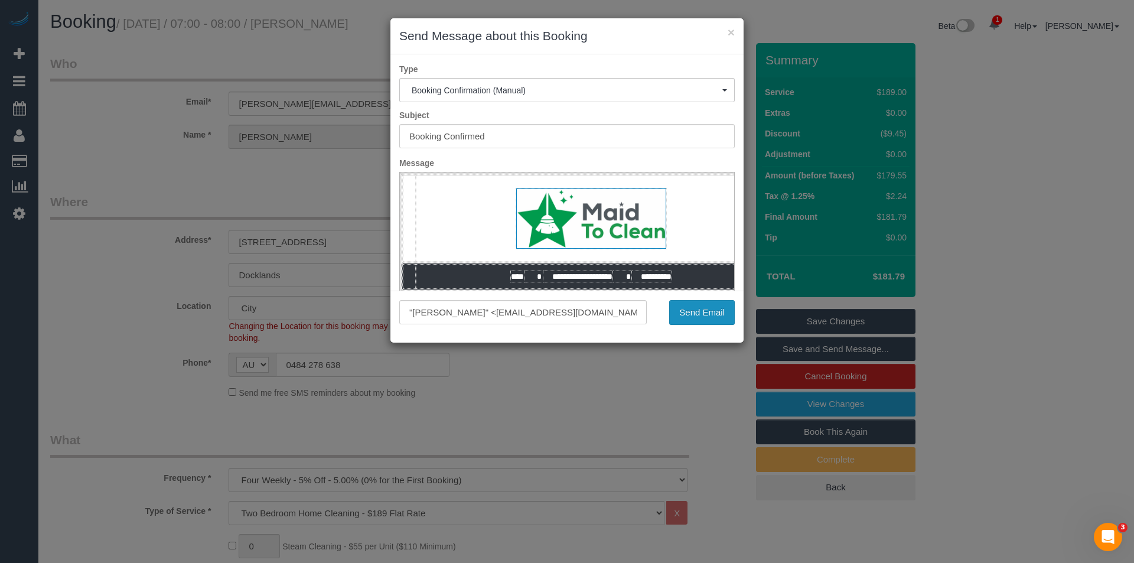
click at [704, 319] on button "Send Email" at bounding box center [702, 312] width 66 height 25
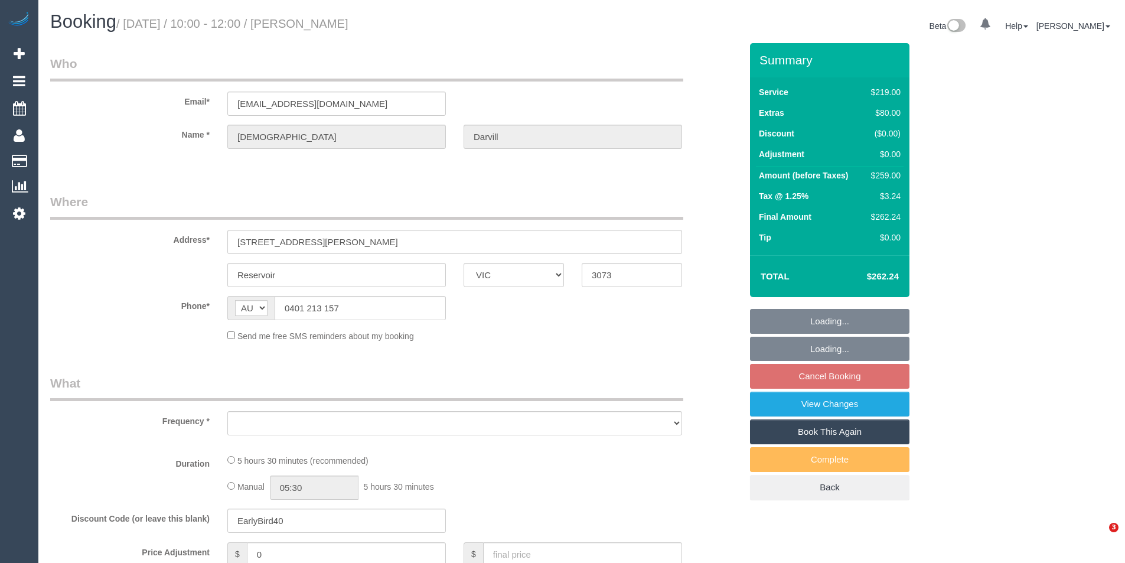
select select "VIC"
select select "string:stripe-pm_1QqOQP2GScqysDRVQzn7s3MK"
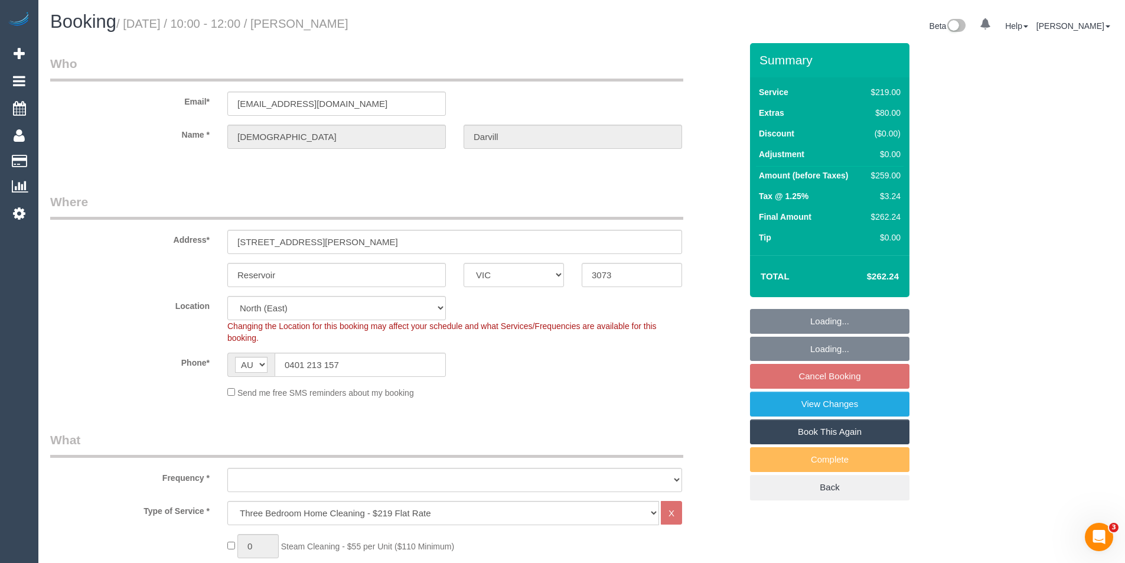
select select "object:629"
select select "number:27"
select select "number:14"
select select "number:19"
select select "number:24"
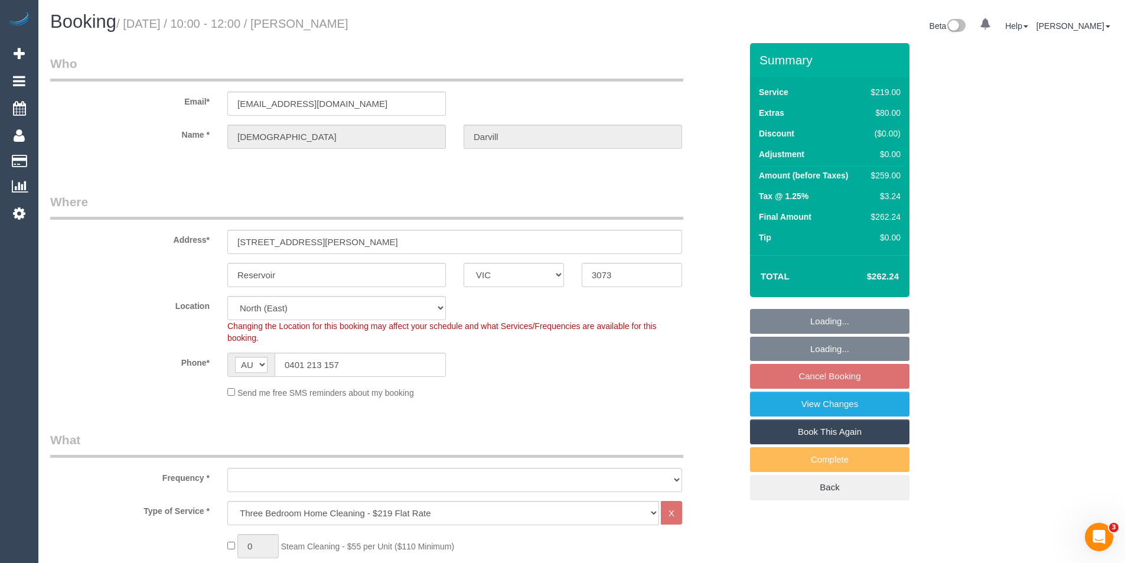
select select "number:26"
select select "object:780"
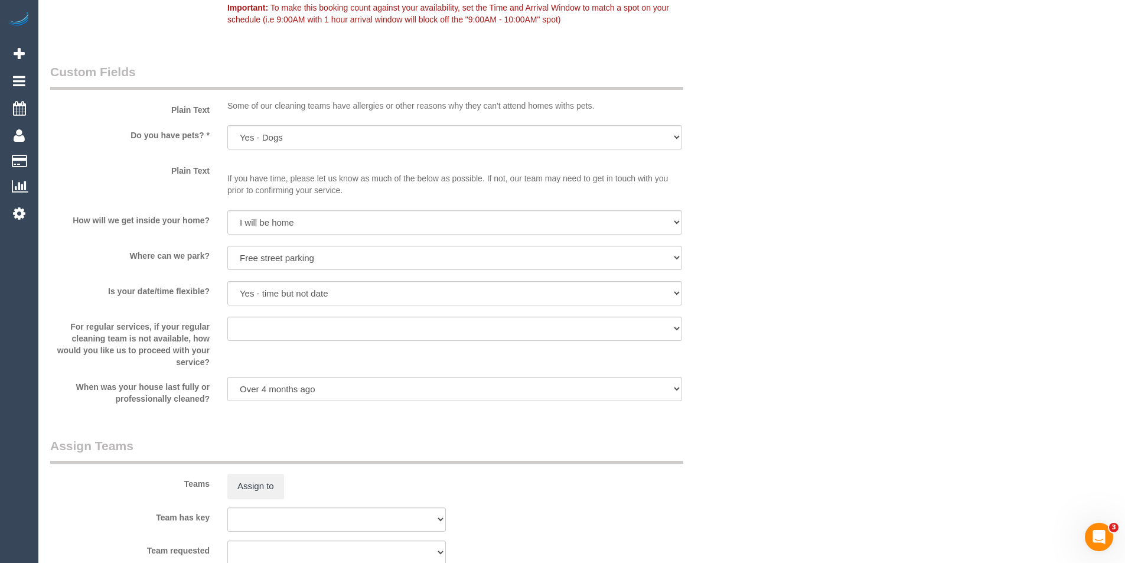
scroll to position [1595, 0]
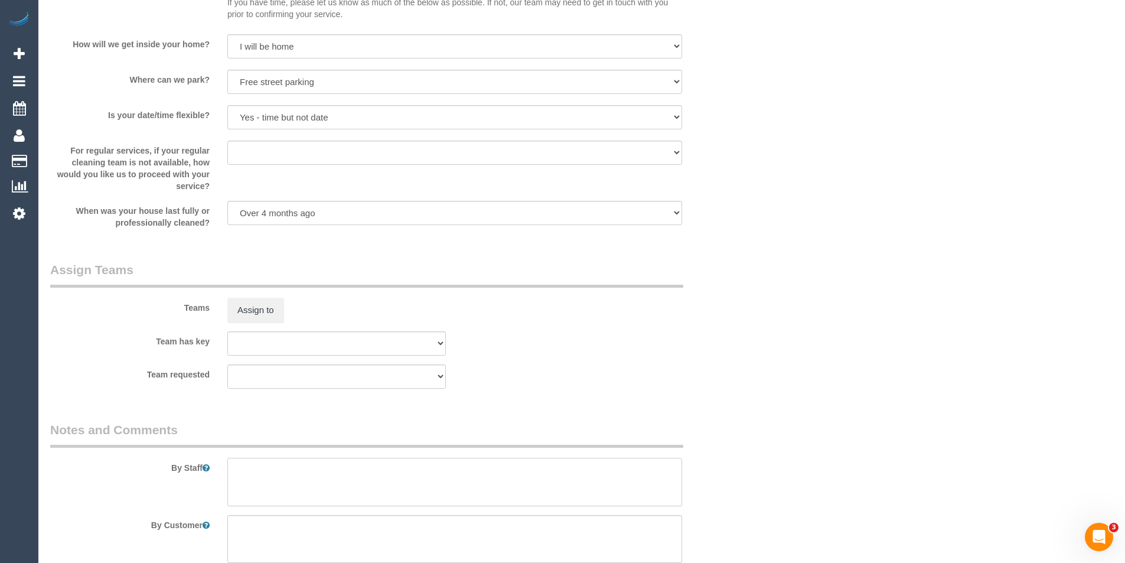
click at [315, 482] on textarea at bounding box center [454, 482] width 455 height 48
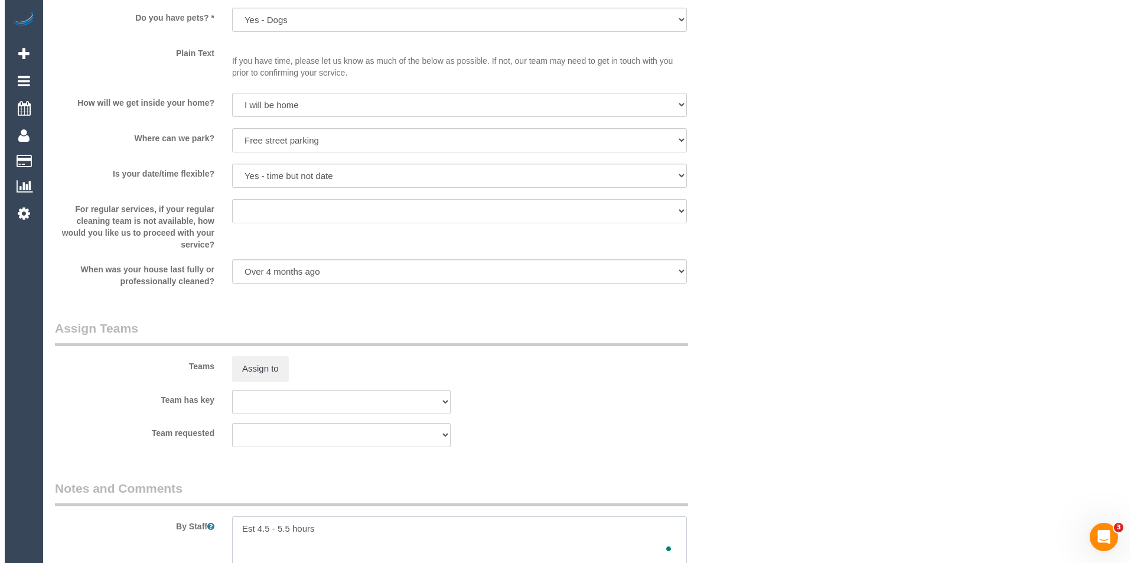
scroll to position [1535, 0]
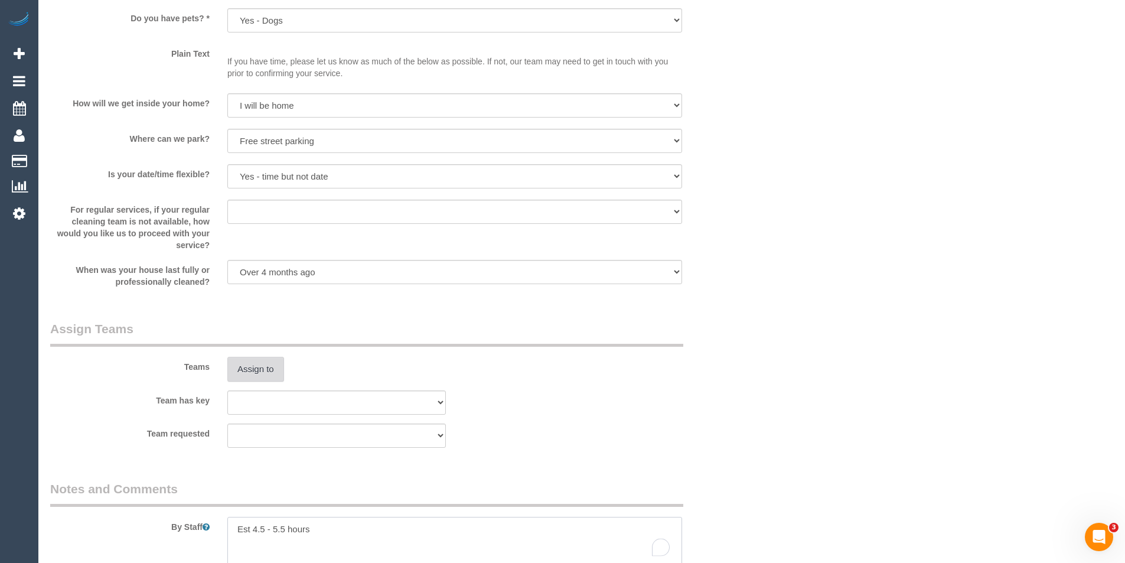
type textarea "Est 4.5 - 5.5 hours"
click at [271, 375] on button "Assign to" at bounding box center [255, 369] width 57 height 25
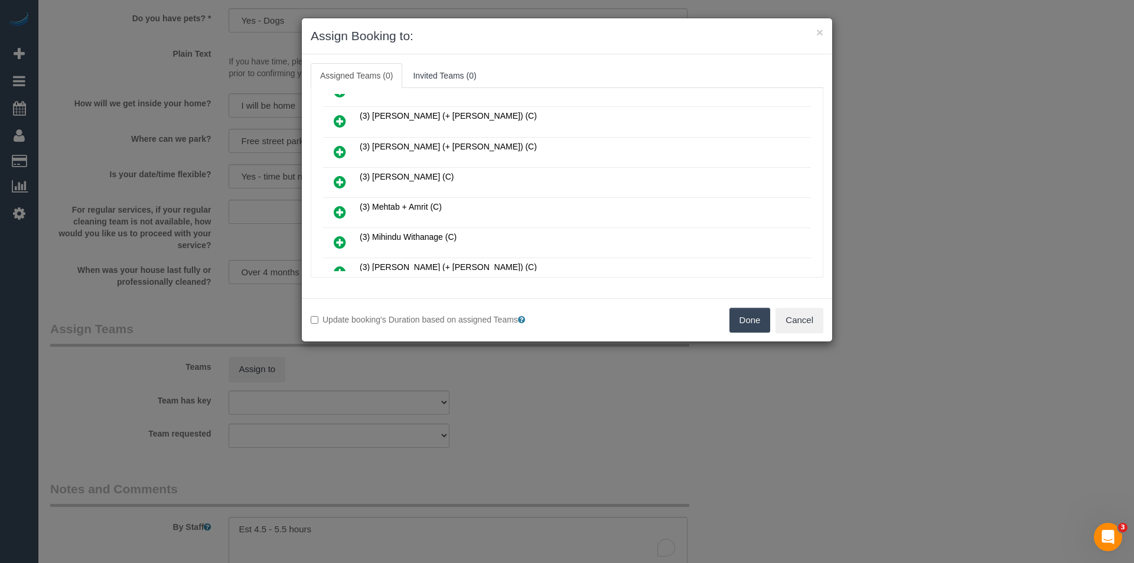
click at [342, 213] on icon at bounding box center [340, 212] width 12 height 14
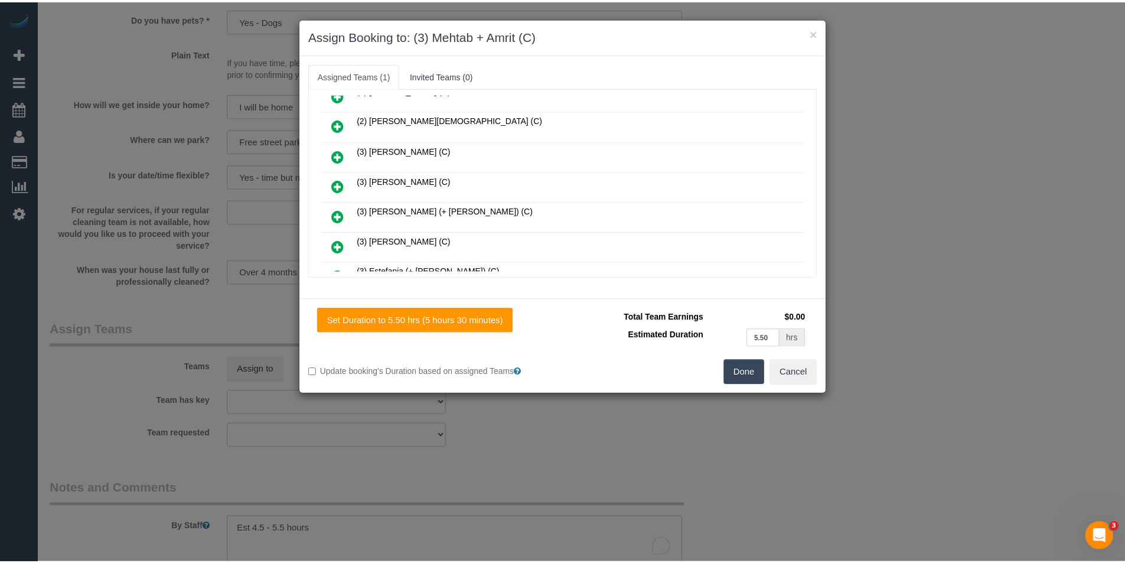
scroll to position [0, 0]
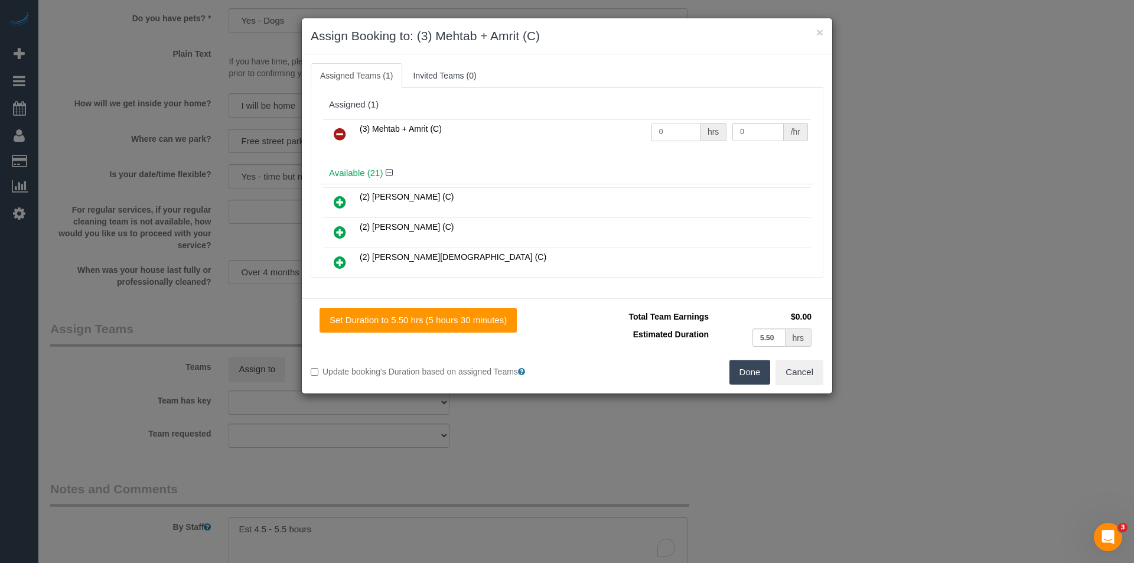
drag, startPoint x: 664, startPoint y: 131, endPoint x: 626, endPoint y: 136, distance: 38.8
click at [632, 135] on tr "(3) Mehtab + Amrit (C) 0 hrs 0 /hr" at bounding box center [567, 134] width 488 height 30
type input "1"
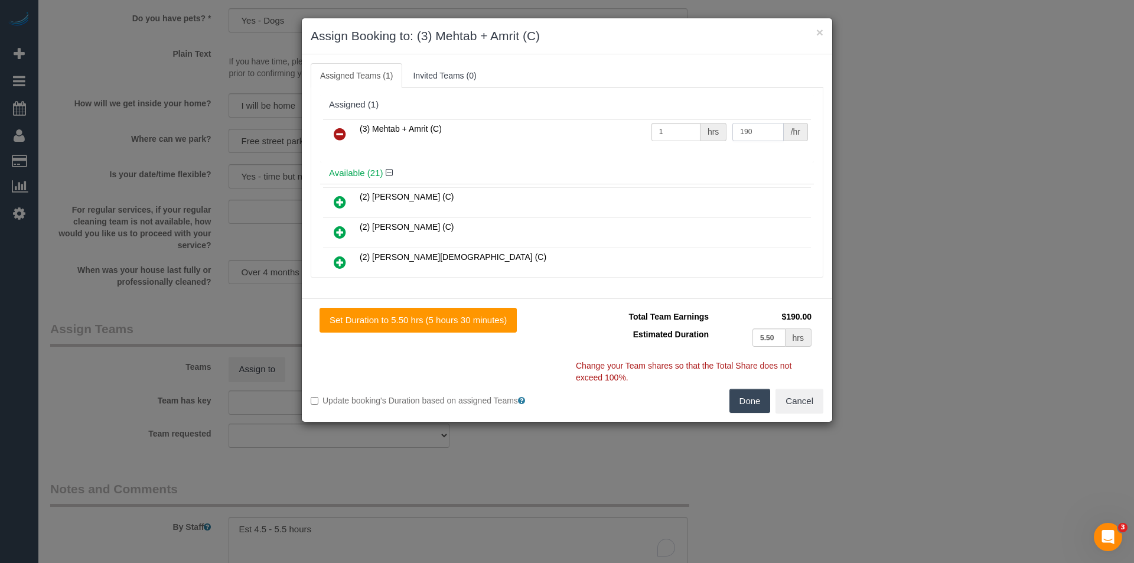
type input "190"
click at [756, 398] on button "Done" at bounding box center [749, 401] width 41 height 25
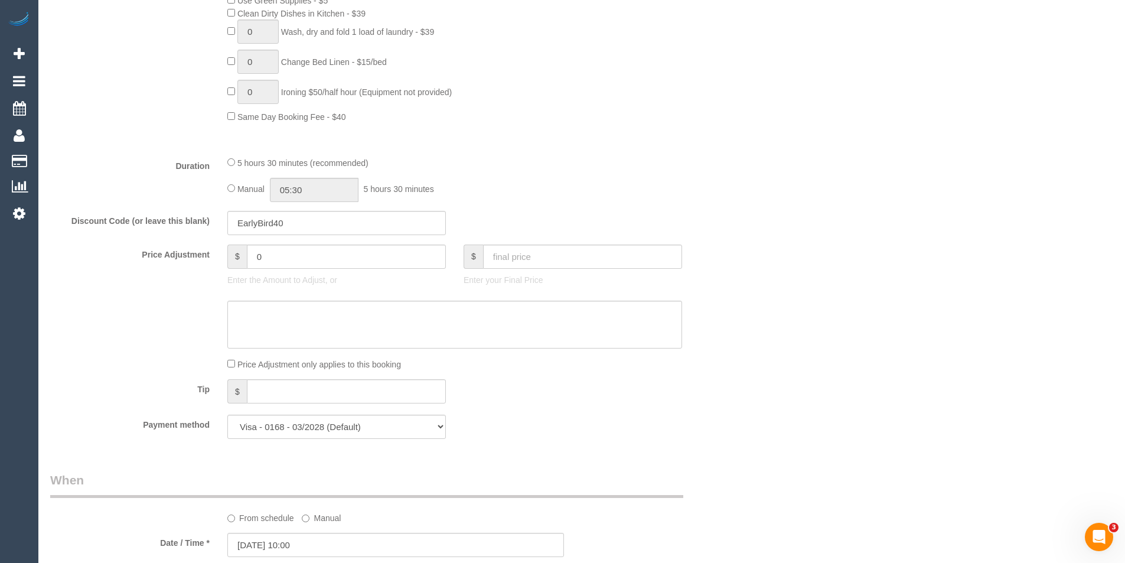
scroll to position [707, 0]
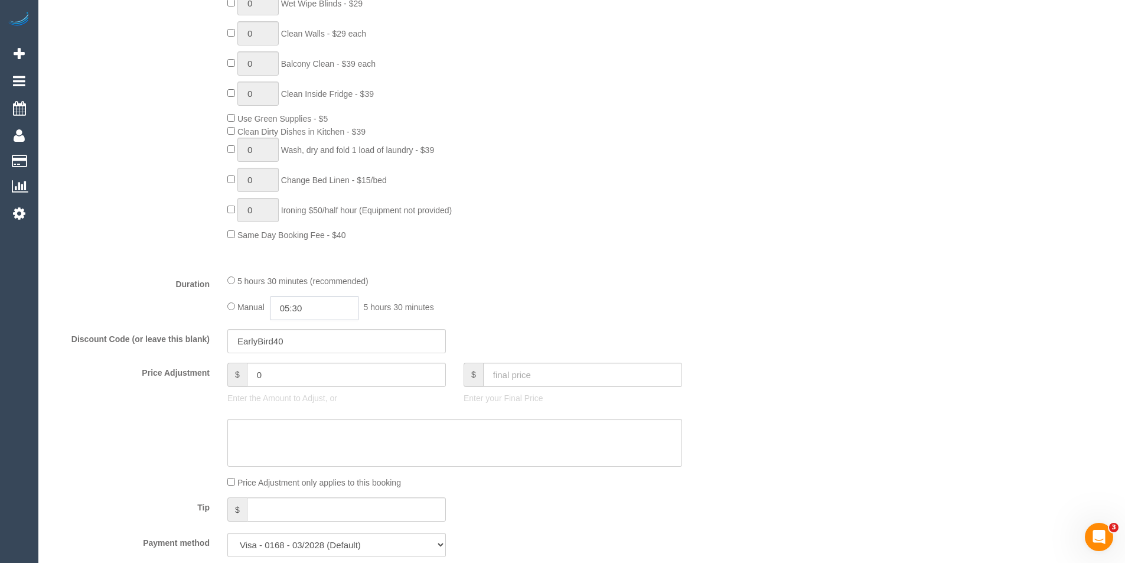
click at [337, 305] on input "05:30" at bounding box center [314, 308] width 89 height 24
click at [312, 344] on li "02:30" at bounding box center [301, 345] width 53 height 15
click at [317, 311] on input "02:30" at bounding box center [314, 308] width 89 height 24
type input "02:45"
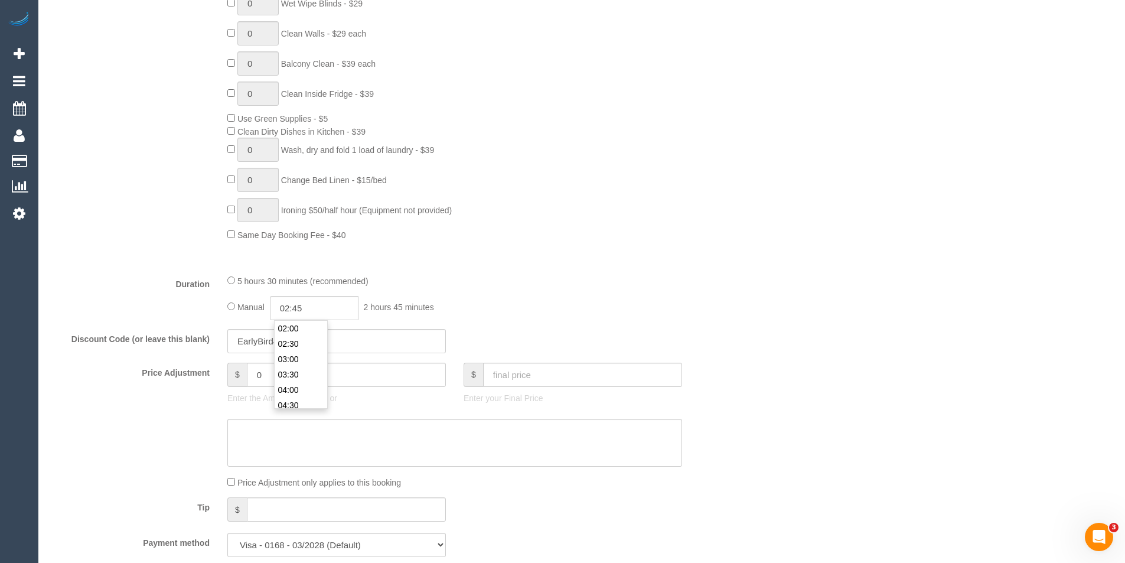
click at [554, 256] on div "Type of Service * Hourly Service - $70/h Hourly Service - $65/h Hourly Service …" at bounding box center [395, 29] width 691 height 471
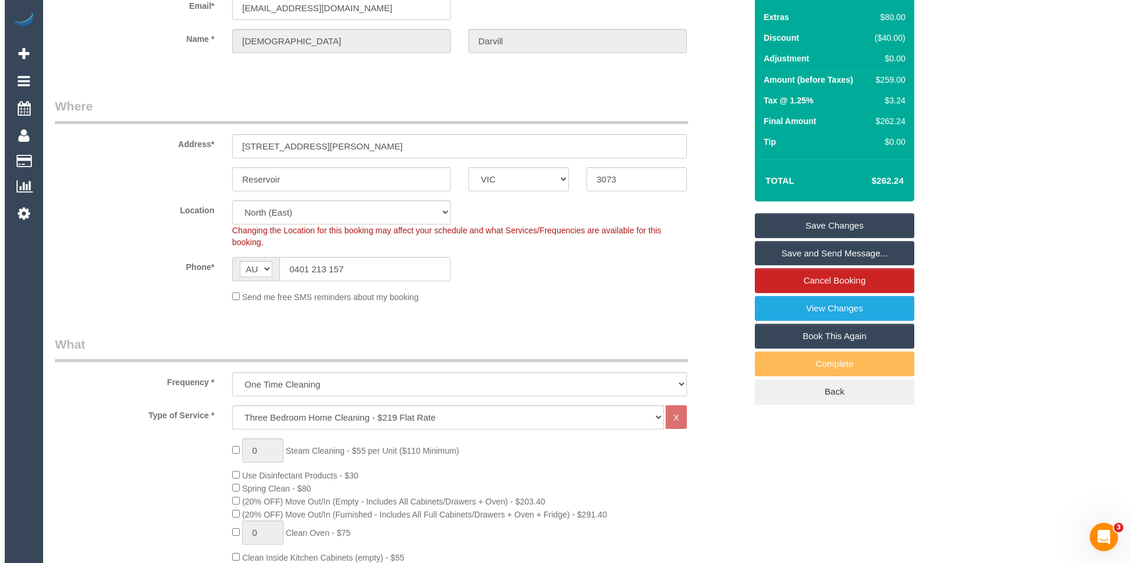
scroll to position [0, 0]
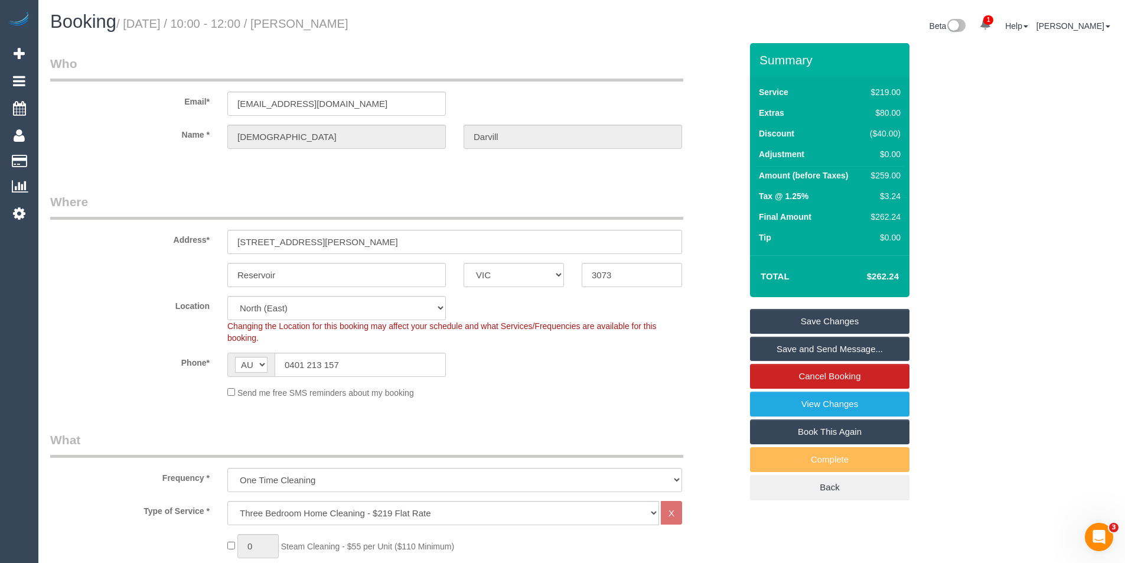
click at [787, 346] on link "Save and Send Message..." at bounding box center [829, 349] width 159 height 25
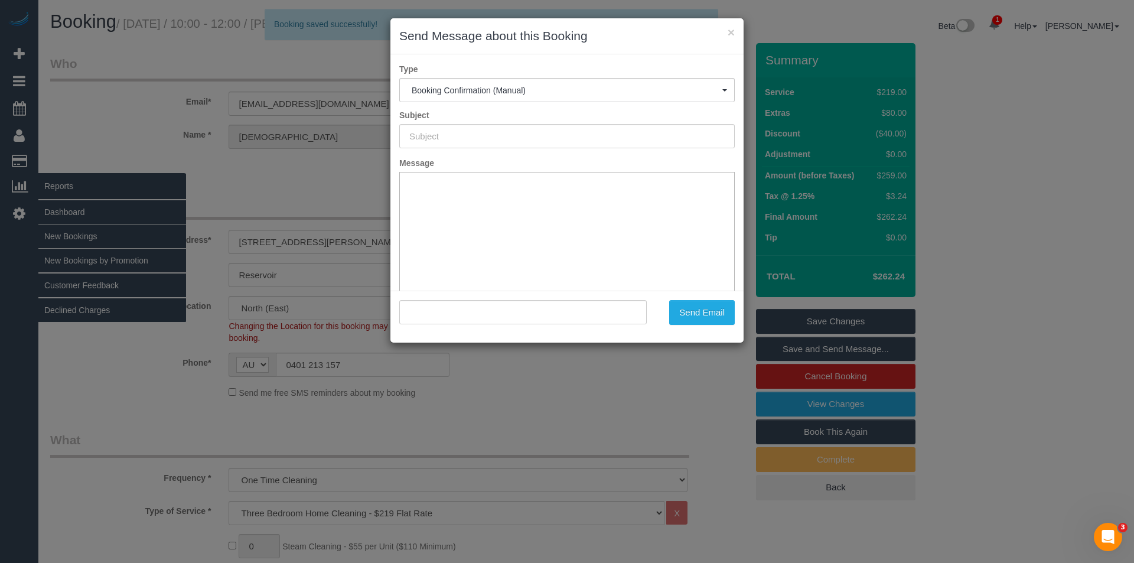
type input "Booking Confirmed"
type input ""Ebhan Darvill" <ebhan.darvill@gmail.com>"
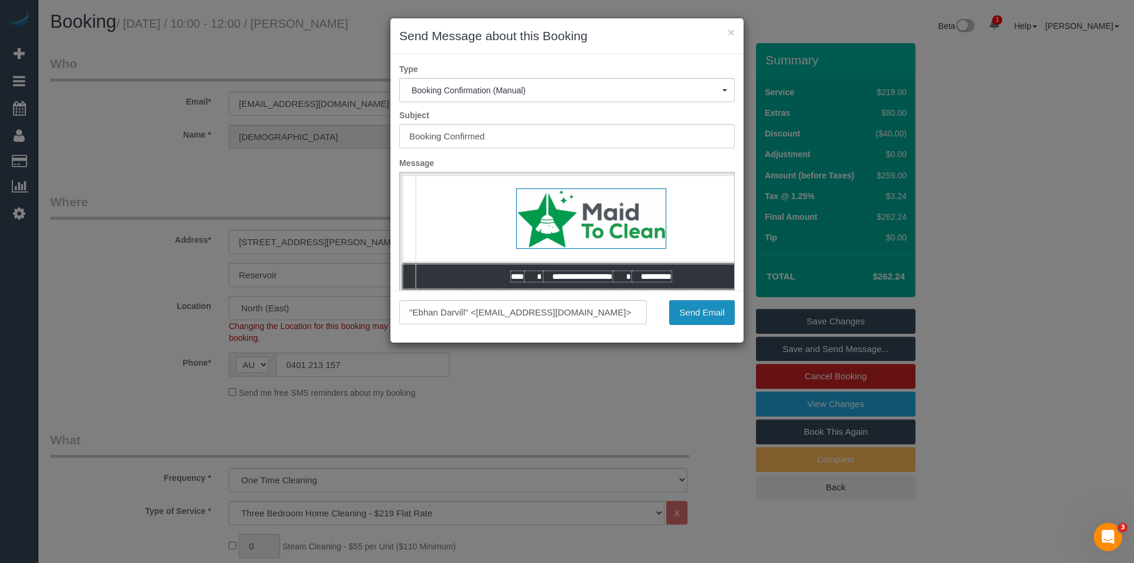
click at [704, 307] on button "Send Email" at bounding box center [702, 312] width 66 height 25
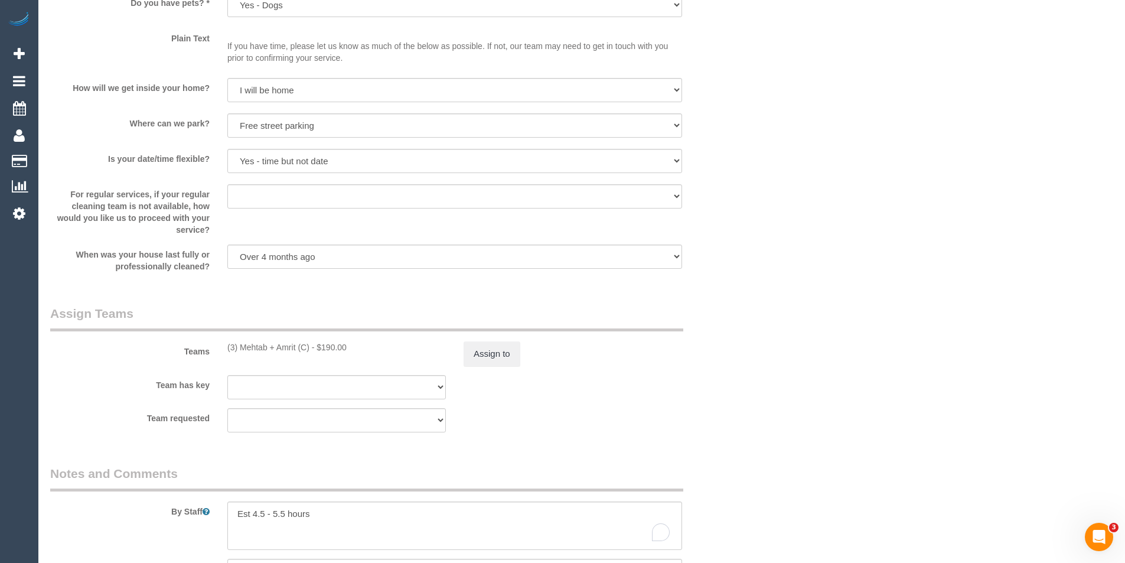
scroll to position [1595, 0]
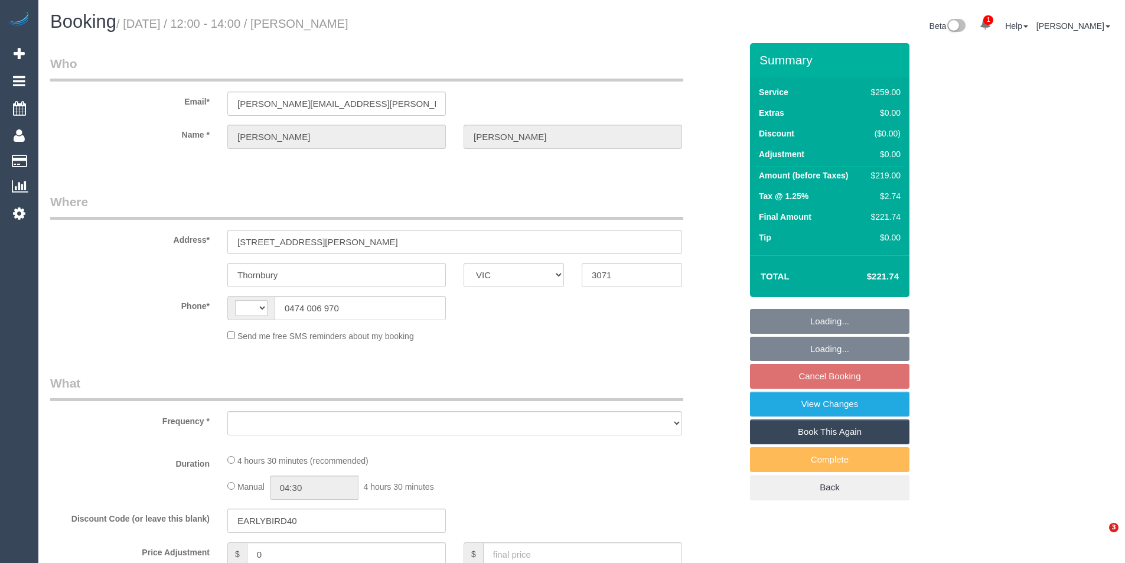
select select "VIC"
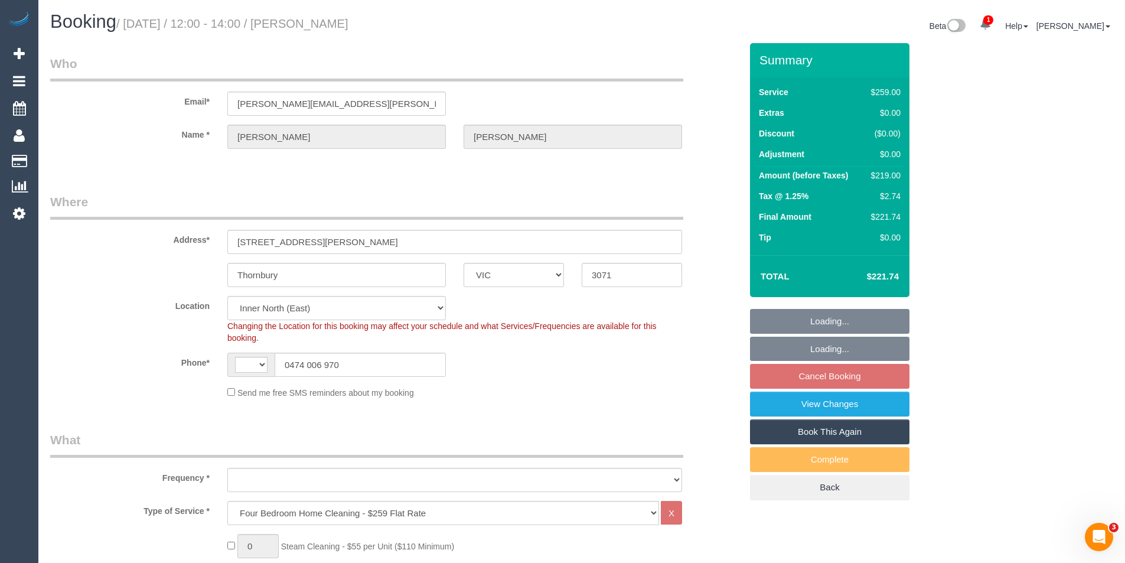
select select "string:AU"
select select "object:1575"
select select "string:stripe-pm_1RvfhU2GScqysDRVtQOEJrfD"
select select "number:28"
select select "number:16"
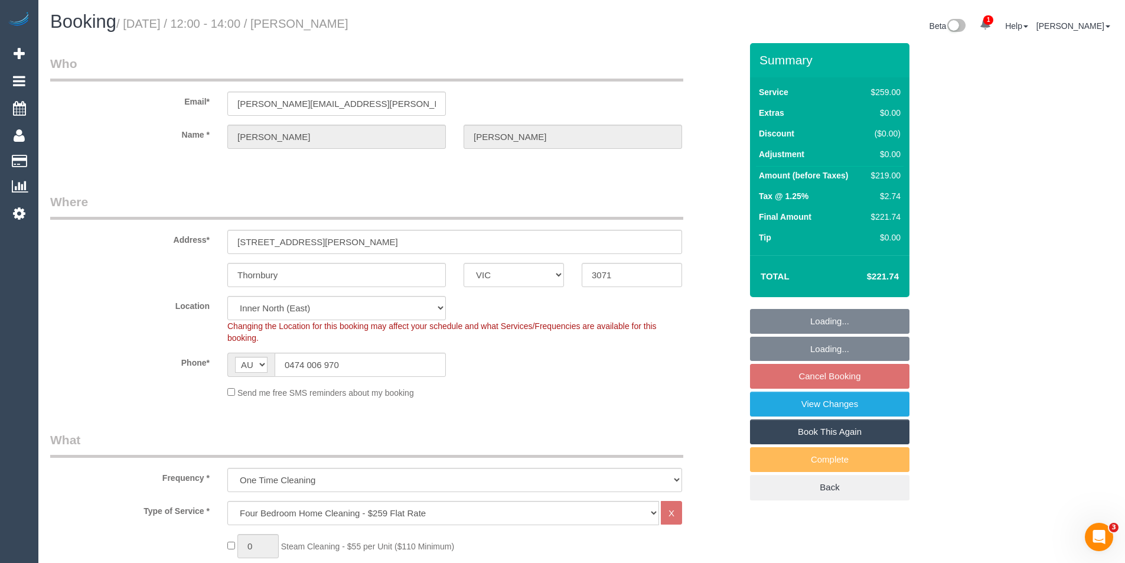
select select "number:18"
select select "number:24"
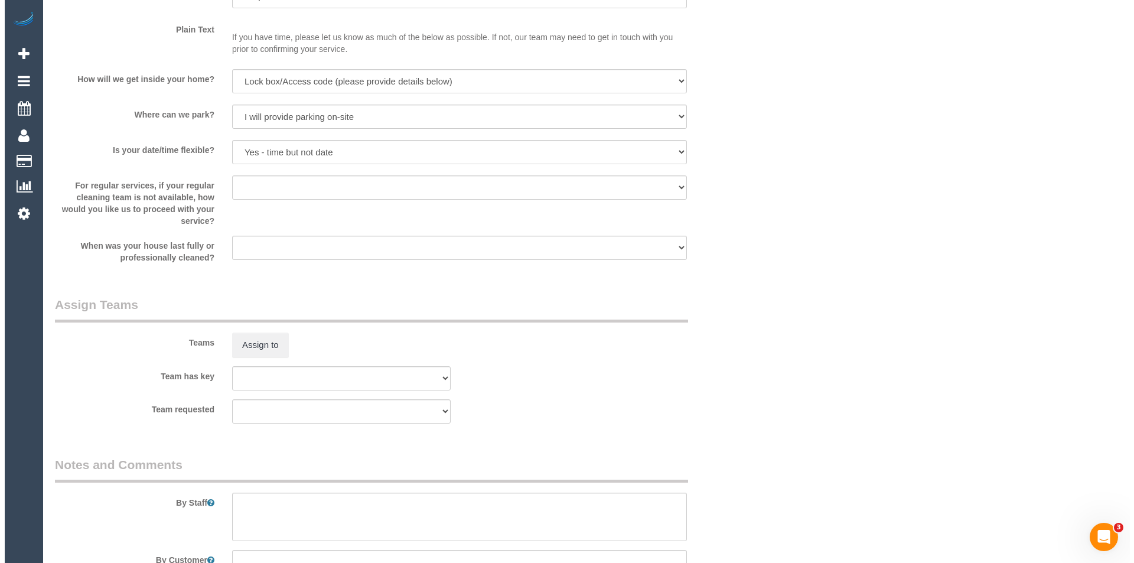
scroll to position [1772, 0]
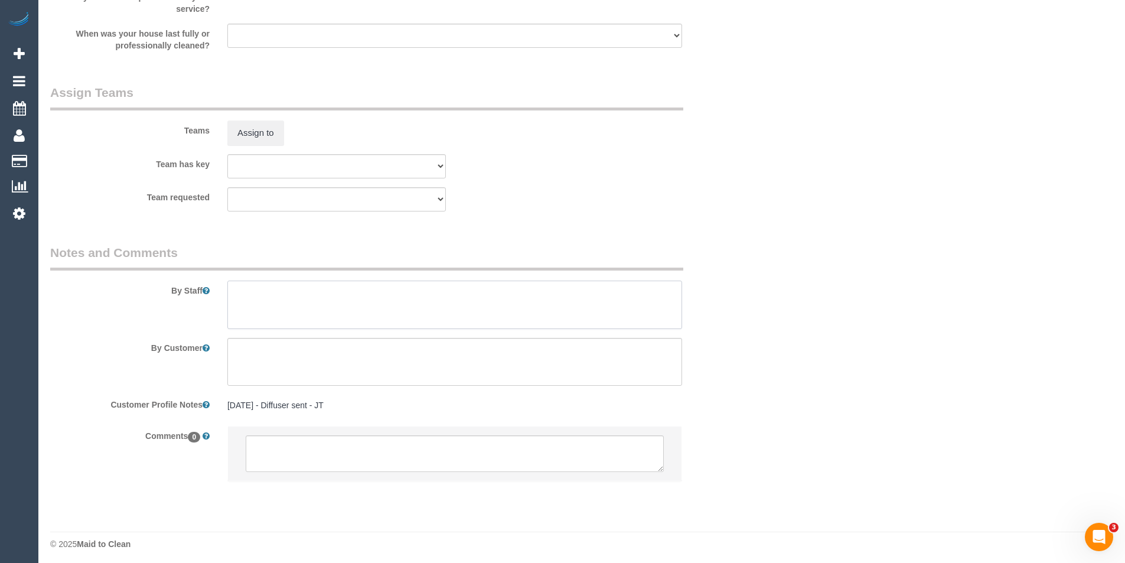
click at [263, 313] on textarea at bounding box center [454, 305] width 455 height 48
type textarea "Est 3 - 4 hours"
click at [262, 136] on button "Assign to" at bounding box center [255, 132] width 57 height 25
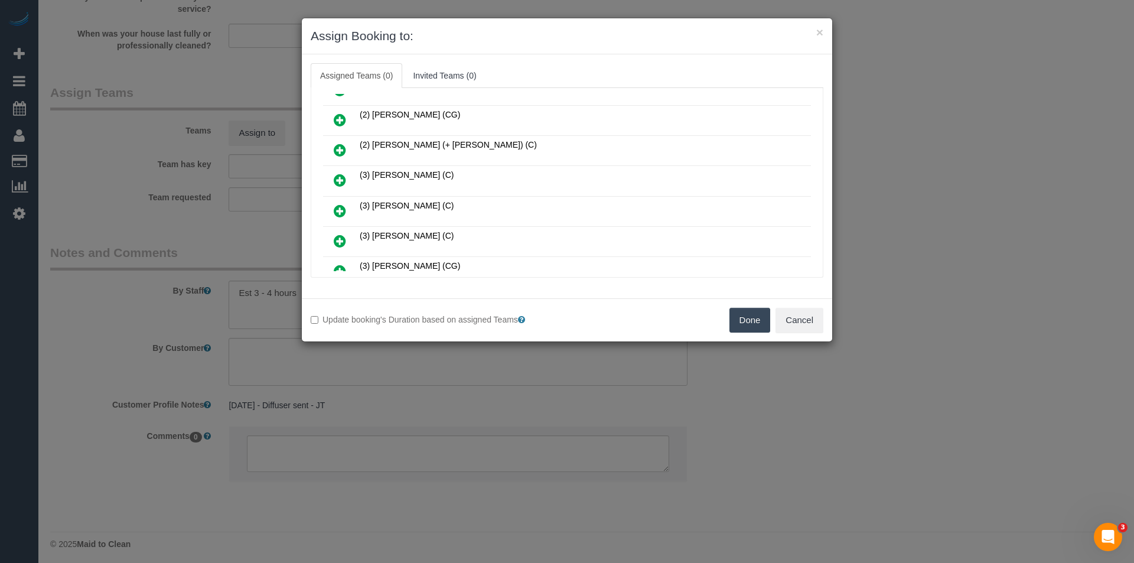
scroll to position [4532, 0]
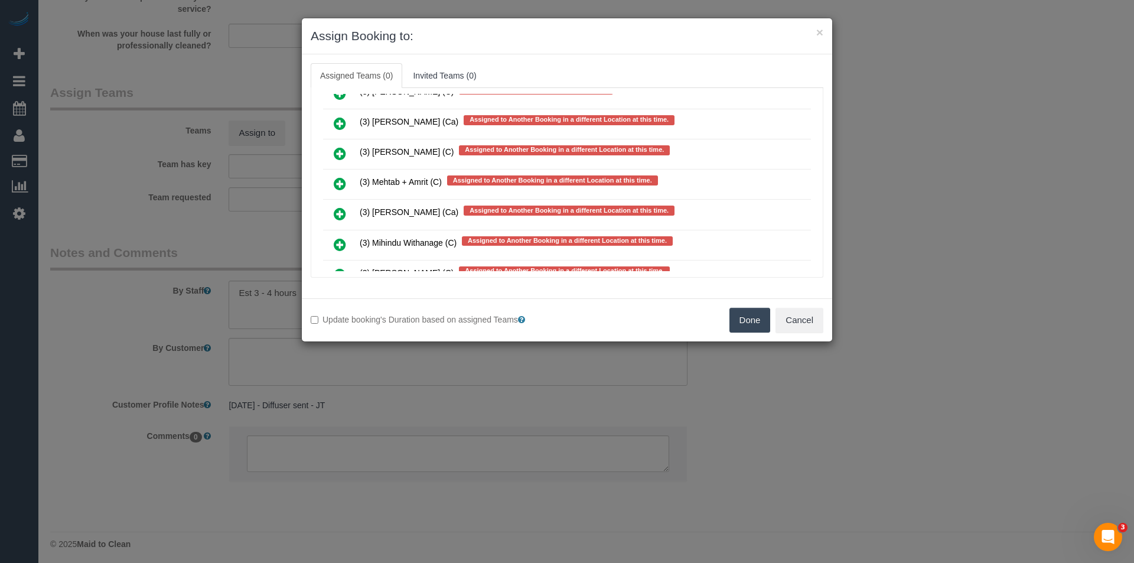
click at [337, 182] on icon at bounding box center [340, 184] width 12 height 14
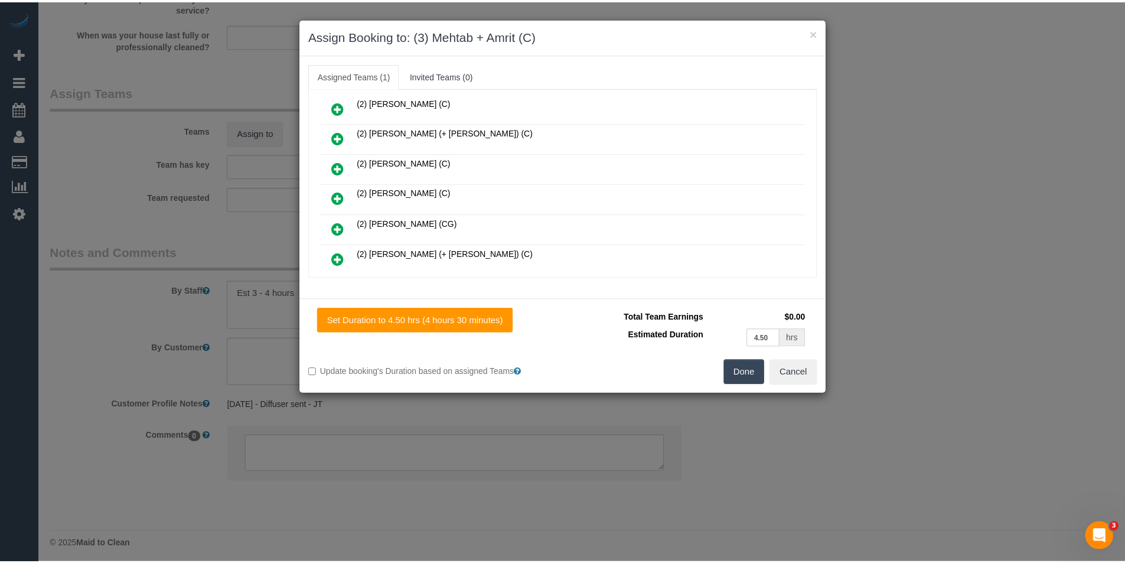
scroll to position [0, 0]
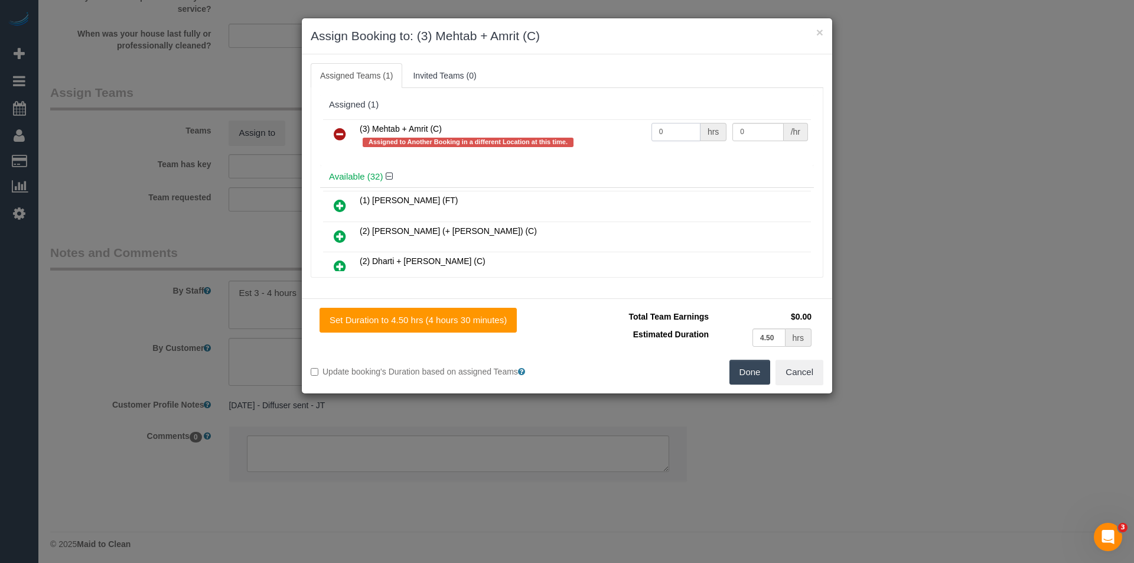
drag, startPoint x: 676, startPoint y: 128, endPoint x: 547, endPoint y: 140, distance: 128.7
click at [552, 140] on tr "(3) Mehtab + Amrit (C) Assigned to Another Booking in a different Location at t…" at bounding box center [567, 136] width 488 height 34
type input "1"
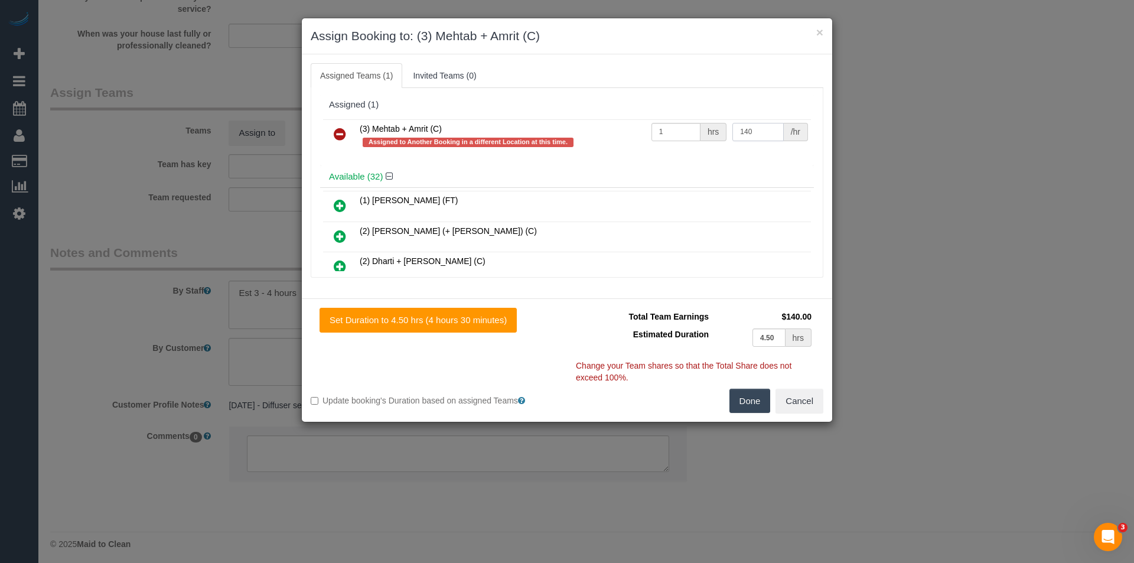
type input "140"
click at [747, 400] on button "Done" at bounding box center [749, 401] width 41 height 25
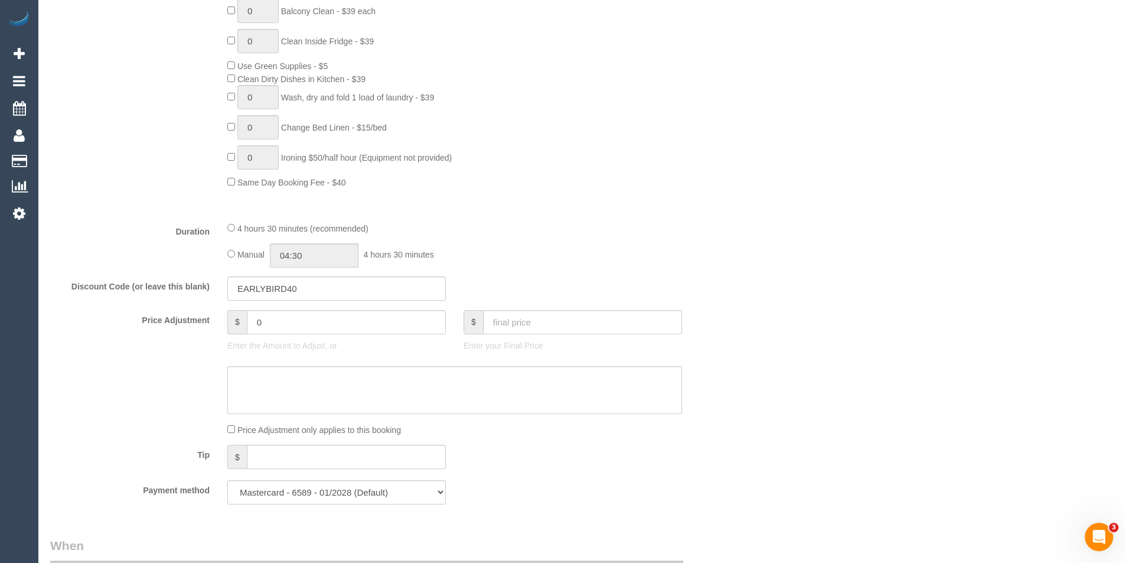
scroll to position [654, 0]
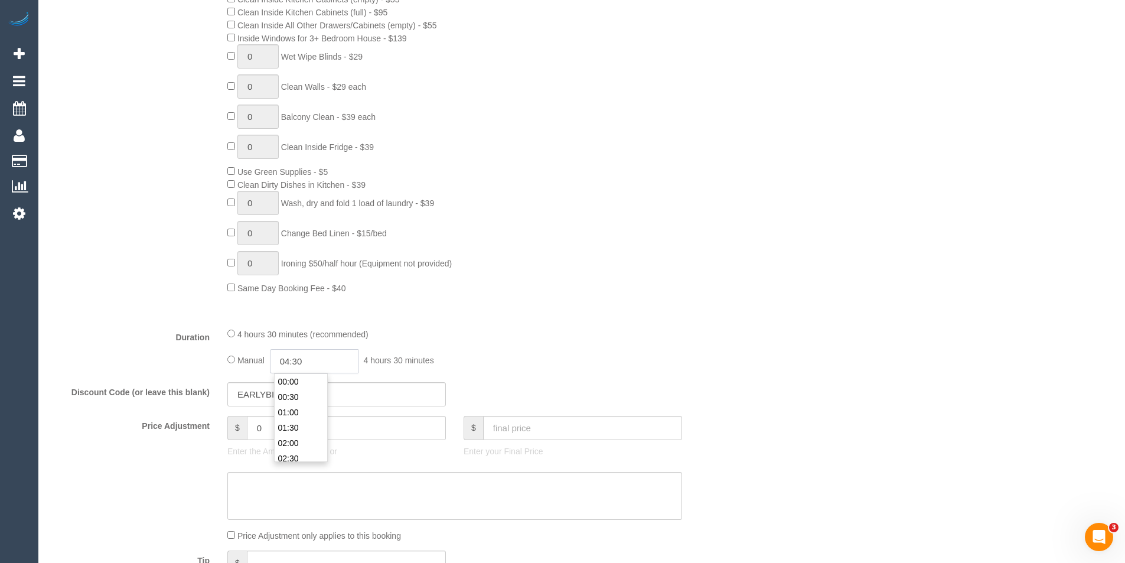
click at [337, 357] on input "04:30" at bounding box center [314, 361] width 89 height 24
click at [472, 355] on div "Manual 04:30 4 hours 30 minutes" at bounding box center [454, 361] width 455 height 24
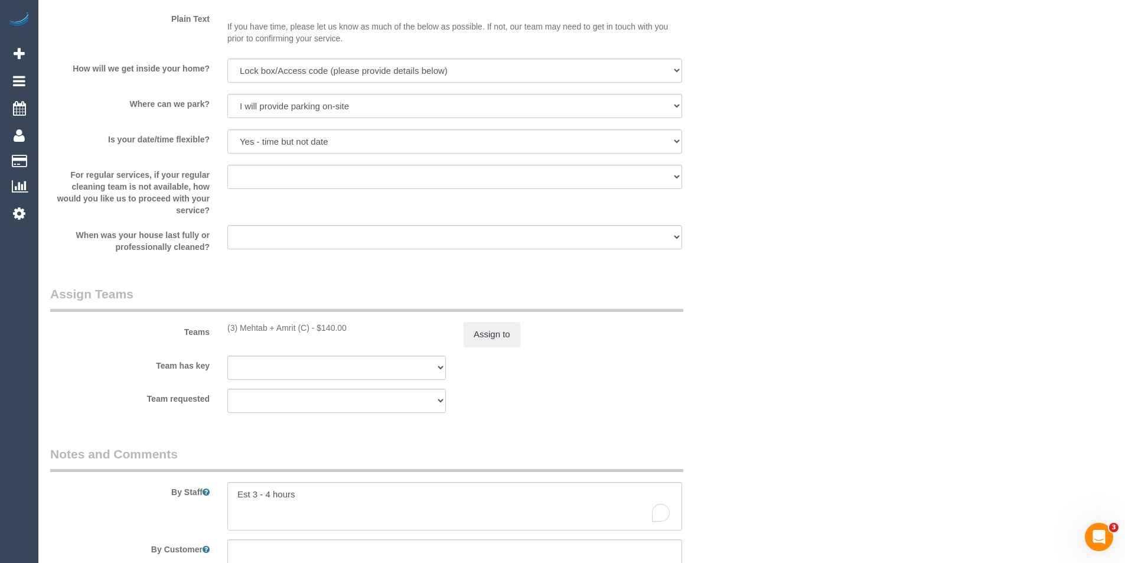
scroll to position [1713, 0]
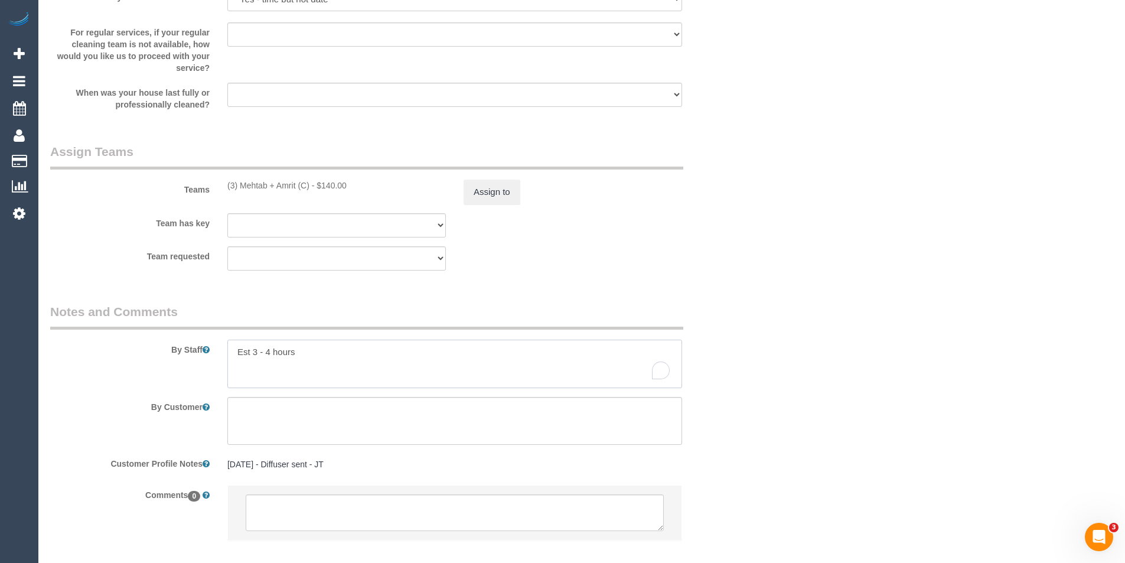
drag, startPoint x: 287, startPoint y: 354, endPoint x: 267, endPoint y: 353, distance: 20.1
click at [267, 353] on textarea "To enrich screen reader interactions, please activate Accessibility in Grammarl…" at bounding box center [454, 364] width 455 height 48
click at [264, 353] on textarea "To enrich screen reader interactions, please activate Accessibility in Grammarl…" at bounding box center [454, 364] width 455 height 48
drag, startPoint x: 264, startPoint y: 350, endPoint x: 252, endPoint y: 350, distance: 12.4
click at [252, 350] on textarea "To enrich screen reader interactions, please activate Accessibility in Grammarl…" at bounding box center [454, 364] width 455 height 48
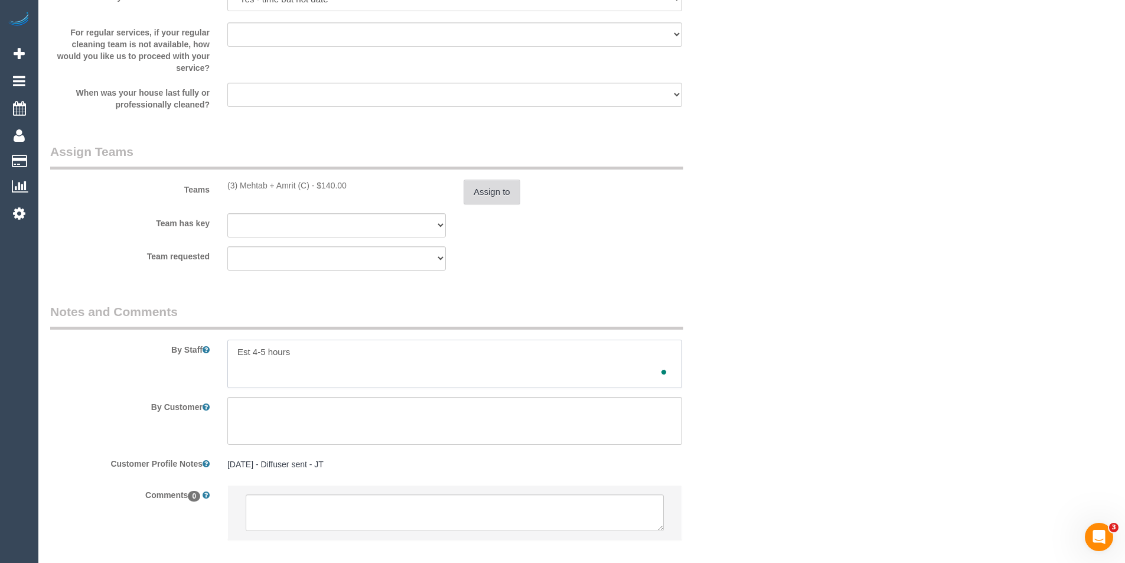
type textarea "Est 4-5 hours"
click at [503, 199] on button "Assign to" at bounding box center [492, 192] width 57 height 25
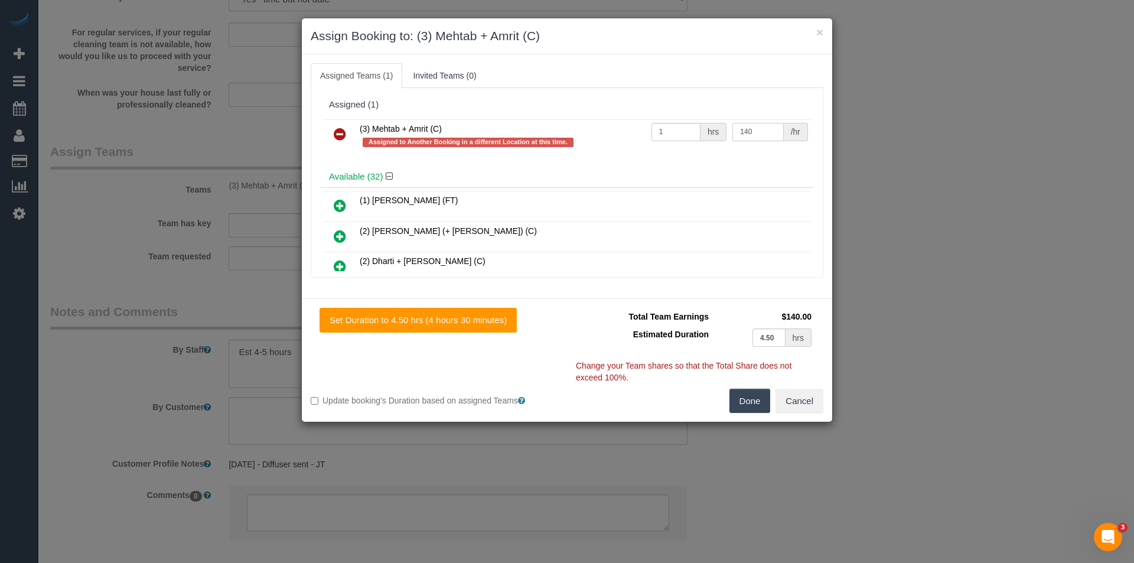
click at [621, 138] on tr "(3) Mehtab + Amrit (C) Assigned to Another Booking in a different Location at t…" at bounding box center [567, 136] width 488 height 34
type input "165"
click at [757, 397] on button "Done" at bounding box center [749, 401] width 41 height 25
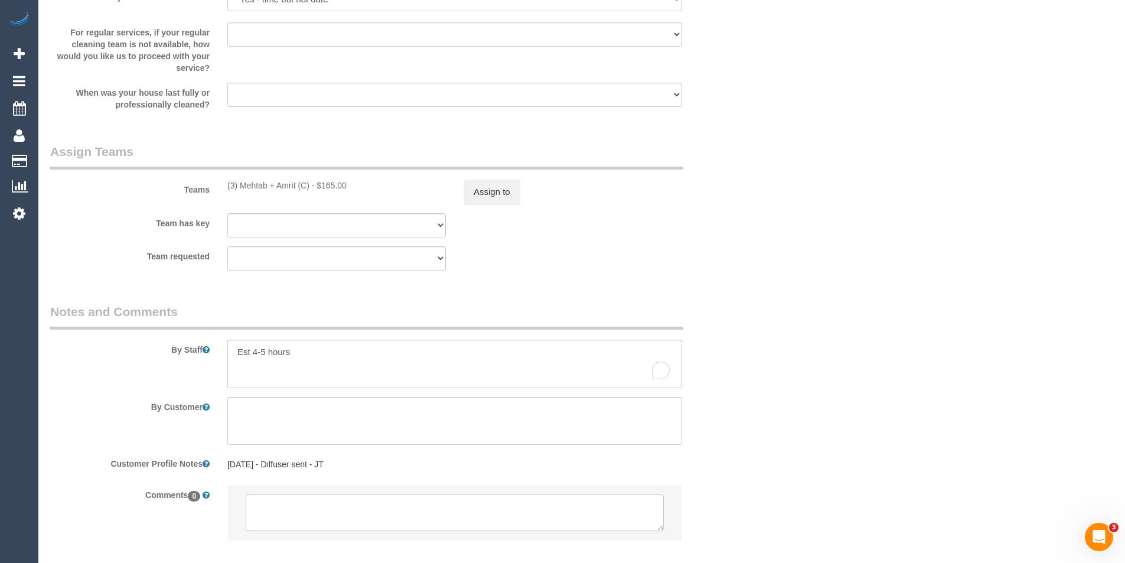
click at [346, 518] on textarea at bounding box center [455, 512] width 418 height 37
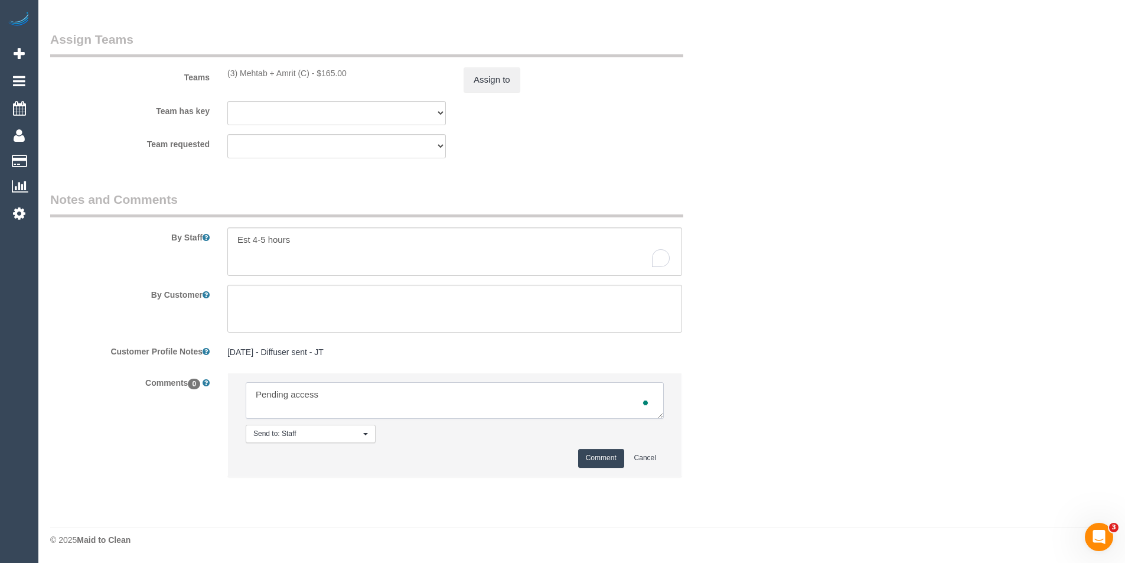
type textarea "Pending access"
click at [595, 454] on button "Comment" at bounding box center [601, 458] width 46 height 18
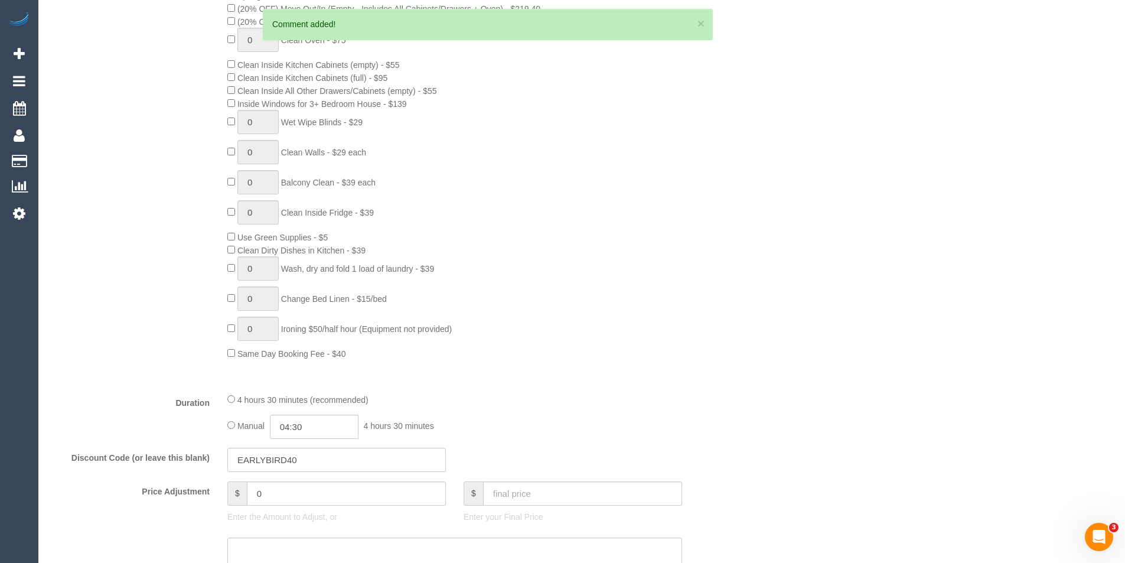
scroll to position [703, 0]
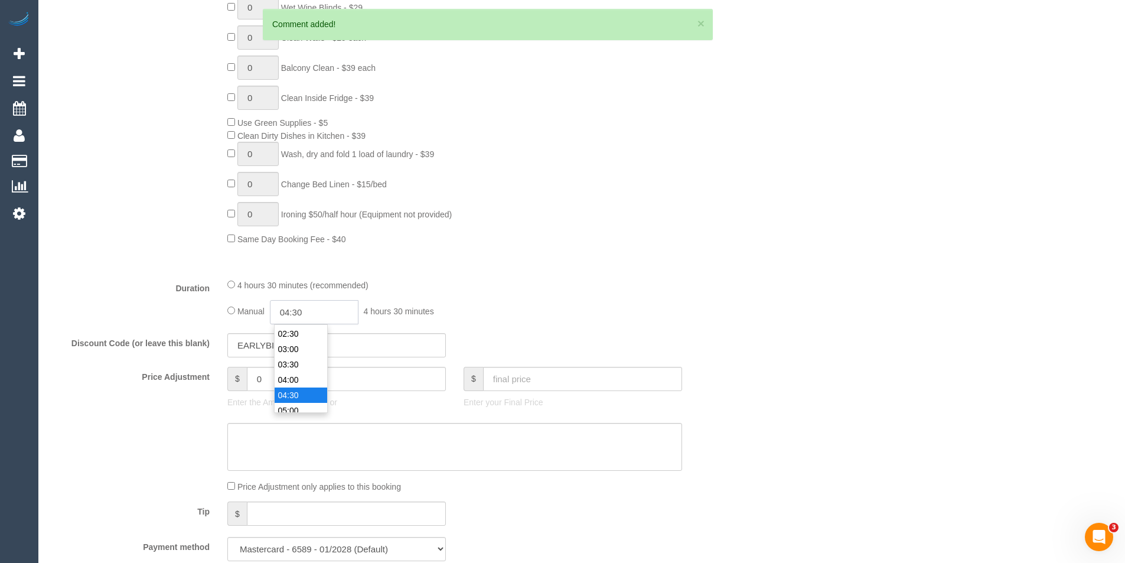
click at [324, 311] on input "04:30" at bounding box center [314, 312] width 89 height 24
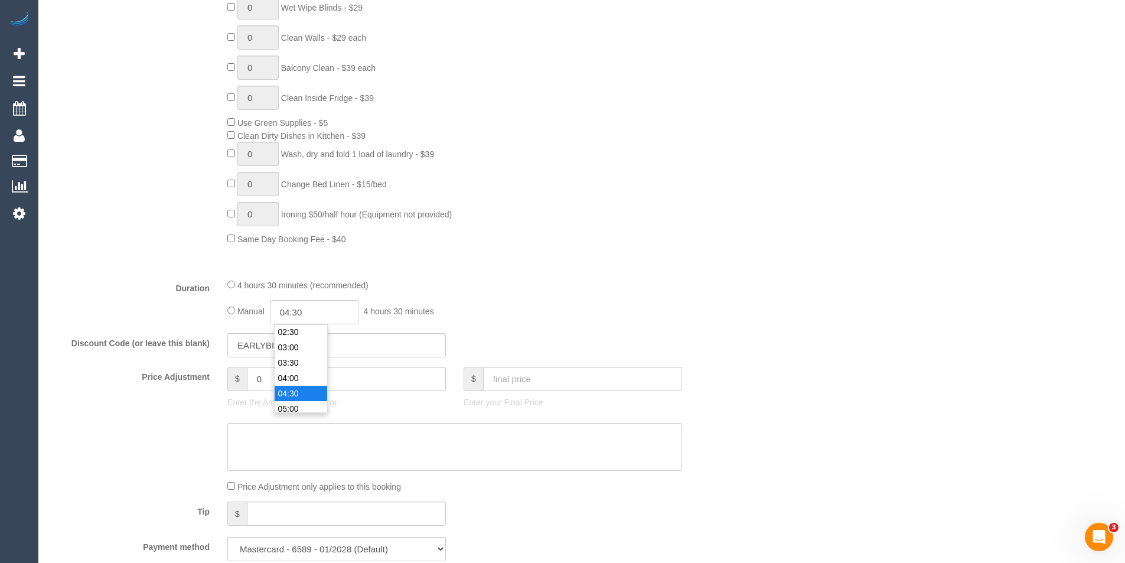
scroll to position [76, 0]
type input "02:30"
click at [304, 338] on li "02:30" at bounding box center [301, 333] width 53 height 15
click at [527, 311] on div "Manual 02:30 2 hours 30 minutes" at bounding box center [454, 312] width 455 height 24
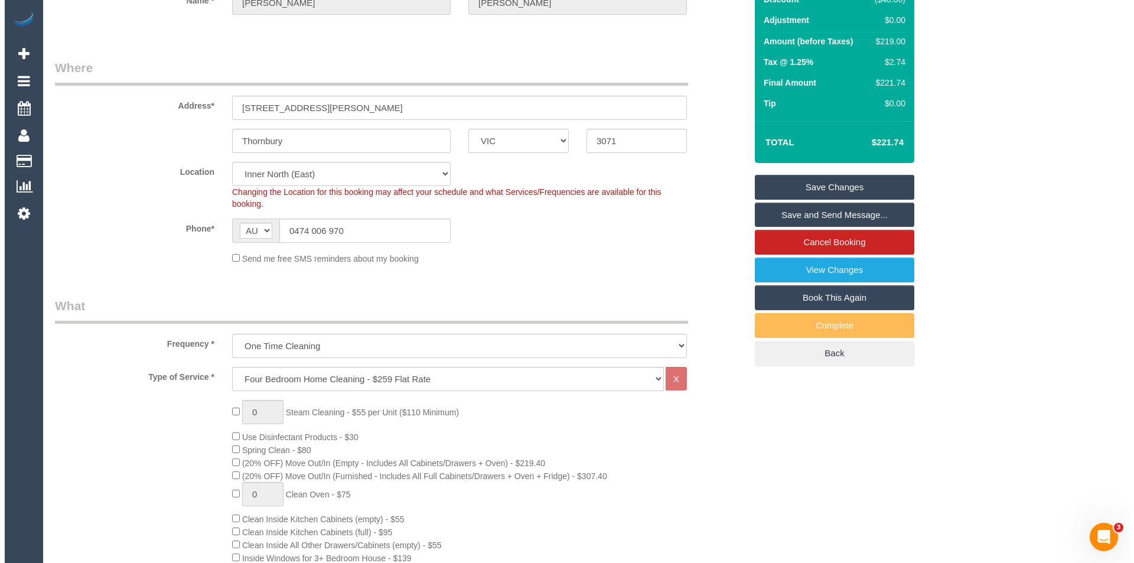
scroll to position [0, 0]
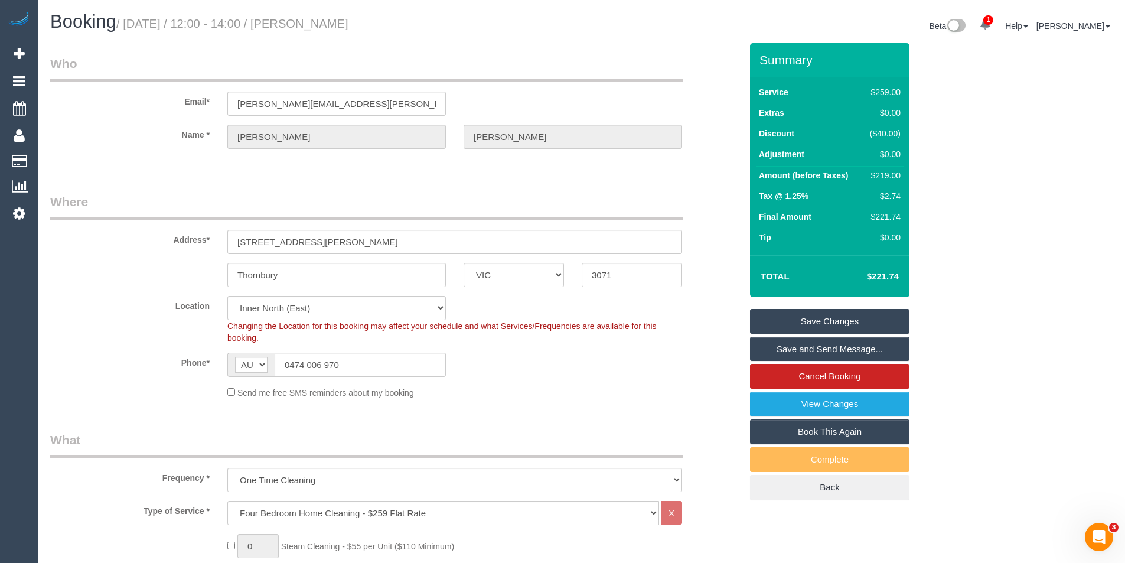
click at [778, 349] on link "Save and Send Message..." at bounding box center [829, 349] width 159 height 25
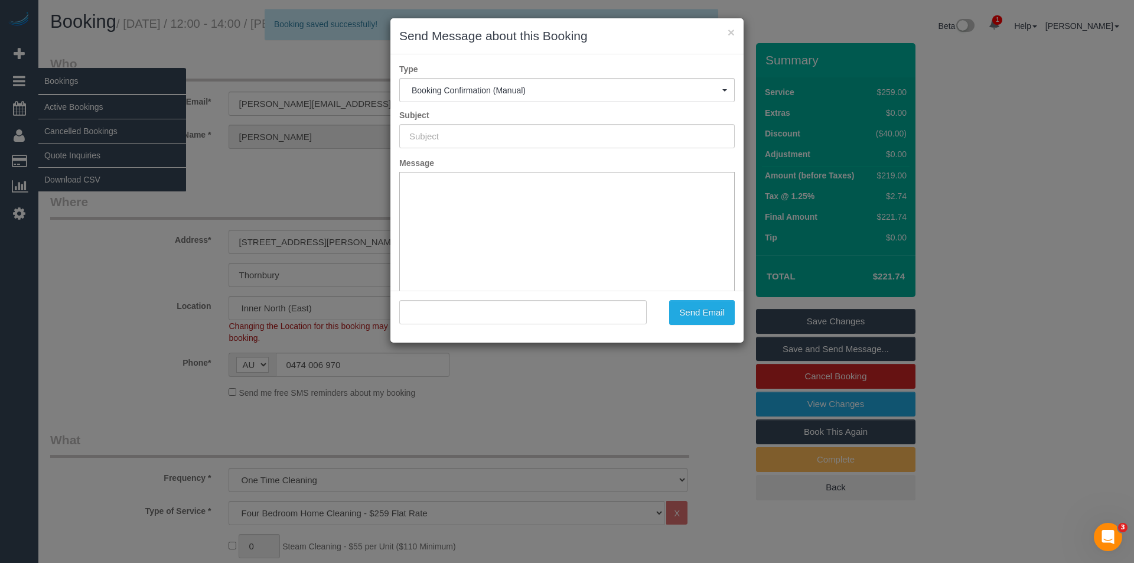
type input "Booking Confirmed"
type input ""Natalie Clarke" <natalie.r.clarke@gmail.com>"
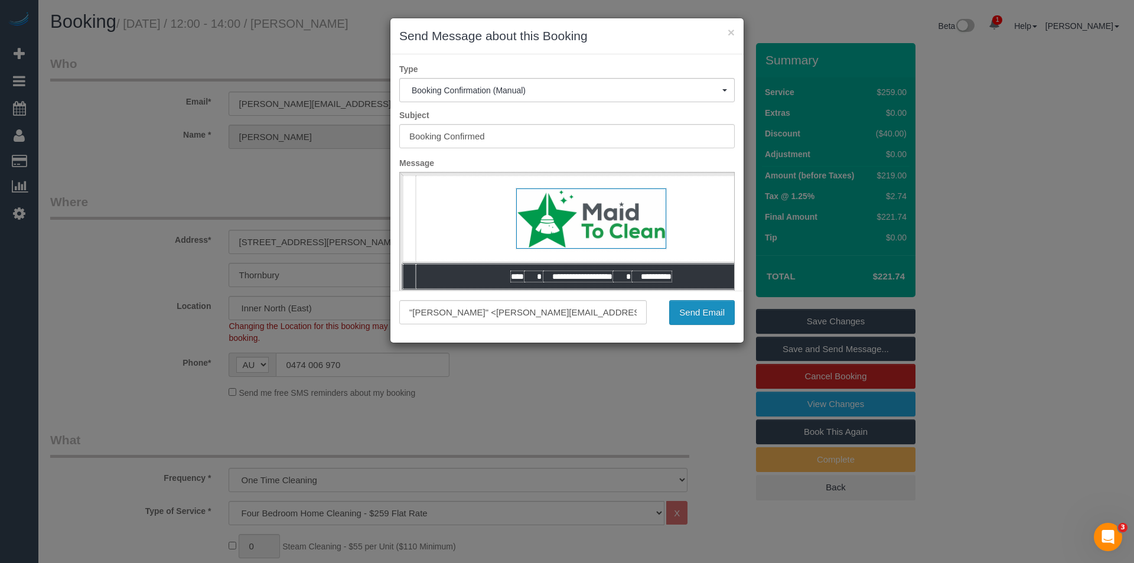
click at [702, 308] on button "Send Email" at bounding box center [702, 312] width 66 height 25
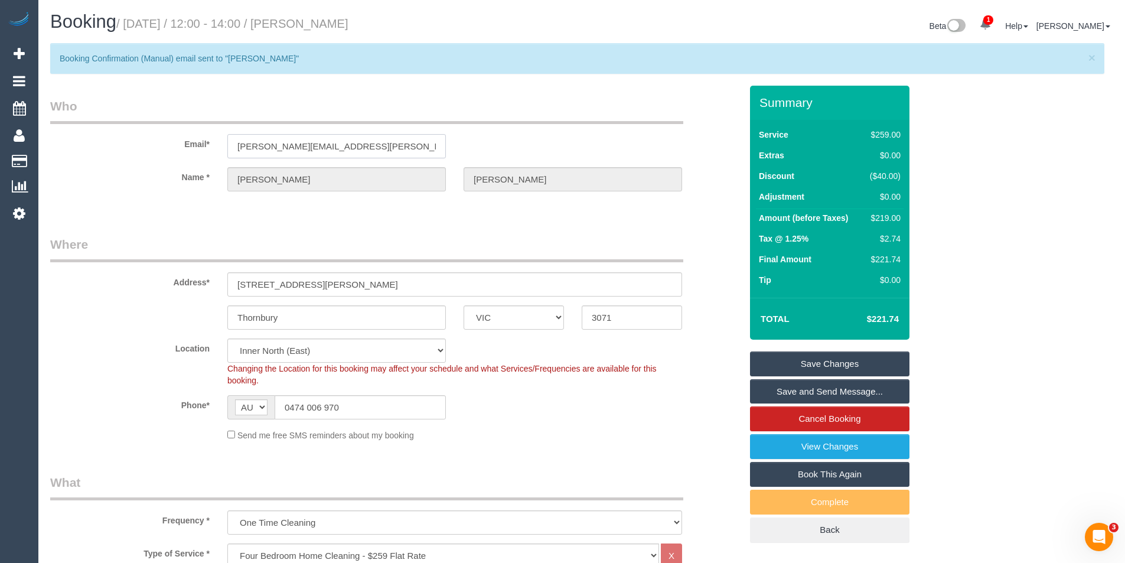
drag, startPoint x: 346, startPoint y: 148, endPoint x: 236, endPoint y: 144, distance: 110.5
click at [236, 144] on input "natalie.r.clarke@gmail.com" at bounding box center [336, 146] width 219 height 24
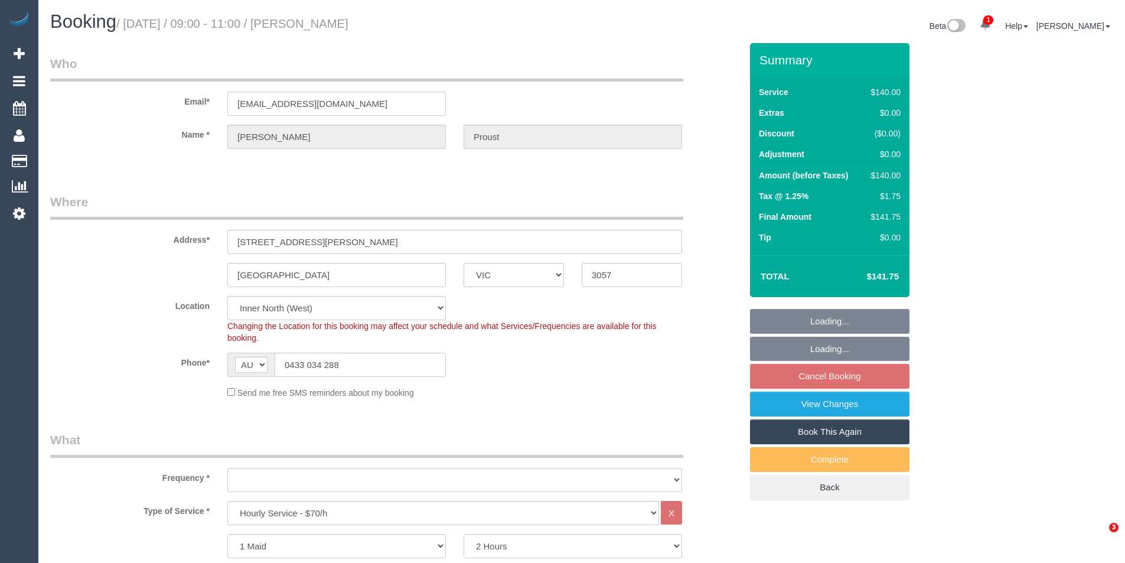
select select "VIC"
select select "object:697"
select select "string:stripe-pm_1RqlAb2GScqysDRVsdGMN3A0"
select select "object:862"
select select "number:28"
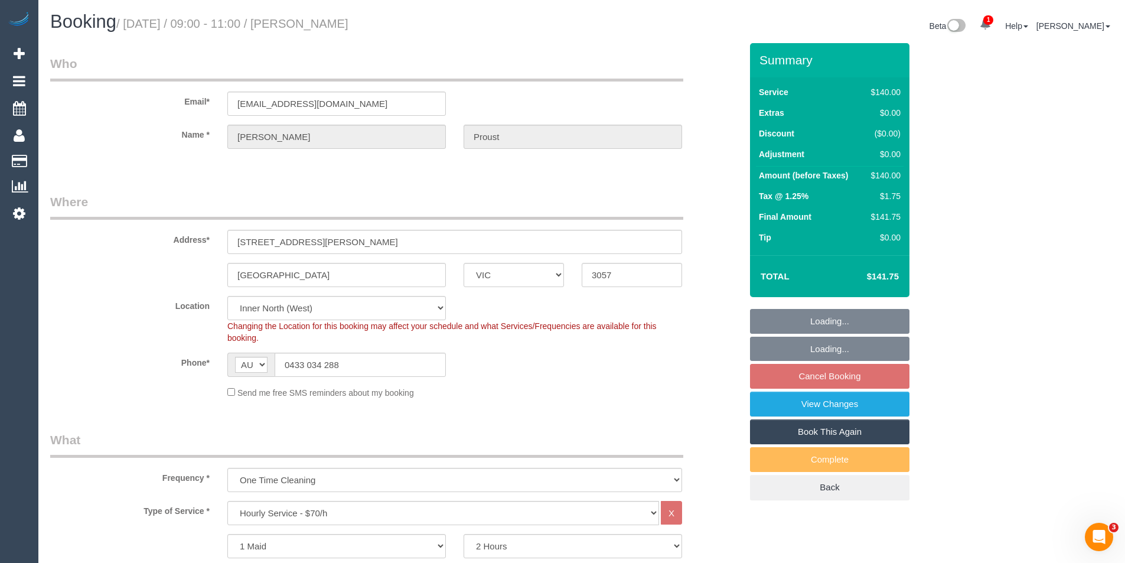
select select "number:14"
select select "number:19"
select select "number:36"
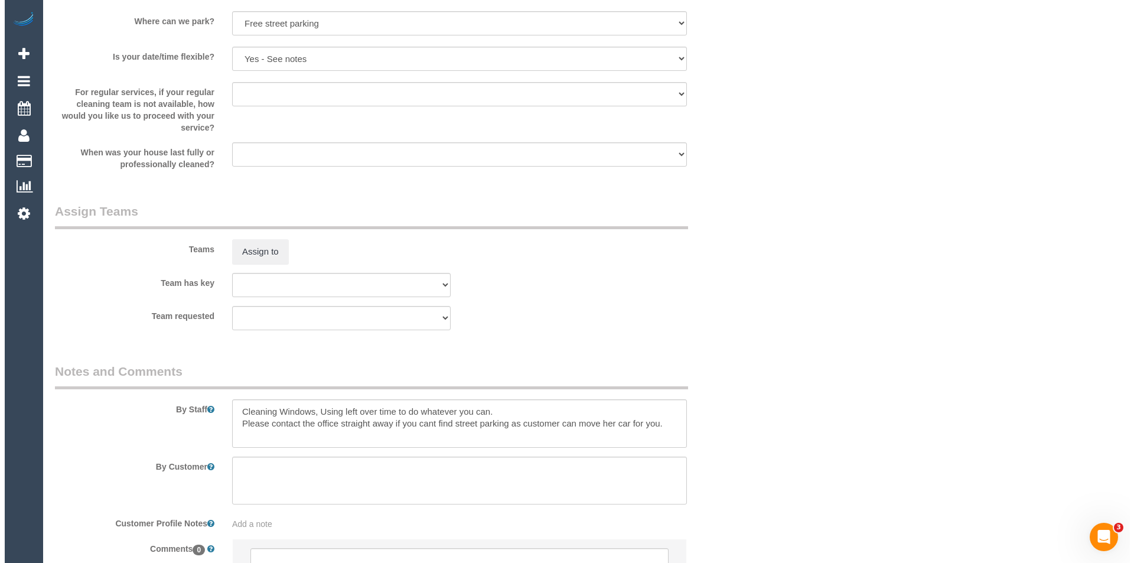
scroll to position [1620, 0]
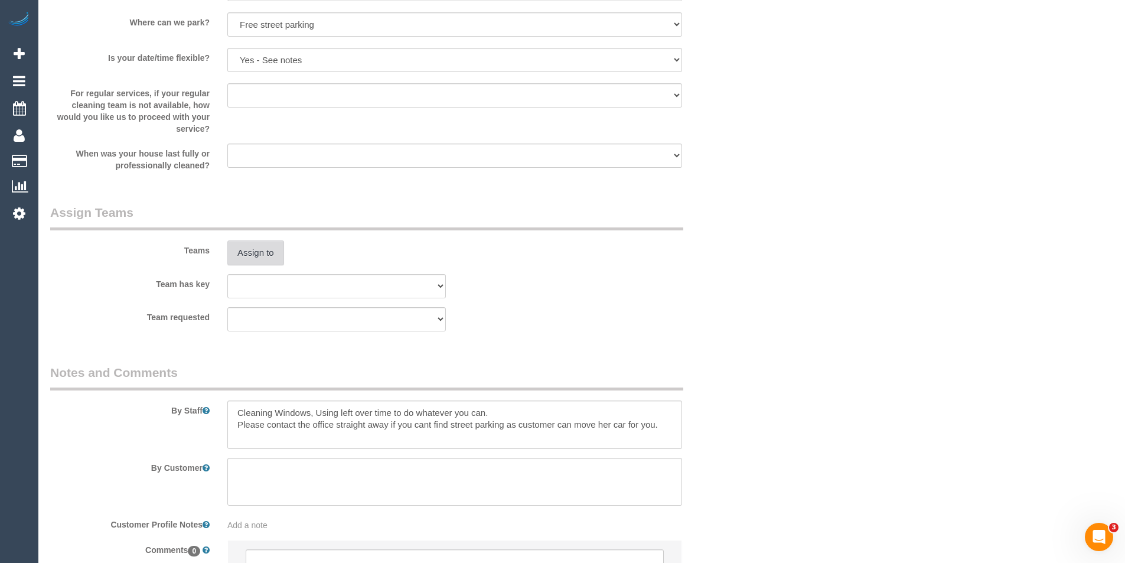
click at [259, 262] on button "Assign to" at bounding box center [255, 252] width 57 height 25
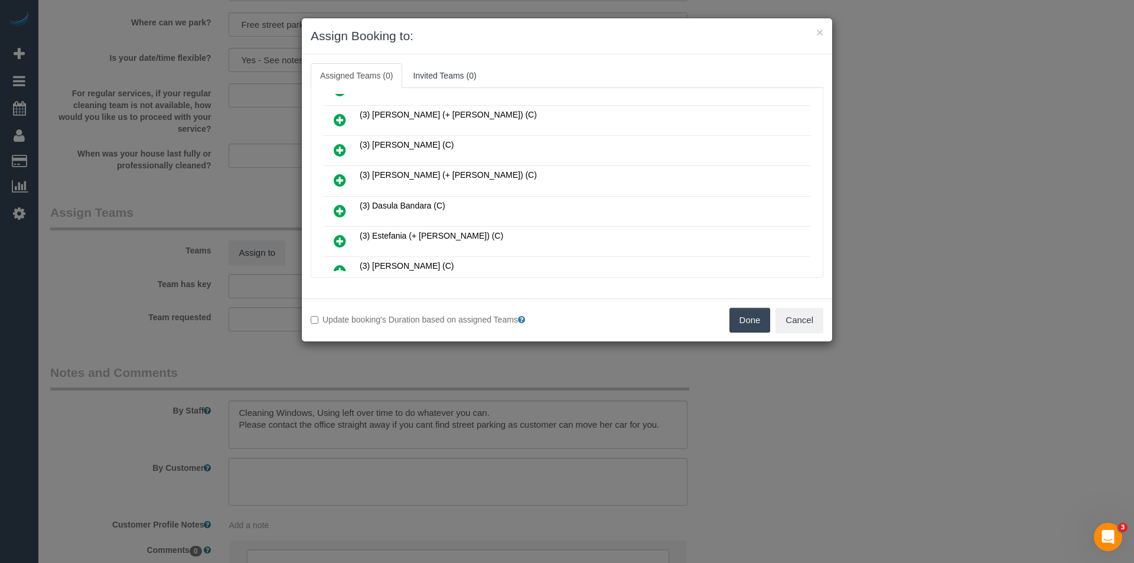
scroll to position [354, 0]
click at [340, 212] on icon at bounding box center [340, 212] width 12 height 14
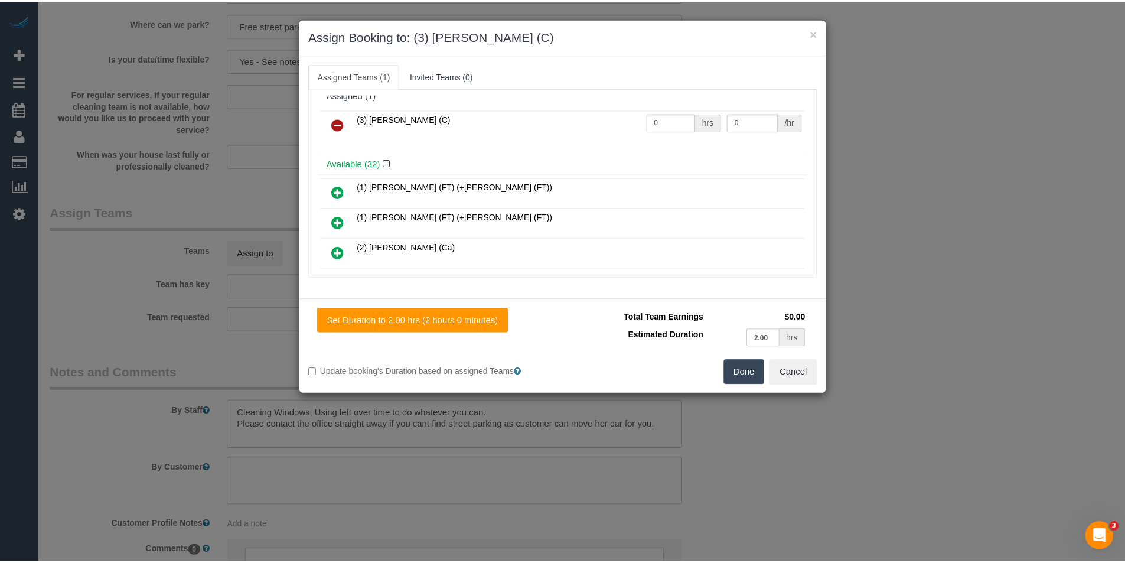
scroll to position [0, 0]
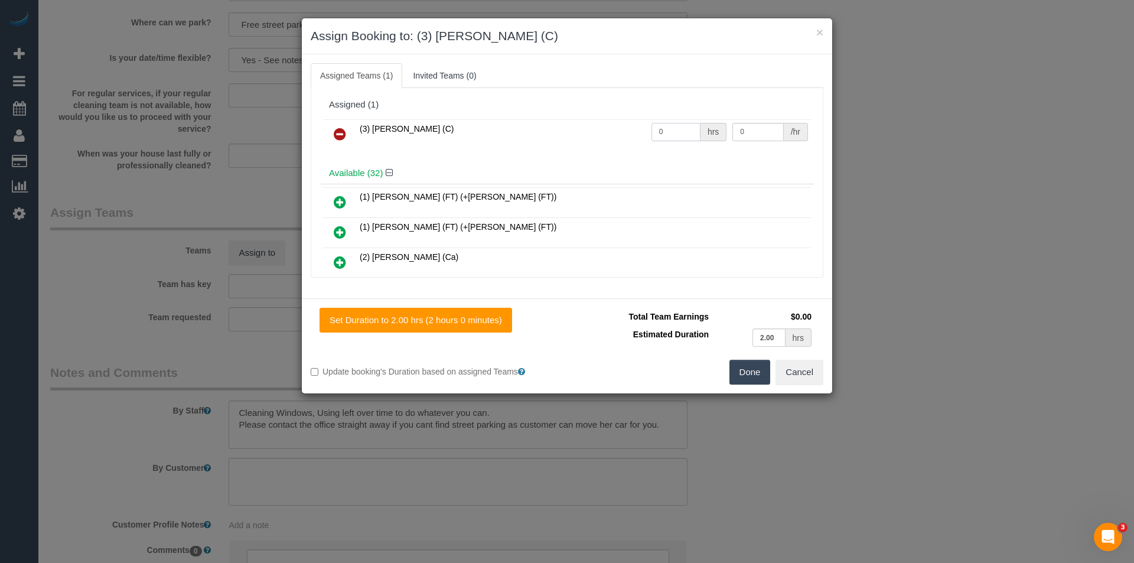
drag, startPoint x: 669, startPoint y: 138, endPoint x: 507, endPoint y: 139, distance: 161.8
click at [527, 139] on tr "(3) [PERSON_NAME] (C) 0 hrs 0 /hr" at bounding box center [567, 134] width 488 height 30
type input "2"
type input "35"
click at [754, 367] on button "Done" at bounding box center [749, 372] width 41 height 25
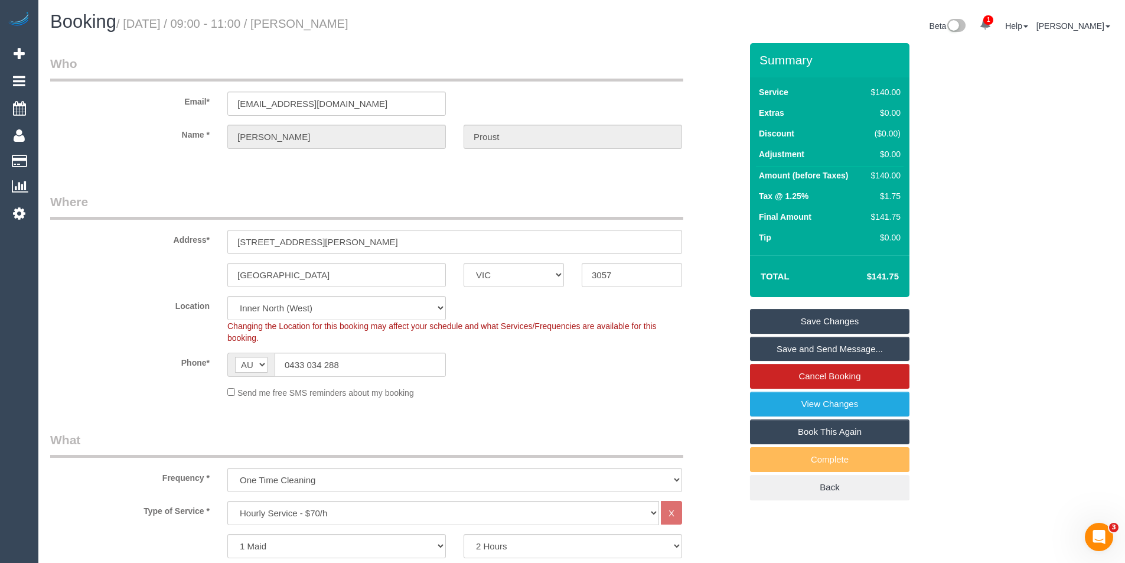
click at [781, 353] on link "Save and Send Message..." at bounding box center [829, 349] width 159 height 25
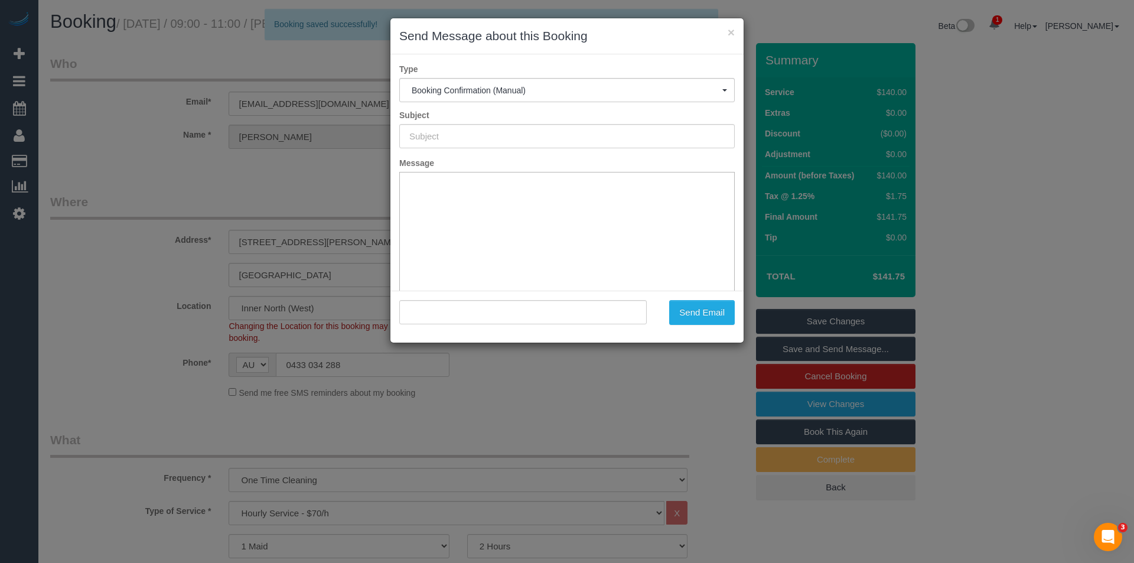
type input "Booking Confirmed"
type input ""[PERSON_NAME]" <[EMAIL_ADDRESS][DOMAIN_NAME]>"
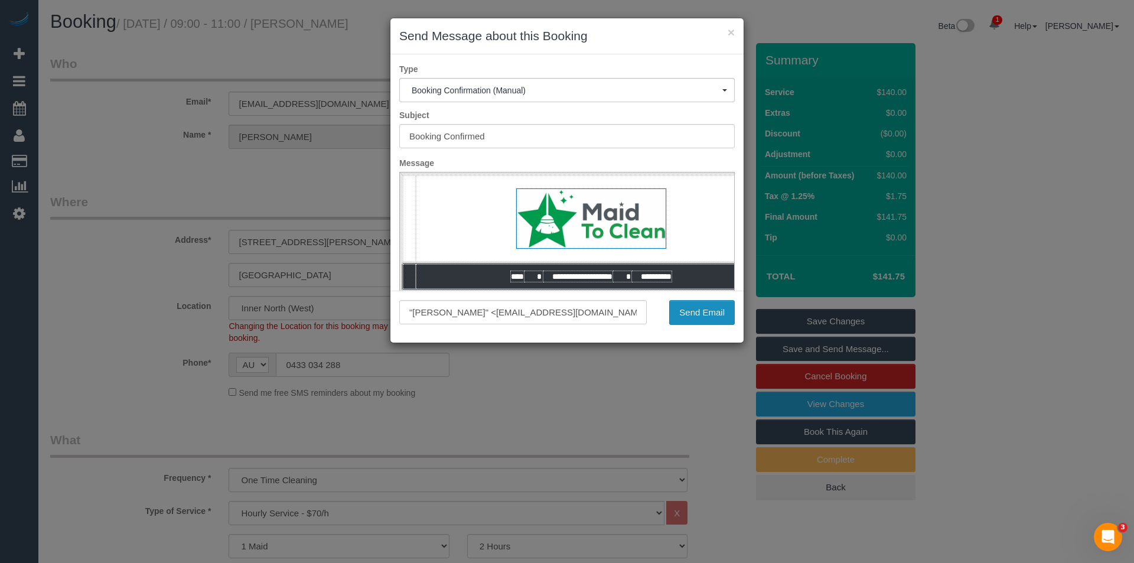
click at [703, 316] on button "Send Email" at bounding box center [702, 312] width 66 height 25
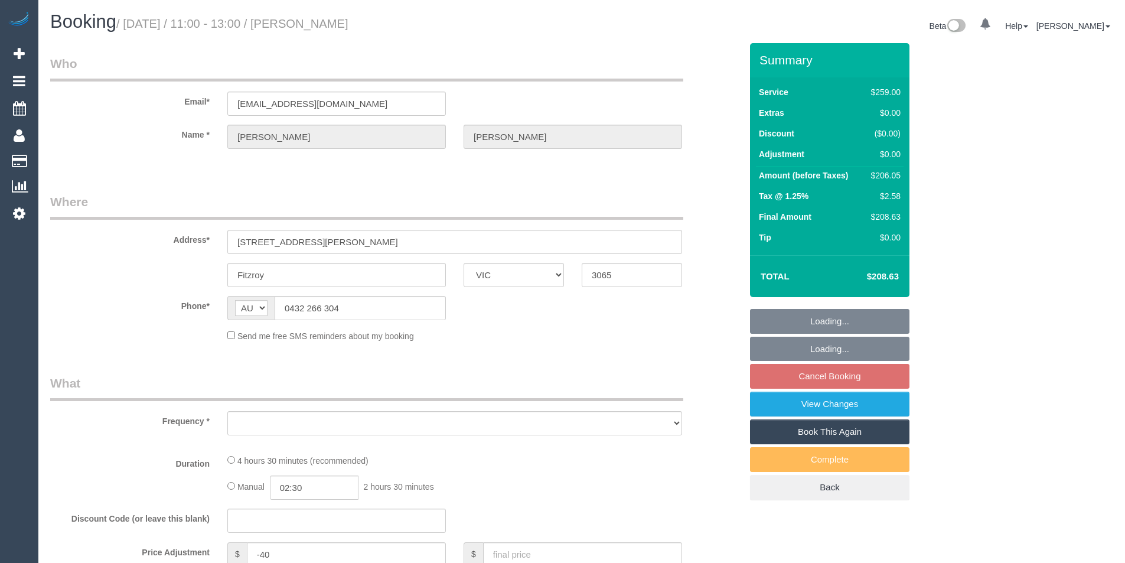
select select "VIC"
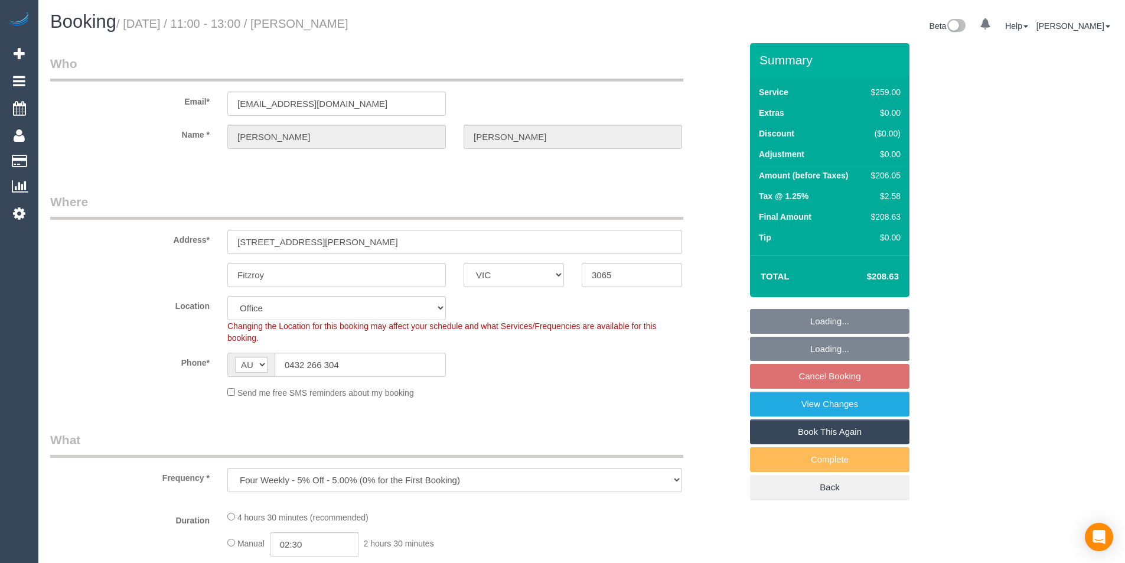
select select "object:780"
select select "string:stripe-pm_1NLKCL2GScqysDRVWATdeySV"
select select "number:29"
select select "number:14"
select select "number:19"
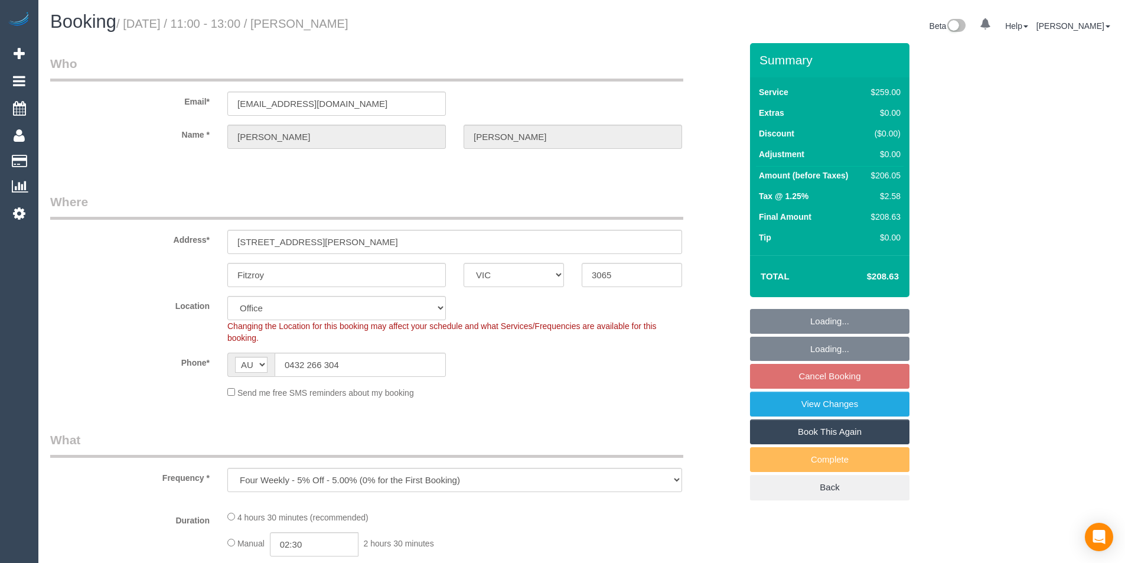
select select "number:22"
select select "number:34"
select select "number:13"
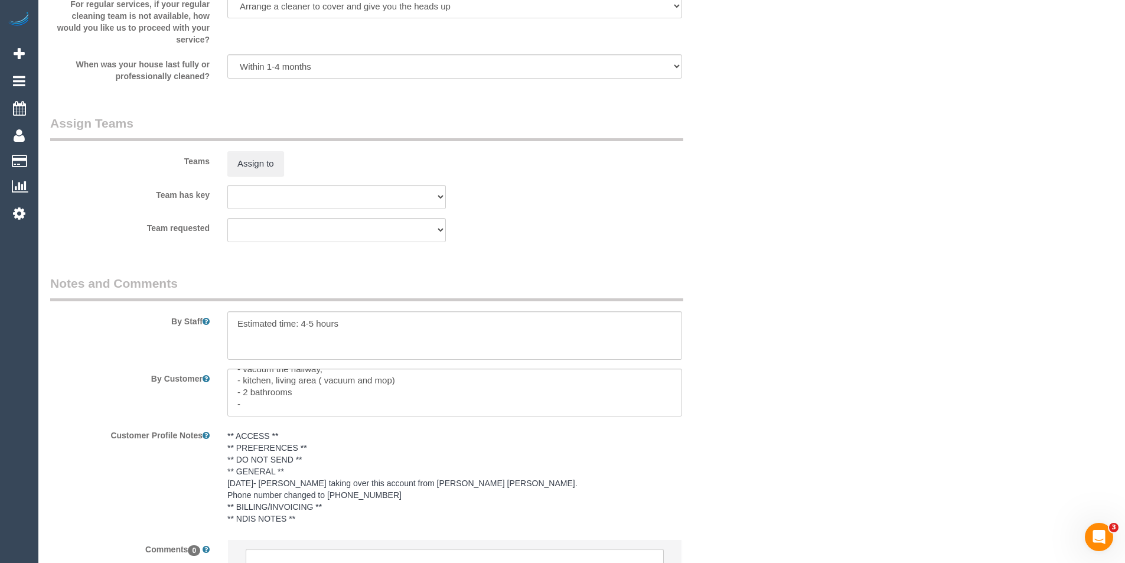
scroll to position [1740, 0]
drag, startPoint x: 314, startPoint y: 325, endPoint x: 285, endPoint y: 279, distance: 54.2
click at [314, 325] on textarea at bounding box center [454, 336] width 455 height 48
click at [424, 343] on textarea "To enrich screen reader interactions, please activate Accessibility in Grammarl…" at bounding box center [454, 336] width 455 height 48
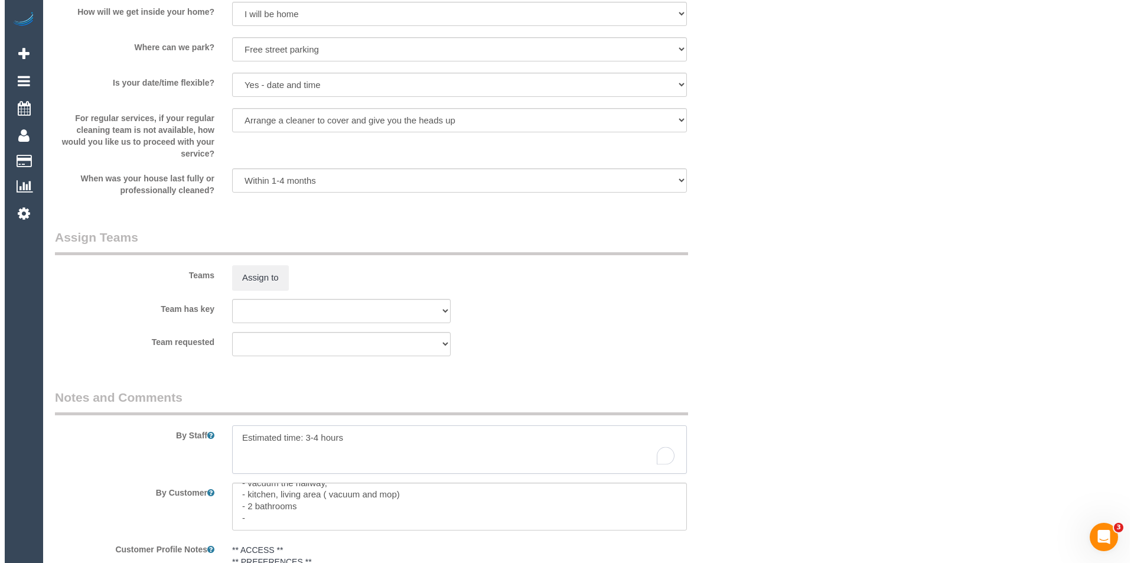
scroll to position [1622, 0]
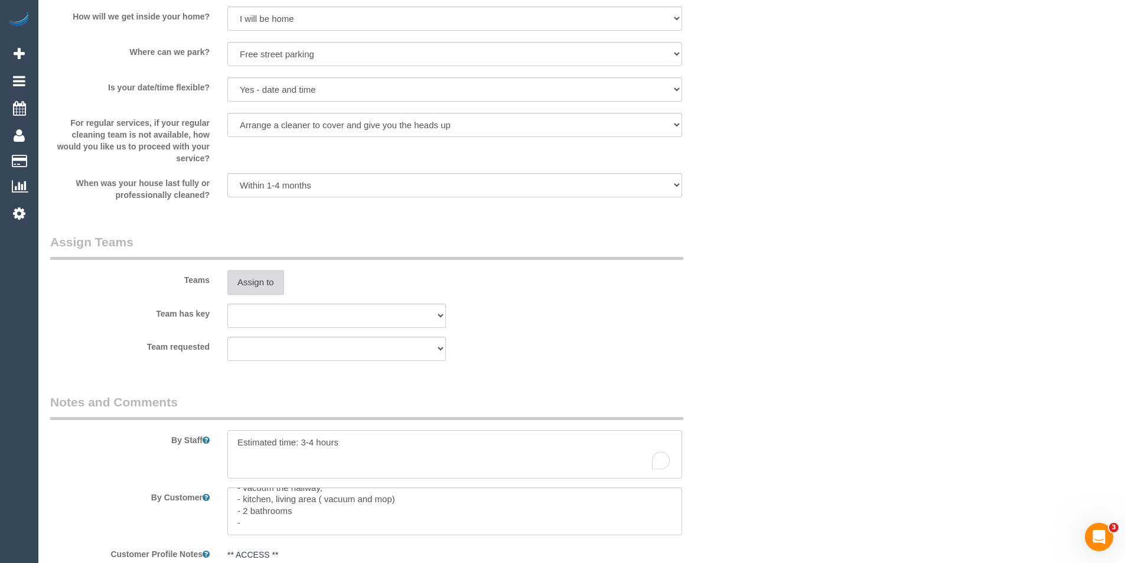
type textarea "Estimated time: 3-4 hours"
click at [263, 273] on button "Assign to" at bounding box center [255, 282] width 57 height 25
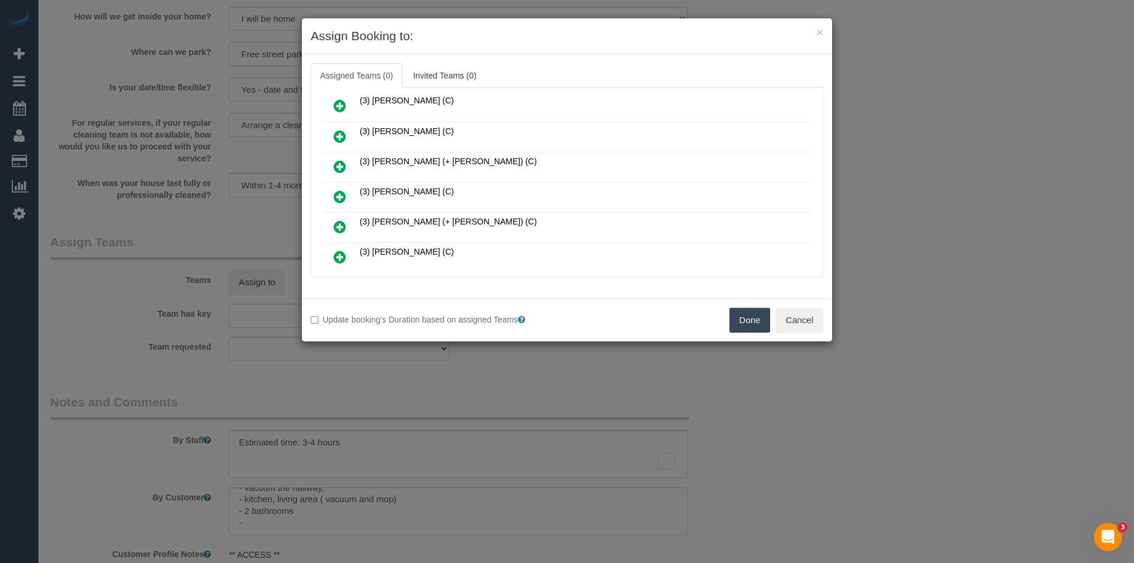
scroll to position [650, 0]
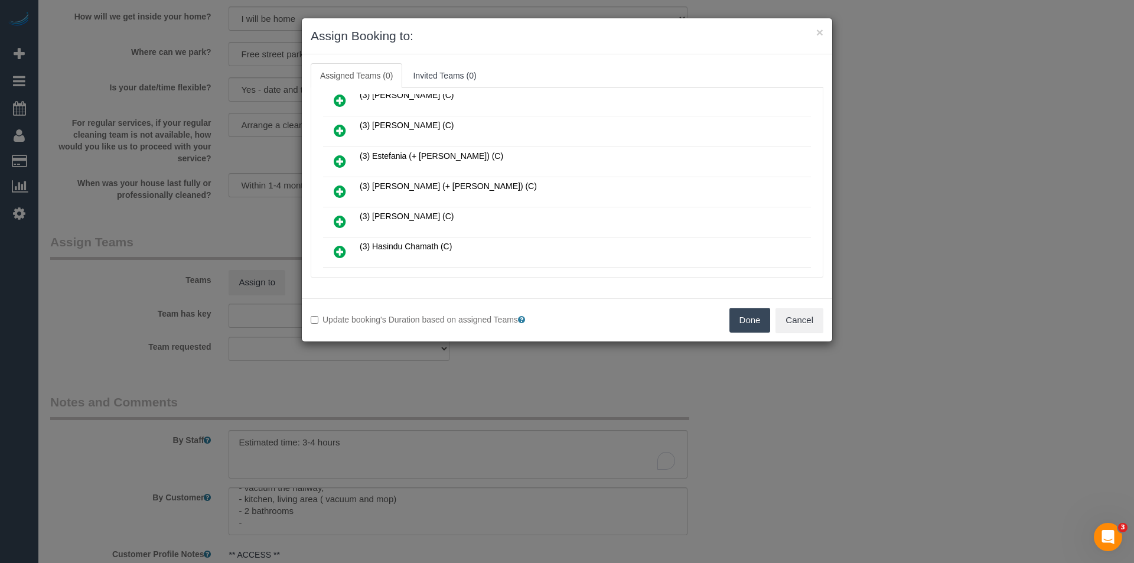
click at [341, 188] on icon at bounding box center [340, 191] width 12 height 14
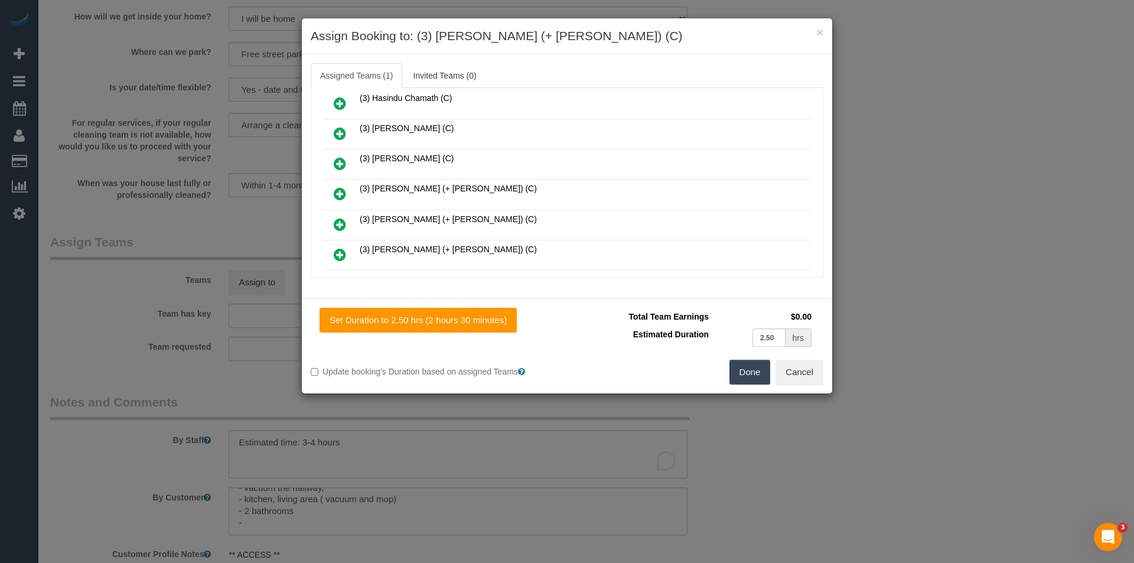
click at [340, 194] on icon at bounding box center [340, 194] width 12 height 14
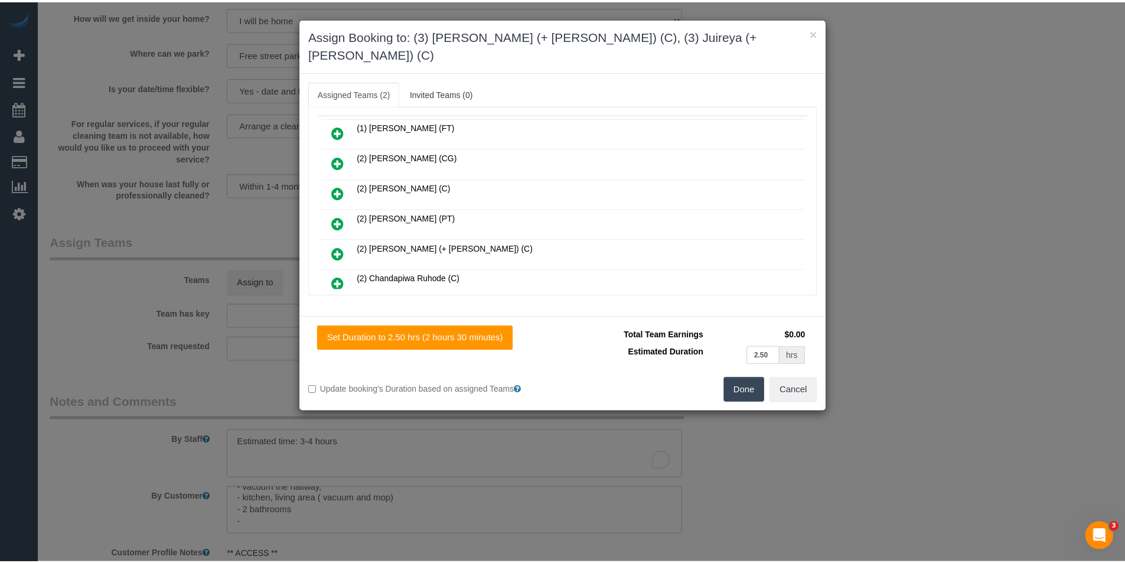
scroll to position [0, 0]
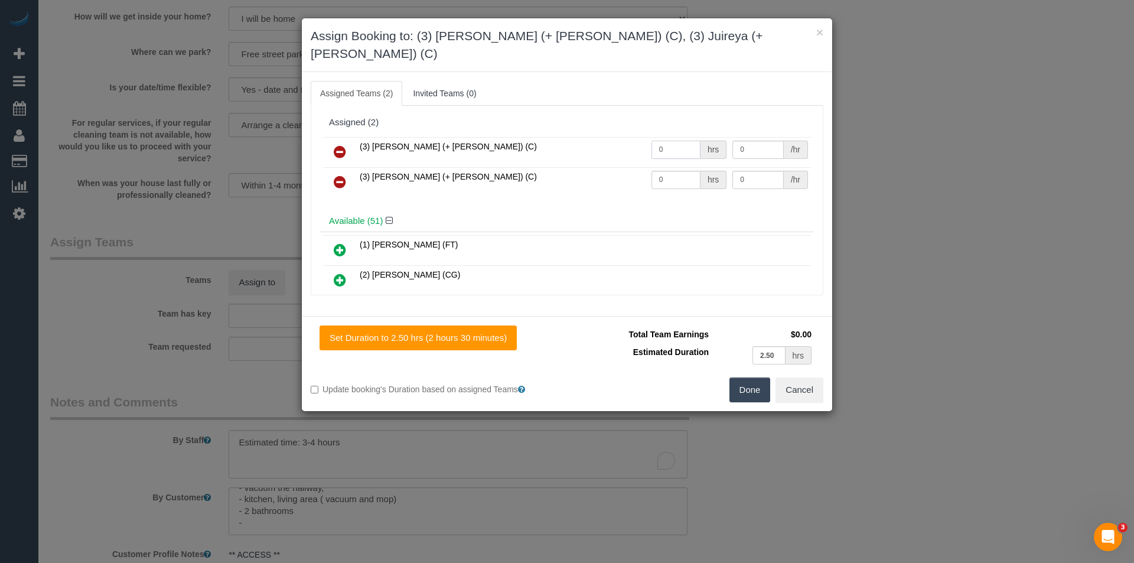
drag, startPoint x: 673, startPoint y: 131, endPoint x: 450, endPoint y: 156, distance: 224.6
click at [528, 138] on tr "(3) [PERSON_NAME] (+ [PERSON_NAME]) (C) 0 hrs 0 /hr" at bounding box center [567, 152] width 488 height 30
type input "1"
type input "65"
drag, startPoint x: 662, startPoint y: 162, endPoint x: 620, endPoint y: 162, distance: 41.9
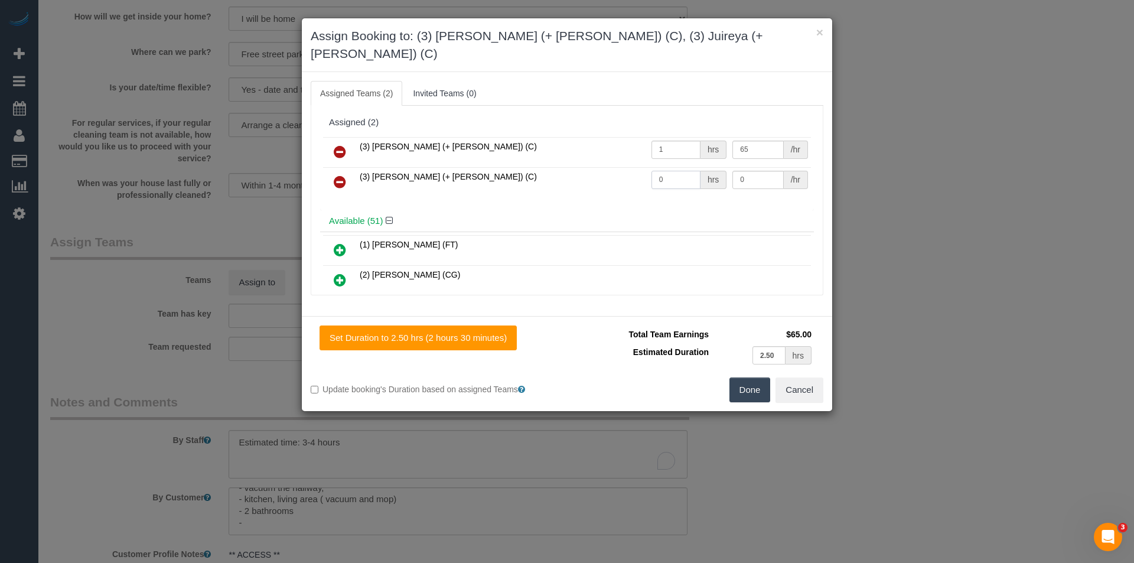
click at [622, 167] on tr "(3) [PERSON_NAME] (+ [PERSON_NAME]) (C) 0 hrs 0 /hr" at bounding box center [567, 182] width 488 height 30
type input "1"
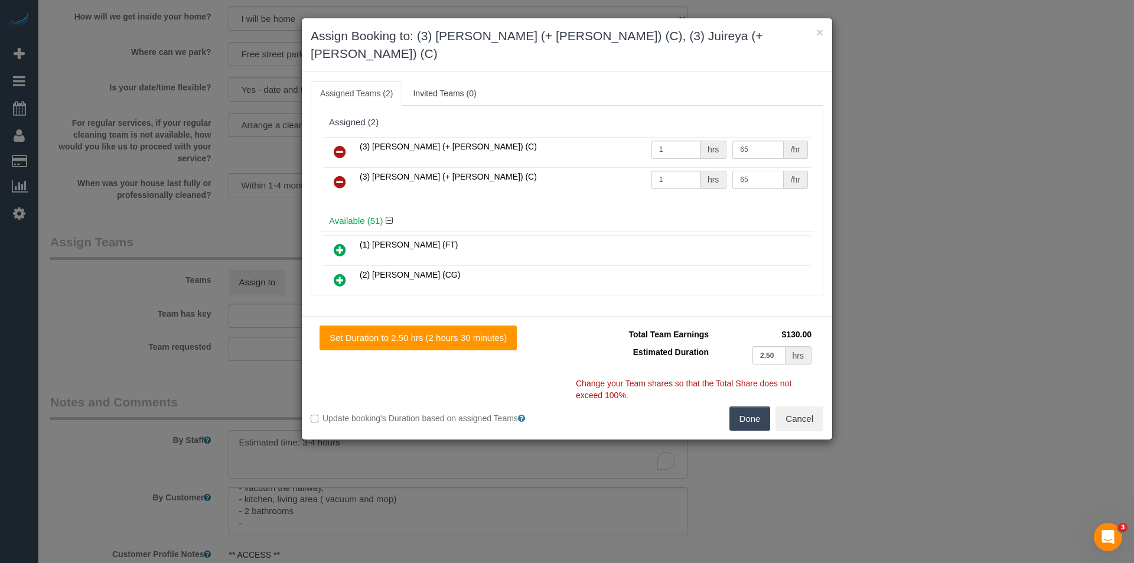
type input "65"
click at [751, 406] on button "Done" at bounding box center [749, 418] width 41 height 25
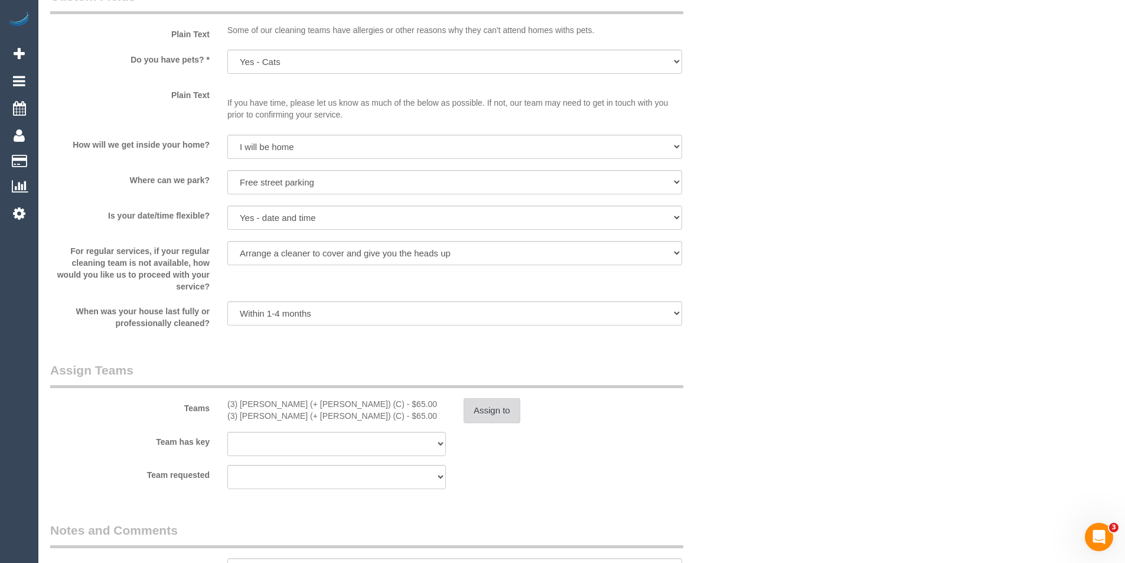
scroll to position [1740, 0]
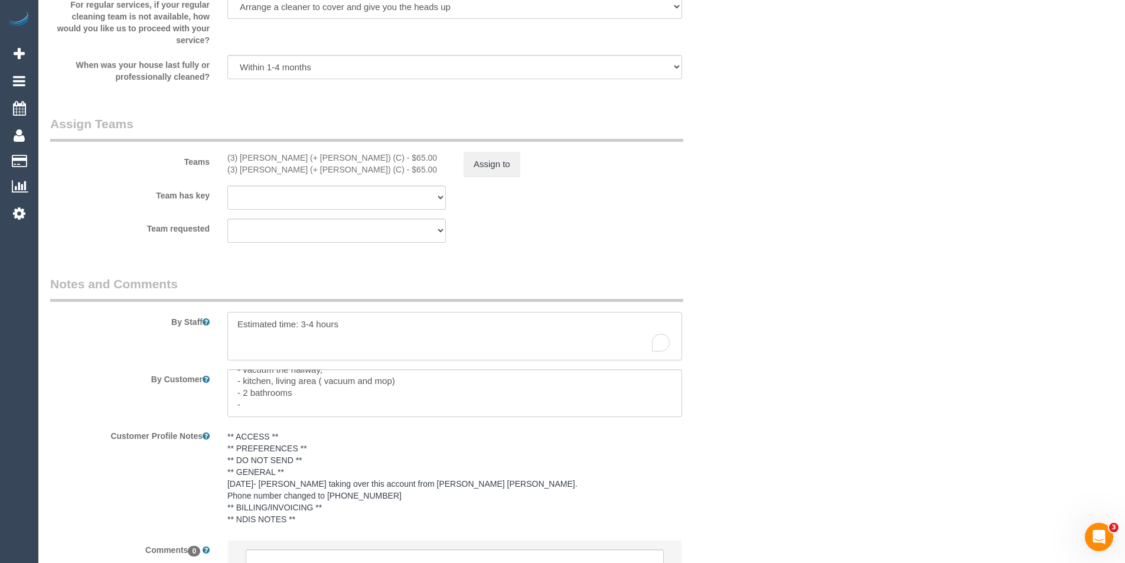
click at [357, 325] on textarea "To enrich screen reader interactions, please activate Accessibility in Grammarl…" at bounding box center [454, 336] width 455 height 48
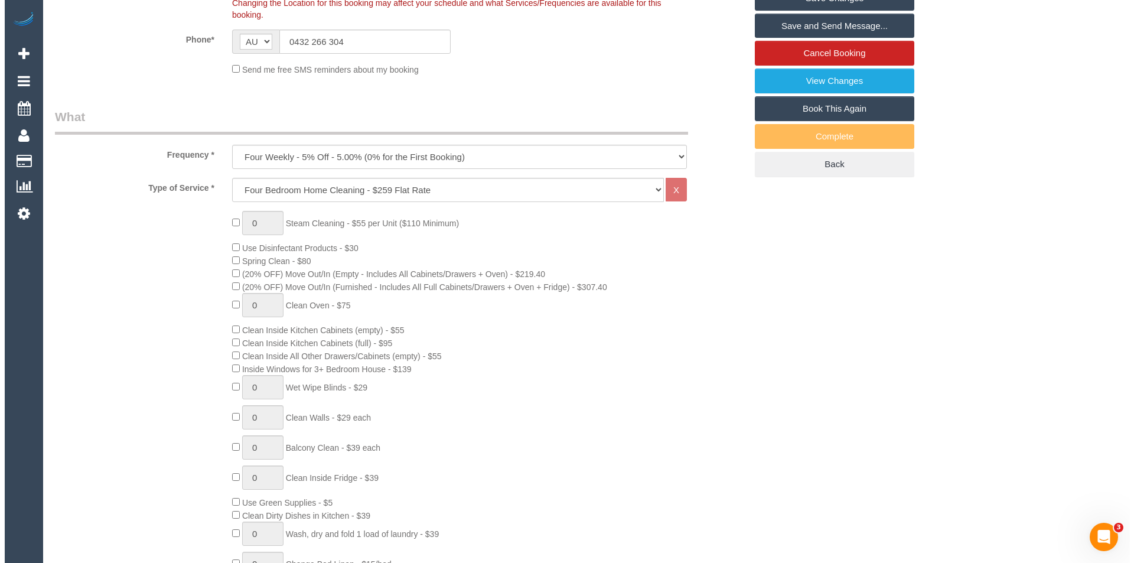
scroll to position [0, 0]
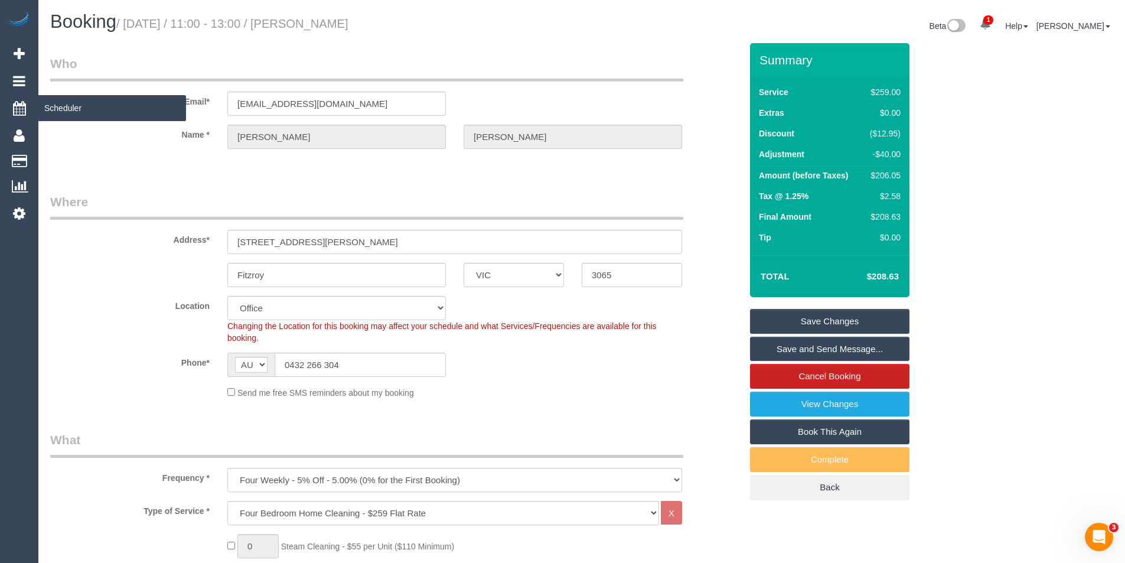
type textarea "Estimated time: 3-4 hours (4 bedrooms to be skipped)"
click at [836, 345] on link "Save and Send Message..." at bounding box center [829, 349] width 159 height 25
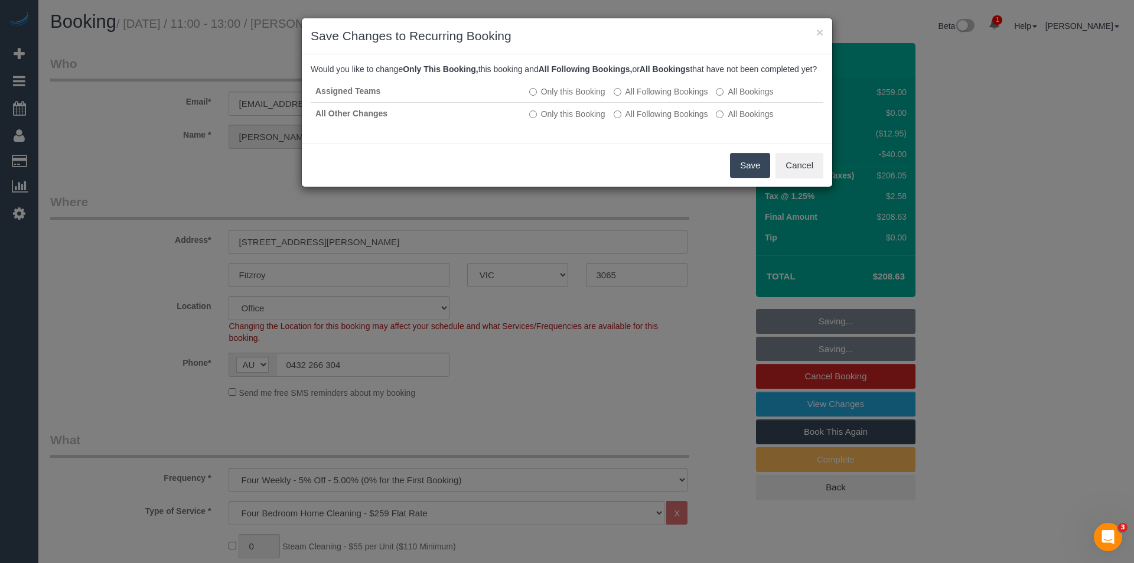
click at [748, 178] on button "Save" at bounding box center [750, 165] width 40 height 25
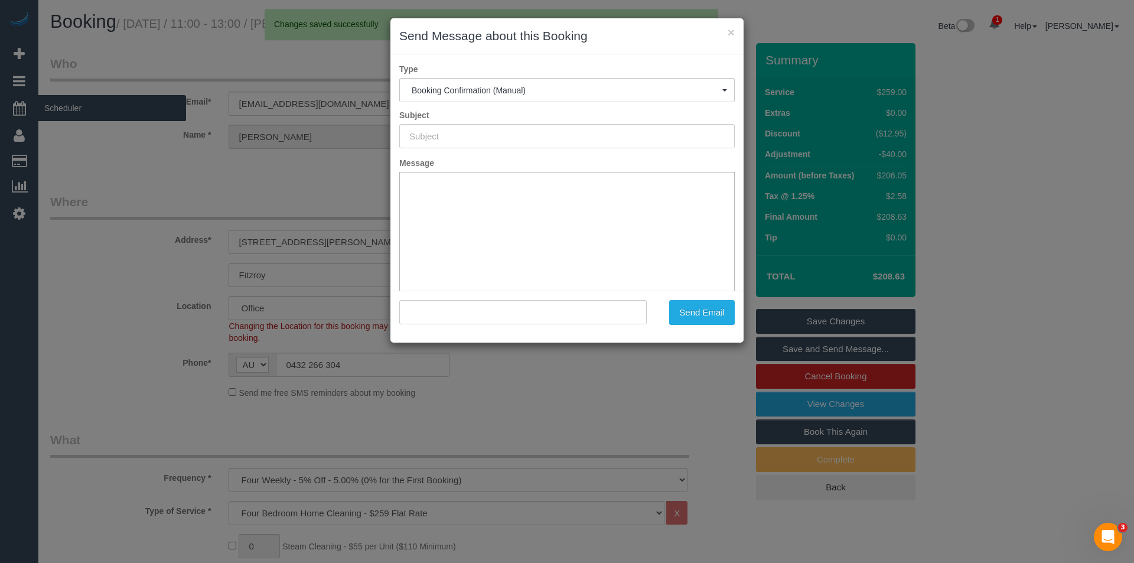
type input "Booking Confirmed"
type input ""Jennifer Mclarney" <jennifermclarney@hotmail.co.uk>"
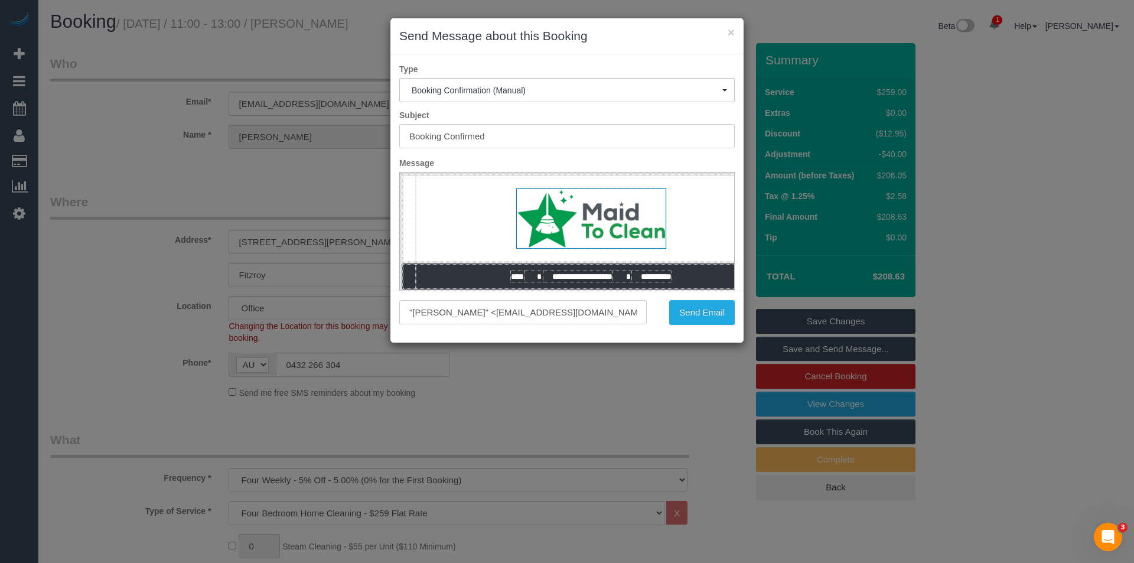
click at [666, 311] on div "Send Email" at bounding box center [700, 312] width 89 height 25
drag, startPoint x: 689, startPoint y: 311, endPoint x: 687, endPoint y: 304, distance: 7.9
click at [689, 312] on button "Send Email" at bounding box center [702, 312] width 66 height 25
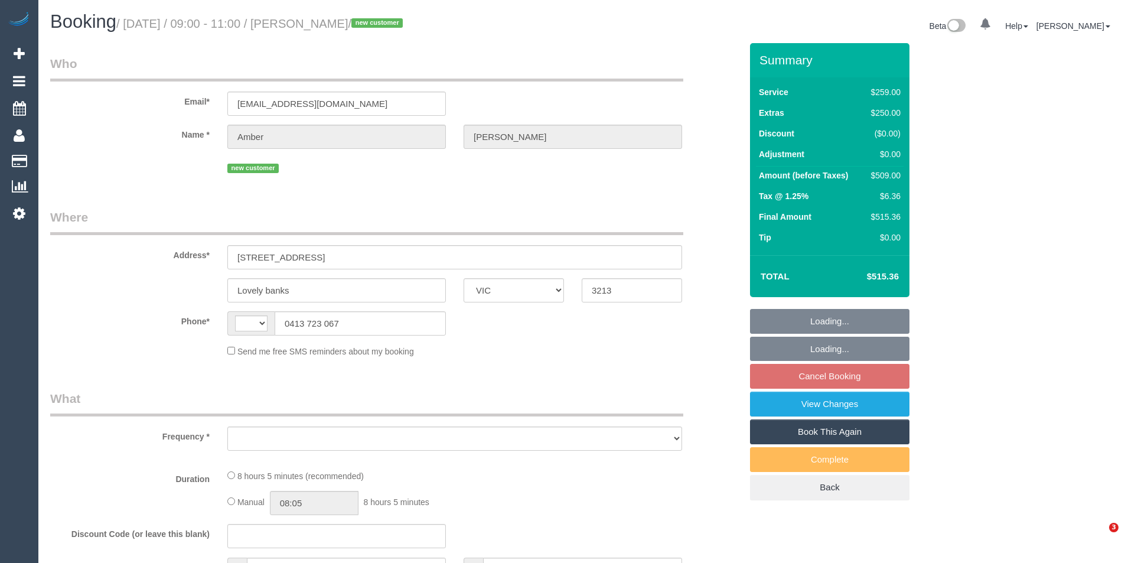
select select "VIC"
select select "string:AU"
select select "string:stripe-pm_1RxdRP2GScqysDRV28x8uRFF"
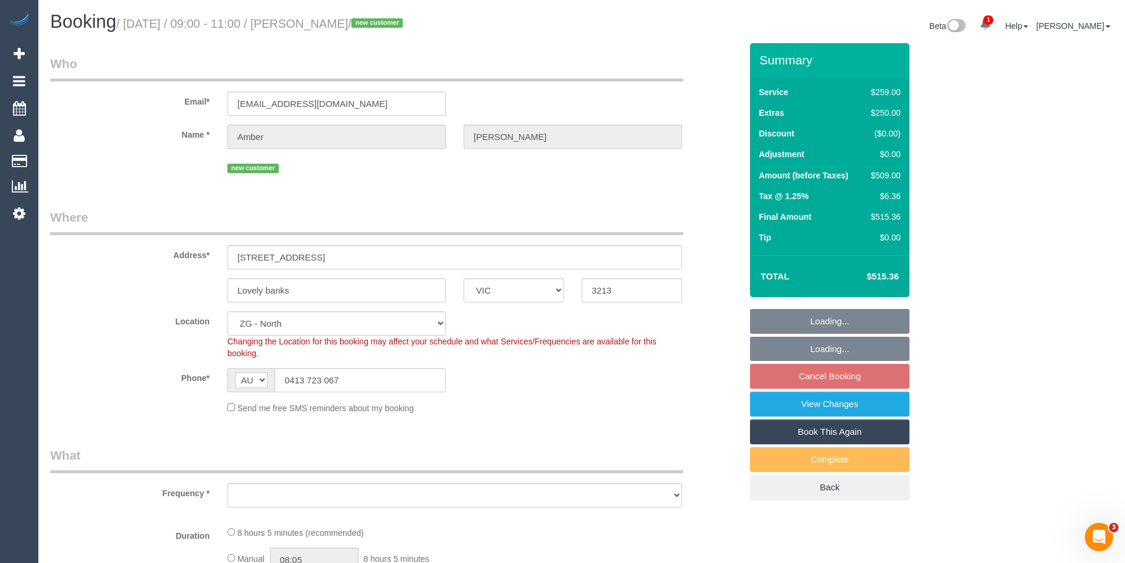
select select "object:542"
select select "spot3"
select select "number:27"
select select "number:14"
select select "number:19"
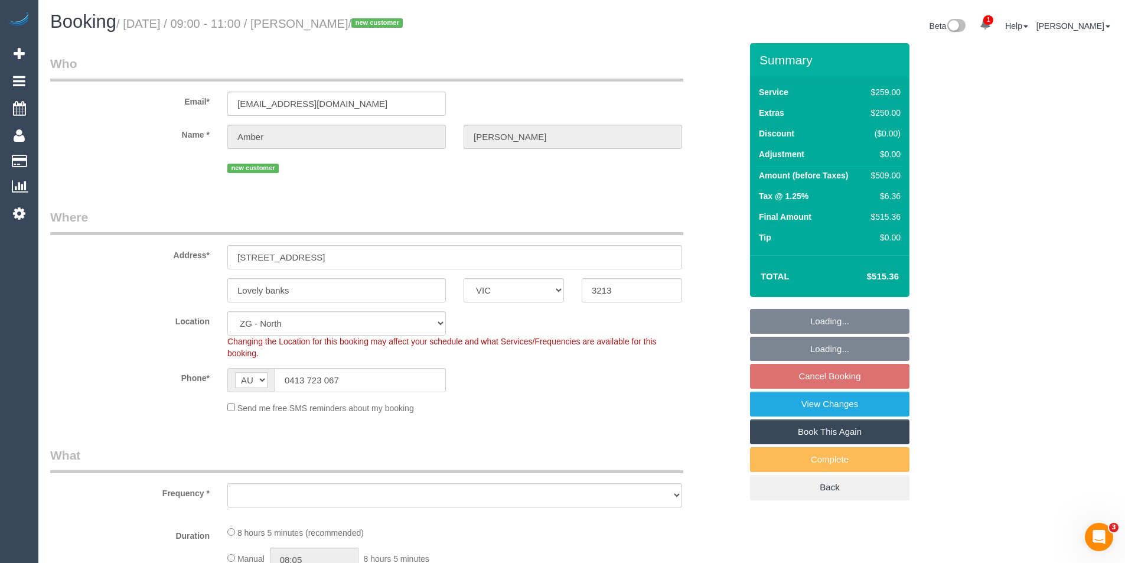
select select "number:24"
select select "number:34"
select select "number:13"
select select "object:845"
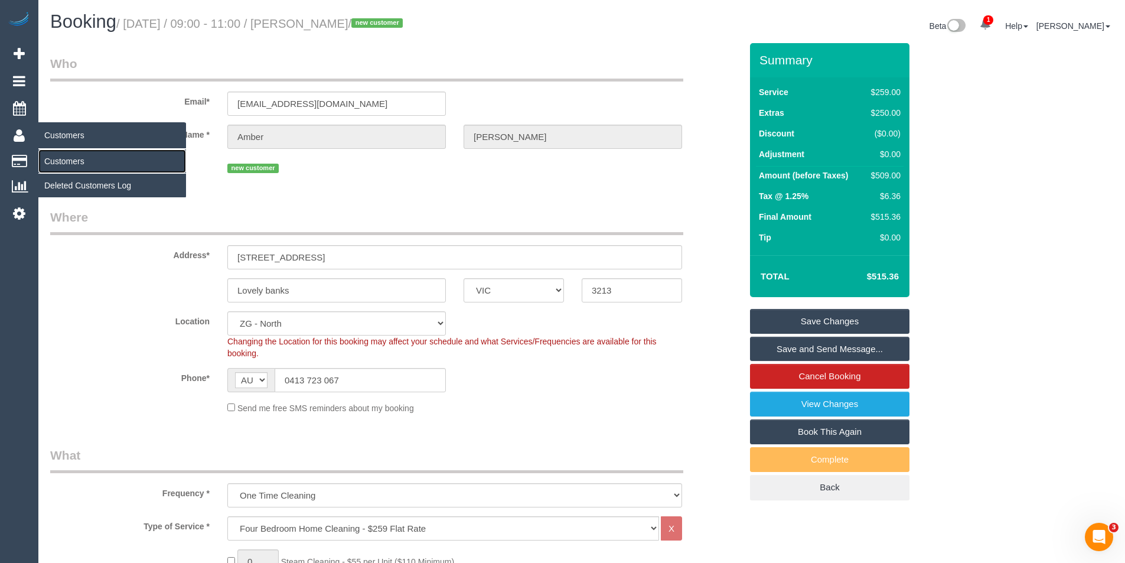
click at [83, 164] on link "Customers" at bounding box center [112, 161] width 148 height 24
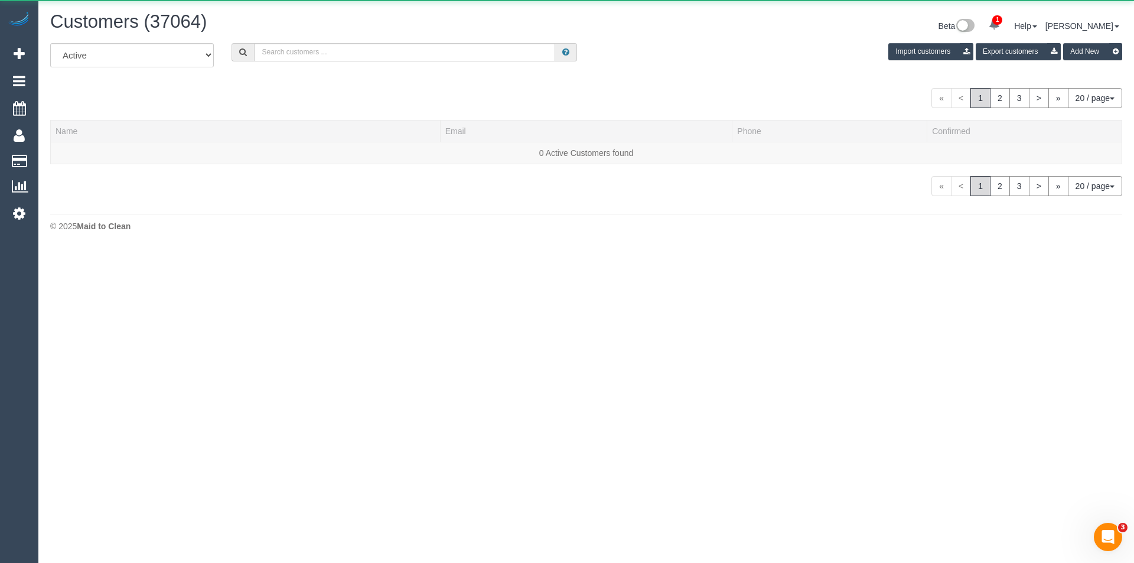
click at [391, 74] on div "All Active Archived Import customers Export customers Add New" at bounding box center [586, 59] width 1090 height 33
click at [382, 63] on div "All Active Archived Import customers Export customers Add New" at bounding box center [586, 59] width 1090 height 33
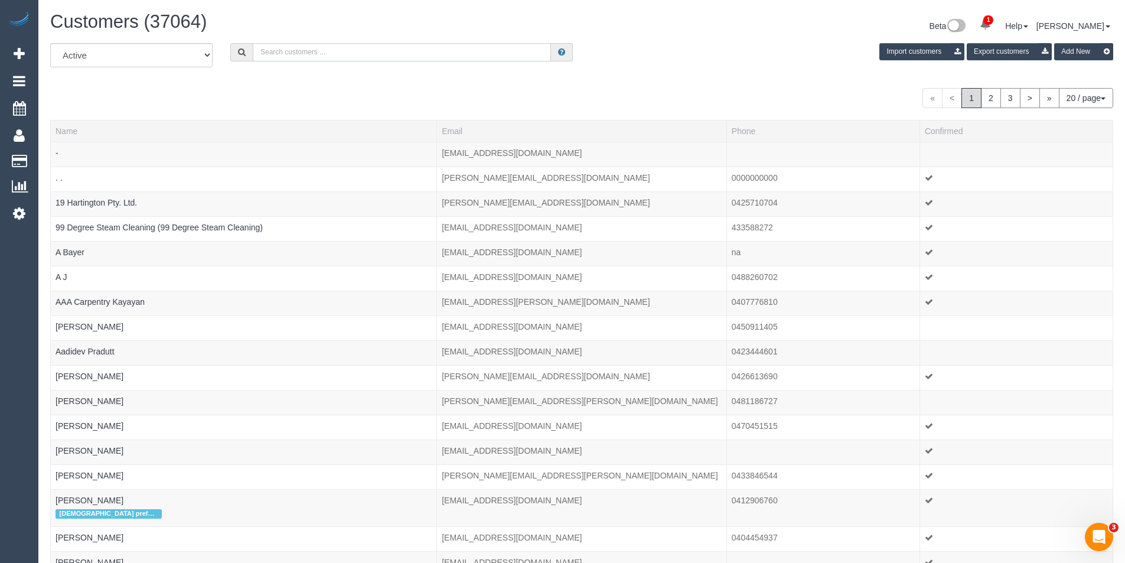
click at [386, 51] on input "text" at bounding box center [402, 52] width 298 height 18
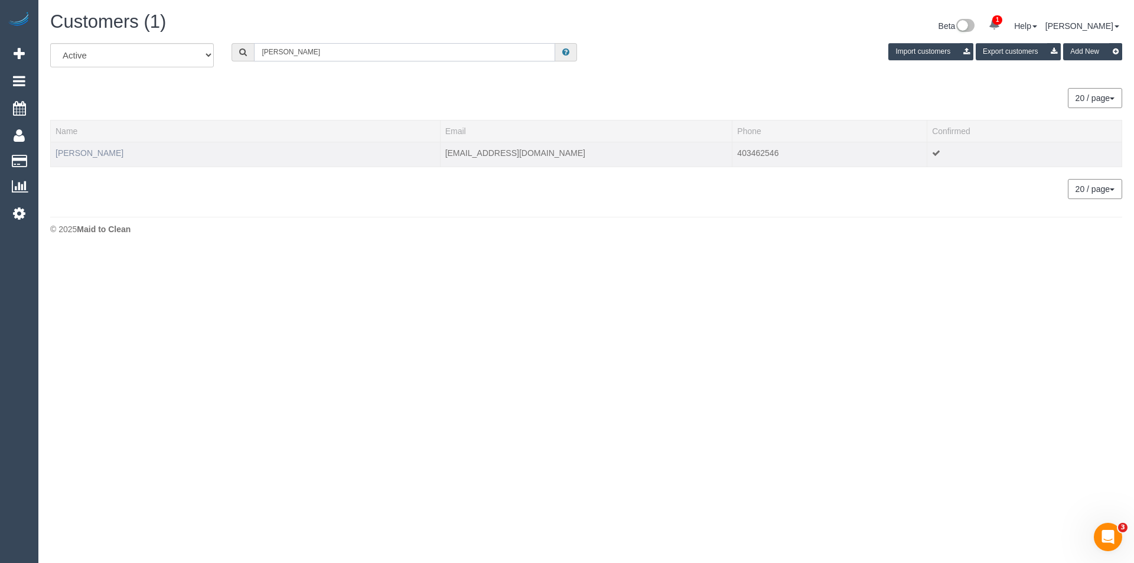
type input "Simone crick"
click at [86, 148] on link "Simone Crick" at bounding box center [90, 152] width 68 height 9
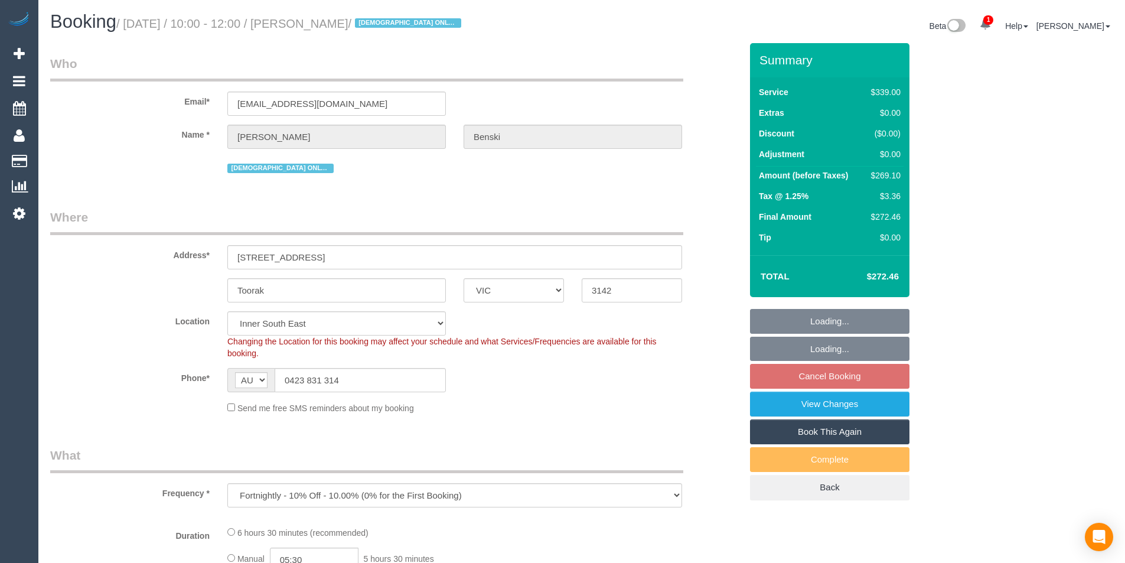
select select "VIC"
select select "object:568"
select select "string:stripe-pm_1Nanxg2GScqysDRVTXuBTE9w"
select select "number:28"
select select "number:14"
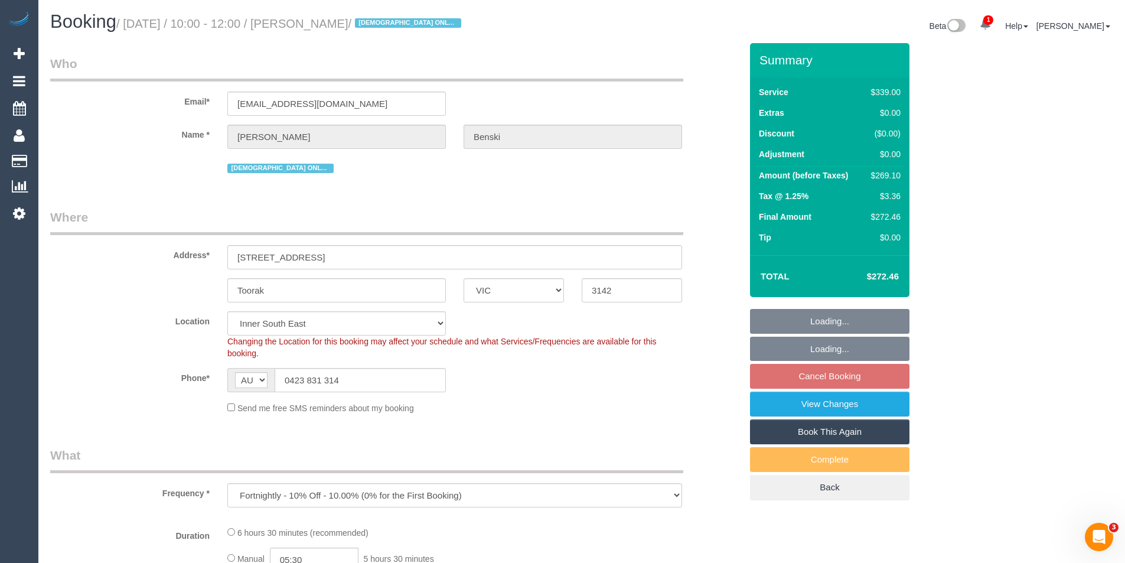
select select "number:19"
select select "number:23"
select select "number:35"
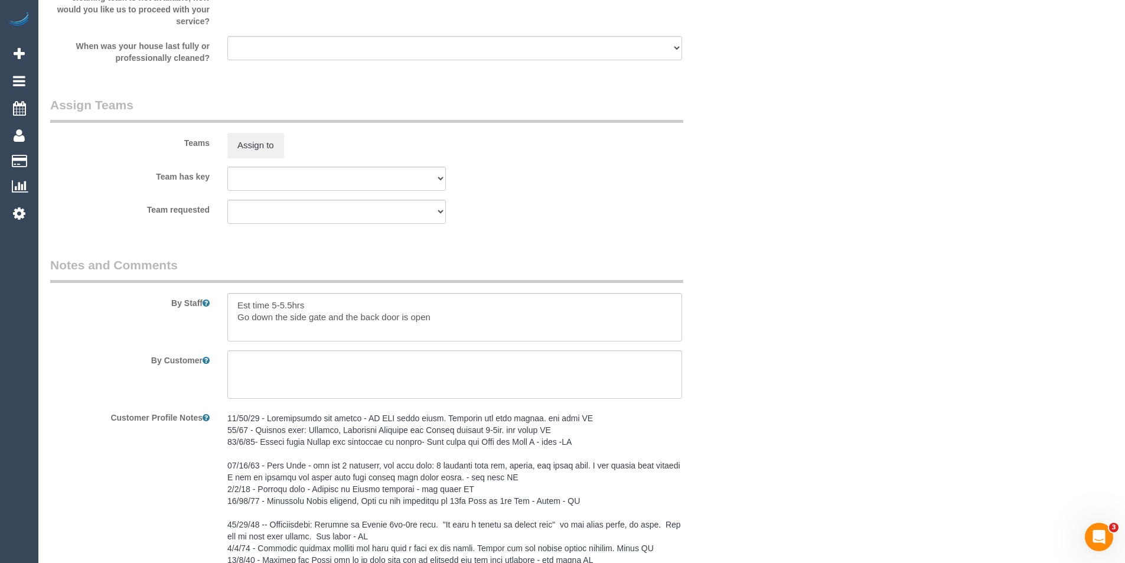
scroll to position [1890, 0]
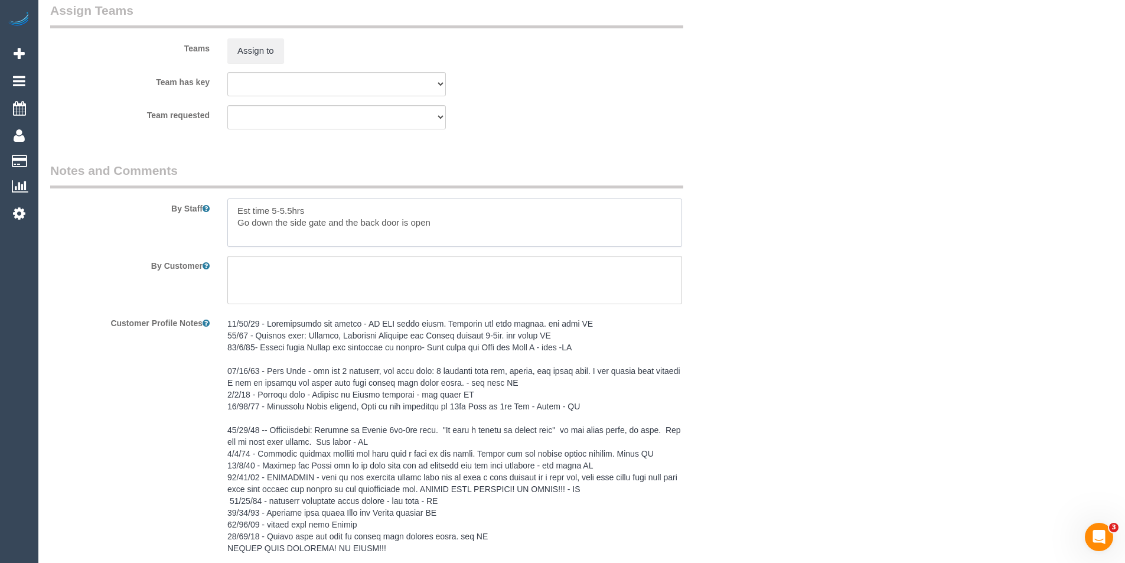
click at [236, 210] on textarea at bounding box center [454, 222] width 455 height 48
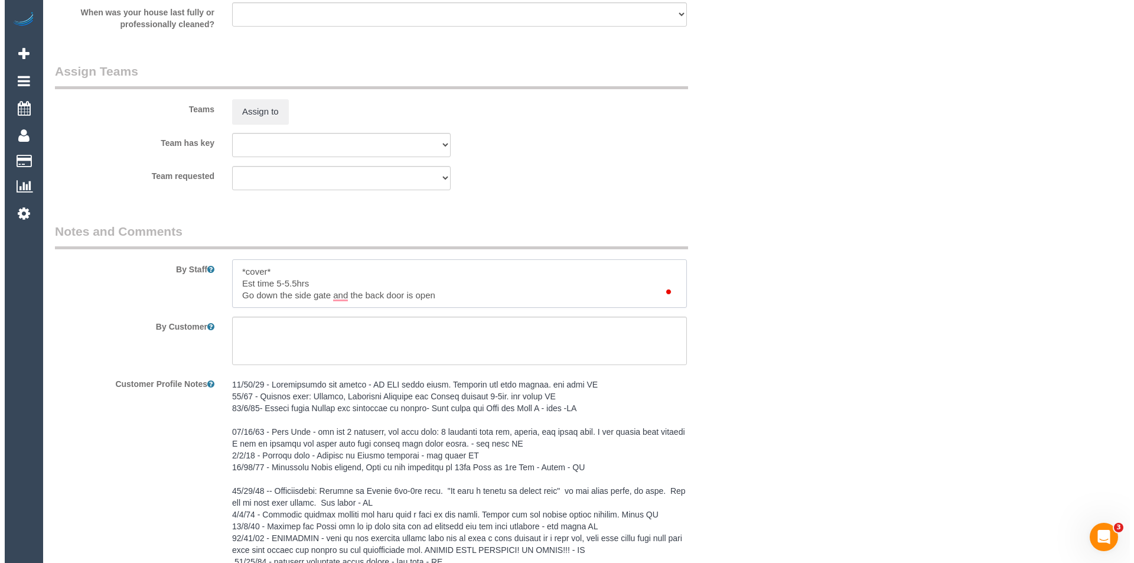
scroll to position [1772, 0]
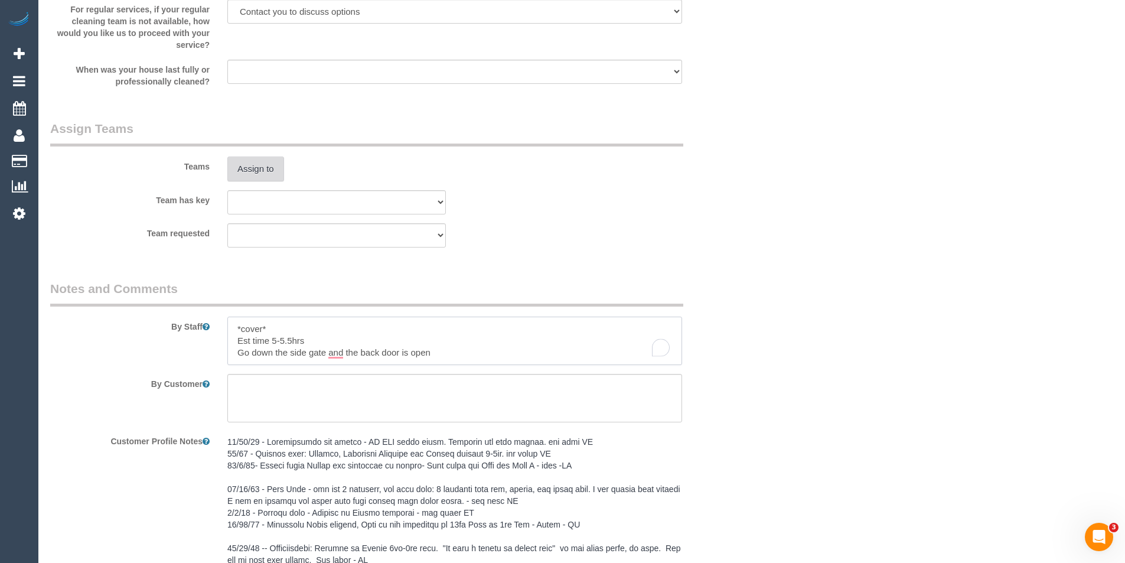
type textarea "*cover* Est time 5-5.5hrs Go down the side gate and the back door is open"
click at [255, 161] on button "Assign to" at bounding box center [255, 169] width 57 height 25
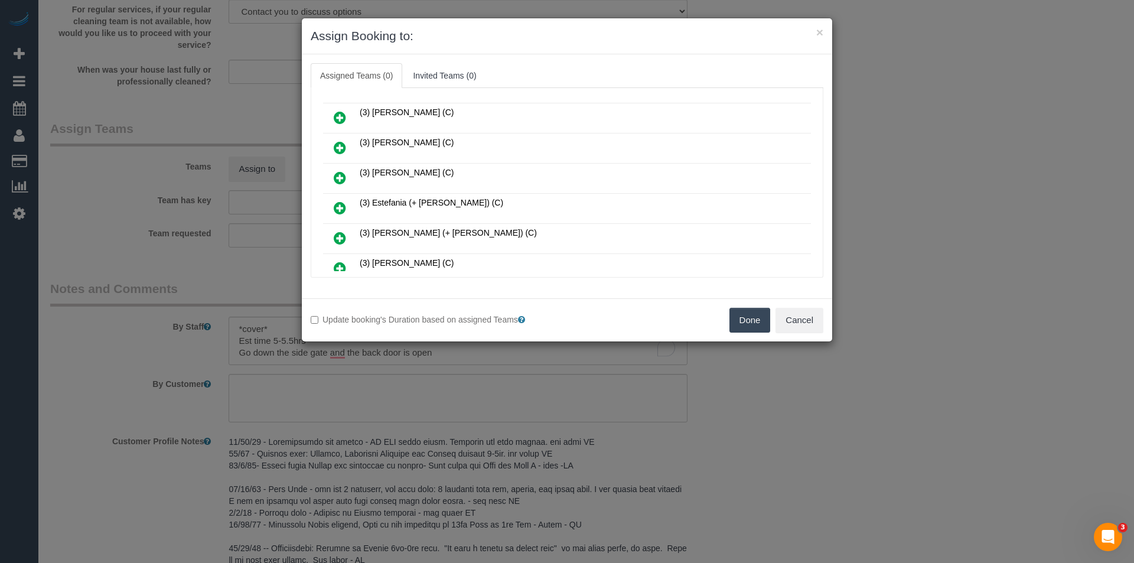
scroll to position [236, 0]
click at [341, 177] on icon at bounding box center [340, 179] width 12 height 14
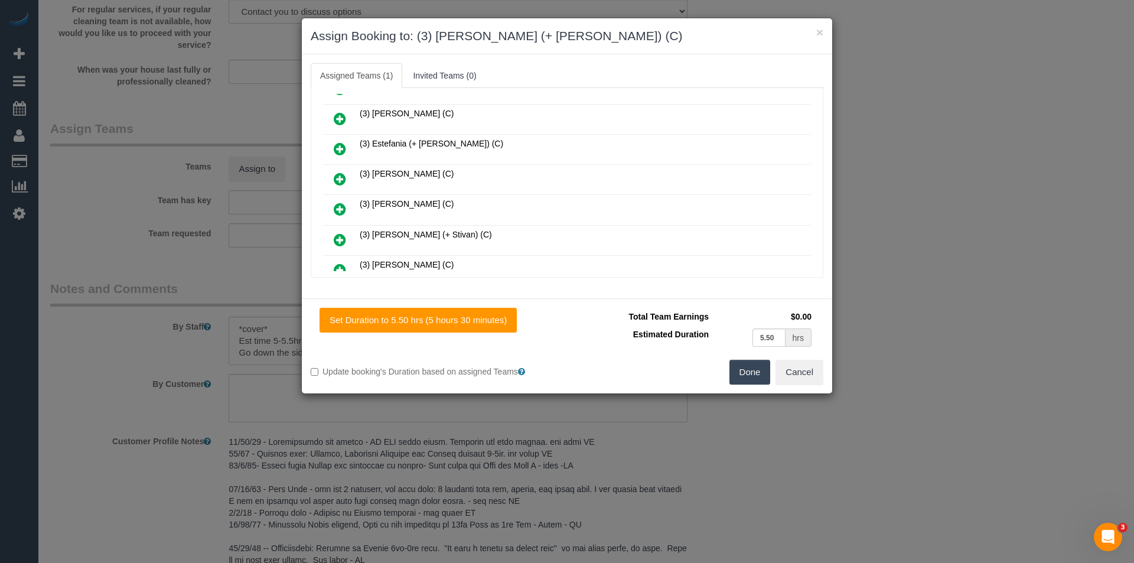
click at [338, 152] on icon at bounding box center [340, 149] width 12 height 14
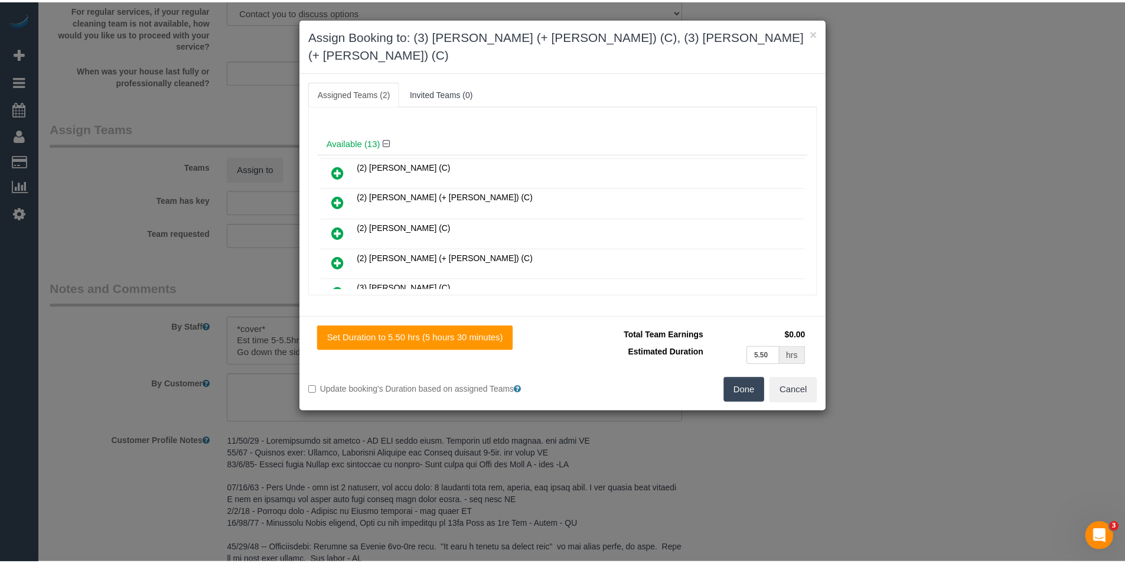
scroll to position [0, 0]
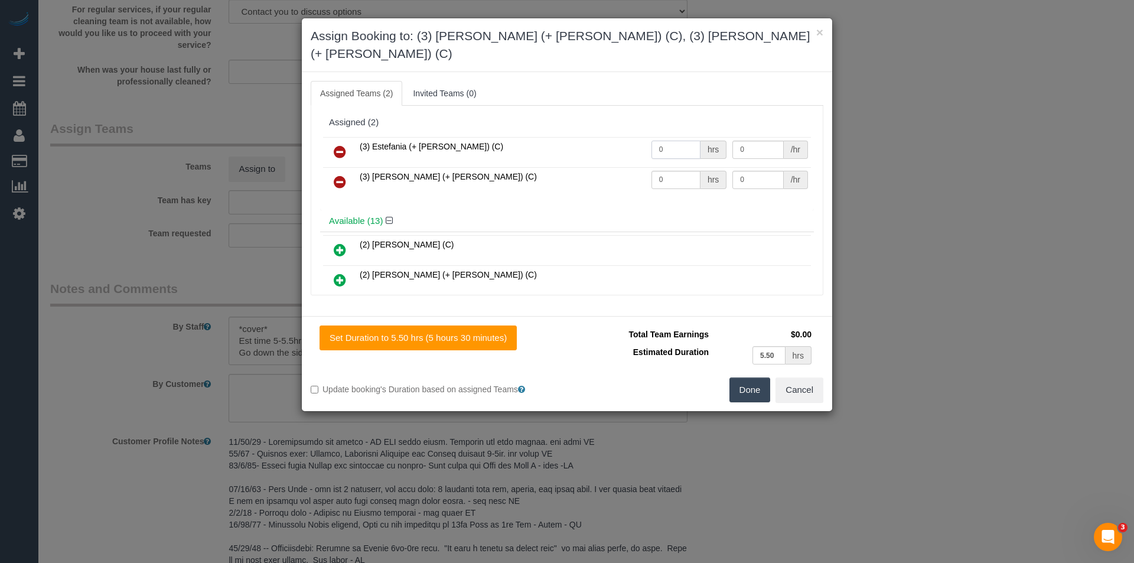
drag, startPoint x: 677, startPoint y: 134, endPoint x: 604, endPoint y: 138, distance: 73.9
click at [604, 138] on tr "(3) Estefania (+ Juliana) (C) 0 hrs 0 /hr" at bounding box center [567, 152] width 488 height 30
click at [668, 141] on input "0" at bounding box center [675, 150] width 49 height 18
type input "1"
type input "85"
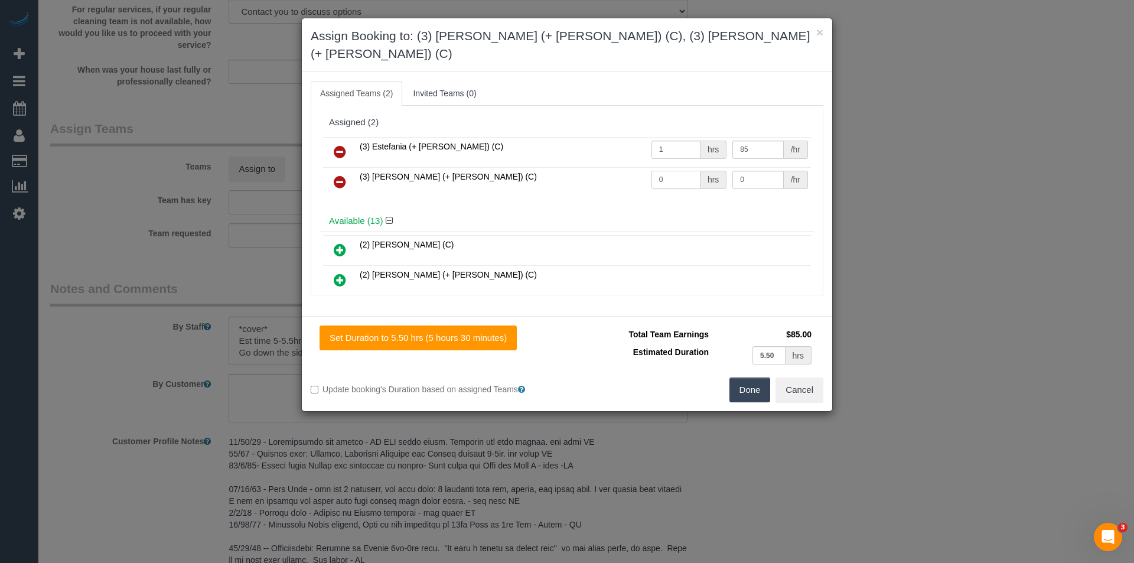
drag, startPoint x: 682, startPoint y: 163, endPoint x: 568, endPoint y: 162, distance: 114.0
click at [568, 167] on tr "(3) Juliana (+ Estefania) (C) 0 hrs 0 /hr" at bounding box center [567, 182] width 488 height 30
type input "1"
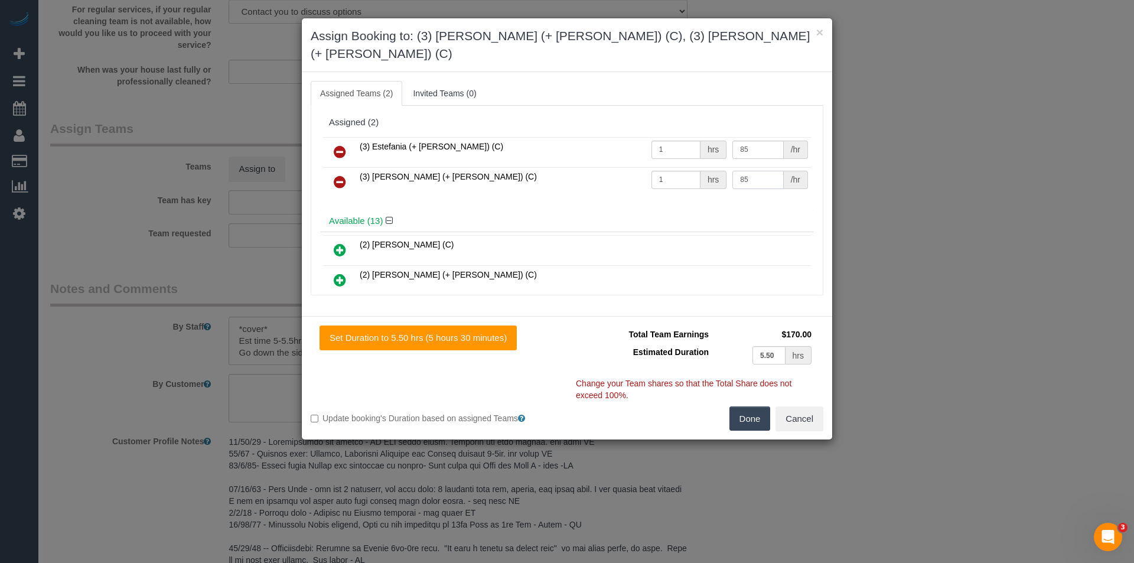
type input "85"
click at [741, 406] on button "Done" at bounding box center [749, 418] width 41 height 25
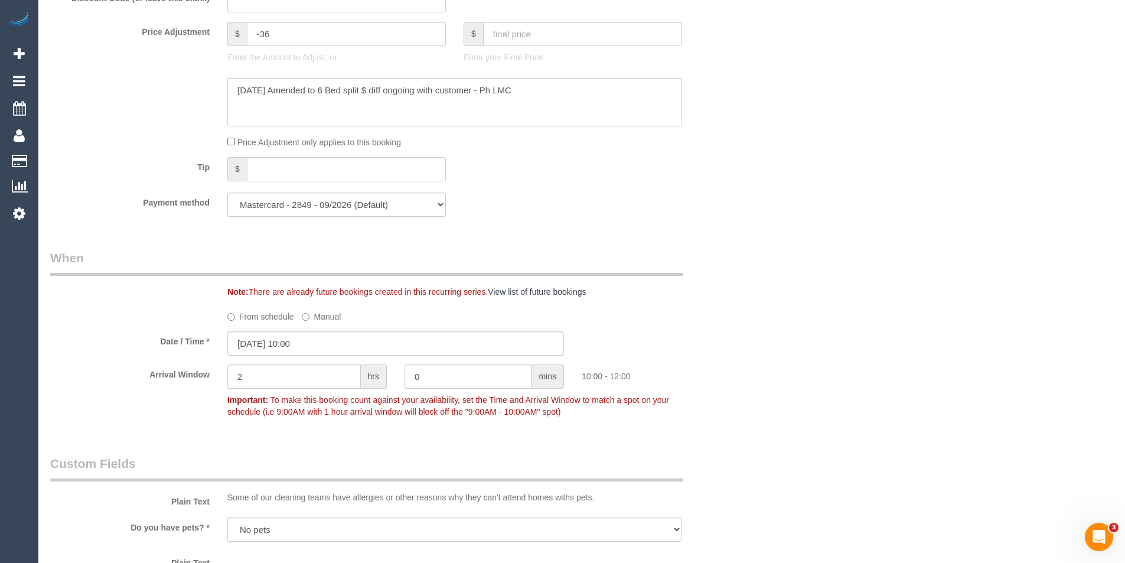
scroll to position [709, 0]
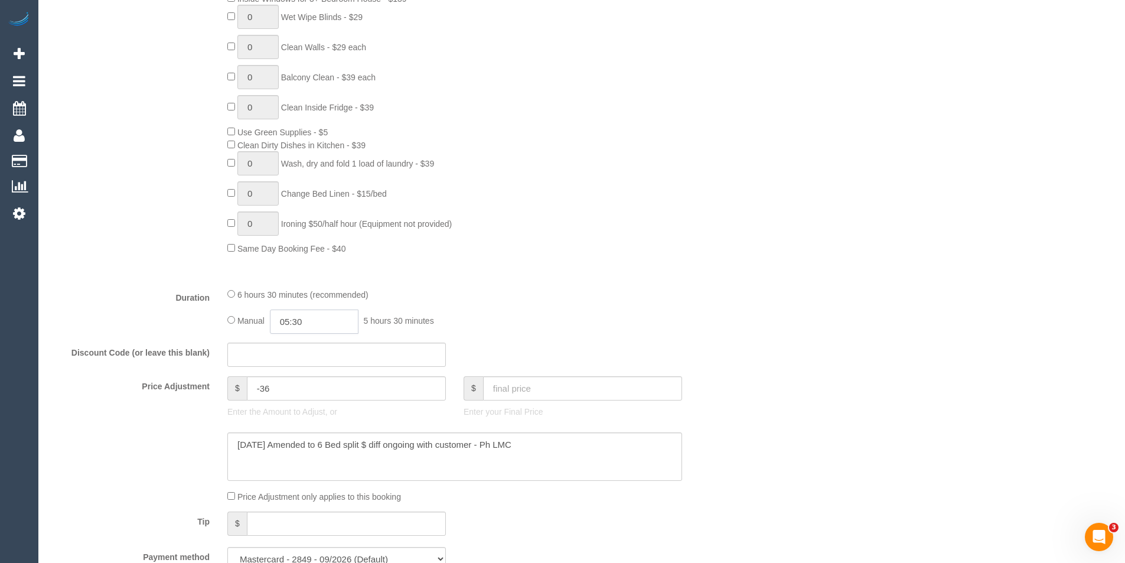
click at [324, 323] on input "05:30" at bounding box center [314, 321] width 89 height 24
click at [308, 361] on li "02:30" at bounding box center [301, 359] width 53 height 15
click at [321, 324] on input "02:30" at bounding box center [314, 321] width 89 height 24
type input "02:45"
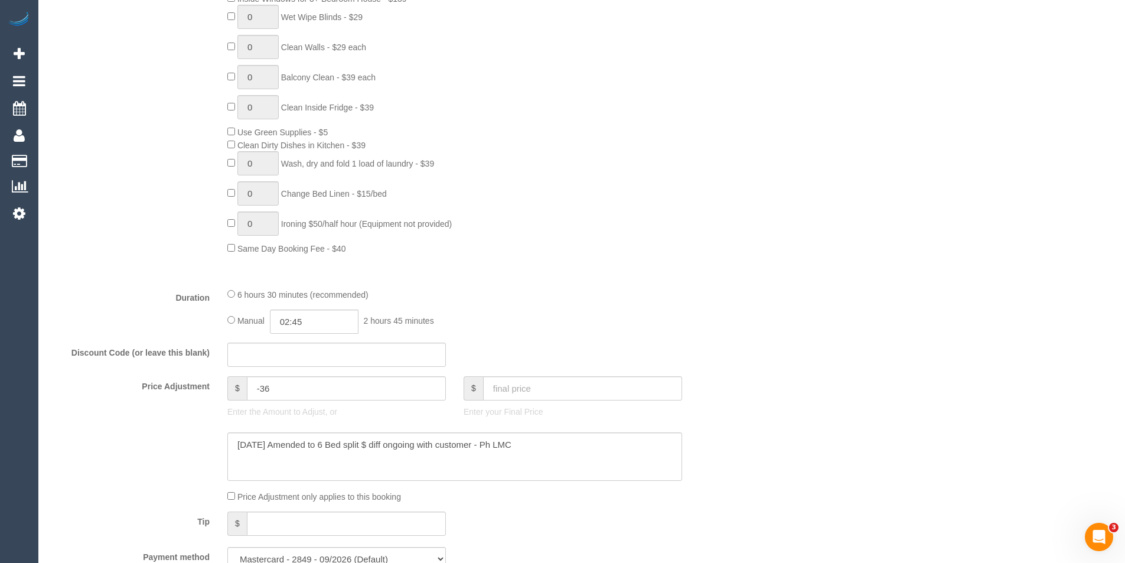
click at [674, 243] on div "0 Steam Cleaning - $55 per Unit ($110 Minimum) Use Disinfectant Products - $30 …" at bounding box center [485, 48] width 532 height 414
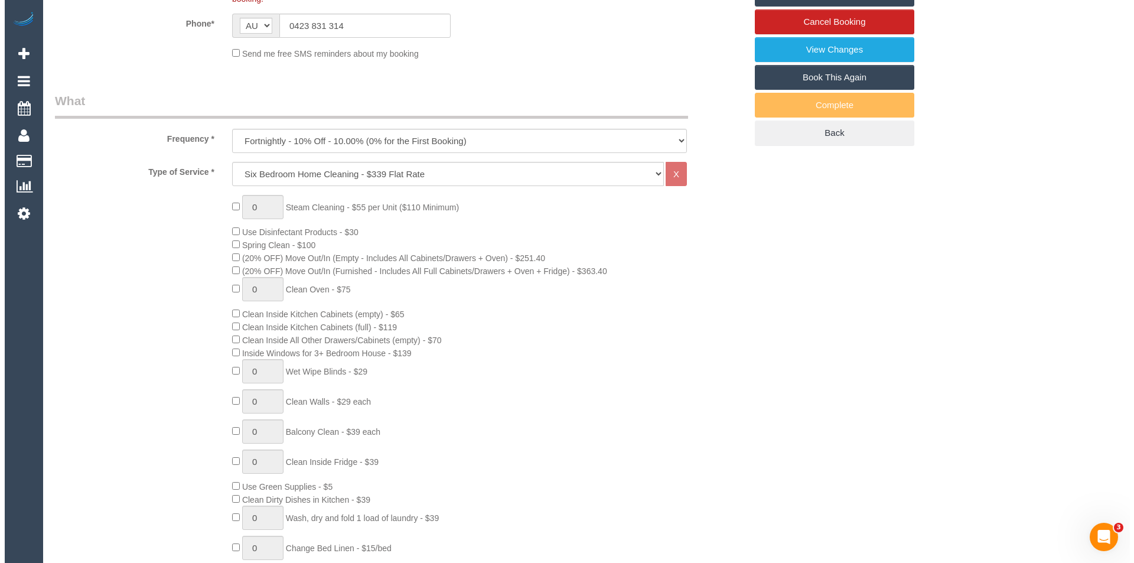
scroll to position [0, 0]
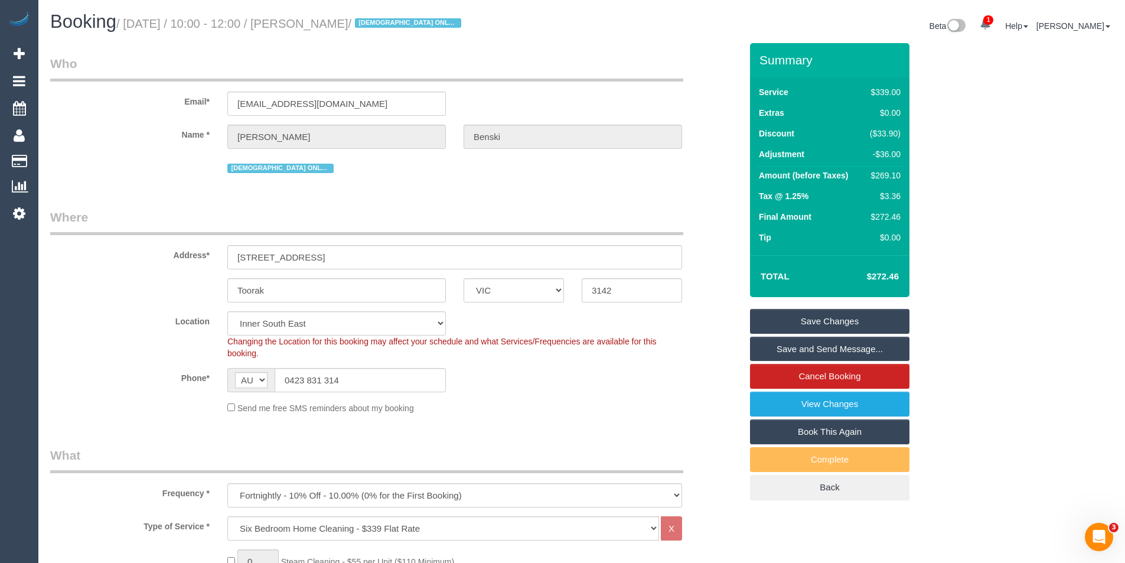
click at [819, 343] on link "Save and Send Message..." at bounding box center [829, 349] width 159 height 25
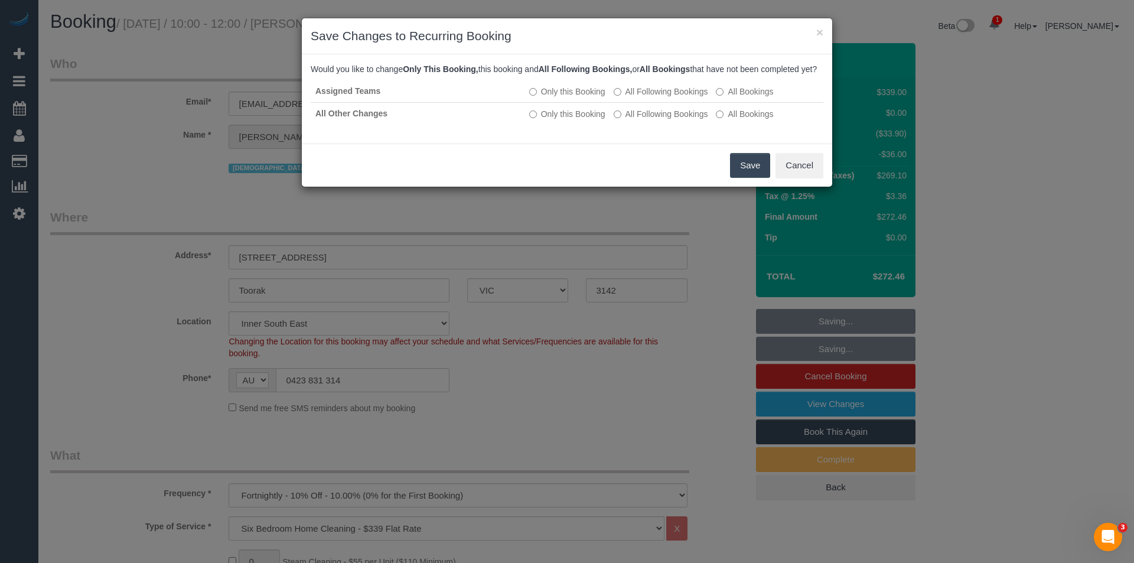
click at [745, 178] on button "Save" at bounding box center [750, 165] width 40 height 25
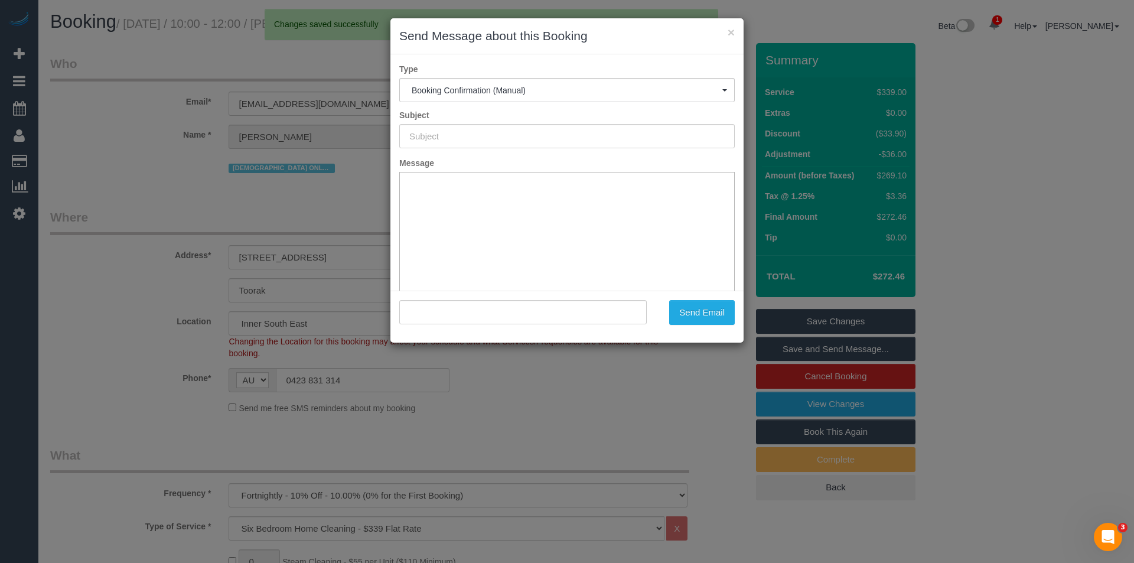
type input "Booking Confirmed"
type input ""Alex Benski" <abenski86@gmail.com>"
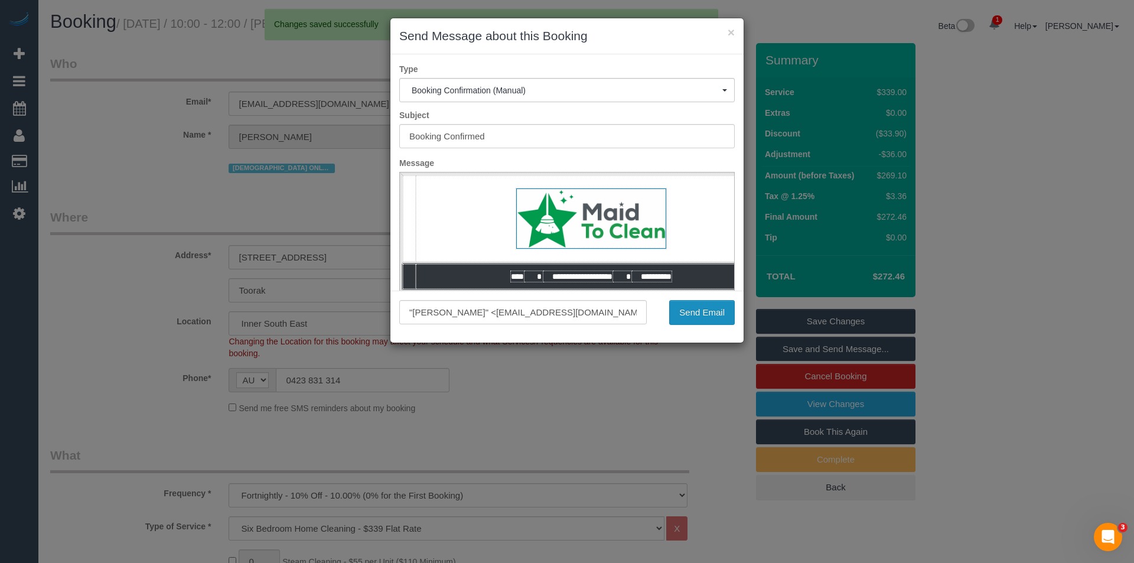
click at [694, 312] on button "Send Email" at bounding box center [702, 312] width 66 height 25
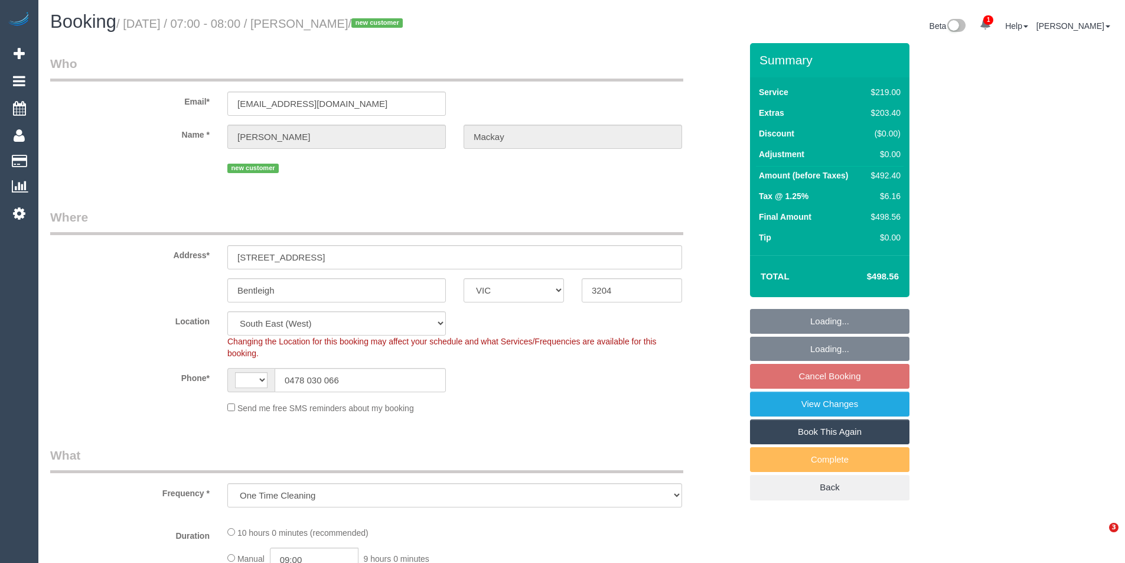
select select "VIC"
select select "string:AU"
select select "object:732"
select select "string:stripe-pm_1Rv7BG2GScqysDRV0nXAcGxX"
select select "number:28"
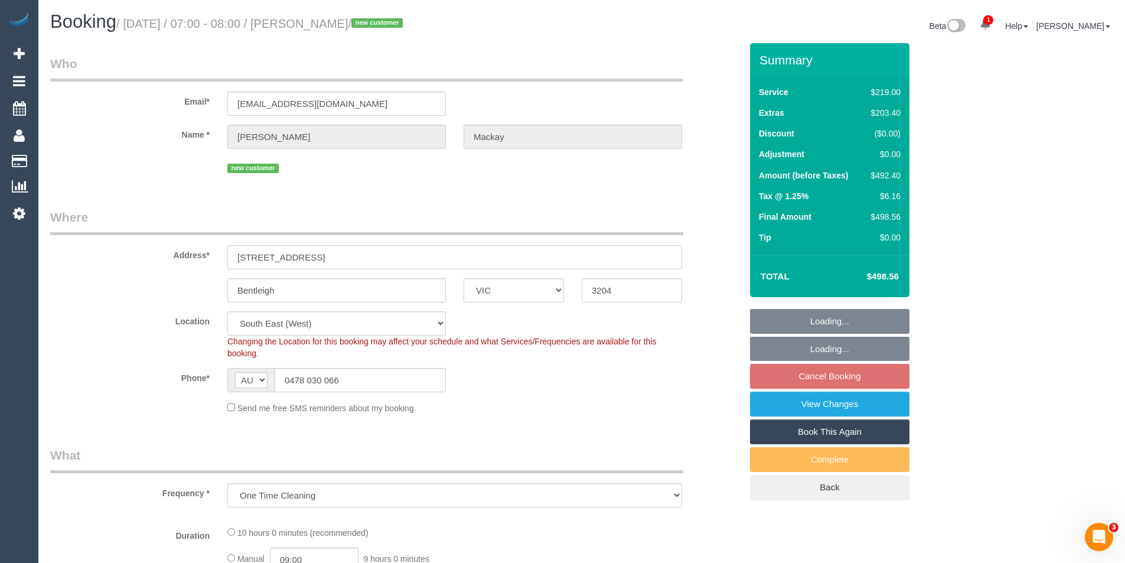
select select "number:15"
select select "number:19"
select select "number:36"
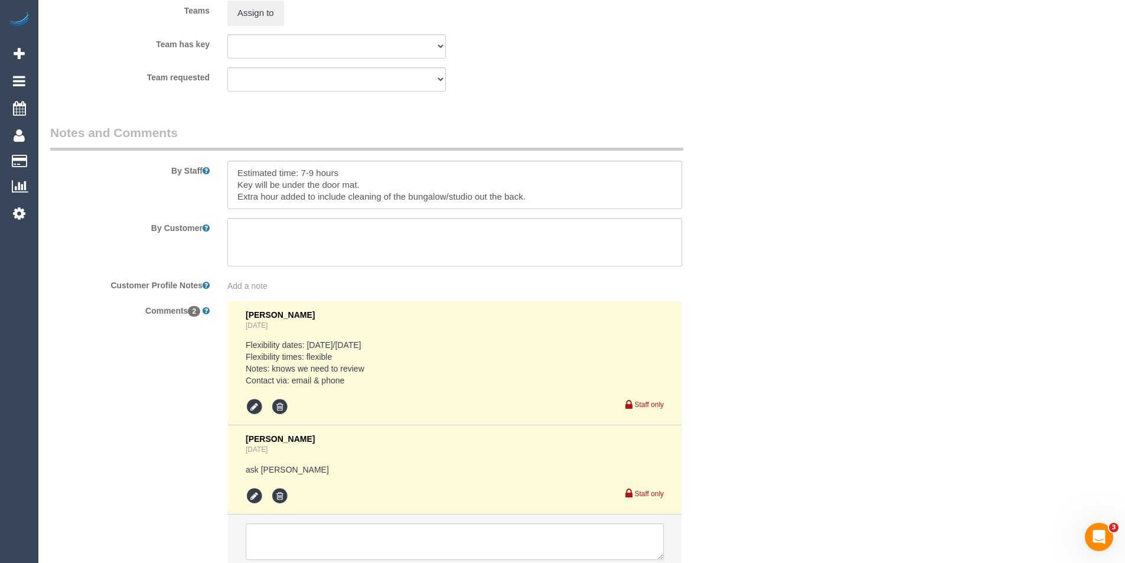
scroll to position [1999, 0]
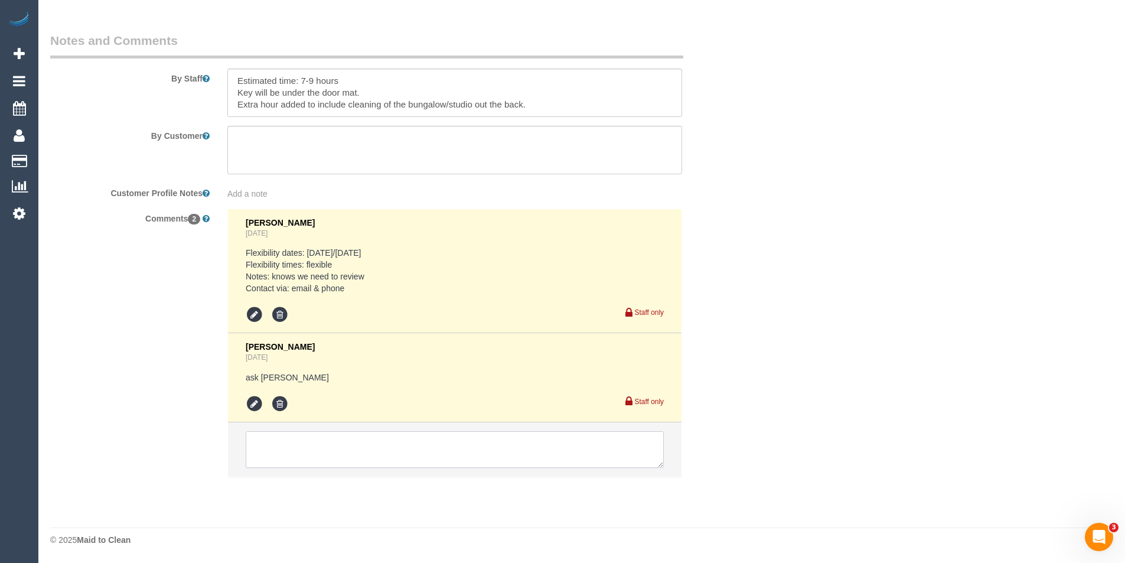
drag, startPoint x: 378, startPoint y: 464, endPoint x: 394, endPoint y: 432, distance: 35.7
click at [380, 462] on textarea at bounding box center [455, 449] width 418 height 37
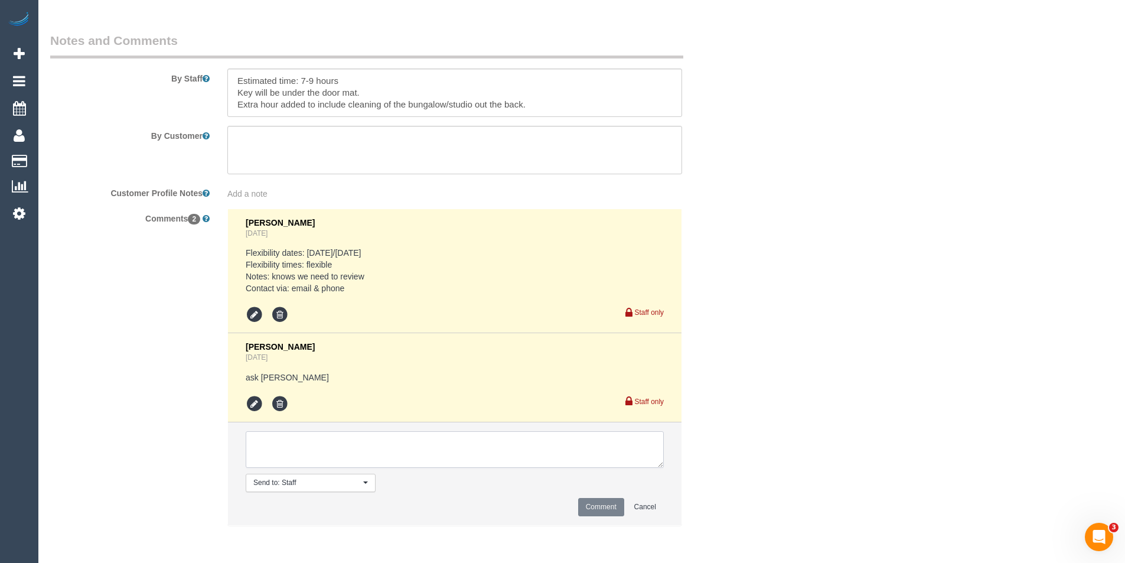
click at [394, 432] on textarea at bounding box center [455, 449] width 418 height 37
type textarea "Location too far for Jeferson"
click at [601, 511] on button "Comment" at bounding box center [601, 507] width 46 height 18
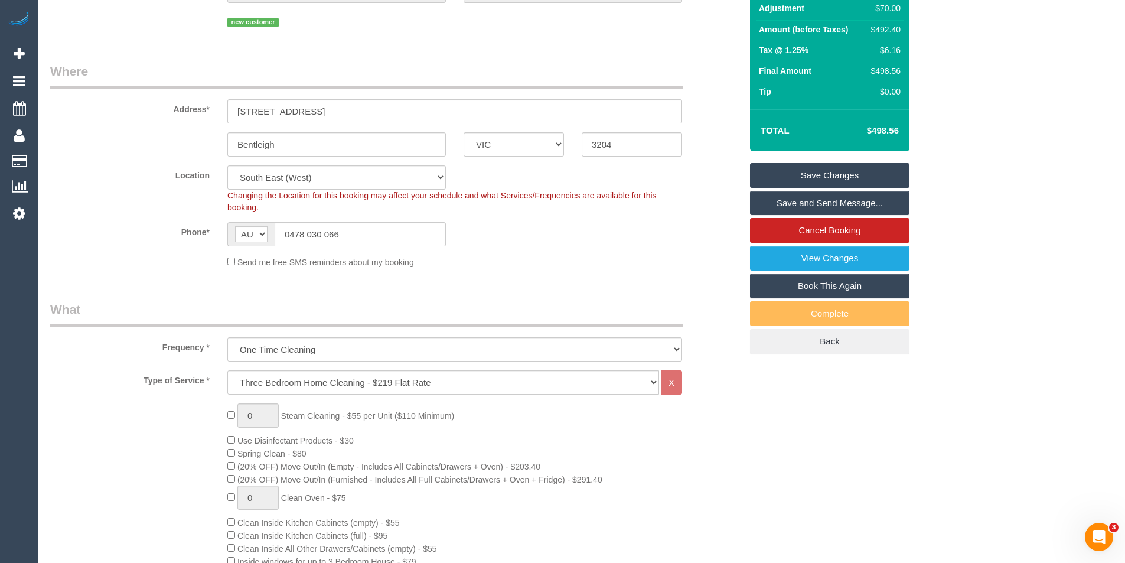
scroll to position [0, 0]
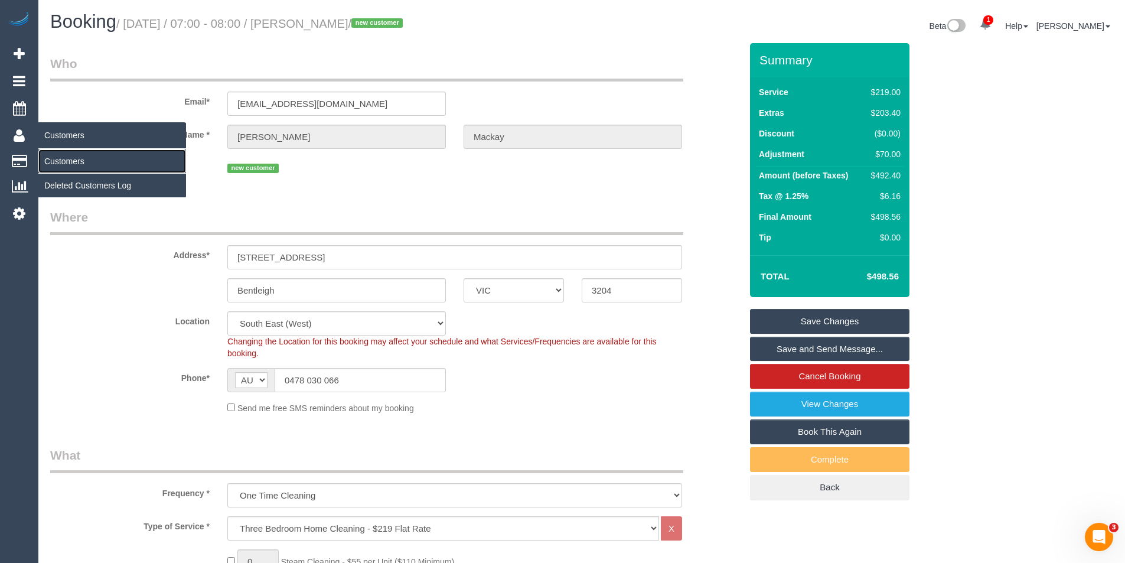
drag, startPoint x: 62, startPoint y: 156, endPoint x: 84, endPoint y: 154, distance: 22.0
click at [62, 157] on link "Customers" at bounding box center [112, 161] width 148 height 24
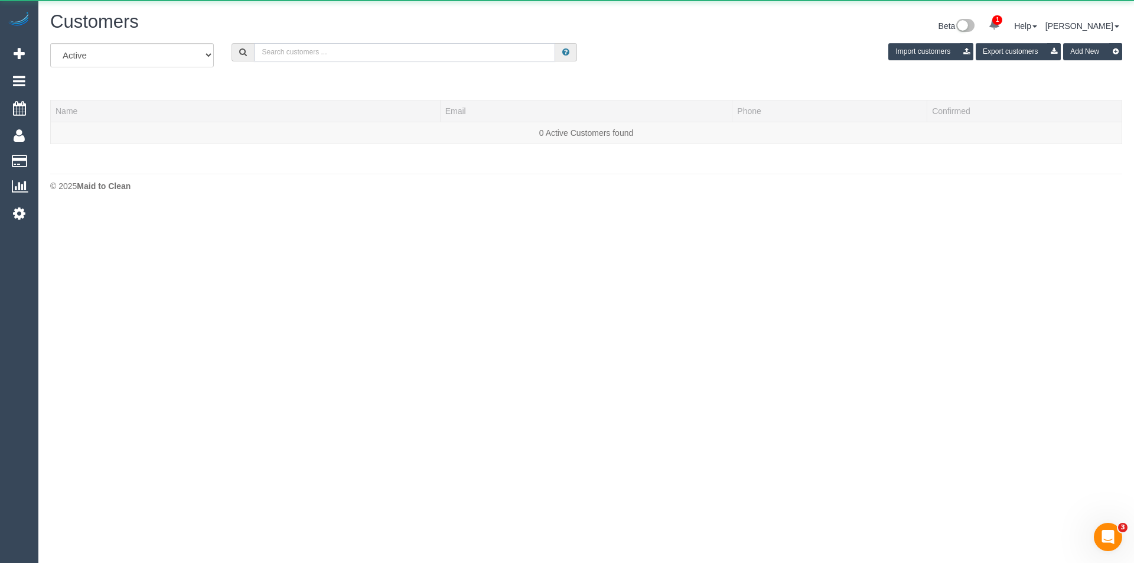
click at [359, 54] on input "text" at bounding box center [404, 52] width 301 height 18
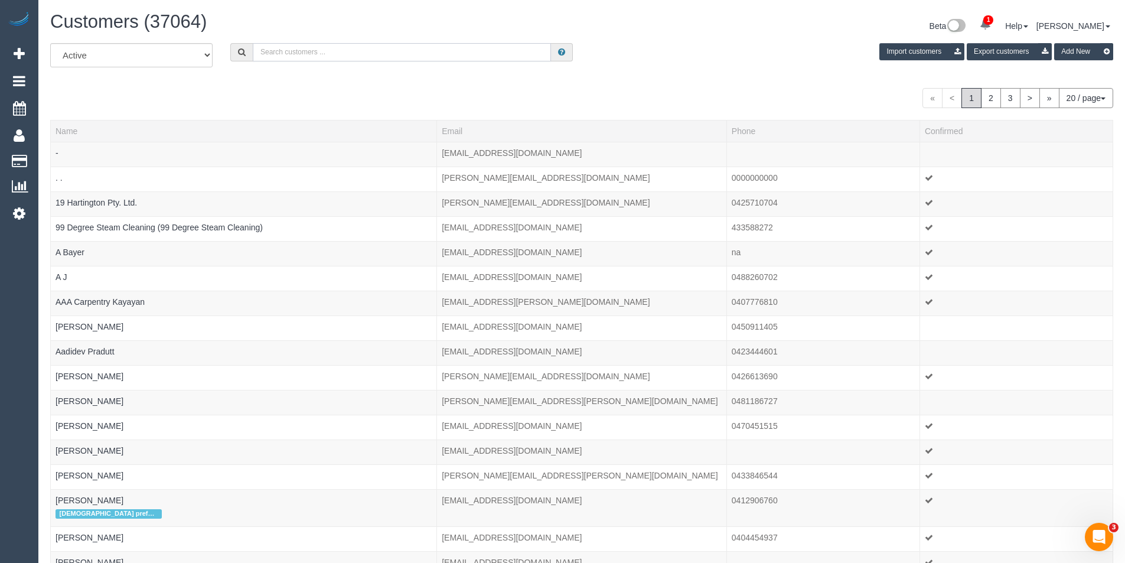
paste input "[EMAIL_ADDRESS][DOMAIN_NAME]"
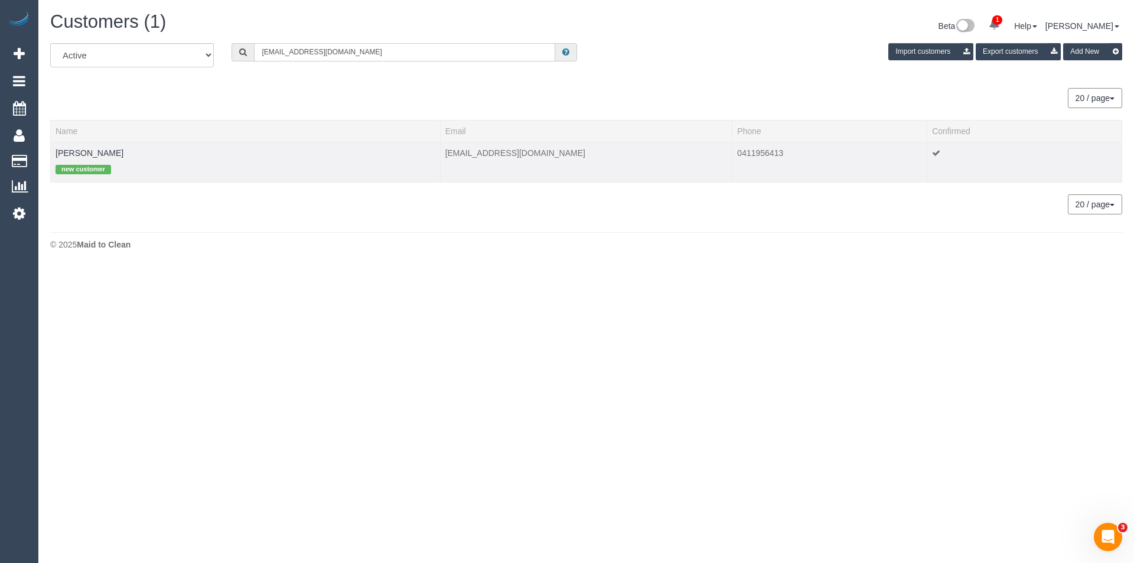
type input "[EMAIL_ADDRESS][DOMAIN_NAME]"
click at [124, 146] on td "Alexandra Eltringham new customer" at bounding box center [246, 162] width 390 height 40
click at [123, 157] on link "Alexandra Eltringham" at bounding box center [90, 152] width 68 height 9
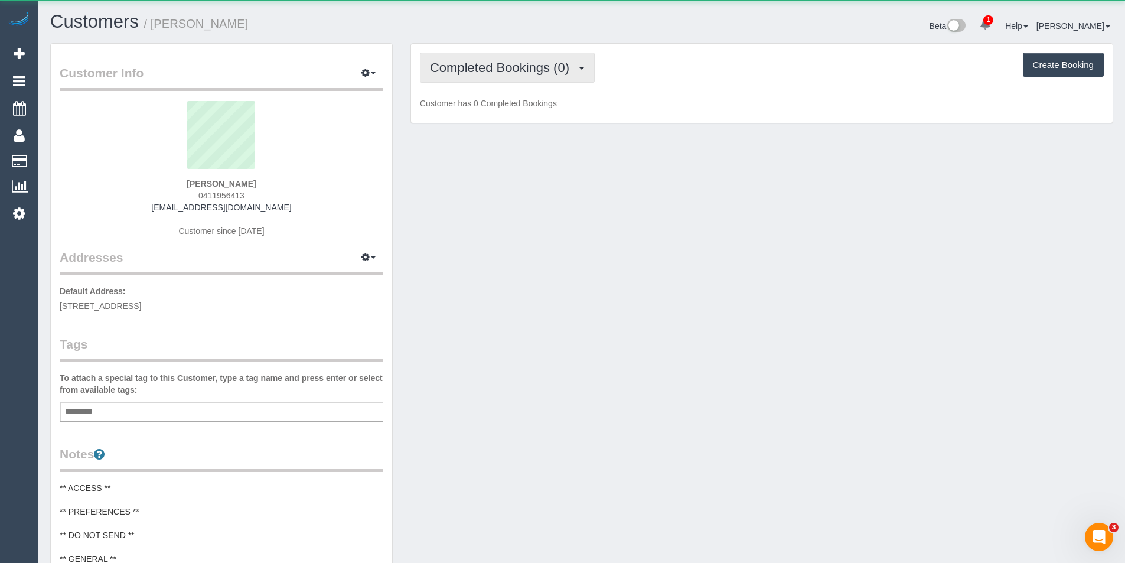
click at [560, 70] on span "Completed Bookings (0)" at bounding box center [502, 67] width 145 height 15
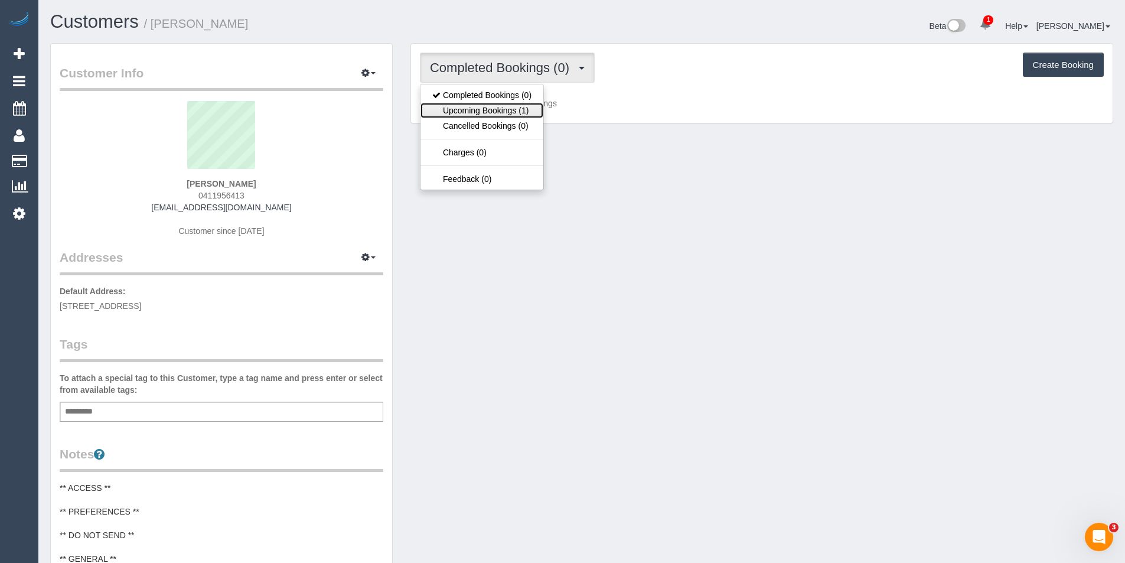
click at [527, 108] on link "Upcoming Bookings (1)" at bounding box center [481, 110] width 123 height 15
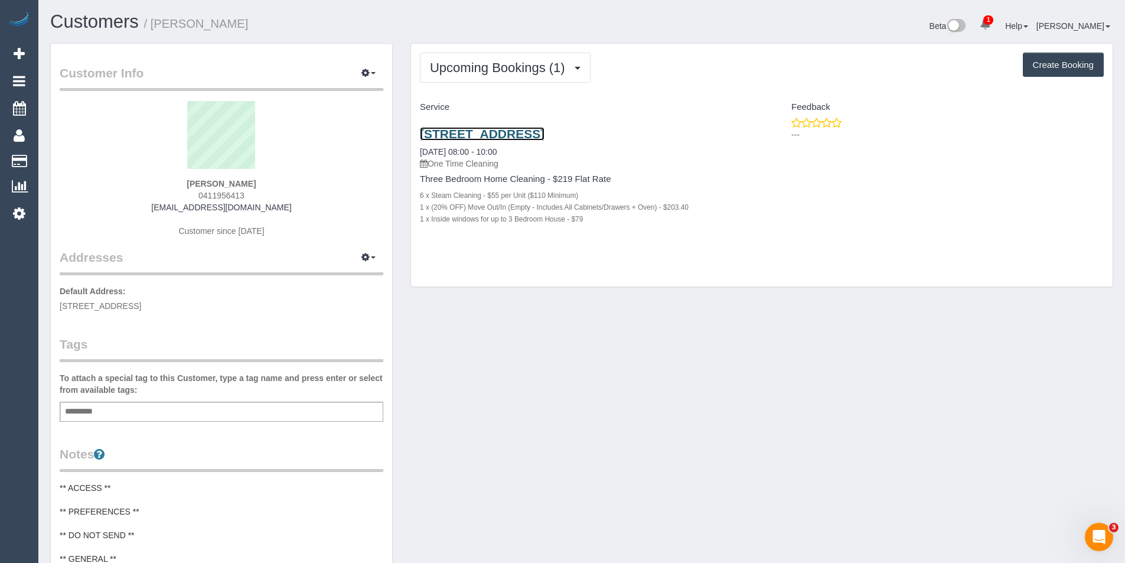
click at [545, 131] on link "40 Lincoln Drive, Cheltenham, VIC 3192" at bounding box center [482, 134] width 125 height 14
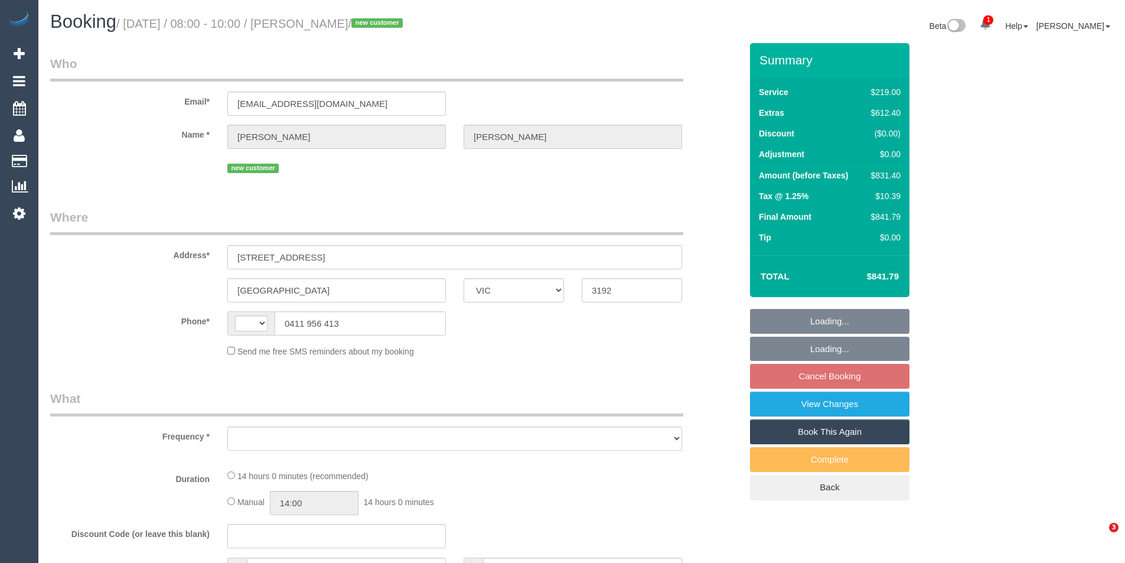
select select "VIC"
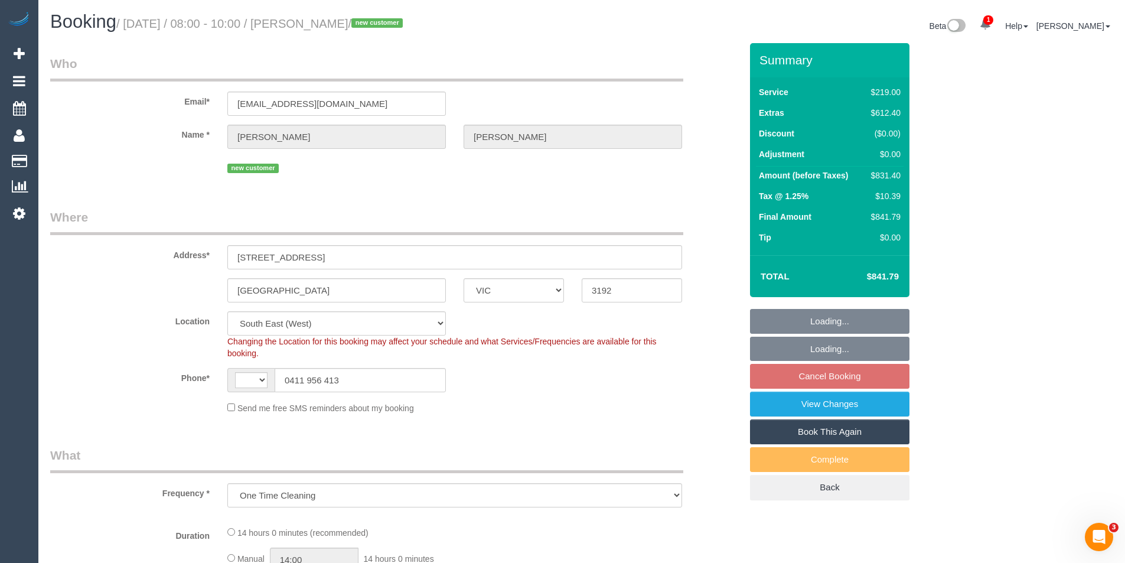
select select "object:547"
select select "string:AU"
select select "number:28"
select select "number:15"
select select "number:18"
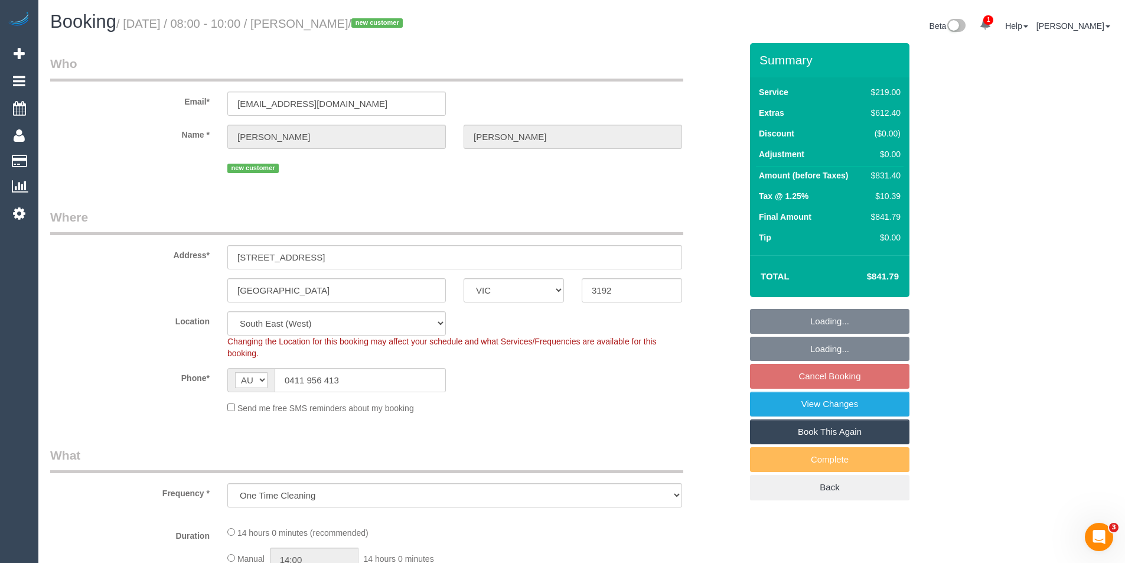
select select "number:24"
select select "number:26"
select select "string:stripe-pm_1RvQub2GScqysDRVZhmrUmH5"
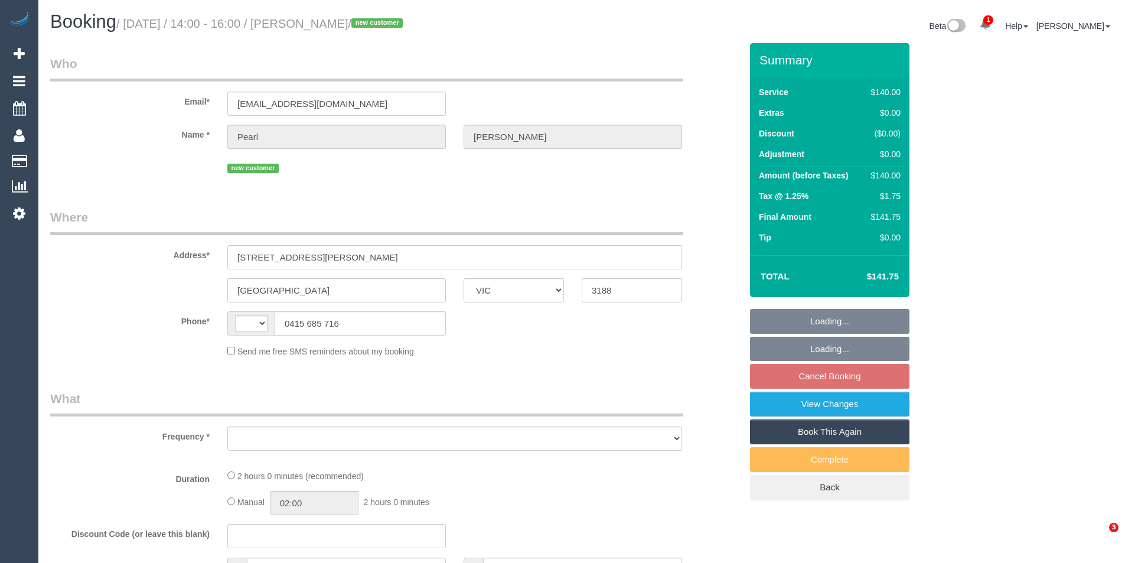
select select "VIC"
select select "string:stripe-pm_1Rx5wb2GScqysDRV2cHDaoxX"
select select "number:28"
select select "number:14"
select select "number:19"
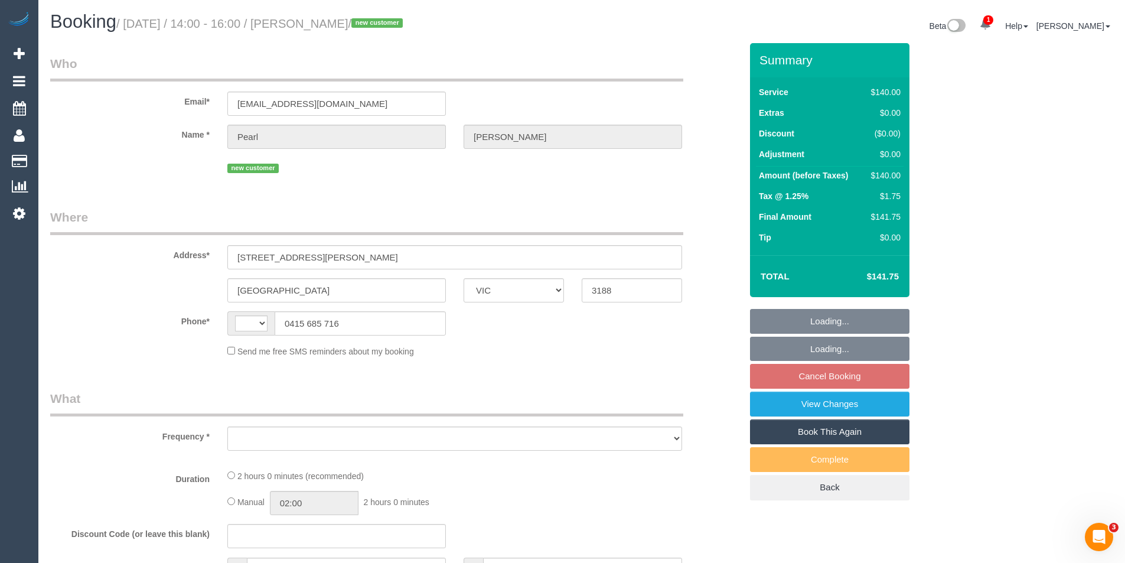
select select "number:25"
select select "number:35"
select select "number:12"
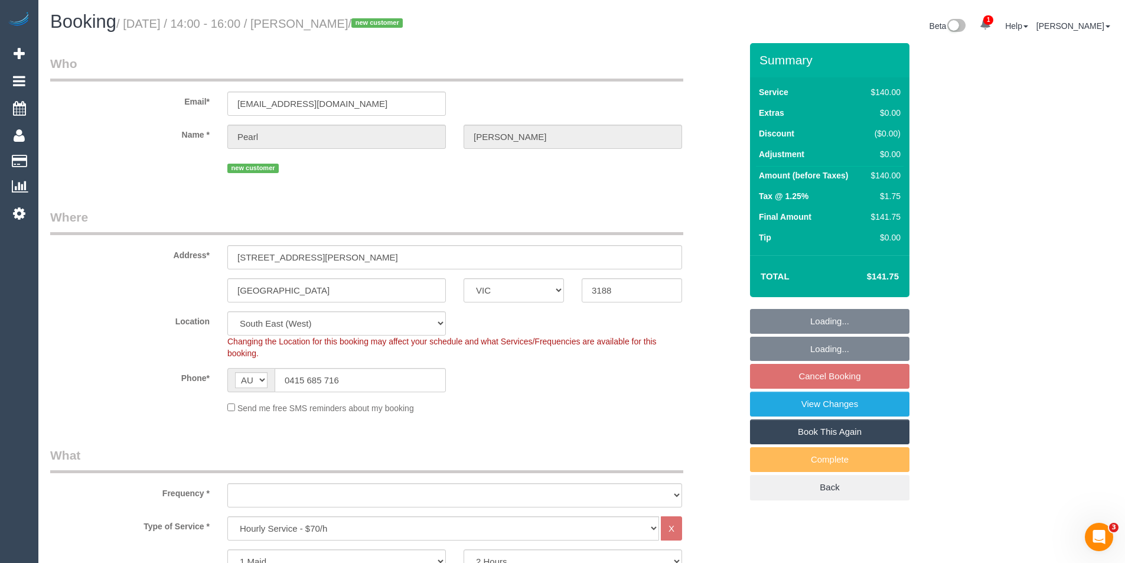
select select "string:AU"
select select "object:857"
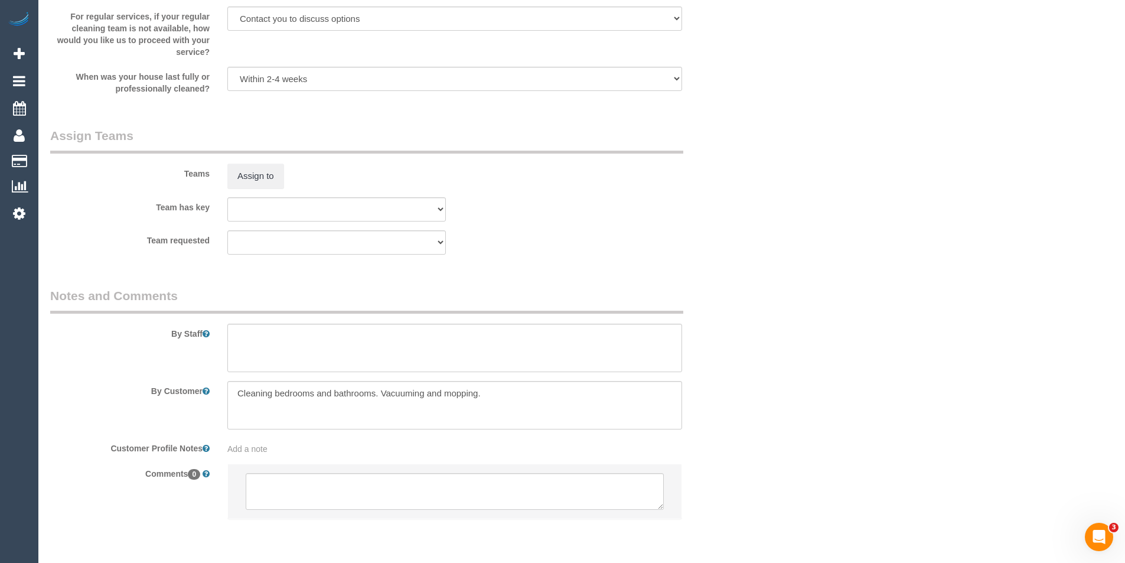
scroll to position [1518, 0]
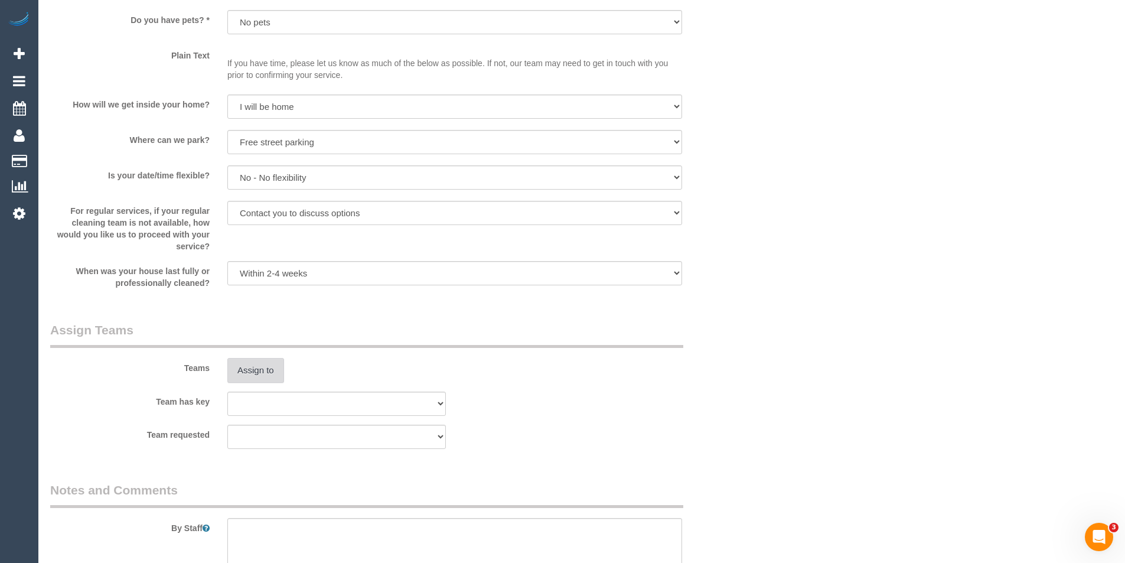
click at [268, 373] on button "Assign to" at bounding box center [255, 370] width 57 height 25
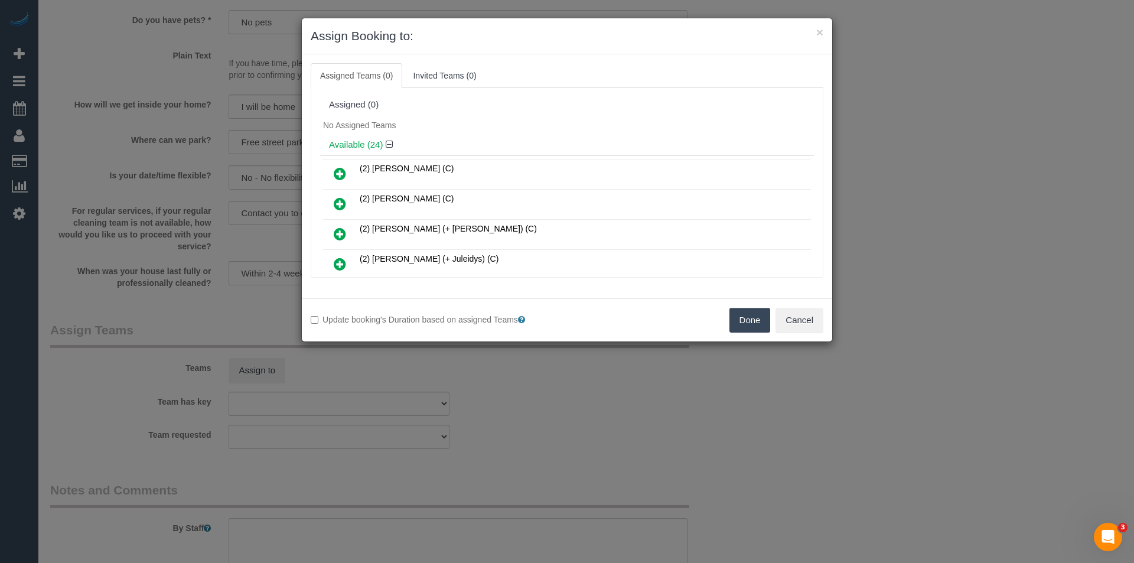
click at [338, 203] on icon at bounding box center [340, 204] width 12 height 14
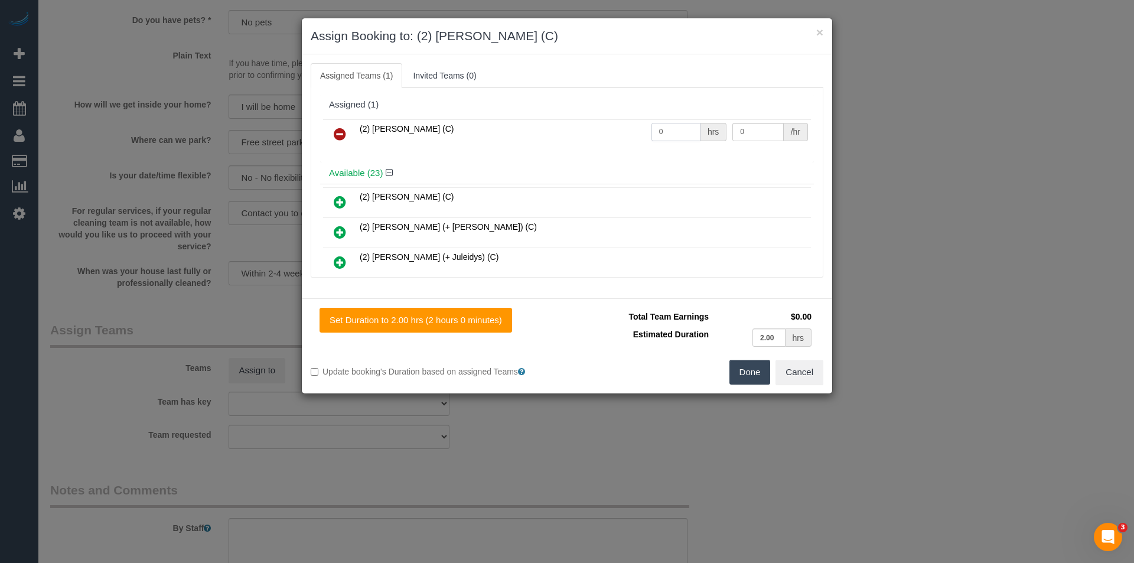
drag, startPoint x: 666, startPoint y: 132, endPoint x: 596, endPoint y: 127, distance: 69.8
click at [597, 129] on tr "(2) Anita Jamieson (C) 0 hrs 0 /hr" at bounding box center [567, 134] width 488 height 30
type input "2"
type input "37.5"
click at [754, 375] on button "Done" at bounding box center [749, 372] width 41 height 25
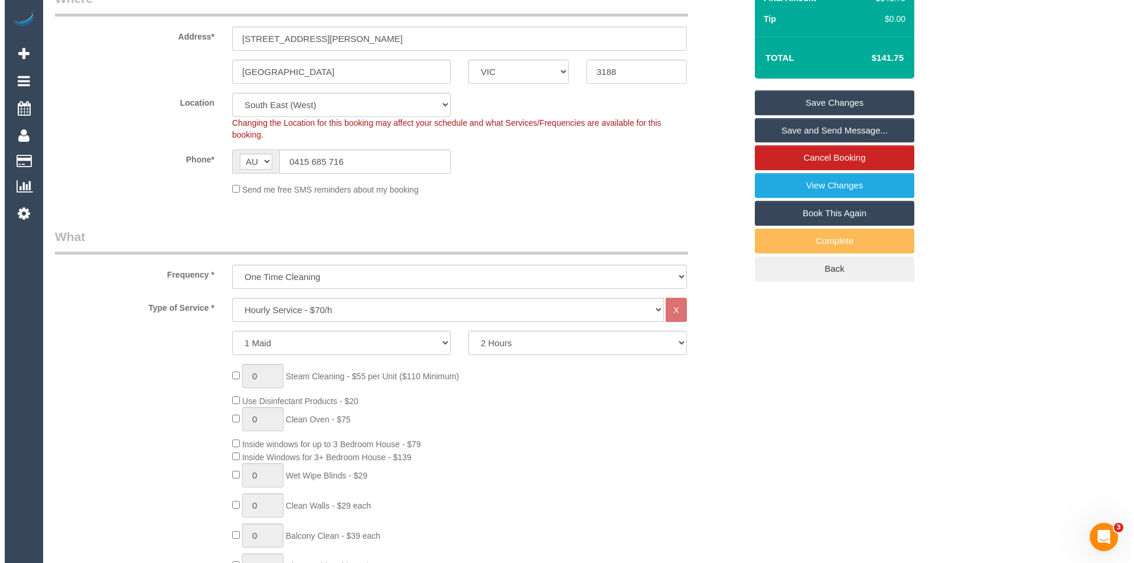
scroll to position [0, 0]
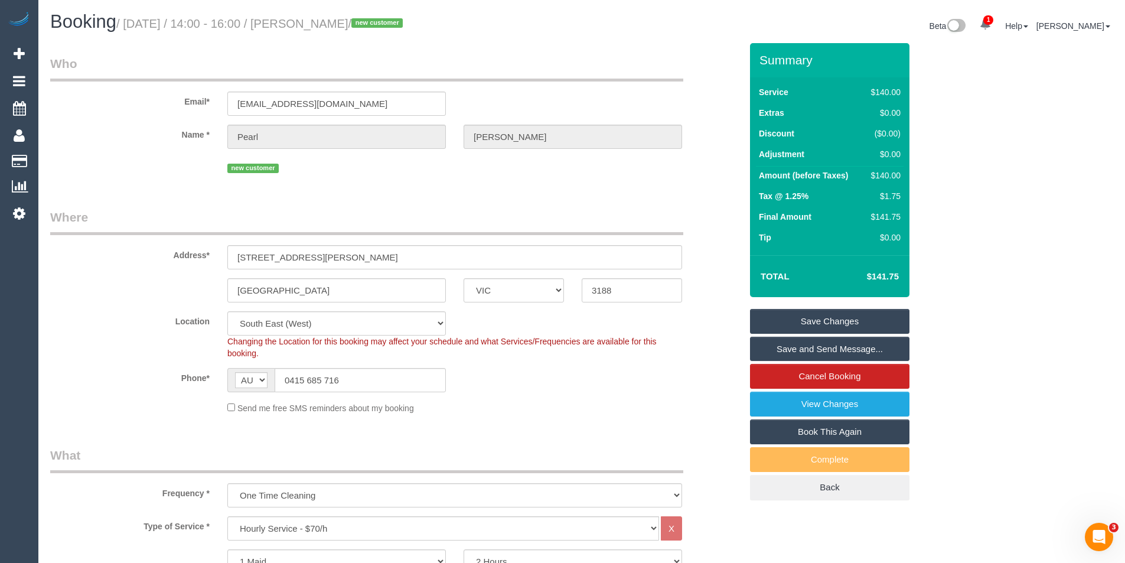
click at [793, 348] on link "Save and Send Message..." at bounding box center [829, 349] width 159 height 25
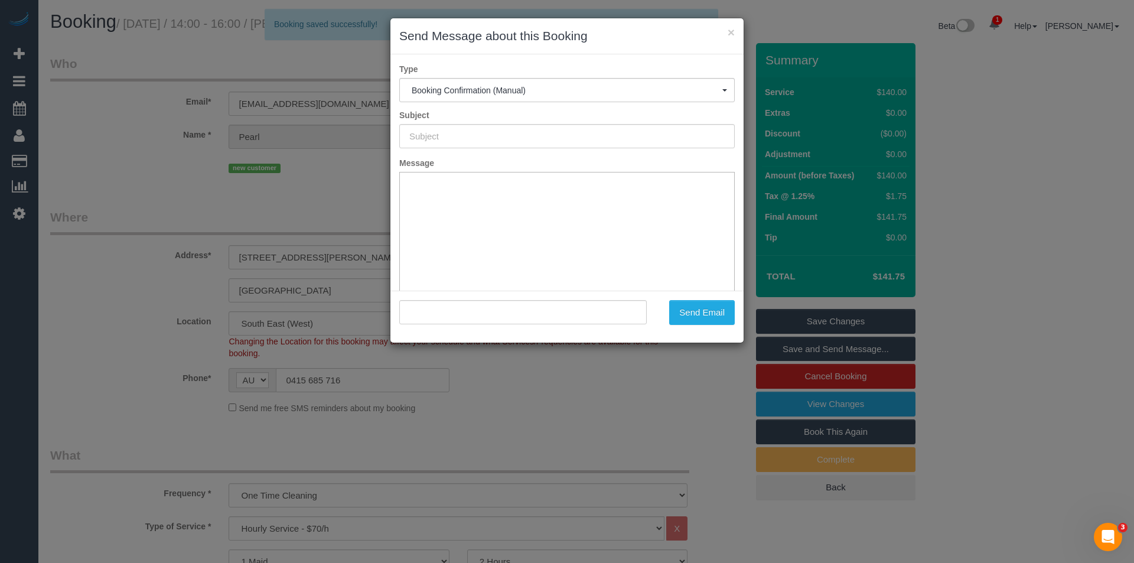
type input "Booking Confirmed"
type input ""Pearl Prabal" <pearlprabal@gmail.com>"
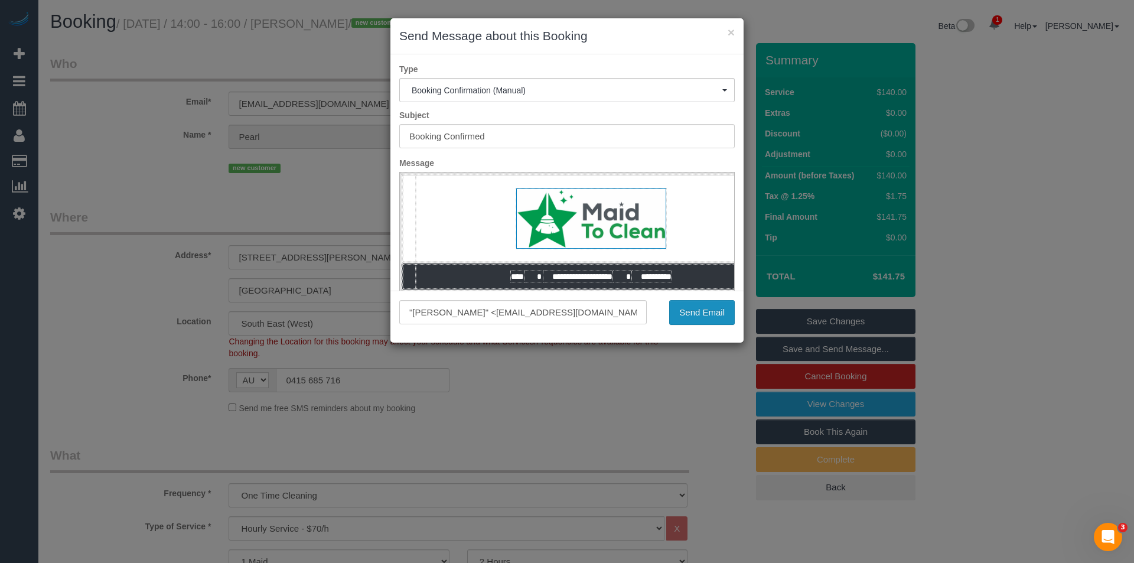
click at [679, 311] on button "Send Email" at bounding box center [702, 312] width 66 height 25
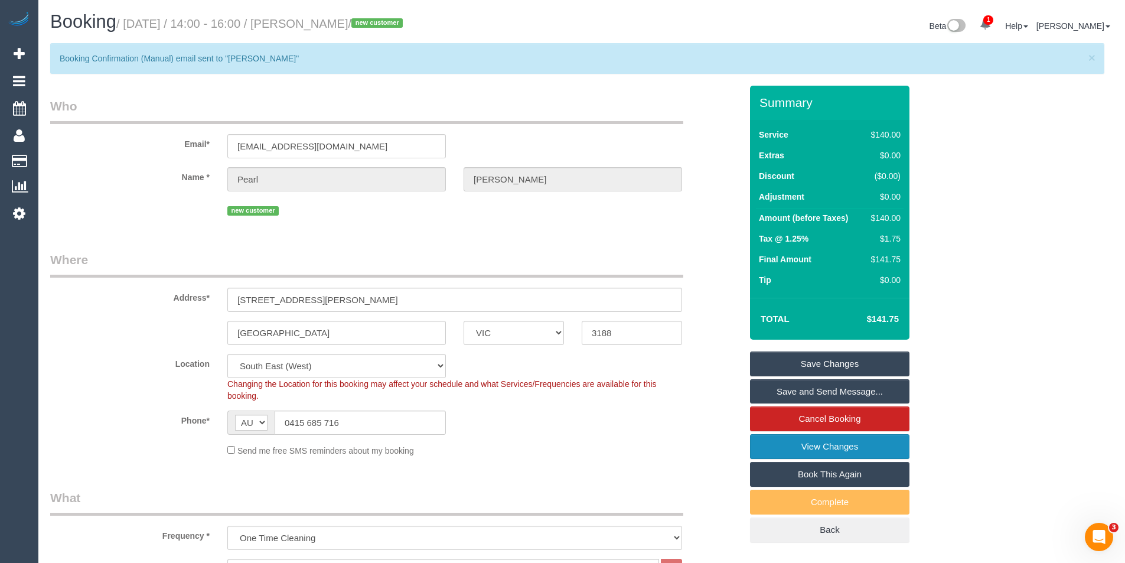
click at [841, 445] on link "View Changes" at bounding box center [829, 446] width 159 height 25
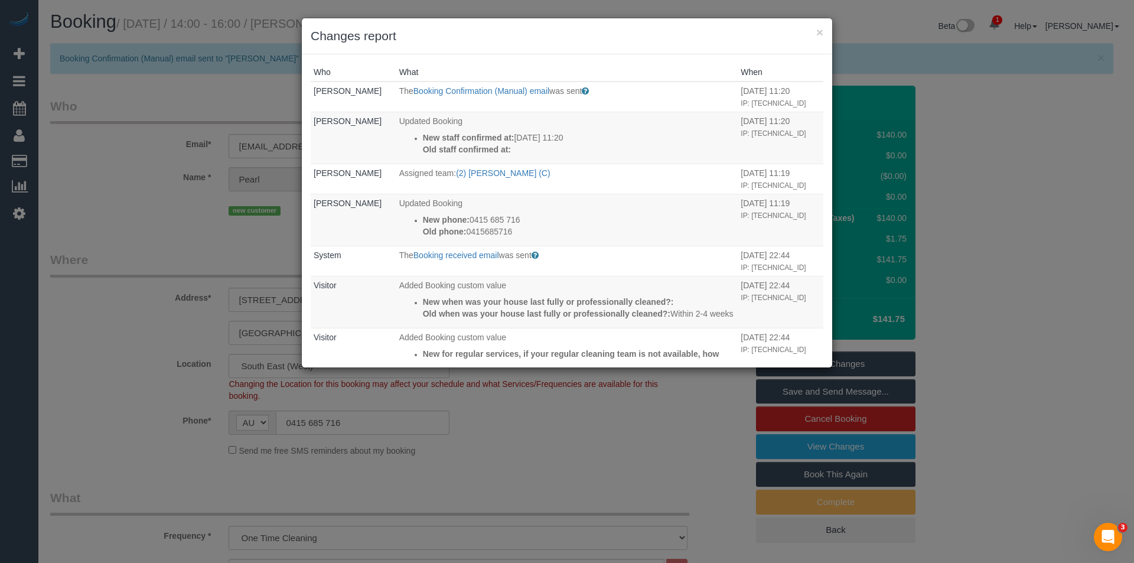
click at [546, 448] on div "× Changes report Who What When Bronie Bryant The Booking Confirmation (Manual) …" at bounding box center [567, 281] width 1134 height 563
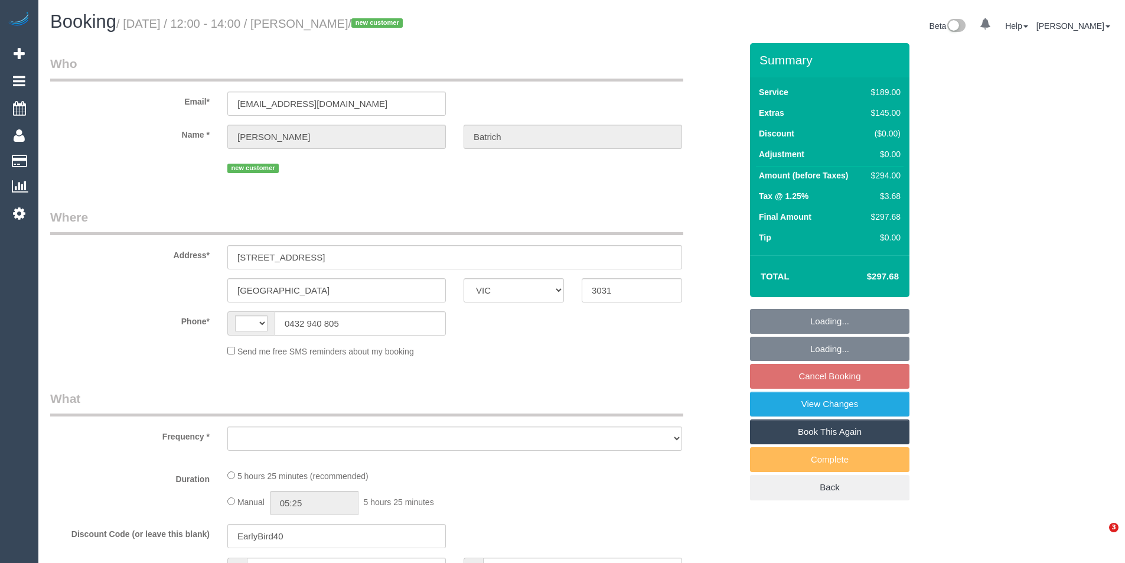
select select "VIC"
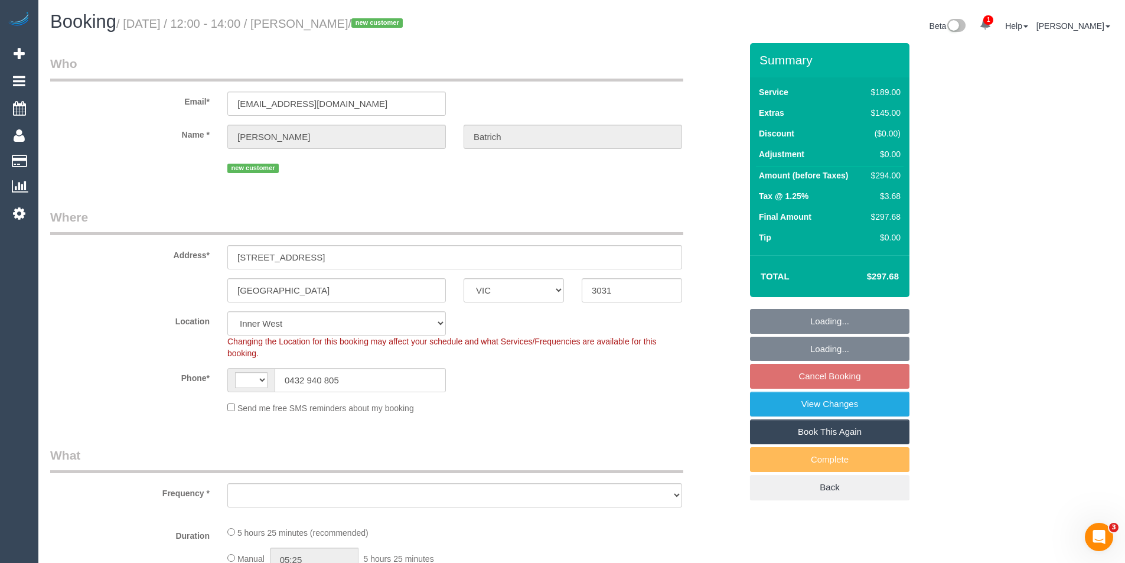
select select "string:AU"
select select "object:784"
select select "string:stripe-pm_1RtLwk2GScqysDRV8XF7j0iW"
select select "number:27"
select select "number:14"
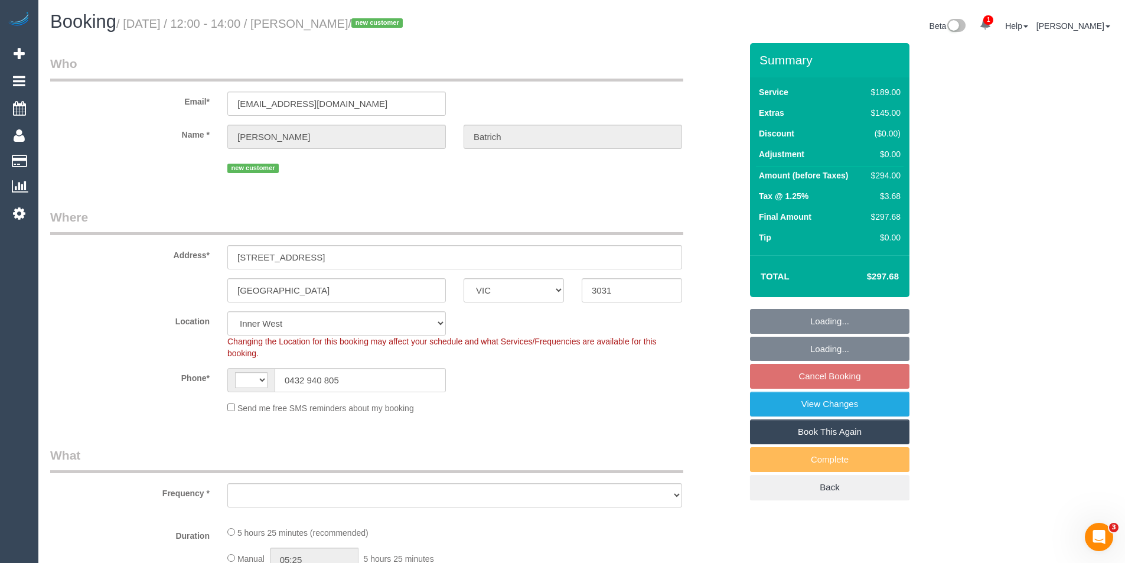
select select "number:19"
select select "number:24"
select select "number:26"
select select "object:789"
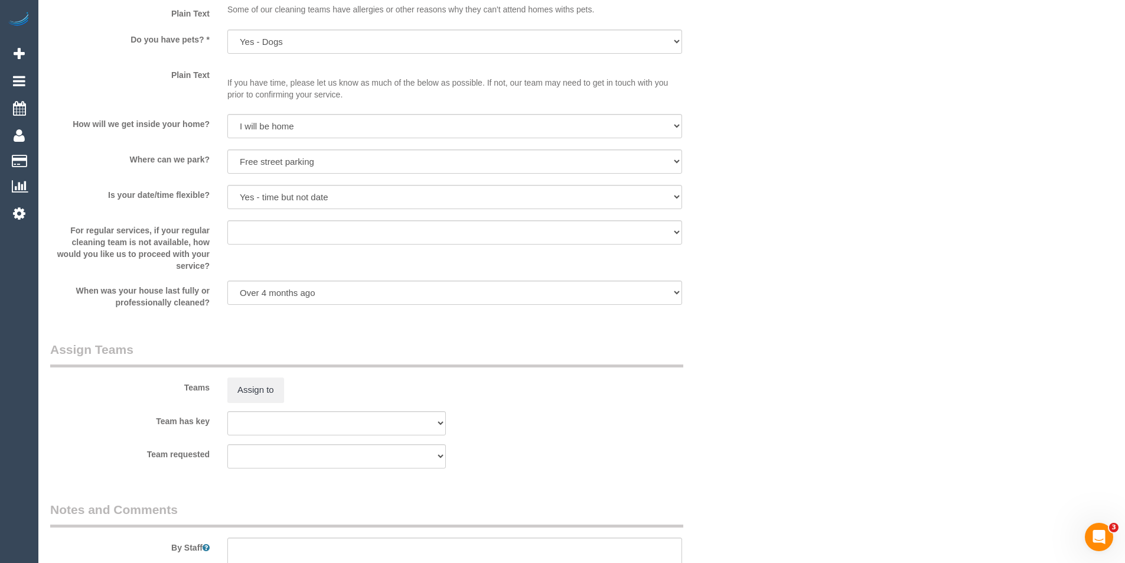
scroll to position [1595, 0]
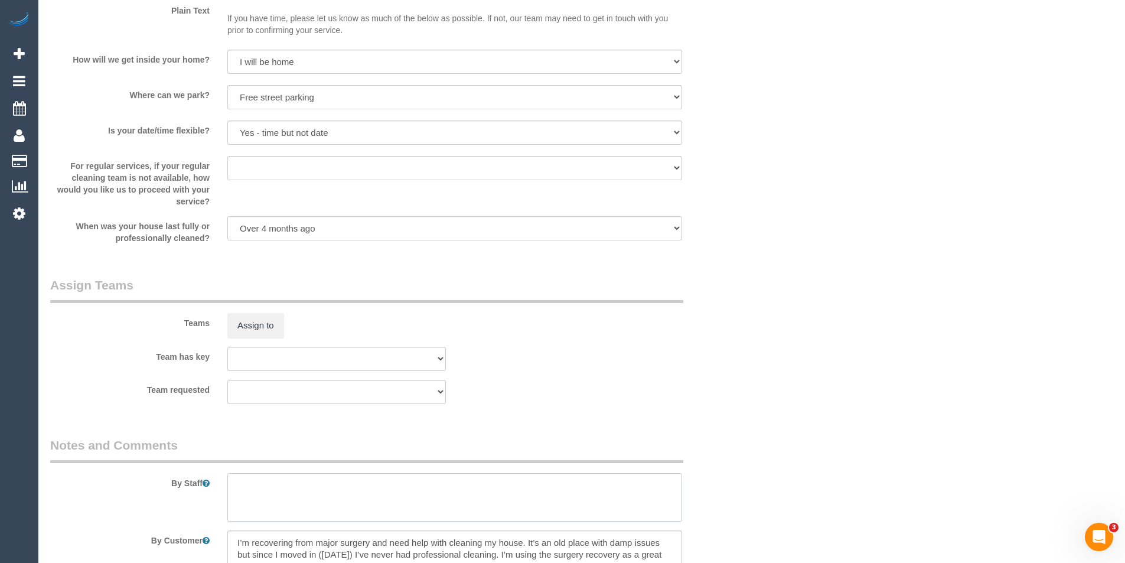
click at [297, 497] on textarea at bounding box center [454, 497] width 455 height 48
type textarea "Est 4.5-5.5 hours"
click at [267, 326] on button "Assign to" at bounding box center [255, 325] width 57 height 25
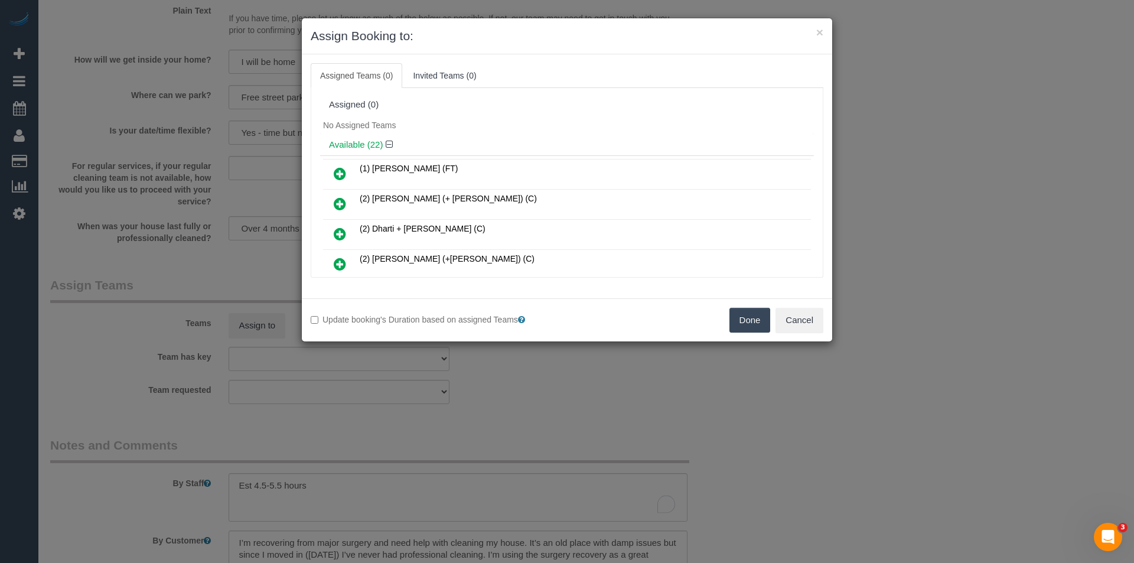
click at [343, 203] on icon at bounding box center [340, 204] width 12 height 14
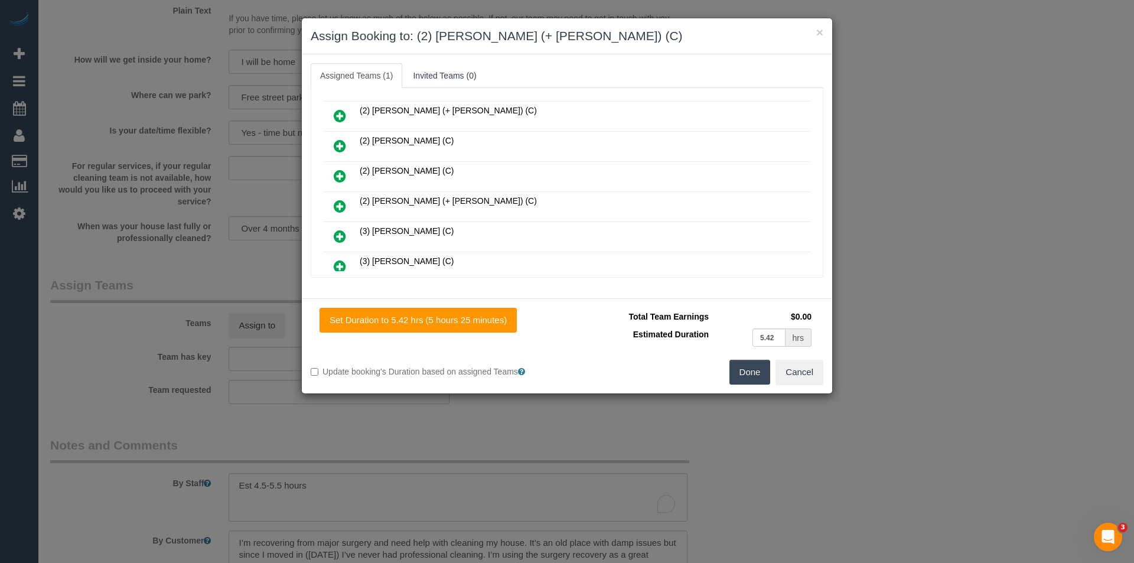
click at [338, 202] on icon at bounding box center [340, 206] width 12 height 14
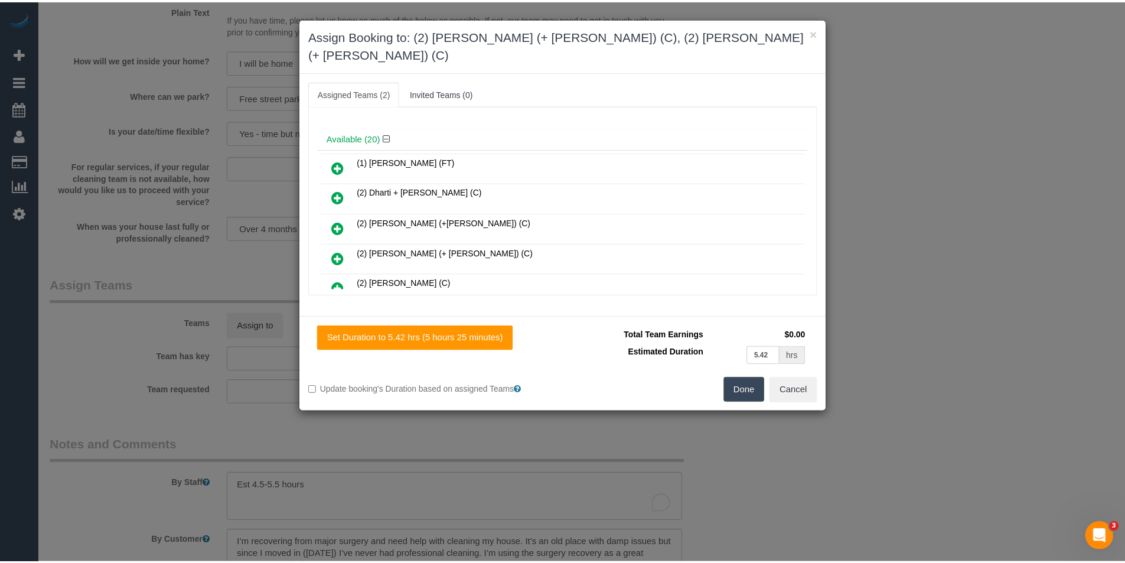
scroll to position [0, 0]
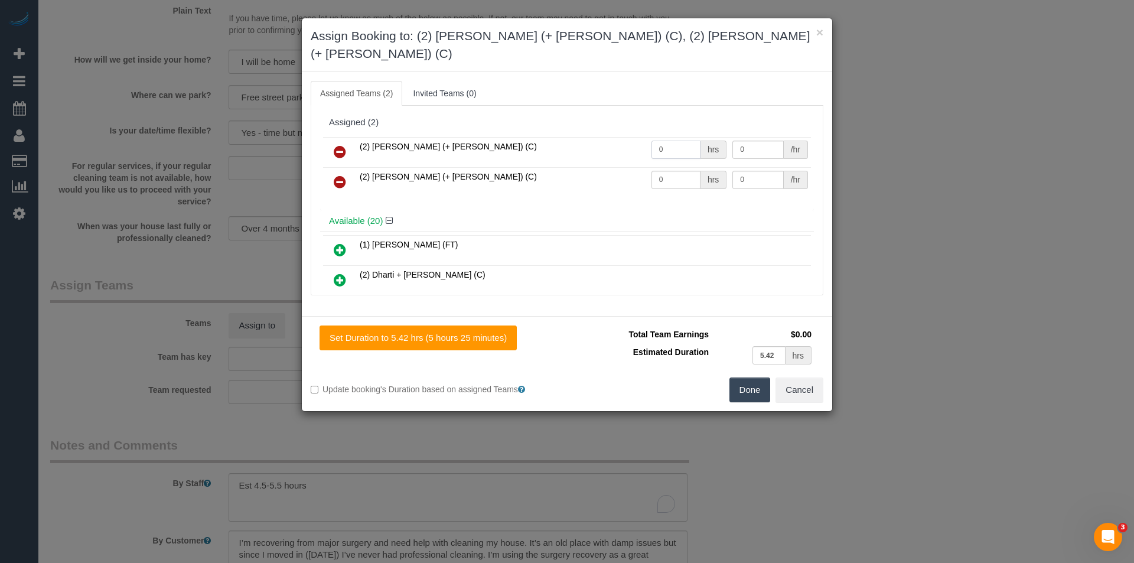
drag, startPoint x: 623, startPoint y: 135, endPoint x: 594, endPoint y: 126, distance: 30.4
click at [610, 137] on tr "(2) Chirag (+ Shachi) (C) 0 hrs 0 /hr" at bounding box center [567, 152] width 488 height 30
type input "1"
type input "92.5"
drag, startPoint x: 667, startPoint y: 163, endPoint x: 540, endPoint y: 154, distance: 127.3
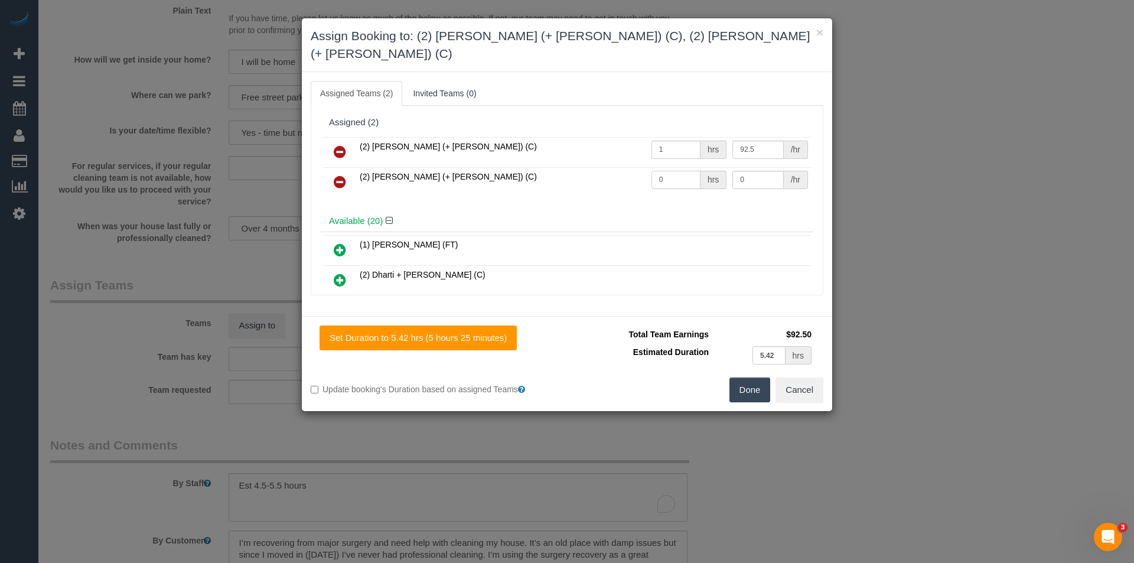
click at [550, 167] on tr "(2) Shachi (+ Chirag) (C) 0 hrs 0 /hr" at bounding box center [567, 182] width 488 height 30
type input "1"
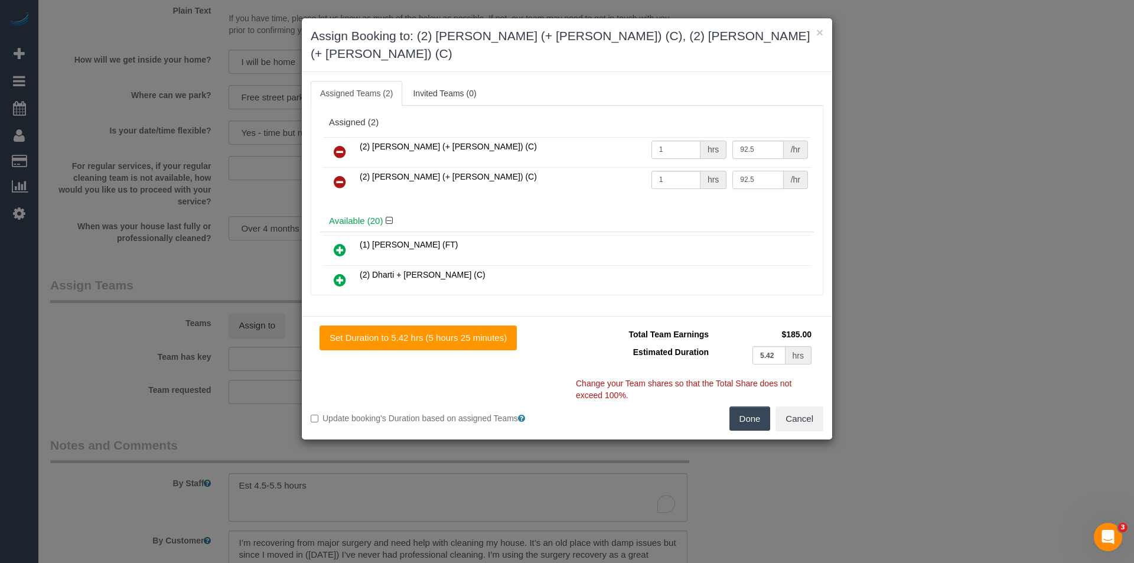
type input "92.5"
click at [753, 406] on button "Done" at bounding box center [749, 418] width 41 height 25
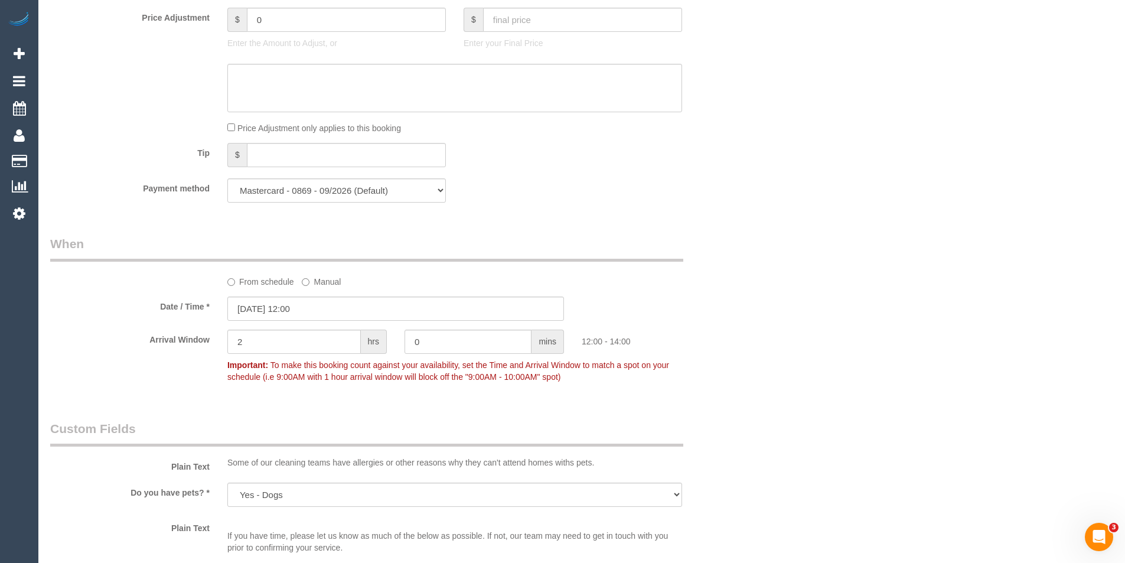
scroll to position [782, 0]
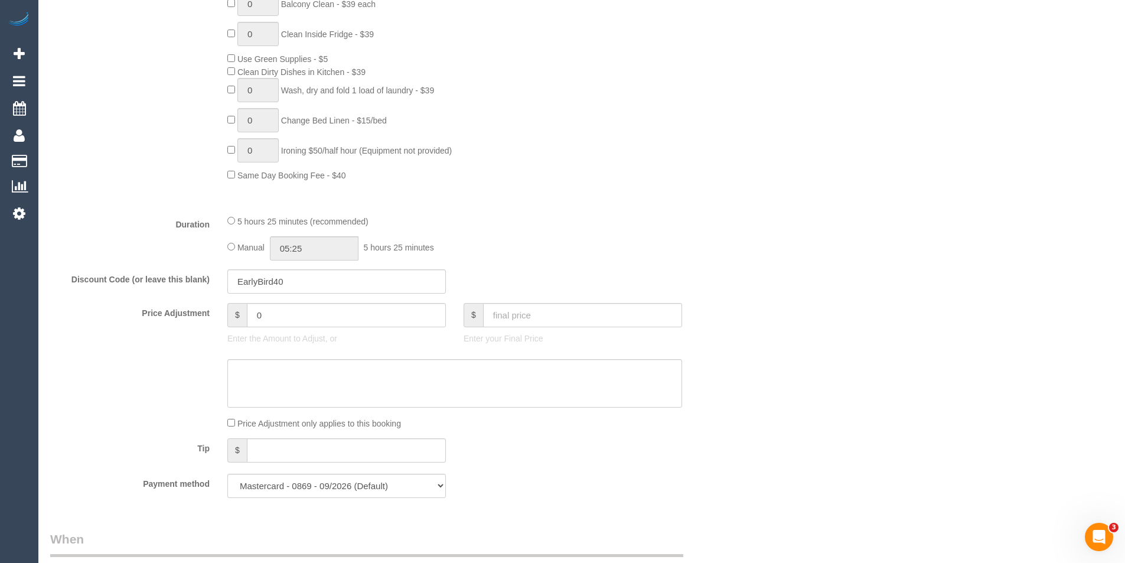
click at [238, 247] on span "Manual" at bounding box center [250, 247] width 27 height 9
click at [325, 244] on input "05:25" at bounding box center [314, 248] width 89 height 24
click at [315, 339] on li "02:30" at bounding box center [301, 345] width 53 height 15
click at [314, 257] on input "02:30" at bounding box center [314, 248] width 89 height 24
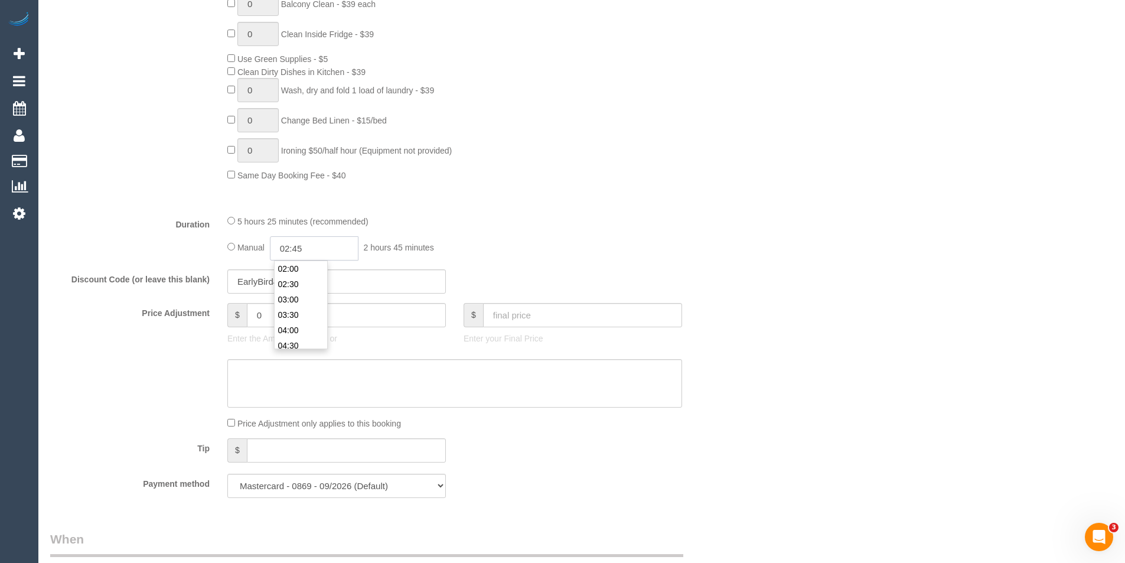
type input "02:45"
drag, startPoint x: 625, startPoint y: 223, endPoint x: 620, endPoint y: 227, distance: 6.7
click at [622, 221] on div "5 hours 25 minutes (recommended)" at bounding box center [454, 220] width 455 height 13
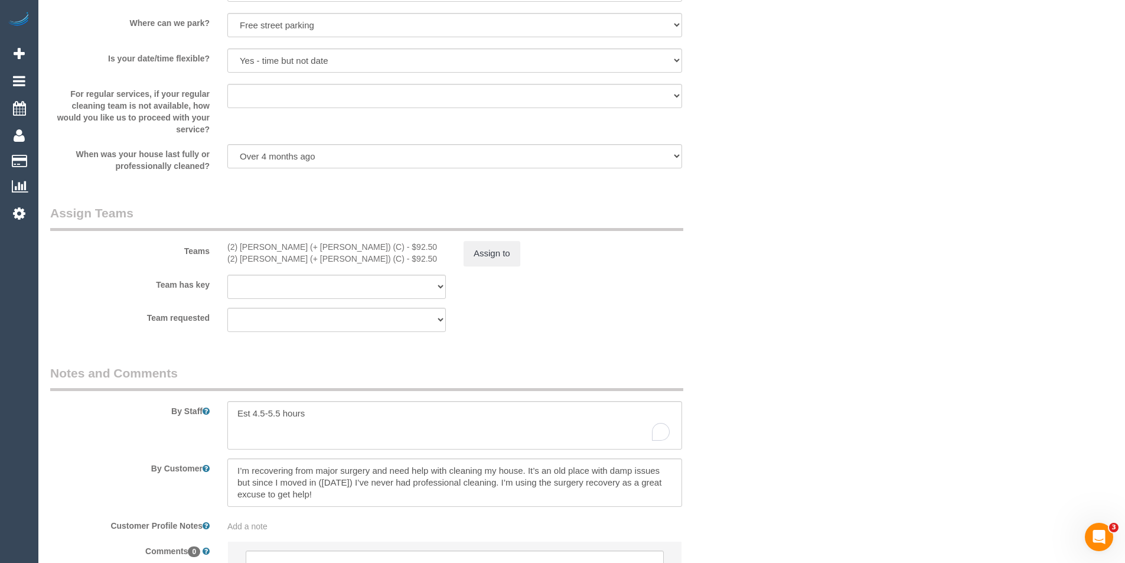
scroll to position [1786, 0]
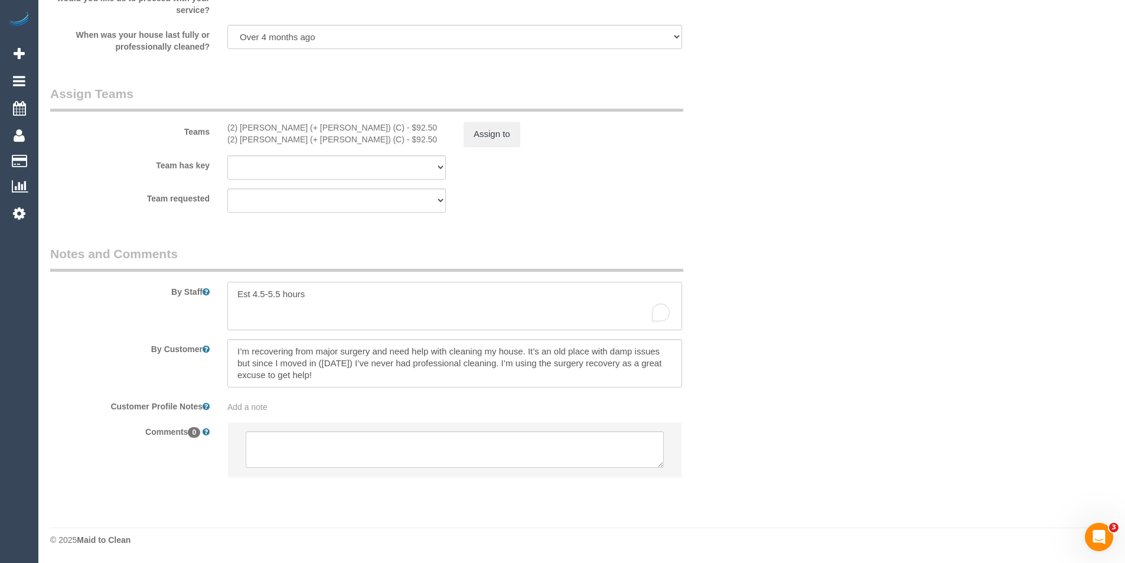
drag, startPoint x: 281, startPoint y: 294, endPoint x: 257, endPoint y: 293, distance: 24.2
click at [257, 293] on textarea "To enrich screen reader interactions, please activate Accessibility in Grammarl…" at bounding box center [454, 306] width 455 height 48
click at [370, 289] on textarea "To enrich screen reader interactions, please activate Accessibility in Grammarl…" at bounding box center [454, 306] width 455 height 48
type textarea "Est 4-6 hours"
click at [497, 139] on button "Assign to" at bounding box center [492, 134] width 57 height 25
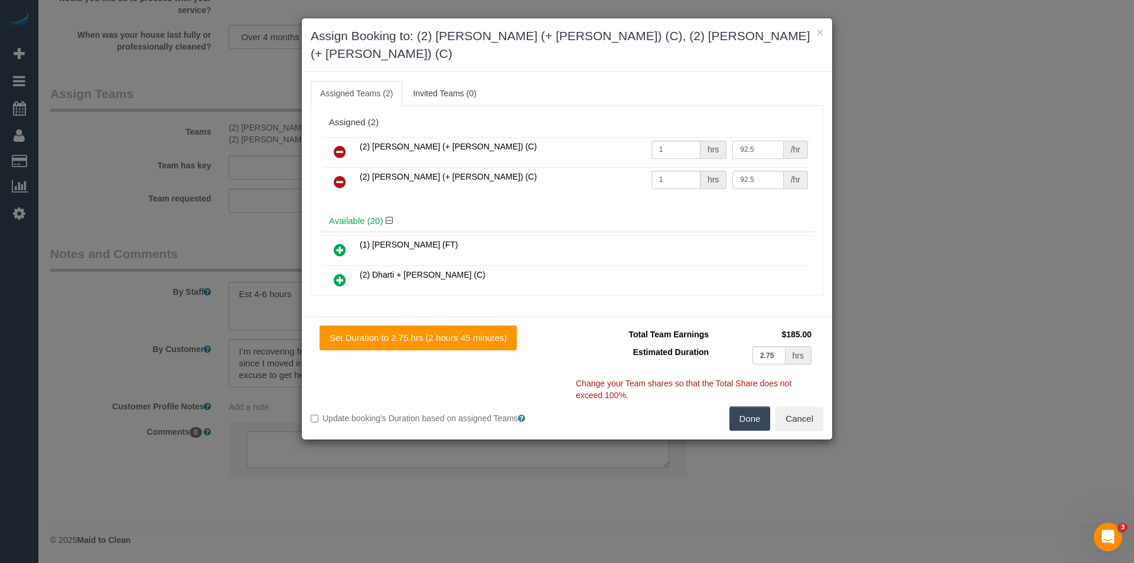
drag, startPoint x: 749, startPoint y: 130, endPoint x: 549, endPoint y: 131, distance: 199.6
click at [578, 137] on tr "(2) Chirag (+ Shachi) (C) 1 hrs 92.5 /hr" at bounding box center [567, 152] width 488 height 30
type input "107.5"
drag, startPoint x: 759, startPoint y: 161, endPoint x: 558, endPoint y: 147, distance: 201.3
click at [581, 167] on tr "(2) Shachi (+ Chirag) (C) 1 hrs 92.5 /hr" at bounding box center [567, 182] width 488 height 30
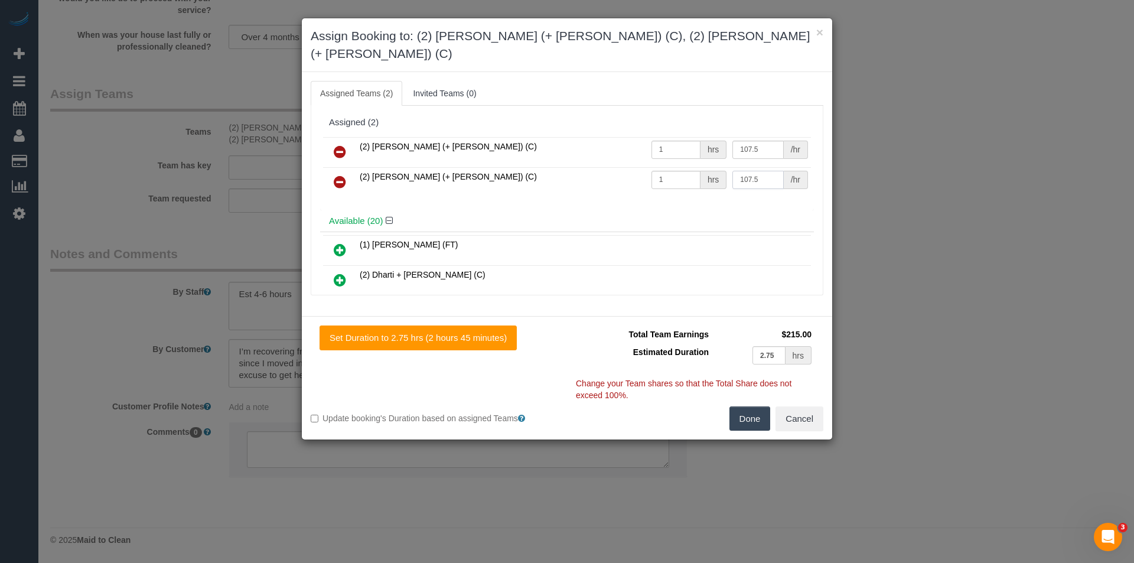
type input "107.5"
click at [749, 406] on button "Done" at bounding box center [749, 418] width 41 height 25
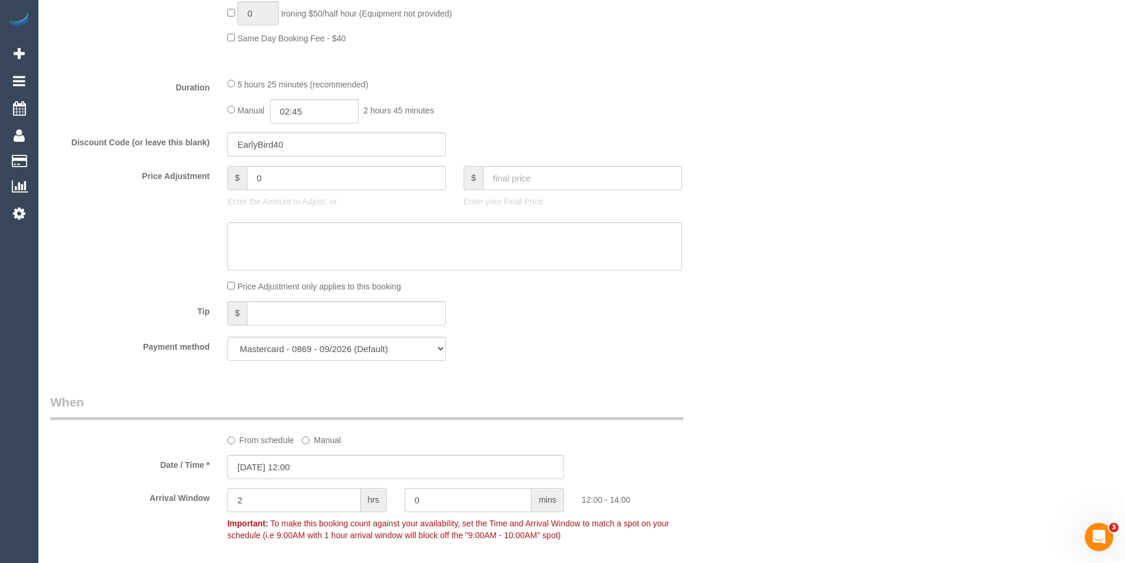
scroll to position [900, 0]
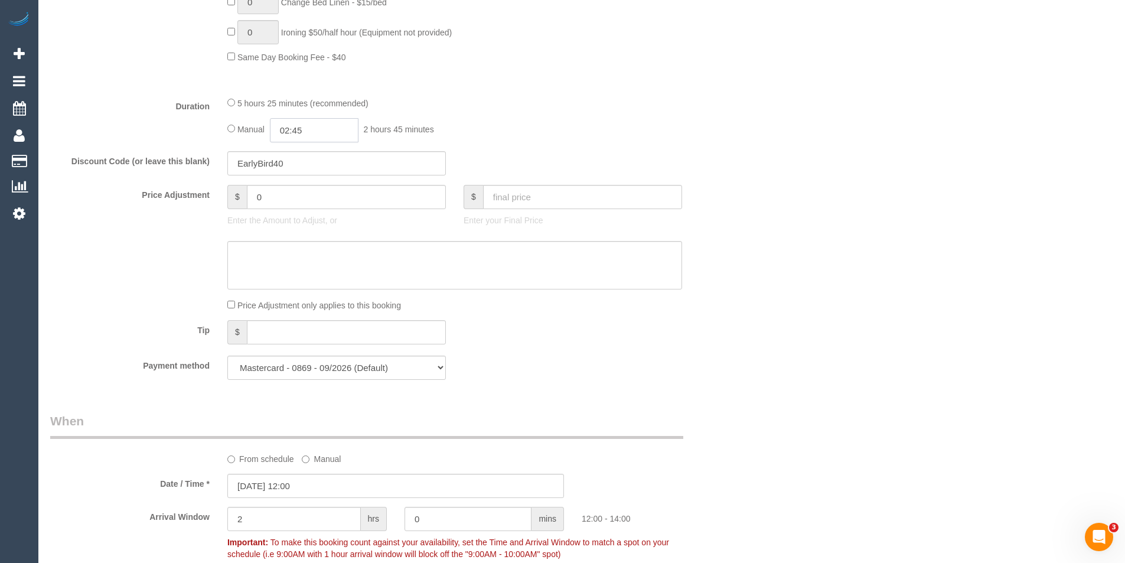
click at [314, 129] on input "02:45" at bounding box center [314, 130] width 89 height 24
type input "03:00"
click at [296, 194] on li "03:00" at bounding box center [301, 195] width 53 height 15
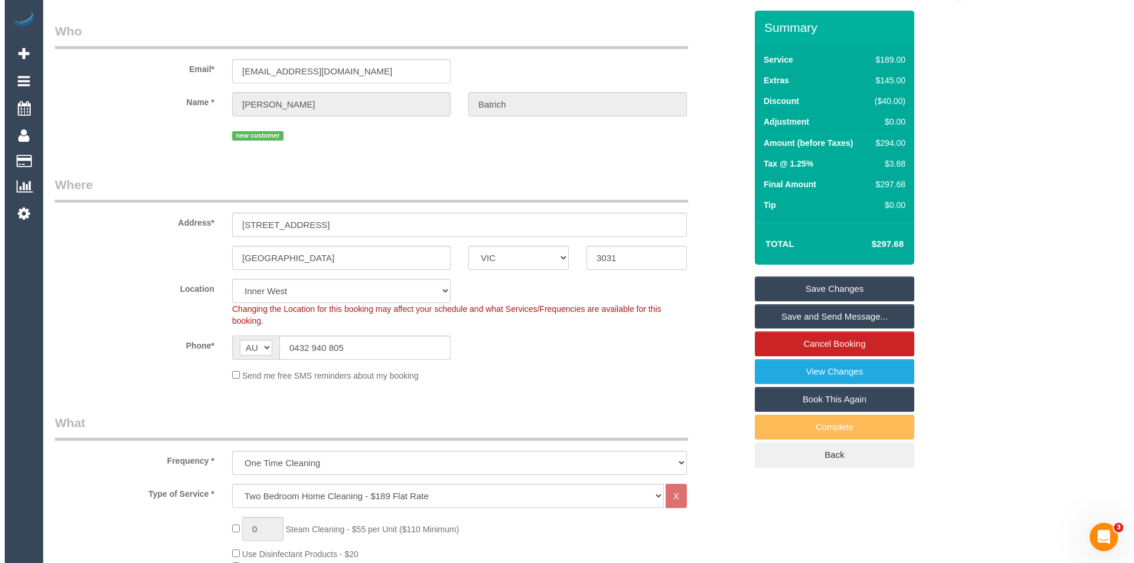
scroll to position [0, 0]
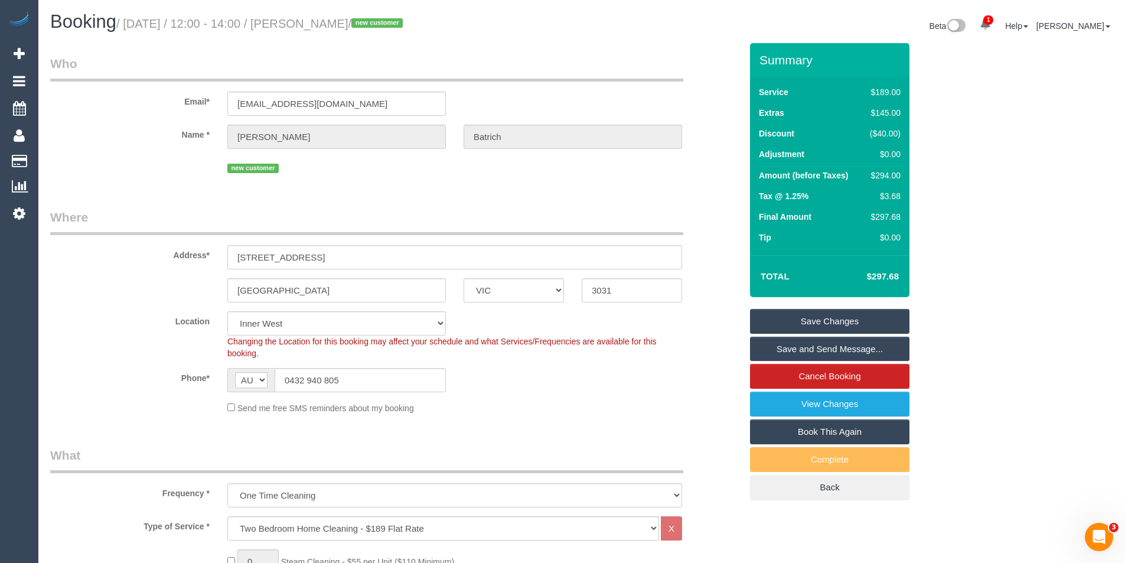
click at [828, 347] on link "Save and Send Message..." at bounding box center [829, 349] width 159 height 25
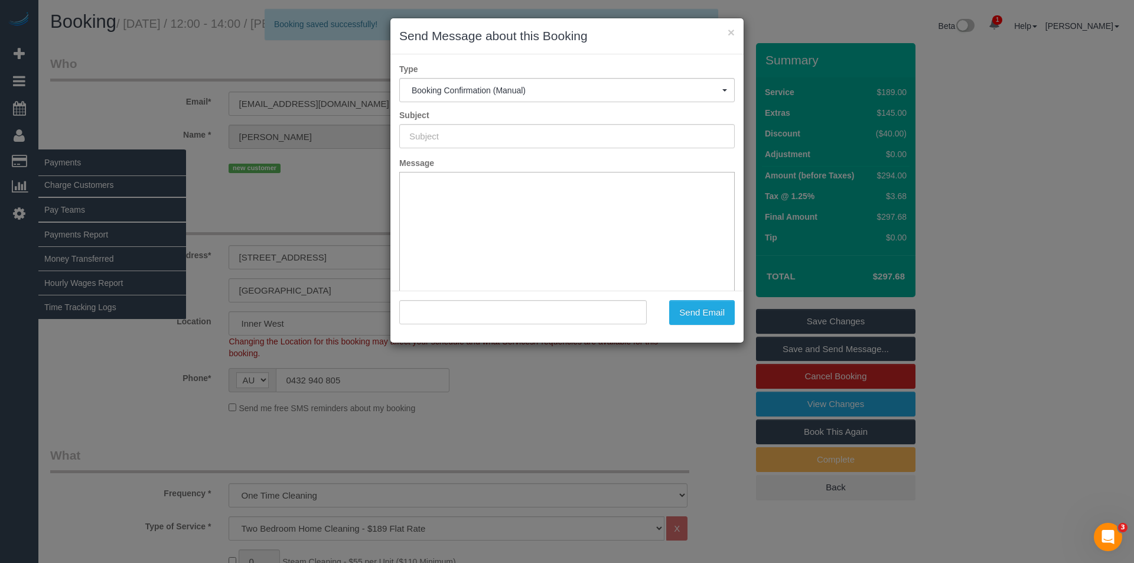
type input "Booking Confirmed"
type input ""Linda Batrich" <bobby_batrich@hotmail.com>"
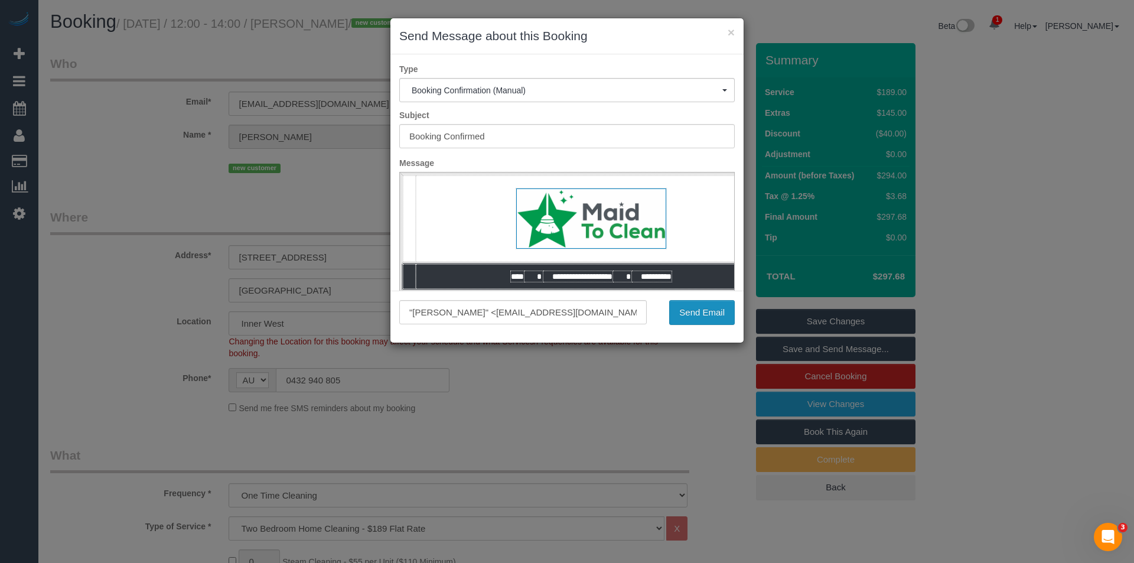
drag, startPoint x: 688, startPoint y: 311, endPoint x: 686, endPoint y: 304, distance: 6.9
click at [688, 311] on button "Send Email" at bounding box center [702, 312] width 66 height 25
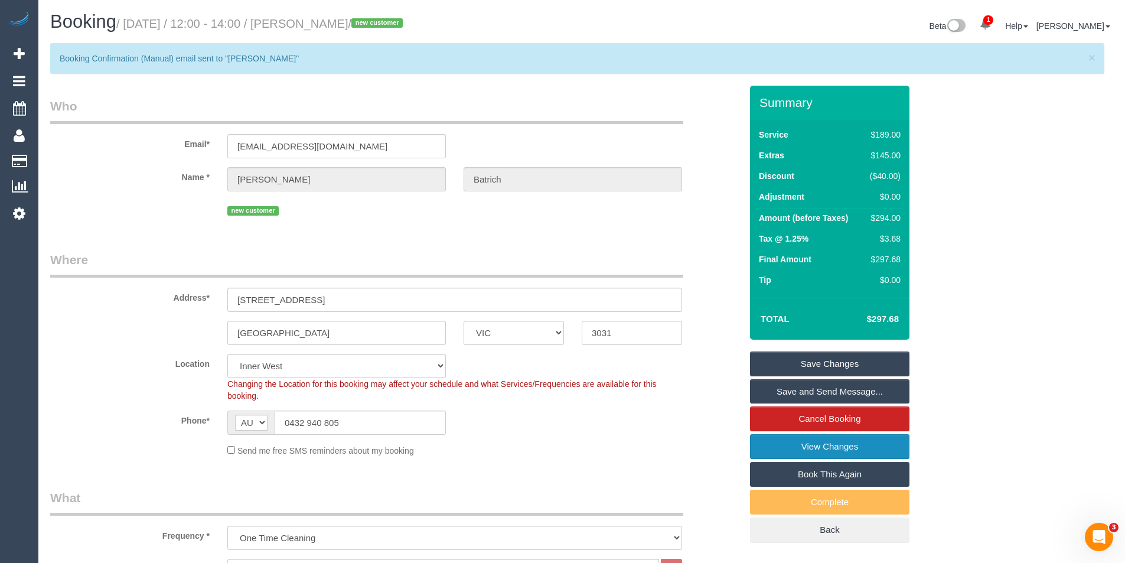
click at [797, 444] on link "View Changes" at bounding box center [829, 446] width 159 height 25
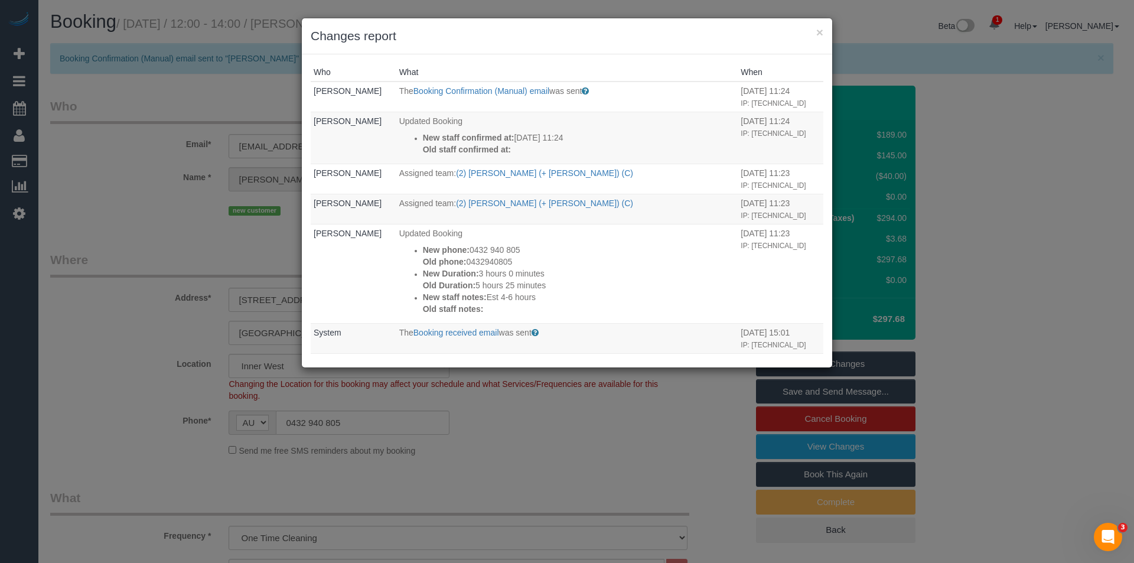
click at [519, 451] on div "× Changes report Who What When Bronie Bryant The Booking Confirmation (Manual) …" at bounding box center [567, 281] width 1134 height 563
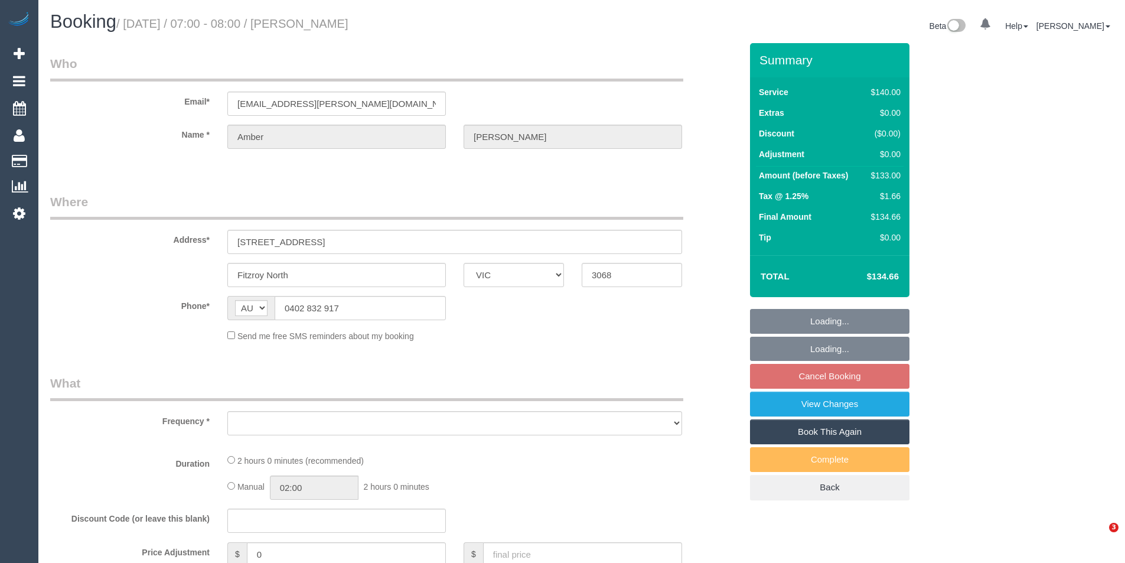
select select "VIC"
select select "number:28"
select select "number:14"
select select "number:19"
select select "number:24"
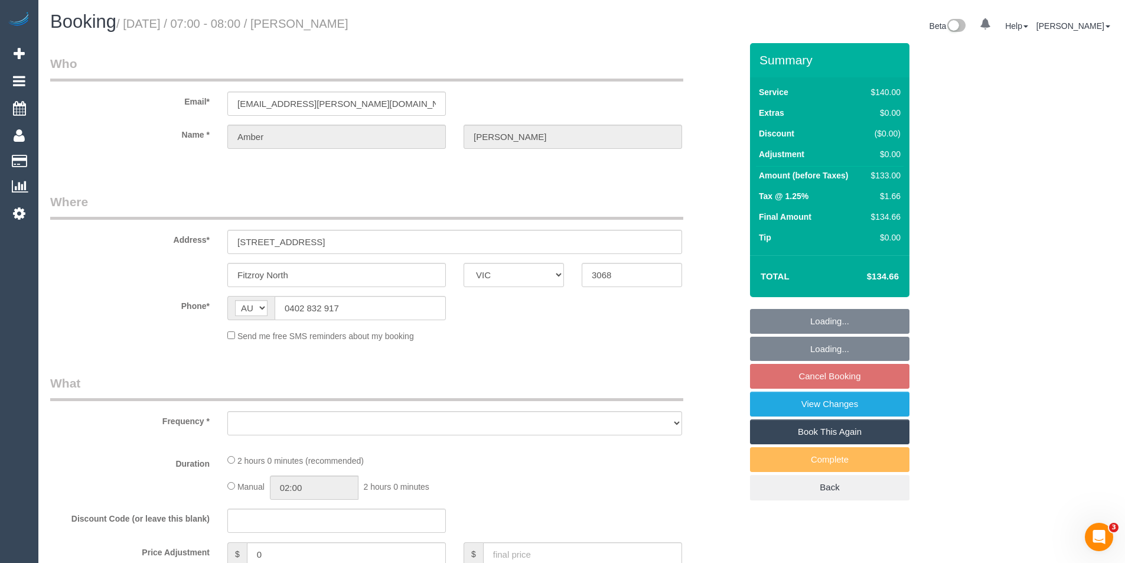
select select "number:34"
select select "number:13"
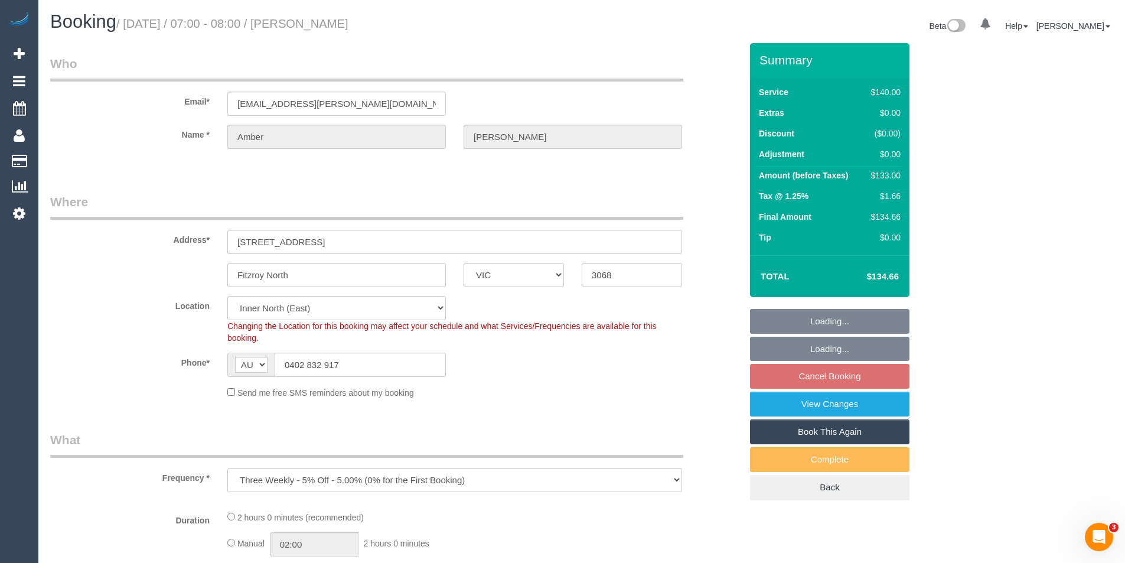
select select "object:1502"
select select "string:stripe-pm_1P1be12GScqysDRVLUvB8jRN"
select select "object:1690"
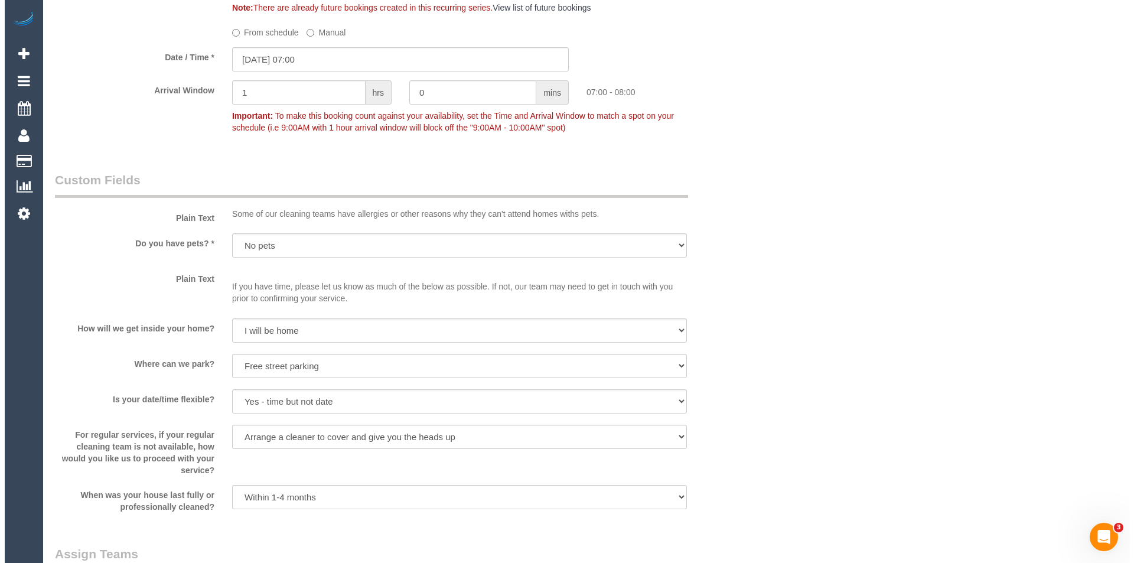
scroll to position [1476, 0]
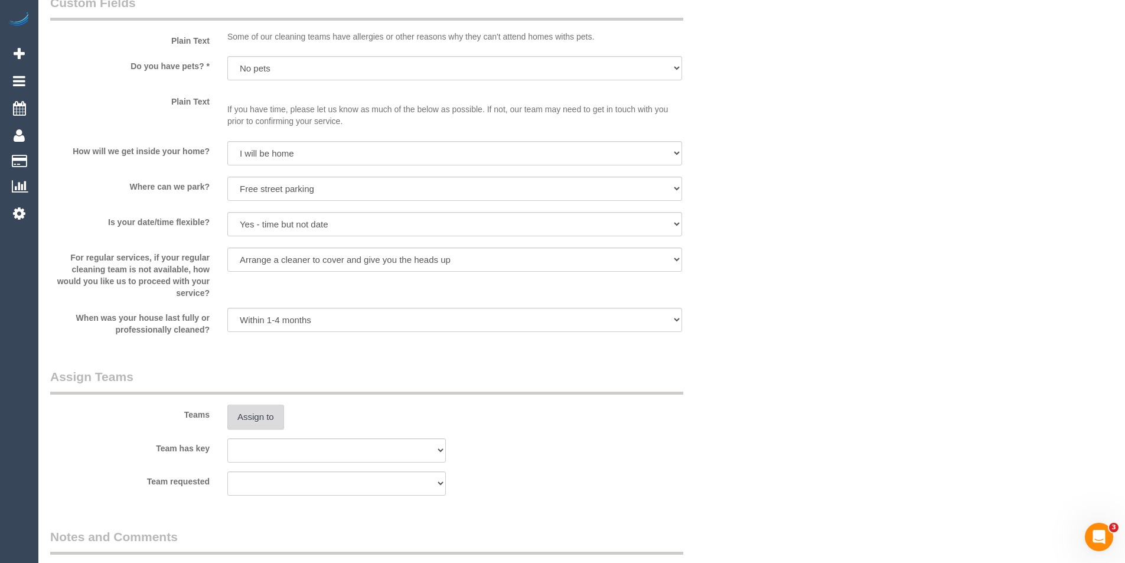
click at [266, 407] on button "Assign to" at bounding box center [255, 417] width 57 height 25
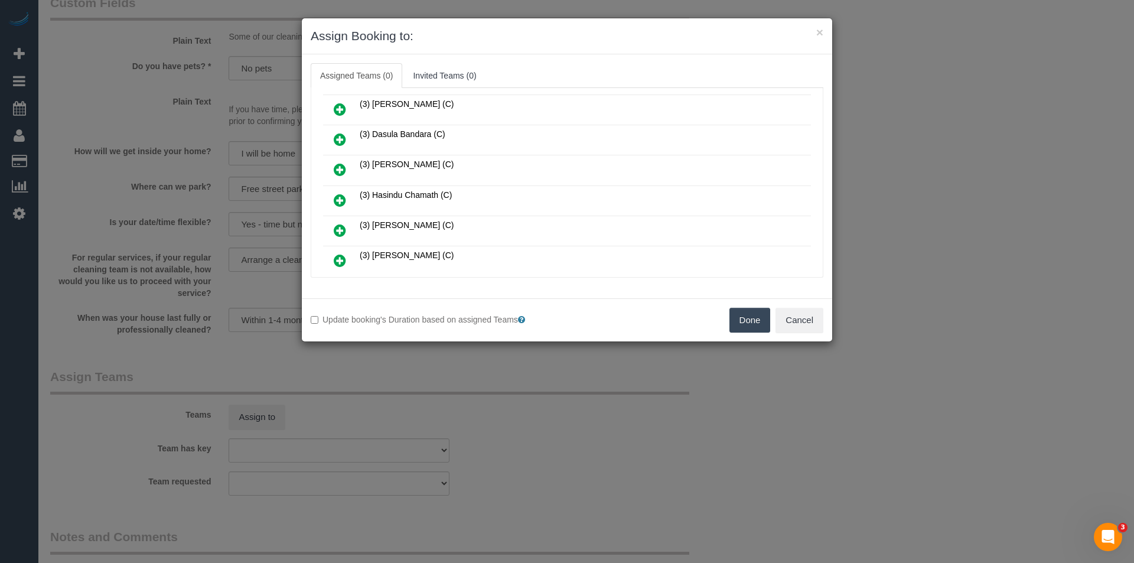
scroll to position [532, 0]
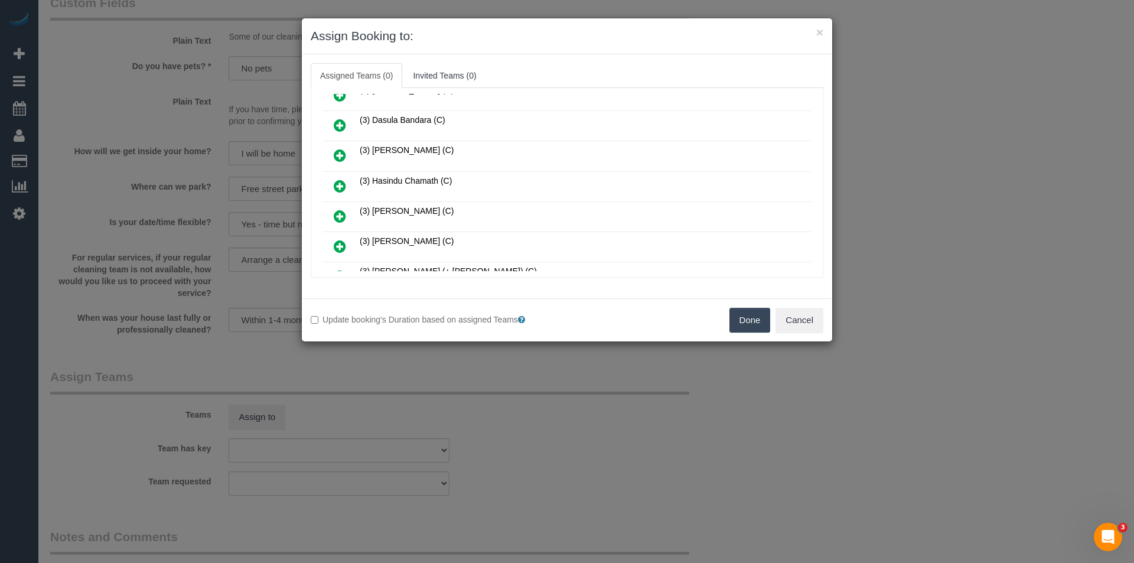
click at [339, 155] on icon at bounding box center [340, 155] width 12 height 14
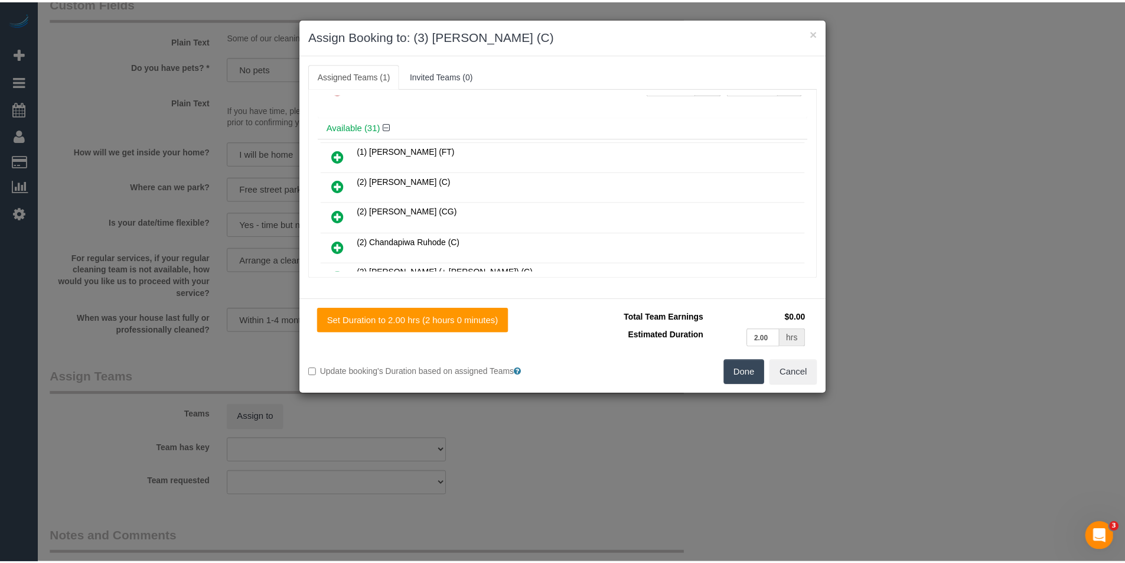
scroll to position [0, 0]
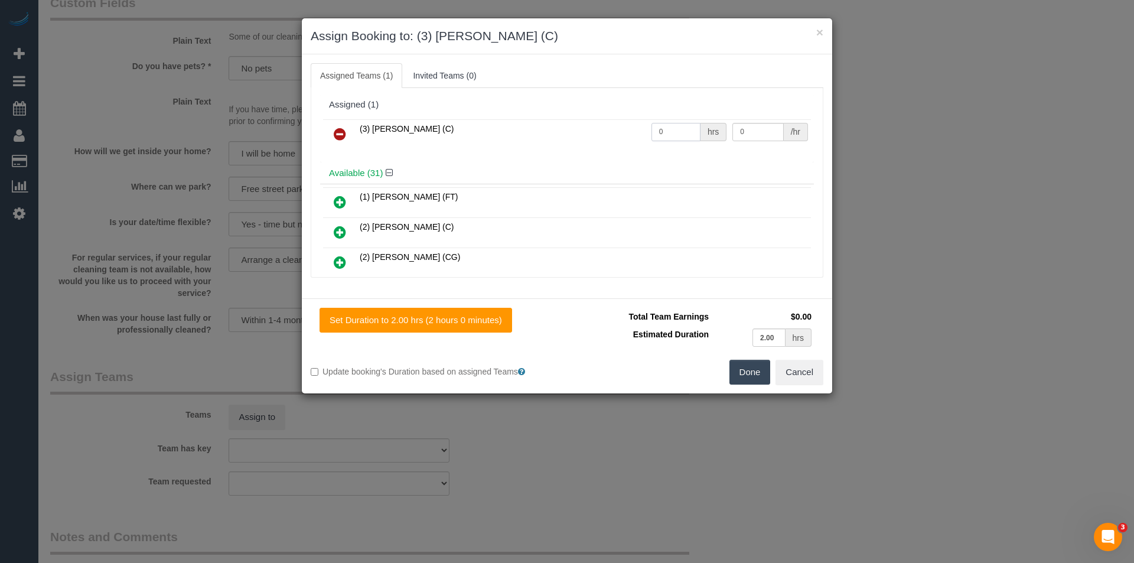
drag, startPoint x: 672, startPoint y: 133, endPoint x: 417, endPoint y: 144, distance: 255.3
click at [478, 141] on tr "(3) [PERSON_NAME] (C) 0 hrs 0 /hr" at bounding box center [567, 134] width 488 height 30
type input "2"
type input "35"
click at [758, 364] on button "Done" at bounding box center [749, 372] width 41 height 25
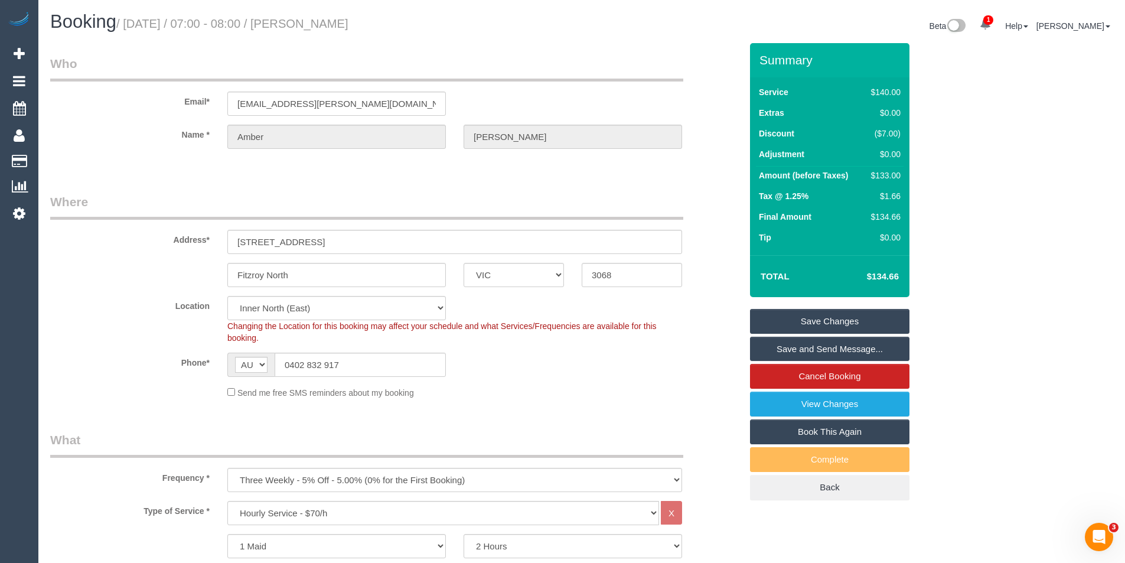
click at [791, 350] on link "Save and Send Message..." at bounding box center [829, 349] width 159 height 25
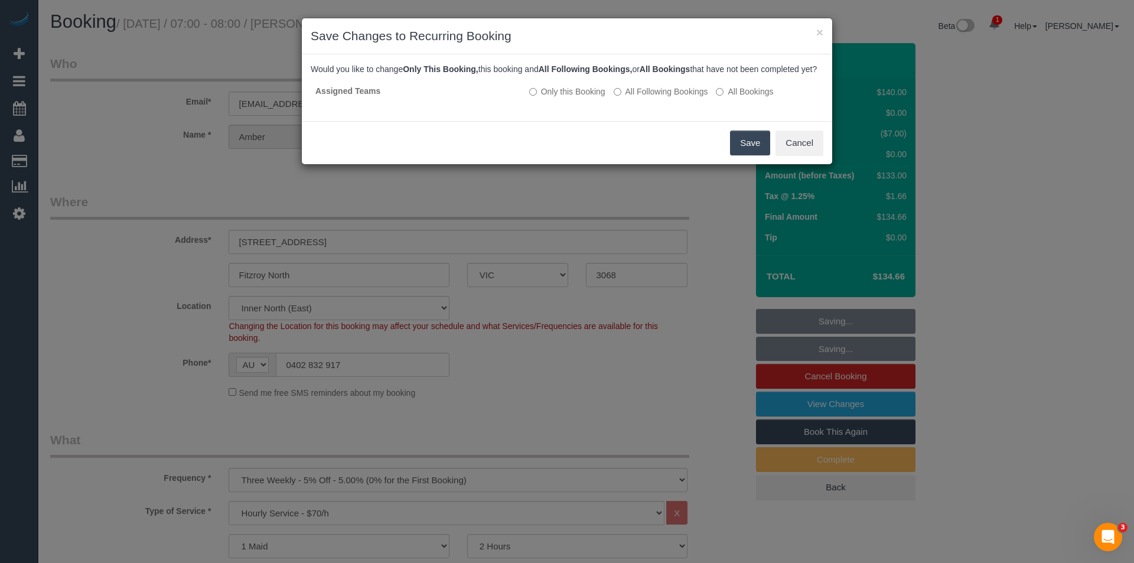
drag, startPoint x: 761, startPoint y: 153, endPoint x: 687, endPoint y: 126, distance: 77.9
click at [761, 153] on button "Save" at bounding box center [750, 143] width 40 height 25
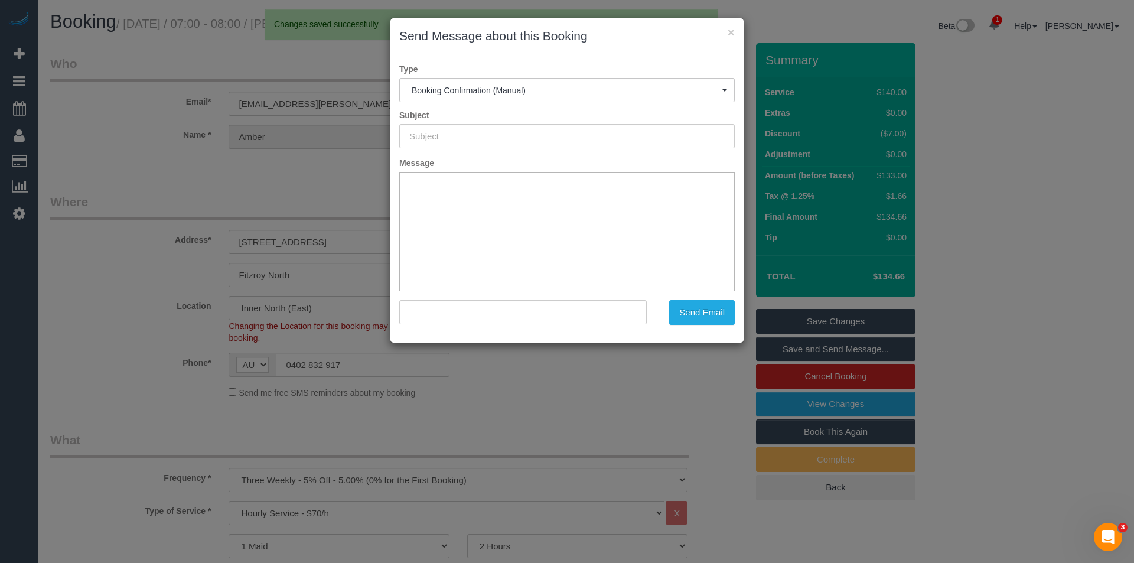
type input "Booking Confirmed"
type input ""[PERSON_NAME]" <[PERSON_NAME][EMAIL_ADDRESS][PERSON_NAME][DOMAIN_NAME]>"
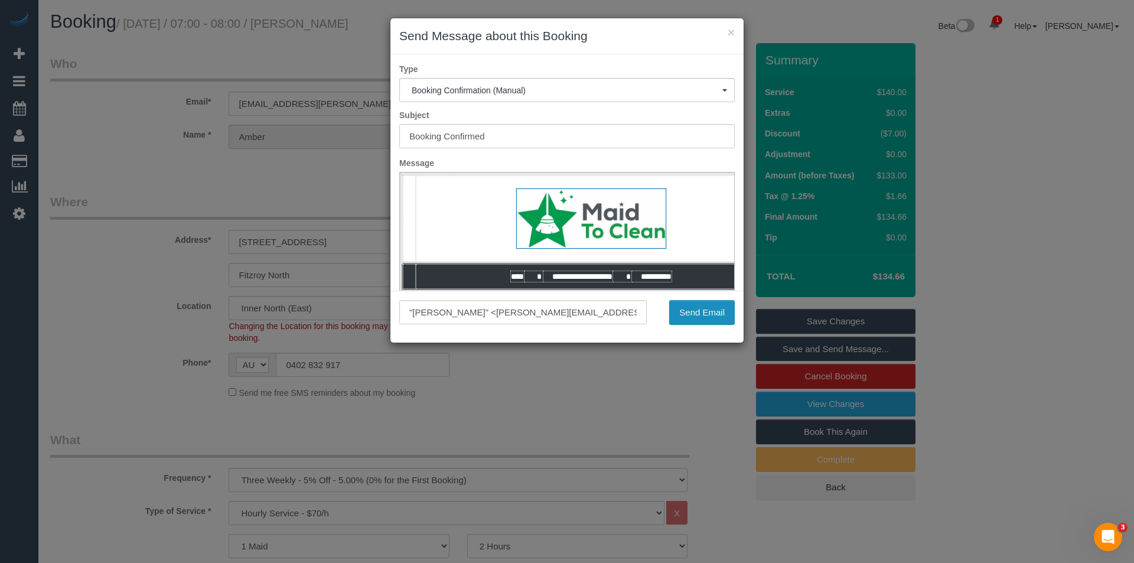
click at [709, 317] on button "Send Email" at bounding box center [702, 312] width 66 height 25
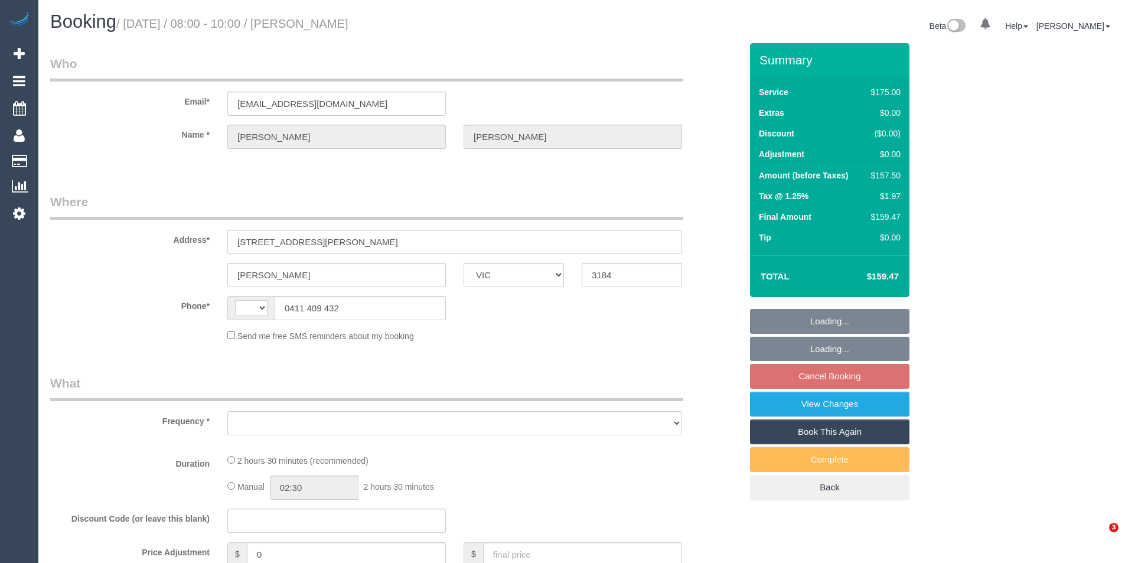
select select "VIC"
select select "string:AU"
select select "object:305"
select select "string:stripe-pm_1P34yD2GScqysDRVVdnCHjHx"
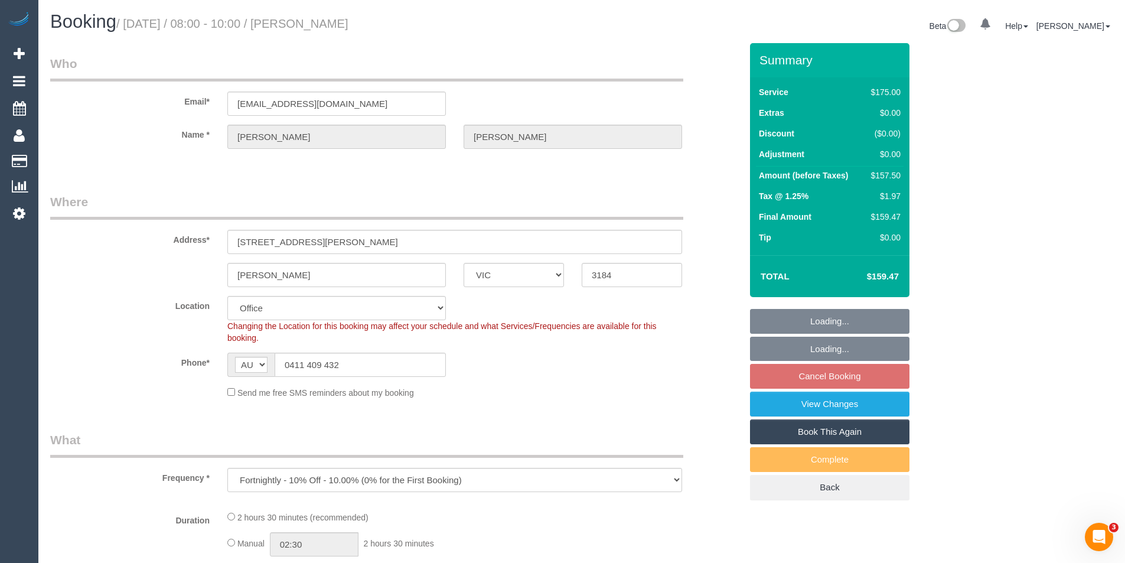
select select "150"
select select "number:27"
select select "number:14"
select select "number:19"
select select "number:24"
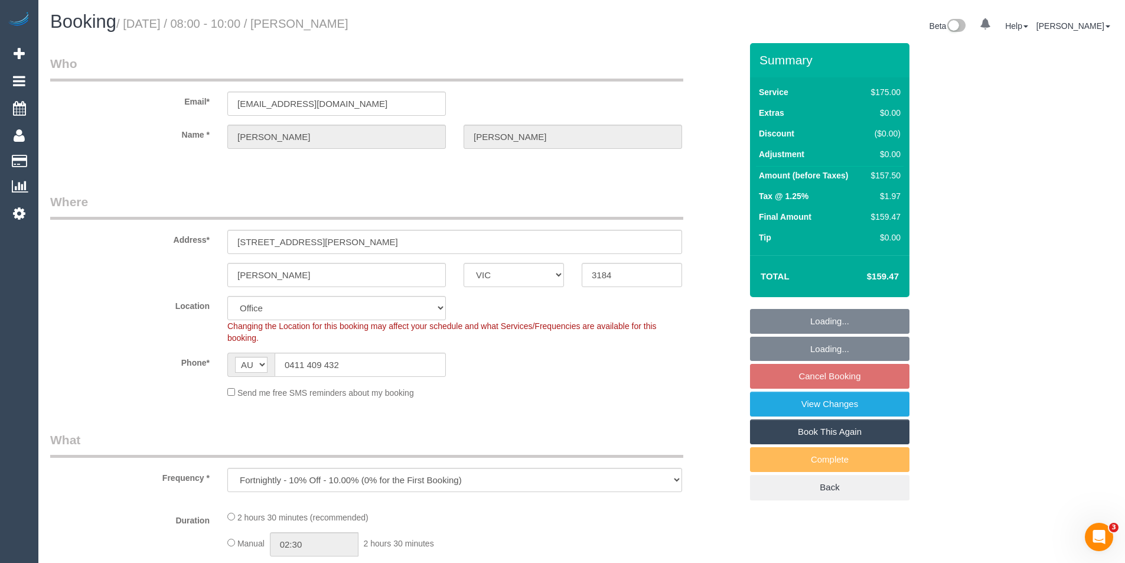
select select "number:34"
select select "number:13"
select select "object:869"
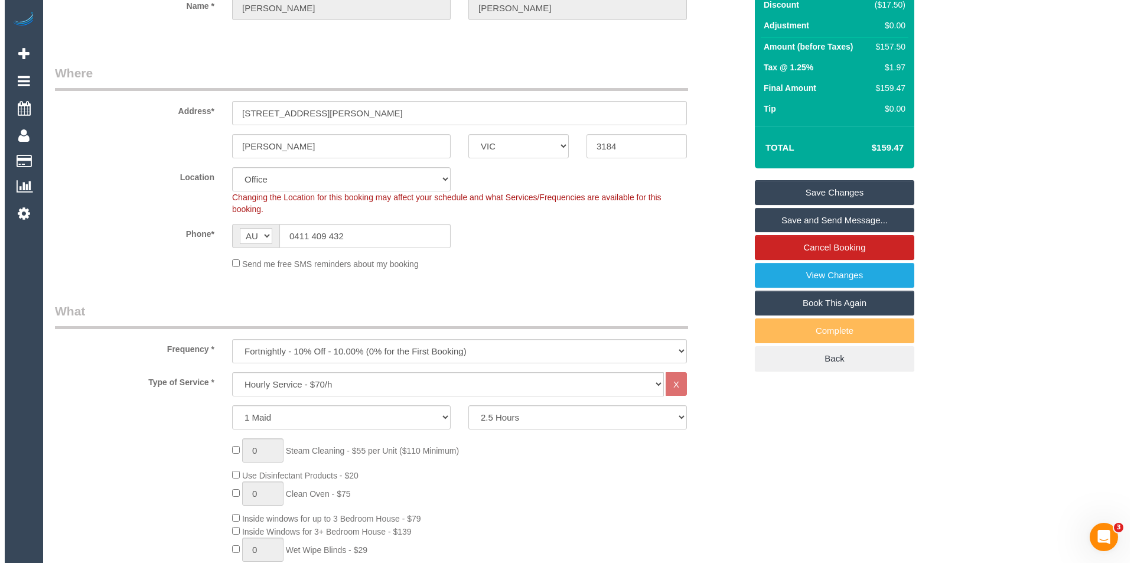
scroll to position [1595, 0]
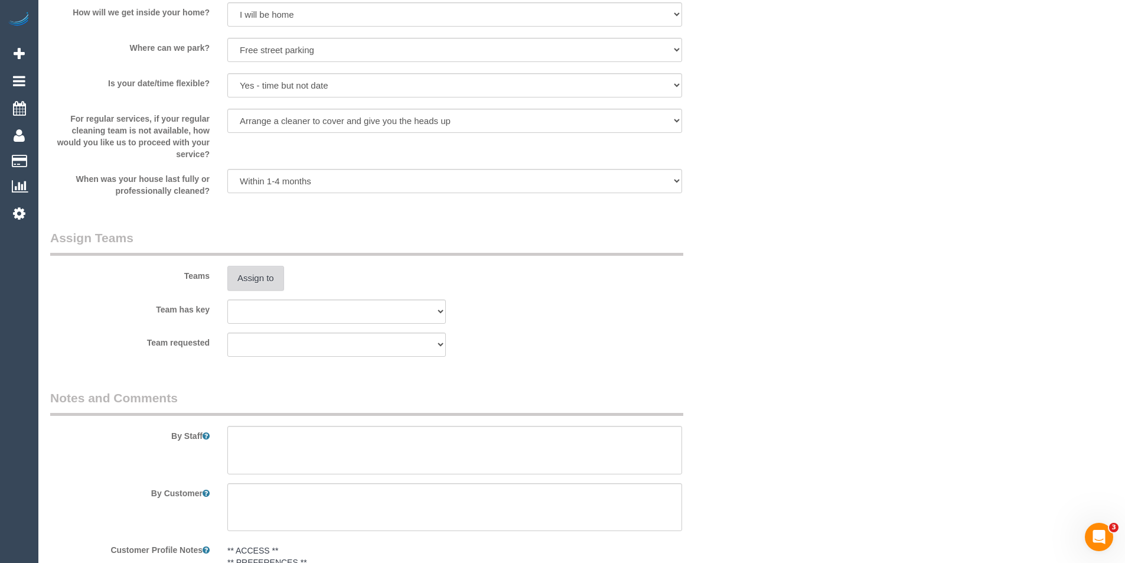
click at [263, 278] on button "Assign to" at bounding box center [255, 278] width 57 height 25
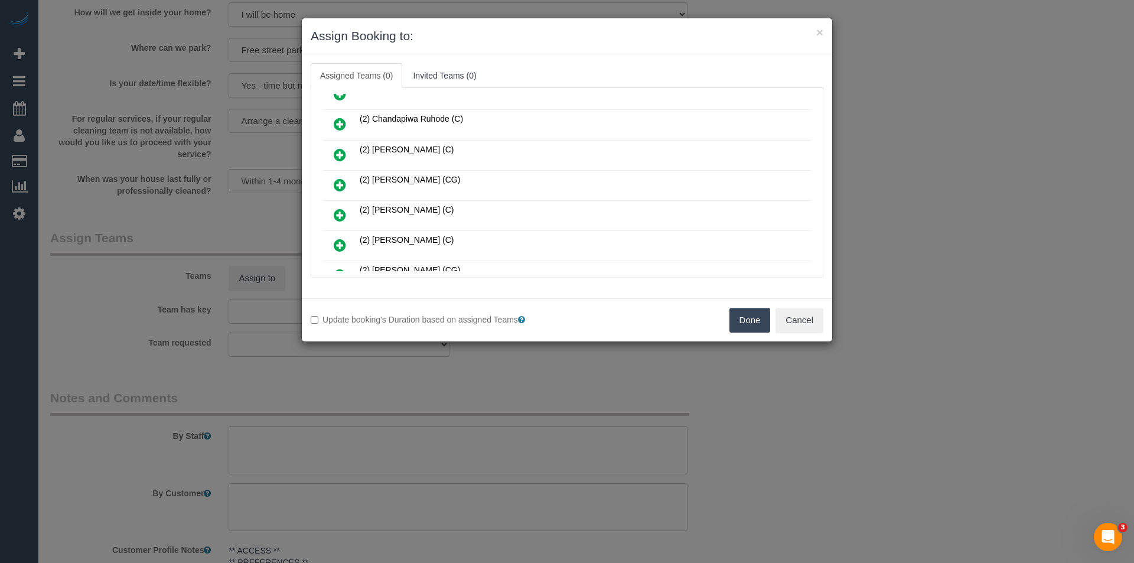
scroll to position [177, 0]
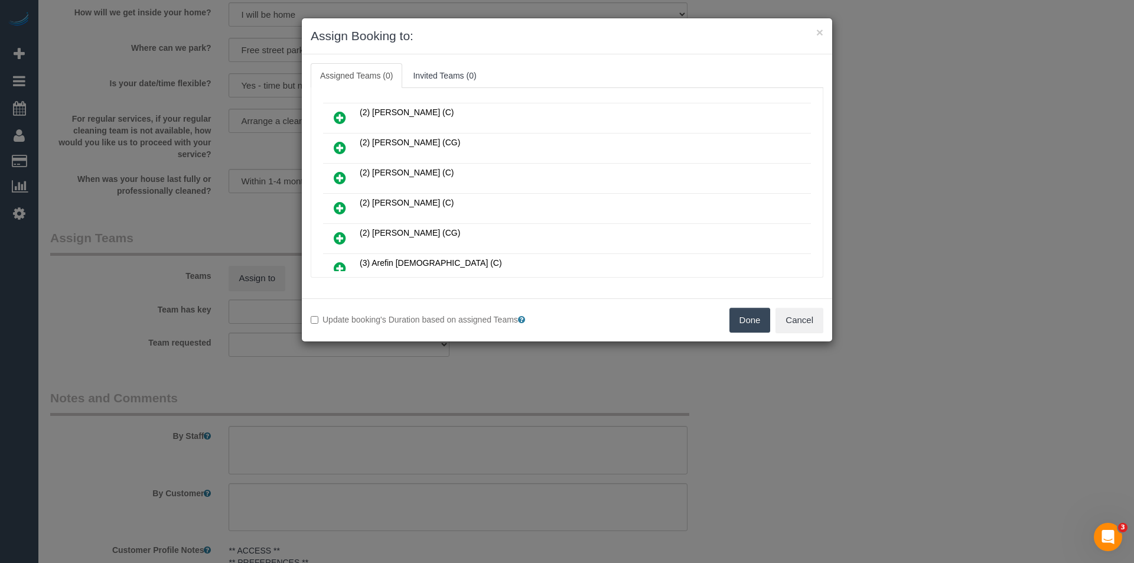
click at [340, 207] on icon at bounding box center [340, 208] width 12 height 14
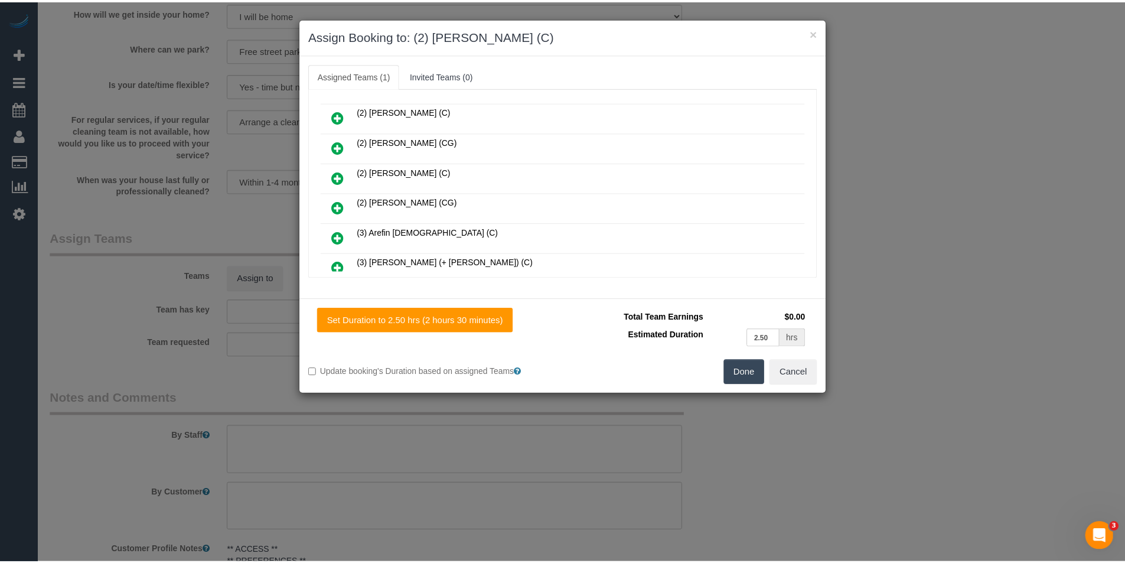
scroll to position [0, 0]
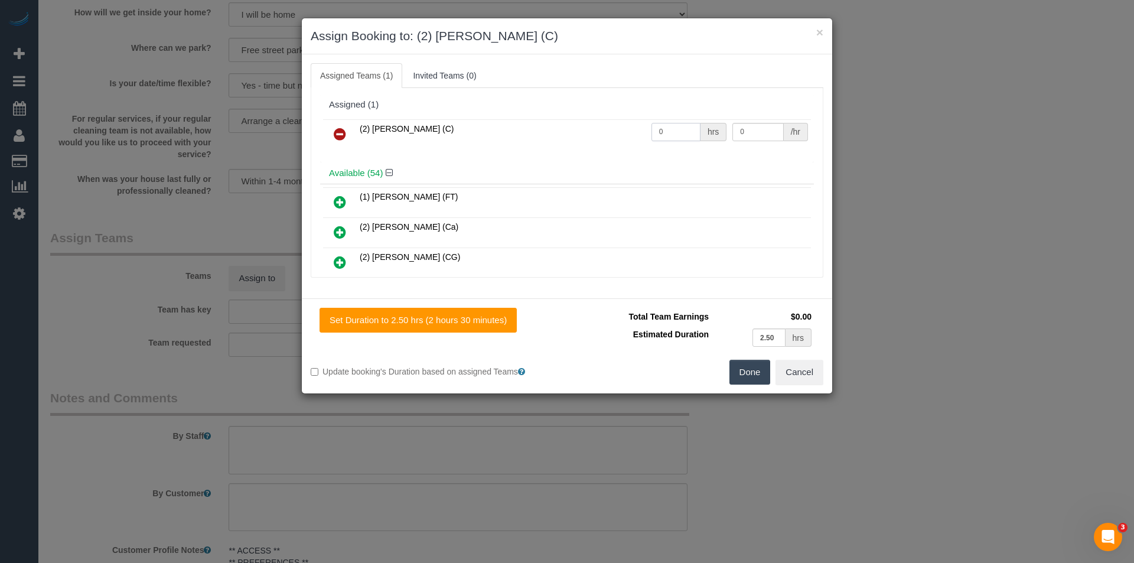
drag, startPoint x: 676, startPoint y: 132, endPoint x: 581, endPoint y: 131, distance: 95.7
click at [585, 131] on tr "(2) [PERSON_NAME] (C) 0 hrs 0 /hr" at bounding box center [567, 134] width 488 height 30
type input "2.5"
type input "37.5"
click at [748, 374] on button "Done" at bounding box center [749, 372] width 41 height 25
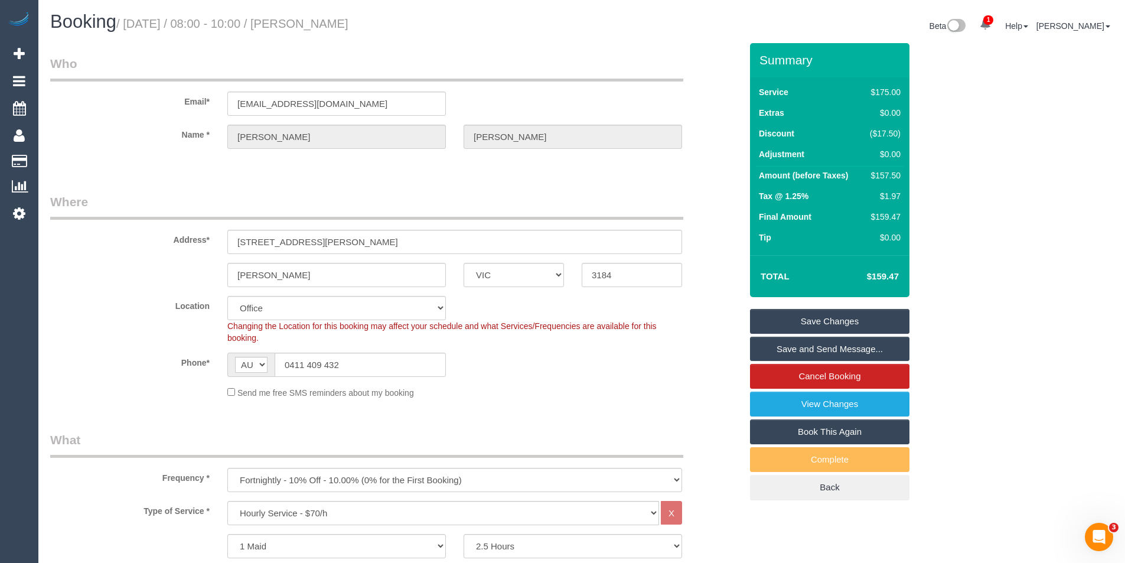
click at [778, 348] on link "Save and Send Message..." at bounding box center [829, 349] width 159 height 25
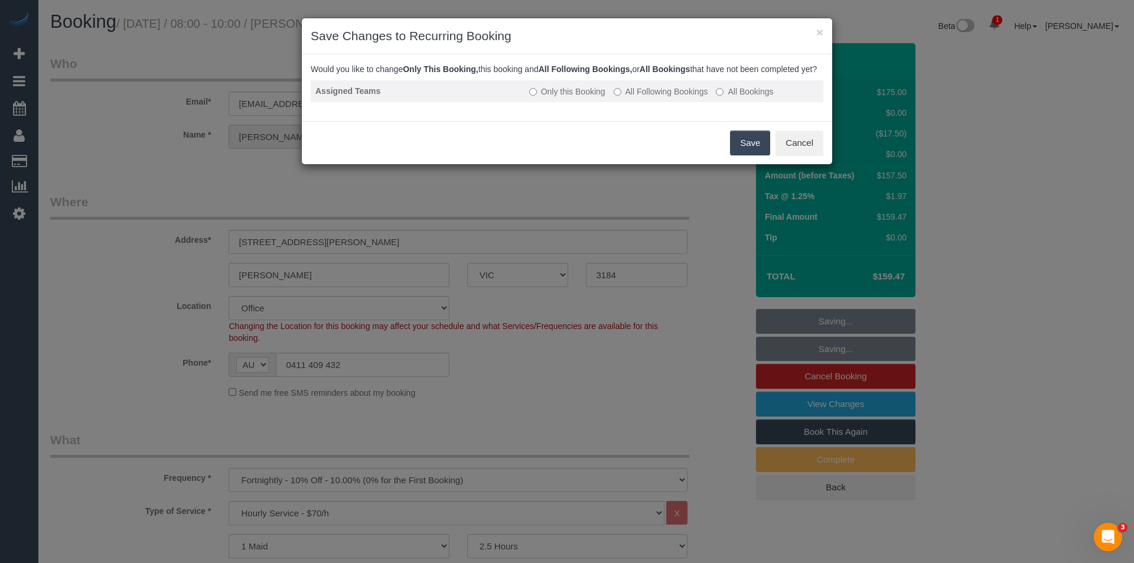
click at [641, 97] on label "All Following Bookings" at bounding box center [661, 92] width 94 height 12
click at [742, 155] on button "Save" at bounding box center [750, 143] width 40 height 25
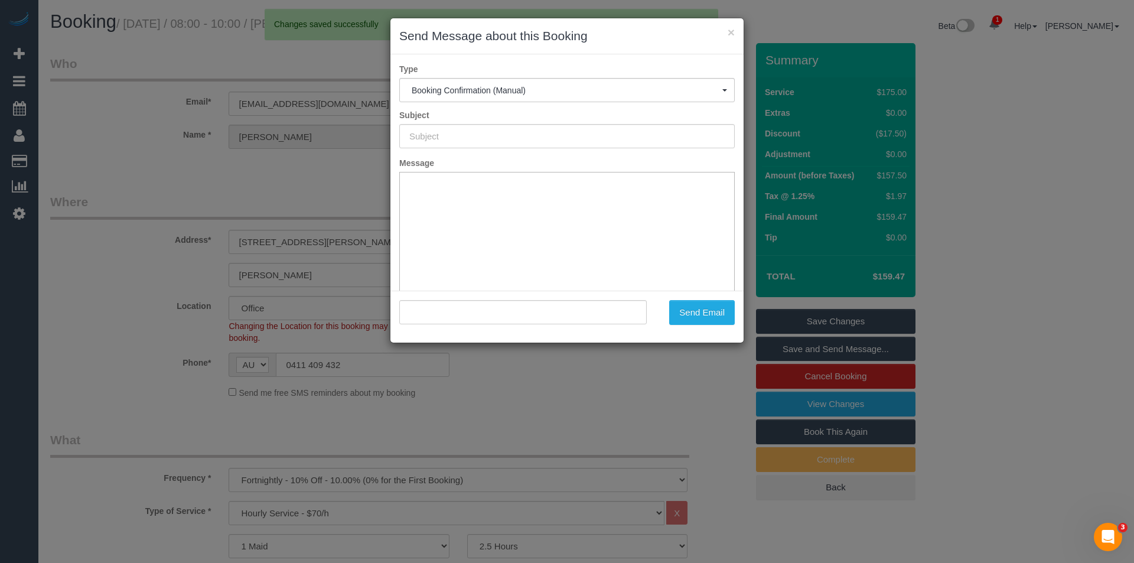
type input "Booking Confirmed"
type input ""[PERSON_NAME]" <[PERSON_NAME][EMAIL_ADDRESS][DOMAIN_NAME]>"
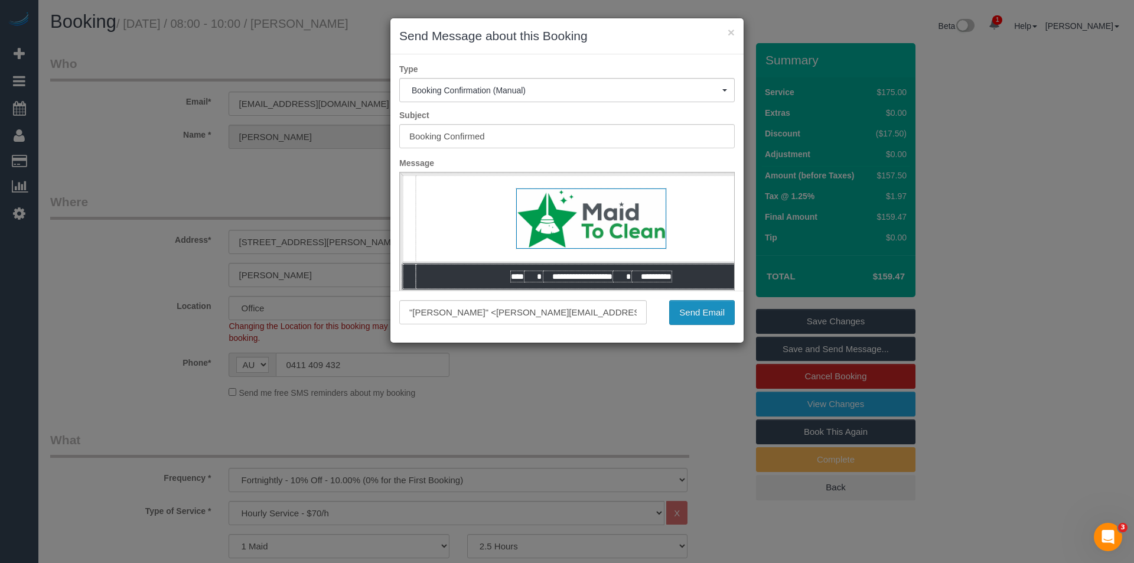
click at [691, 312] on button "Send Email" at bounding box center [702, 312] width 66 height 25
